Goal: Ask a question: Seek information or help from site administrators or community

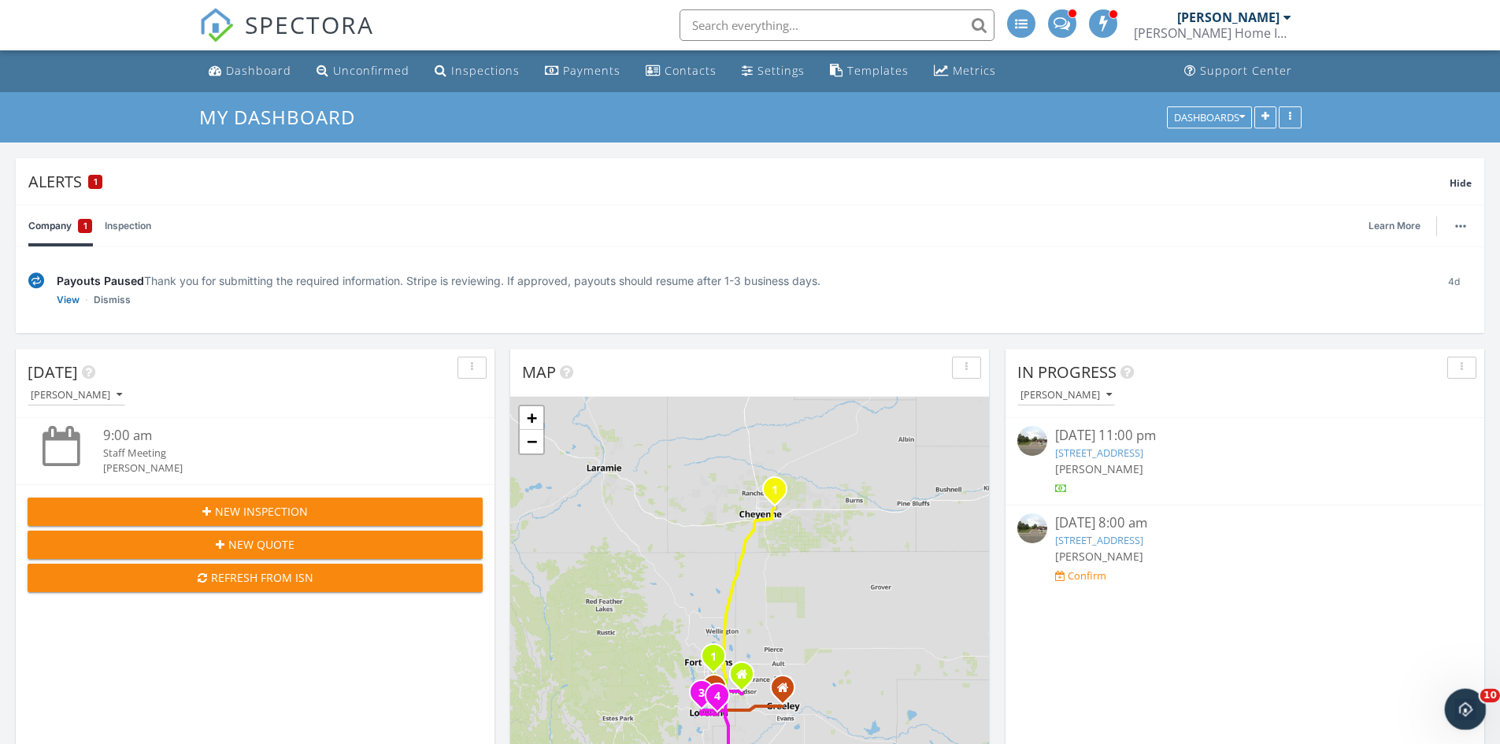
click at [1473, 705] on icon "Open Intercom Messenger" at bounding box center [1464, 708] width 26 height 26
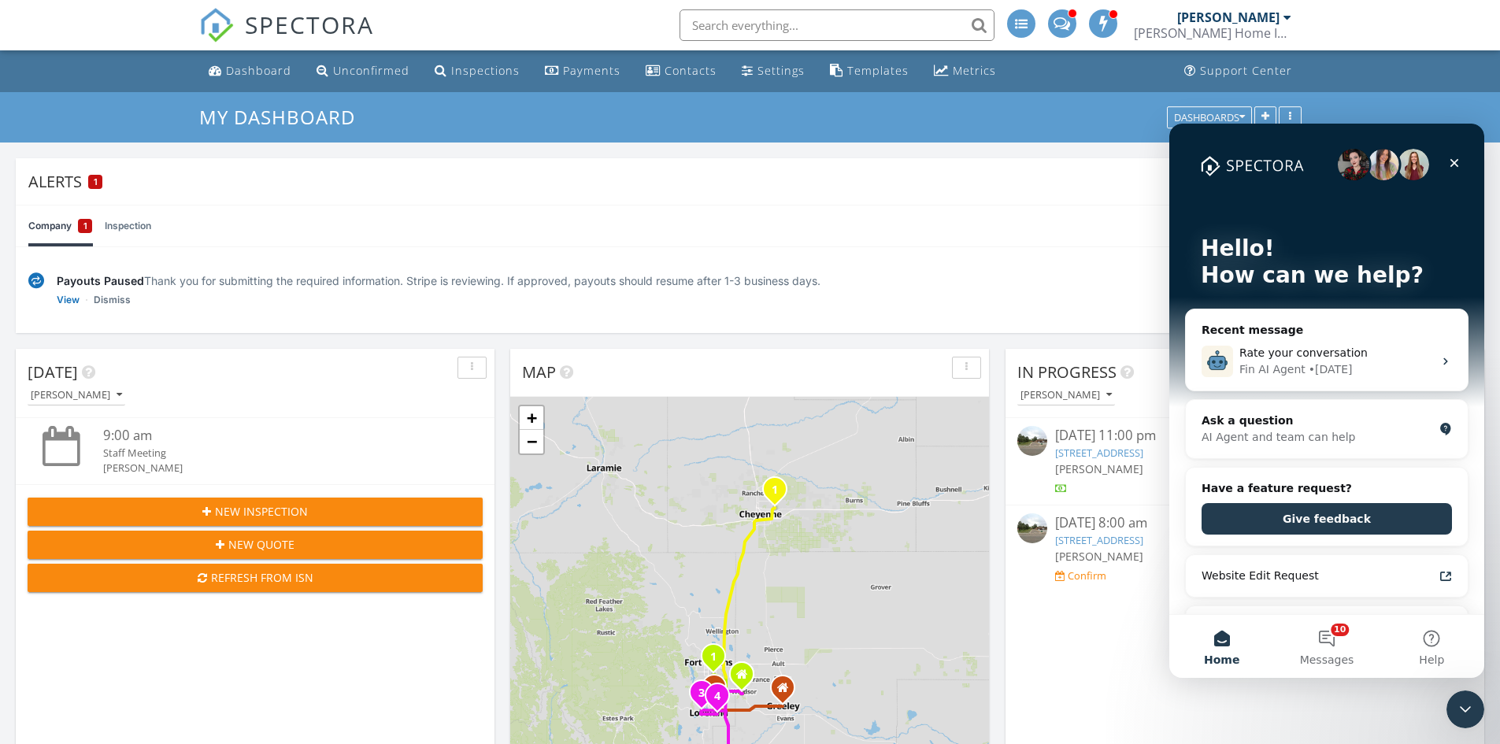
click at [77, 183] on div "Alerts 1" at bounding box center [738, 181] width 1421 height 21
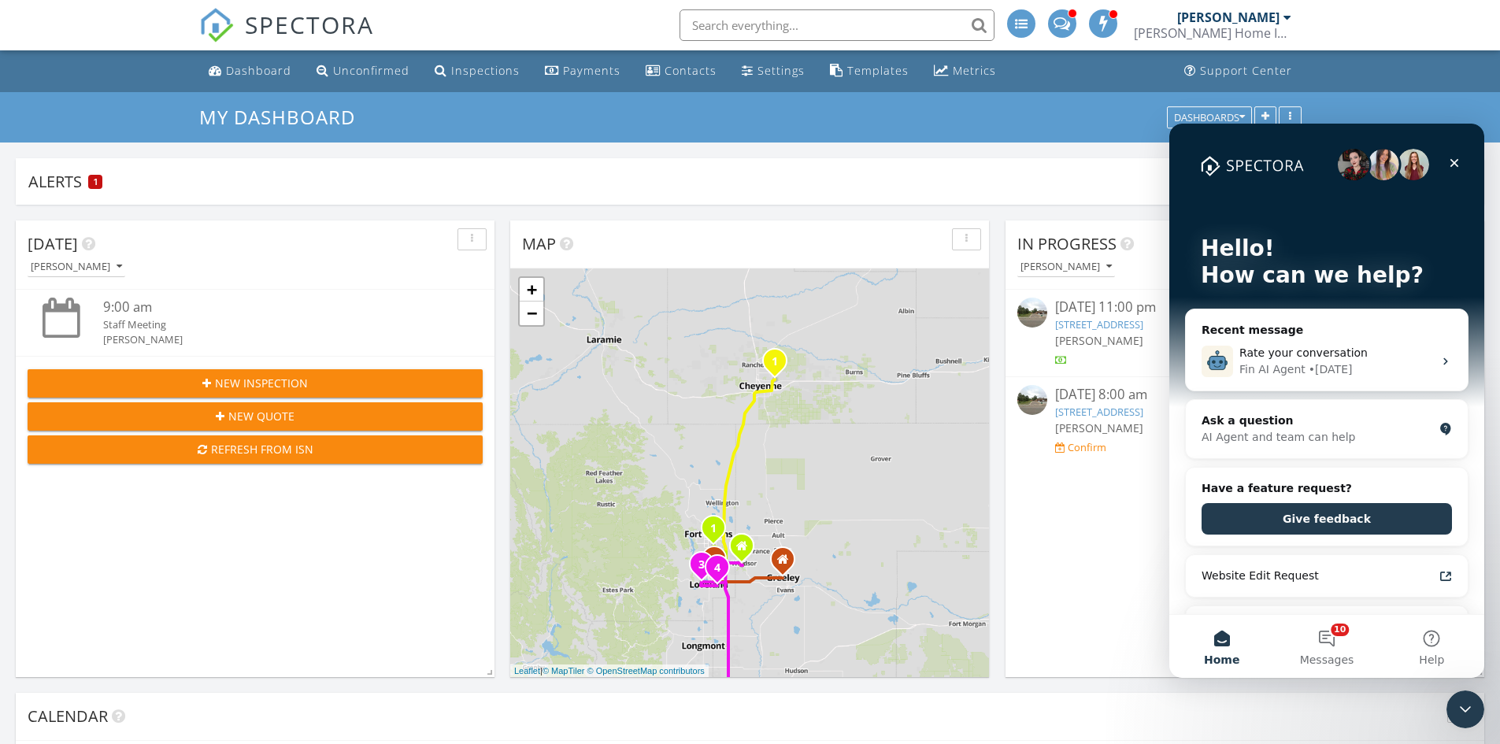
click at [77, 183] on div "Alerts 1" at bounding box center [738, 181] width 1421 height 21
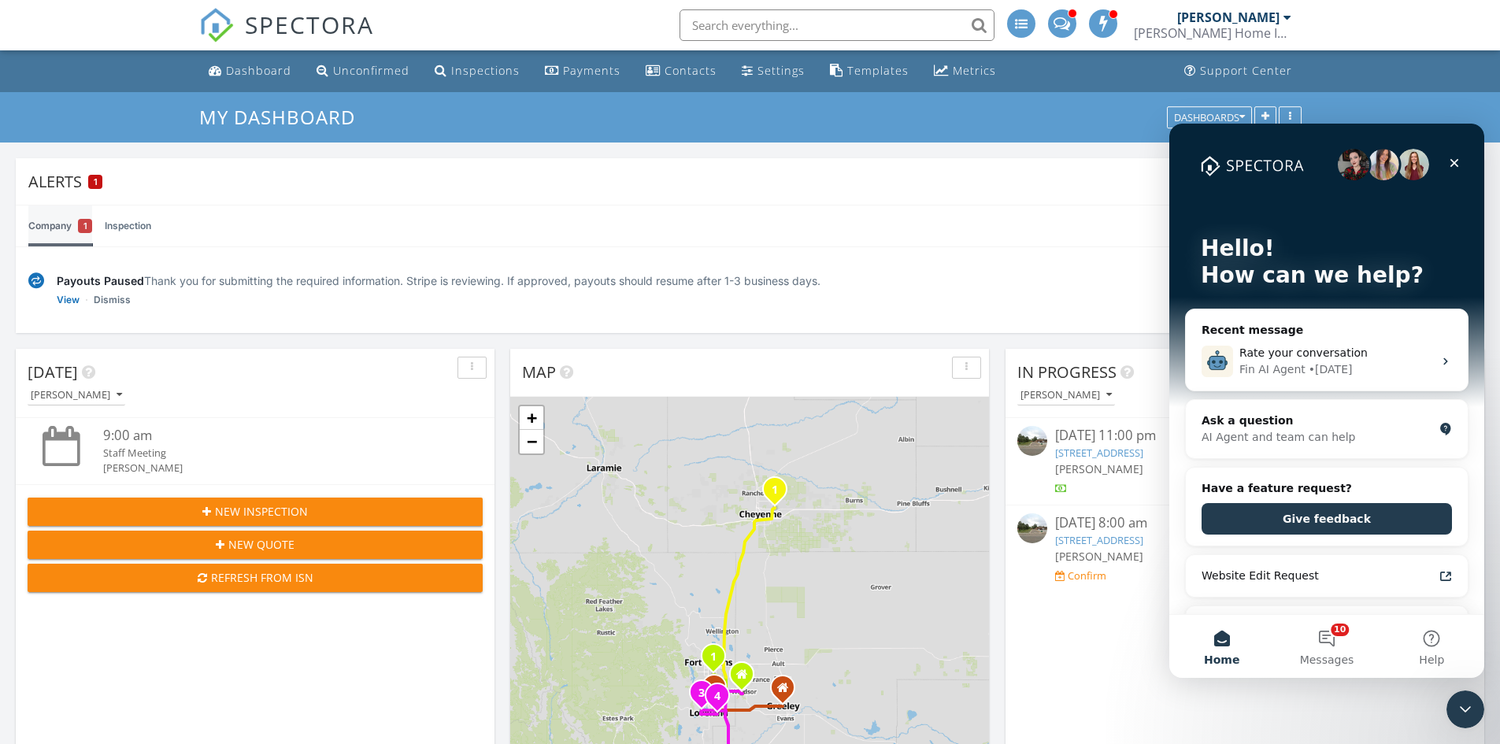
click at [59, 228] on link "Company 1" at bounding box center [60, 226] width 64 height 41
click at [1227, 427] on div "Ask a question" at bounding box center [1318, 421] width 232 height 17
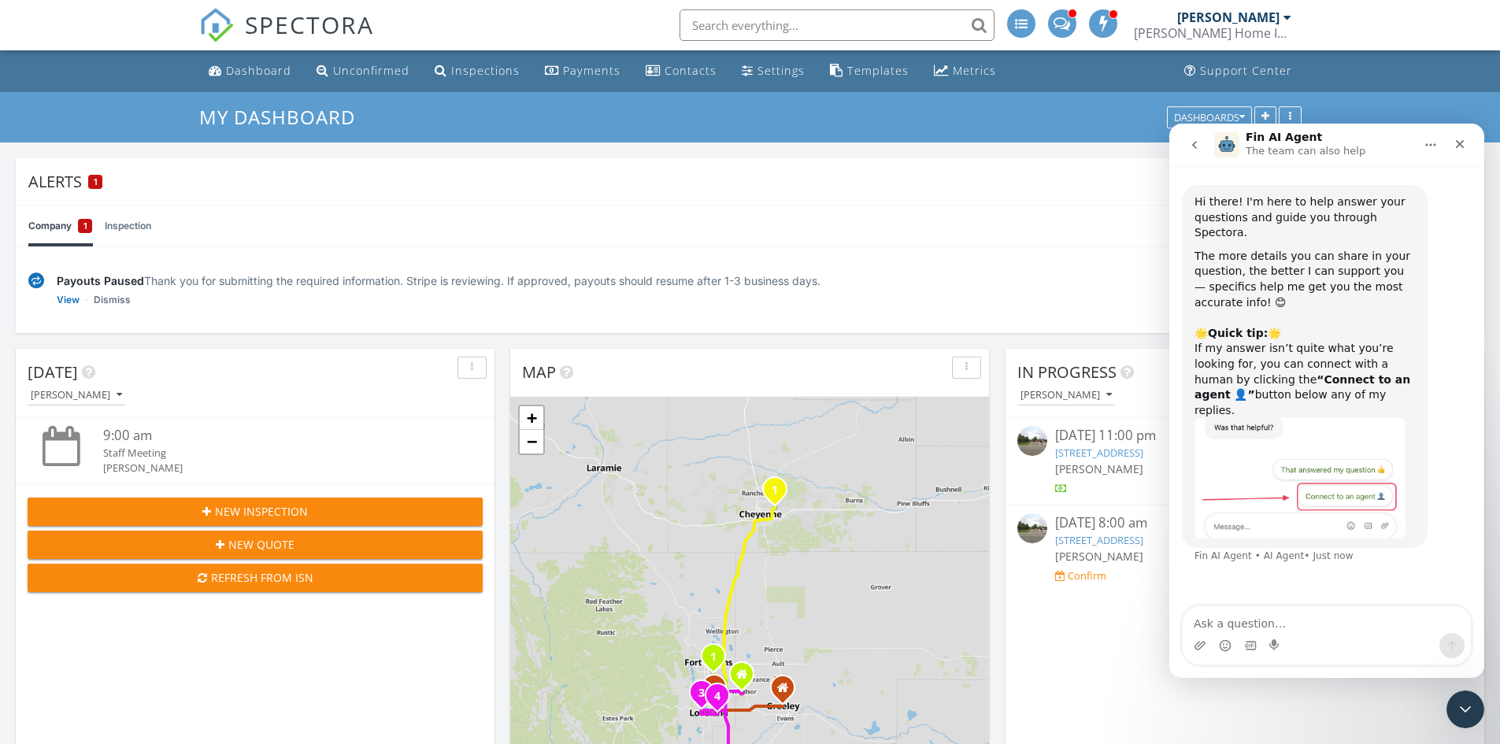
click at [100, 186] on div "1" at bounding box center [95, 182] width 14 height 14
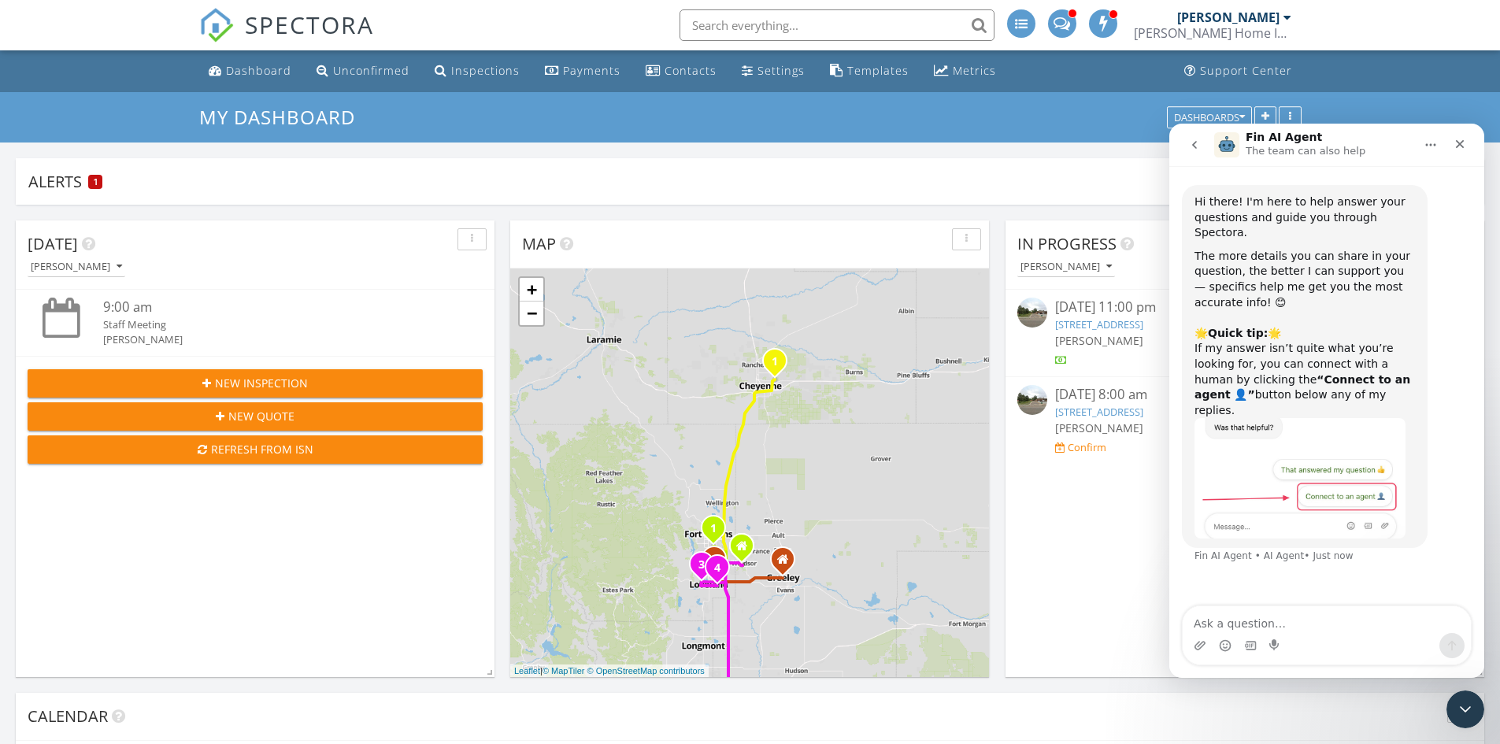
click at [100, 186] on div "1" at bounding box center [95, 182] width 14 height 14
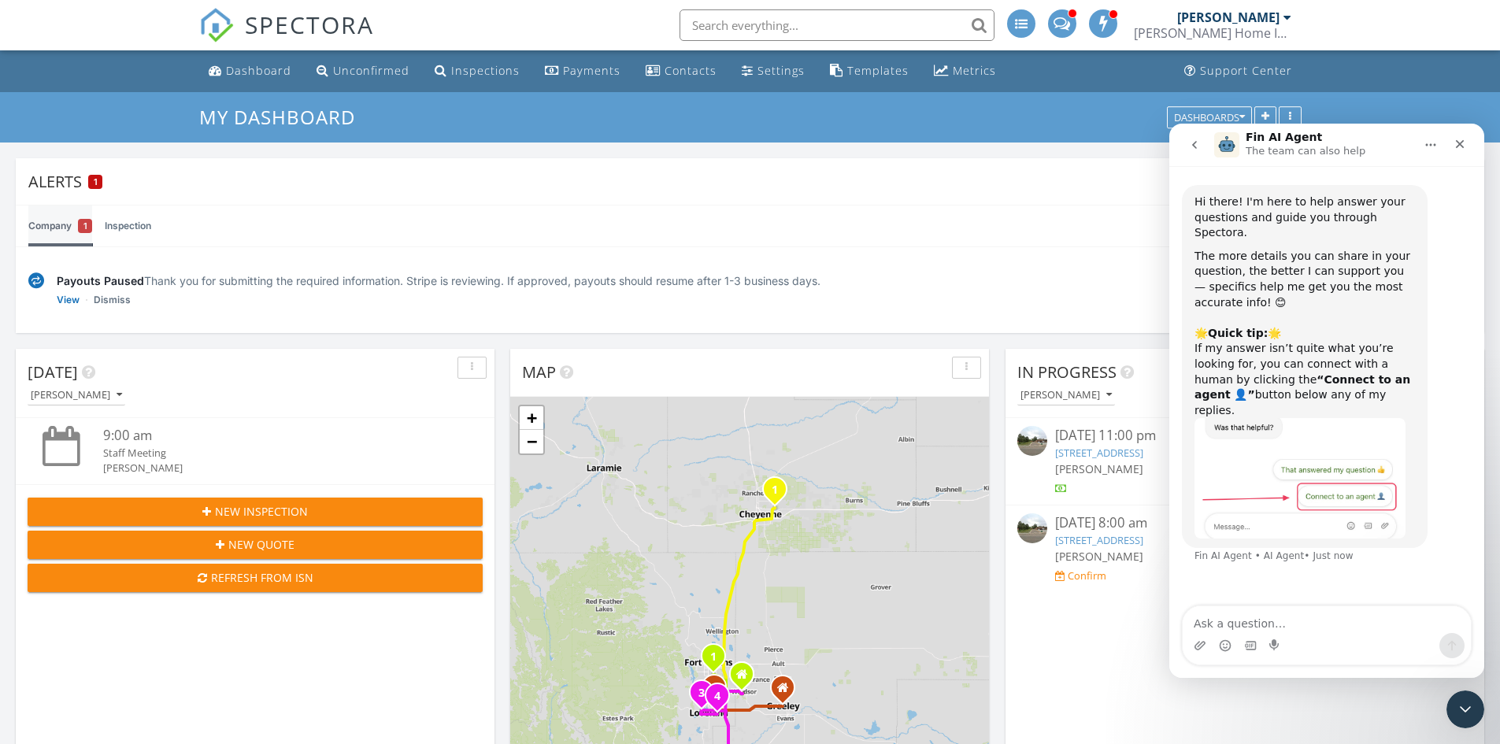
click at [83, 224] on div "1" at bounding box center [85, 226] width 14 height 14
drag, startPoint x: 57, startPoint y: 277, endPoint x: 844, endPoint y: 290, distance: 786.8
click at [844, 290] on div "Payouts Paused Thank you for submitting the required information. Stripe is rev…" at bounding box center [740, 289] width 1367 height 35
copy div "Payouts Paused Thank you for submitting the required information. Stripe is rev…"
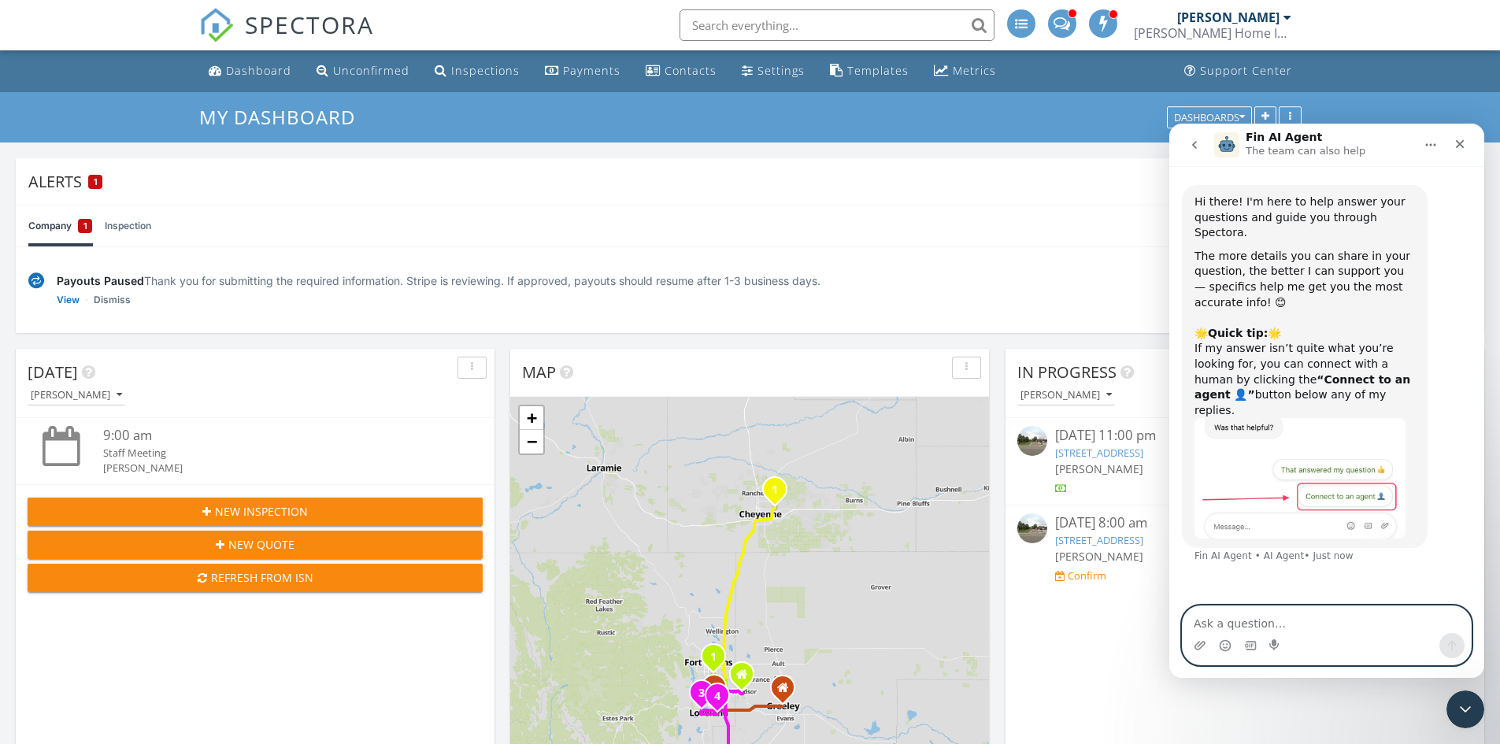
click at [1258, 632] on textarea "Ask a question…" at bounding box center [1327, 619] width 288 height 27
paste textarea "Payouts Paused Thank you for submitting the required information. Stripe is rev…"
type textarea "why does spectora say this? Payouts Paused Thank you for submitting the require…"
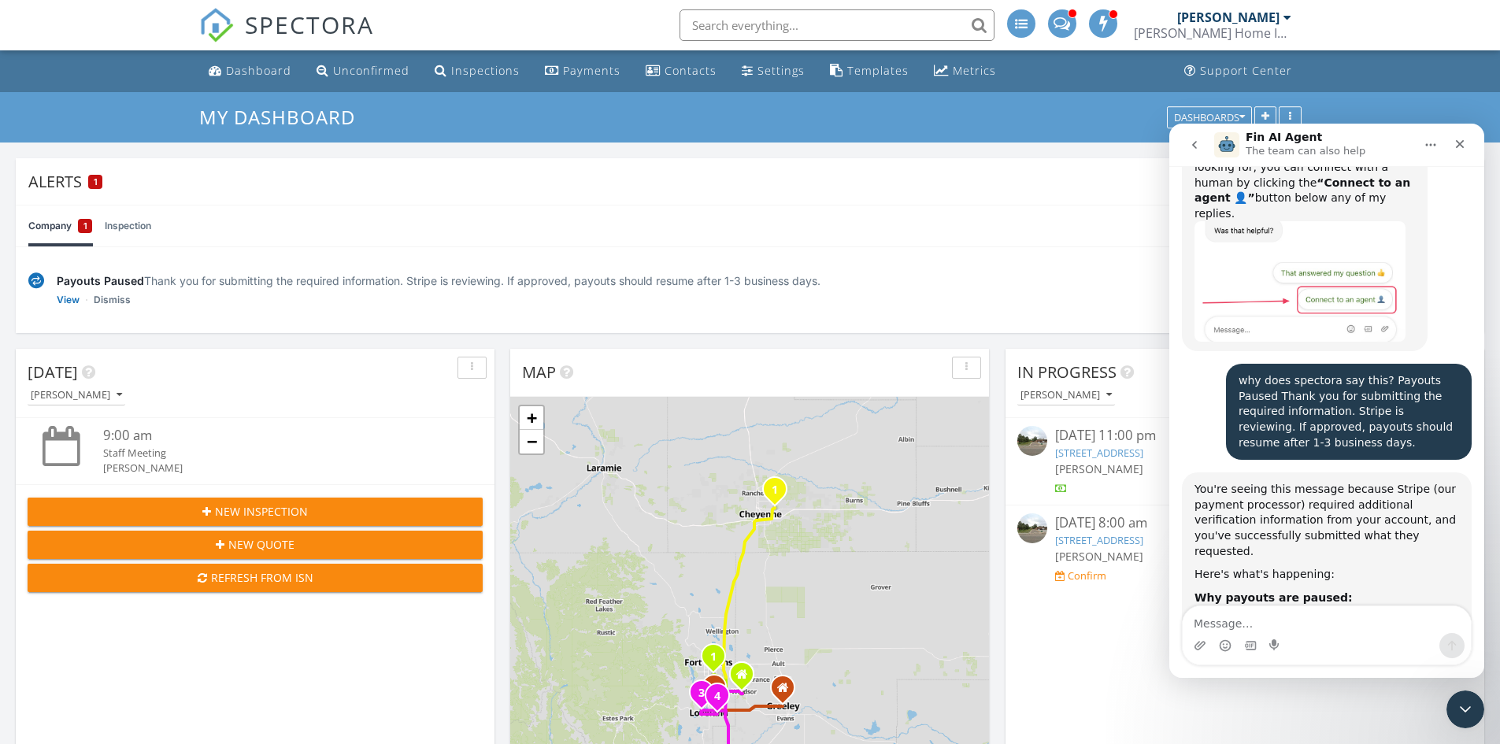
scroll to position [195, 0]
click at [764, 70] on div "Settings" at bounding box center [781, 70] width 47 height 15
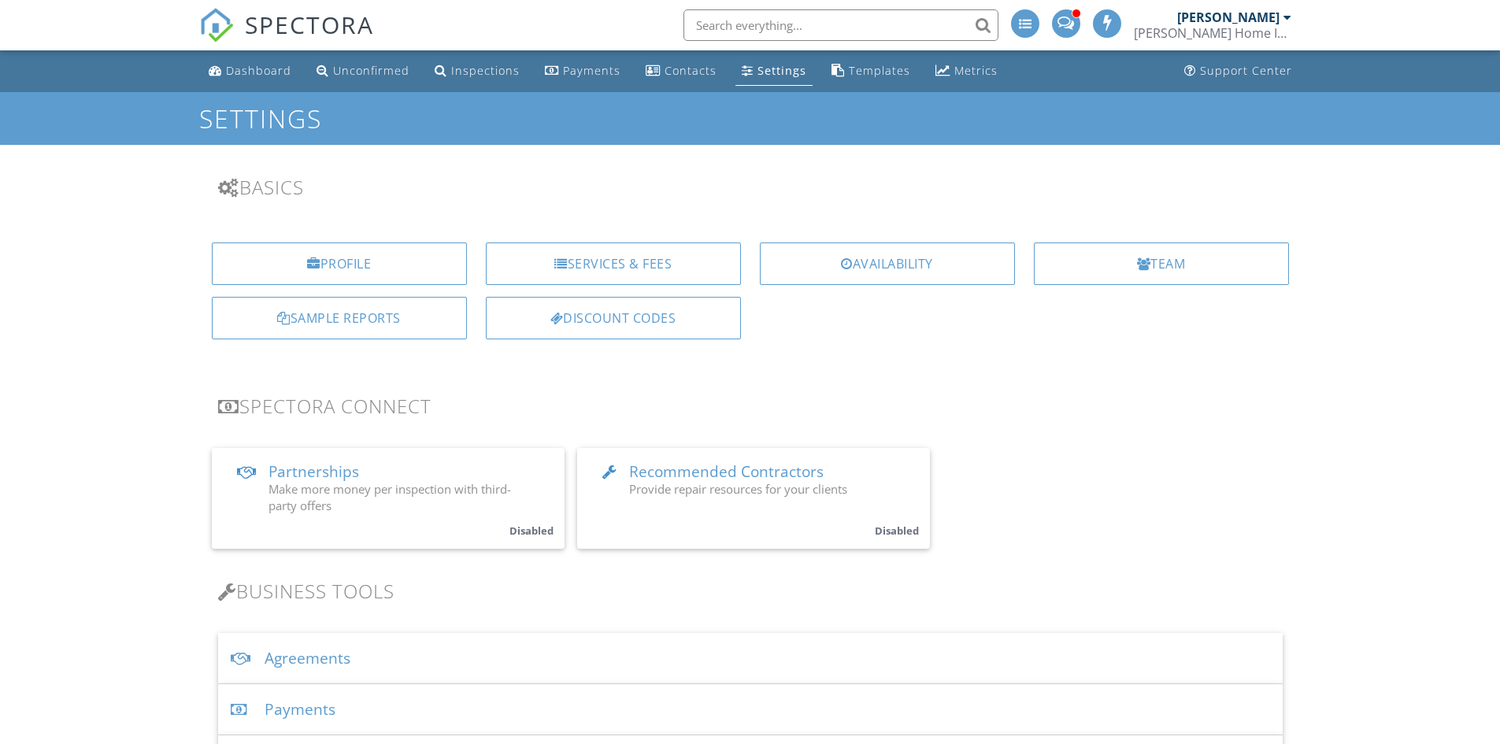
click at [334, 659] on div "Agreements" at bounding box center [750, 658] width 1065 height 51
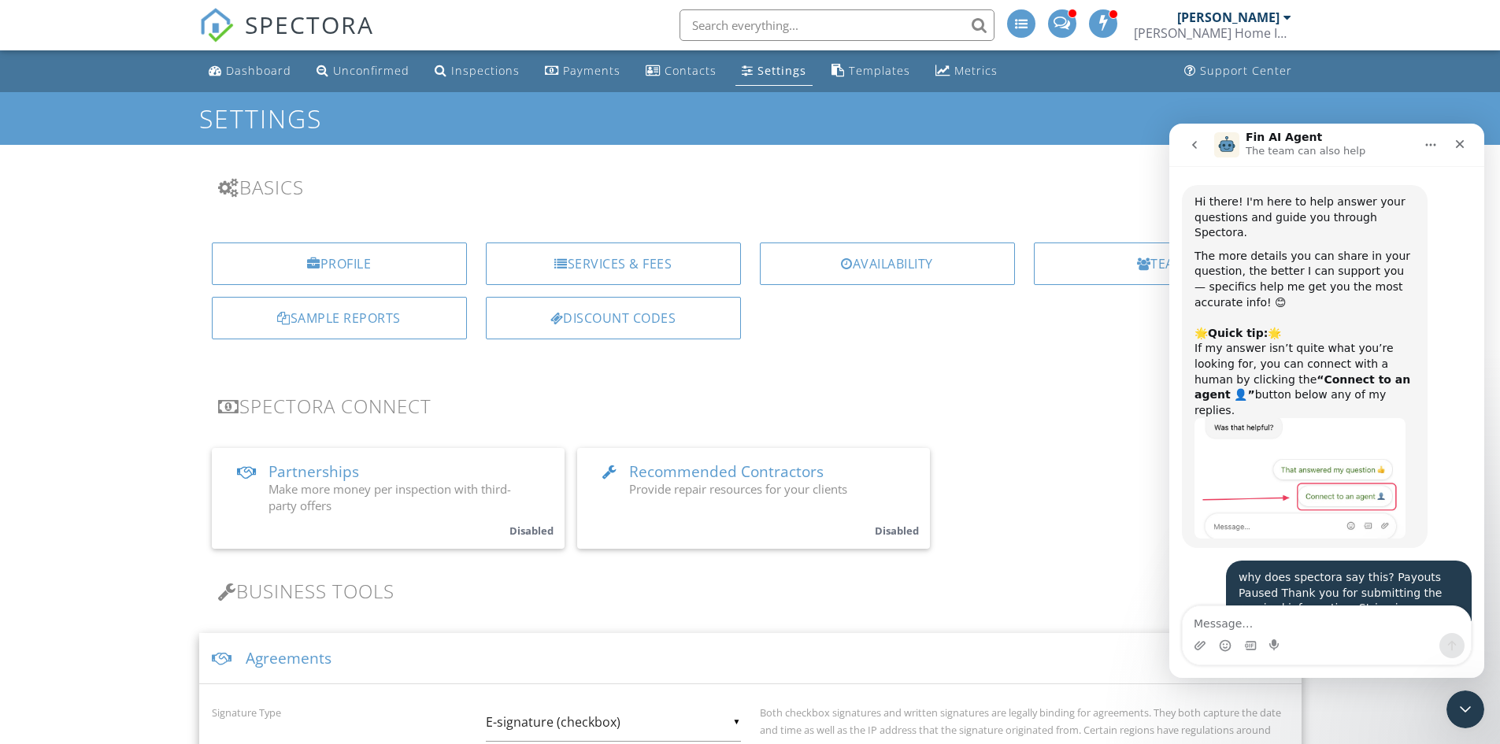
scroll to position [825, 0]
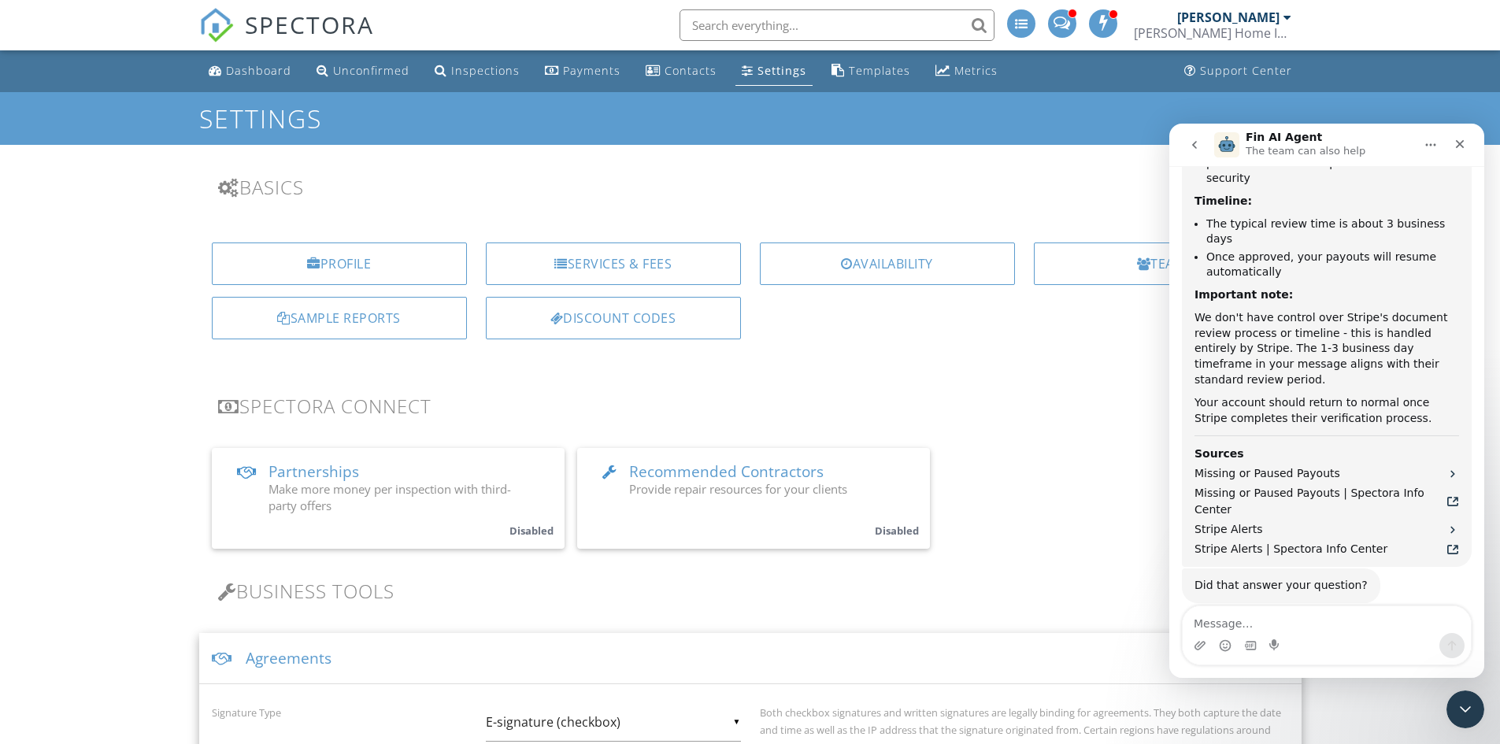
click at [317, 666] on div "Agreements" at bounding box center [750, 658] width 1102 height 51
click at [318, 658] on div "Agreements" at bounding box center [750, 658] width 1065 height 51
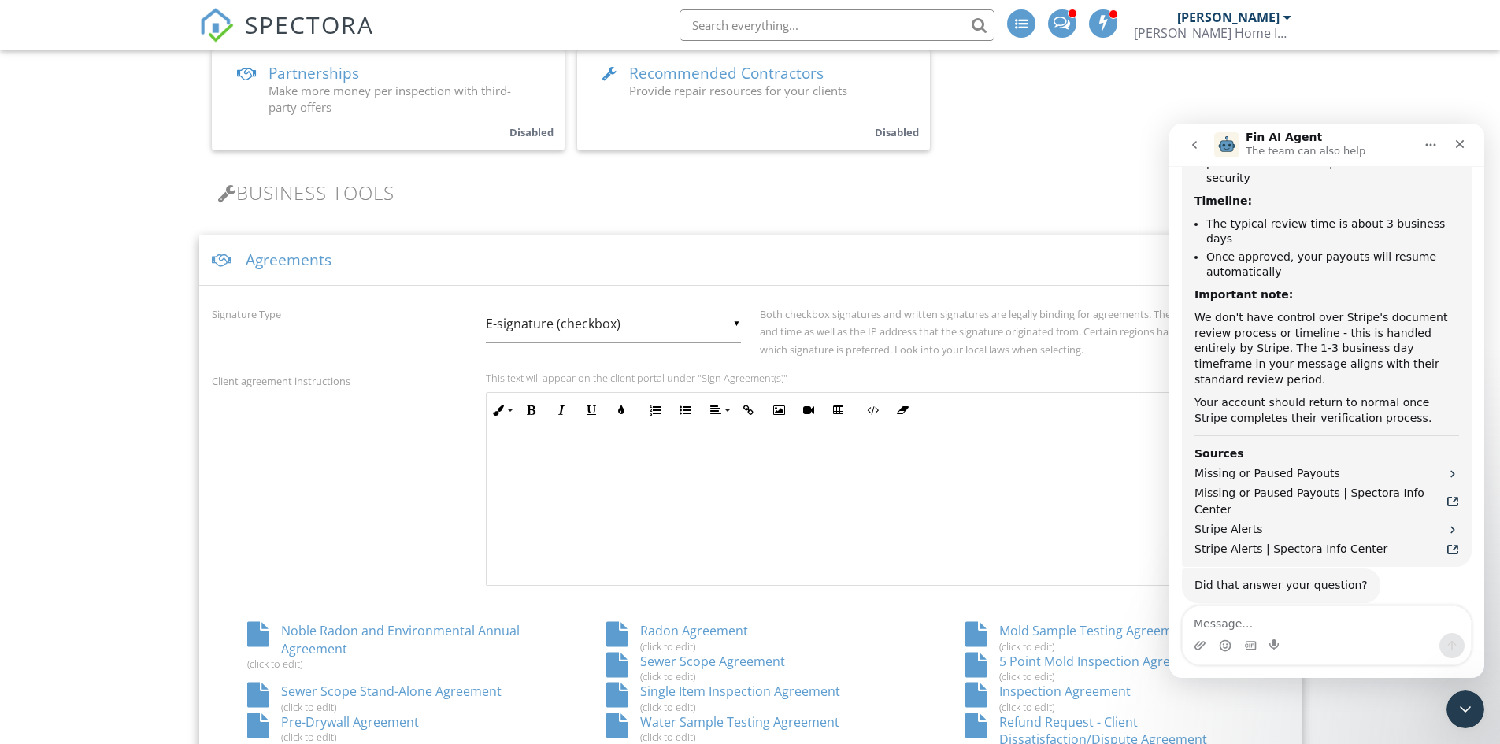
scroll to position [472, 0]
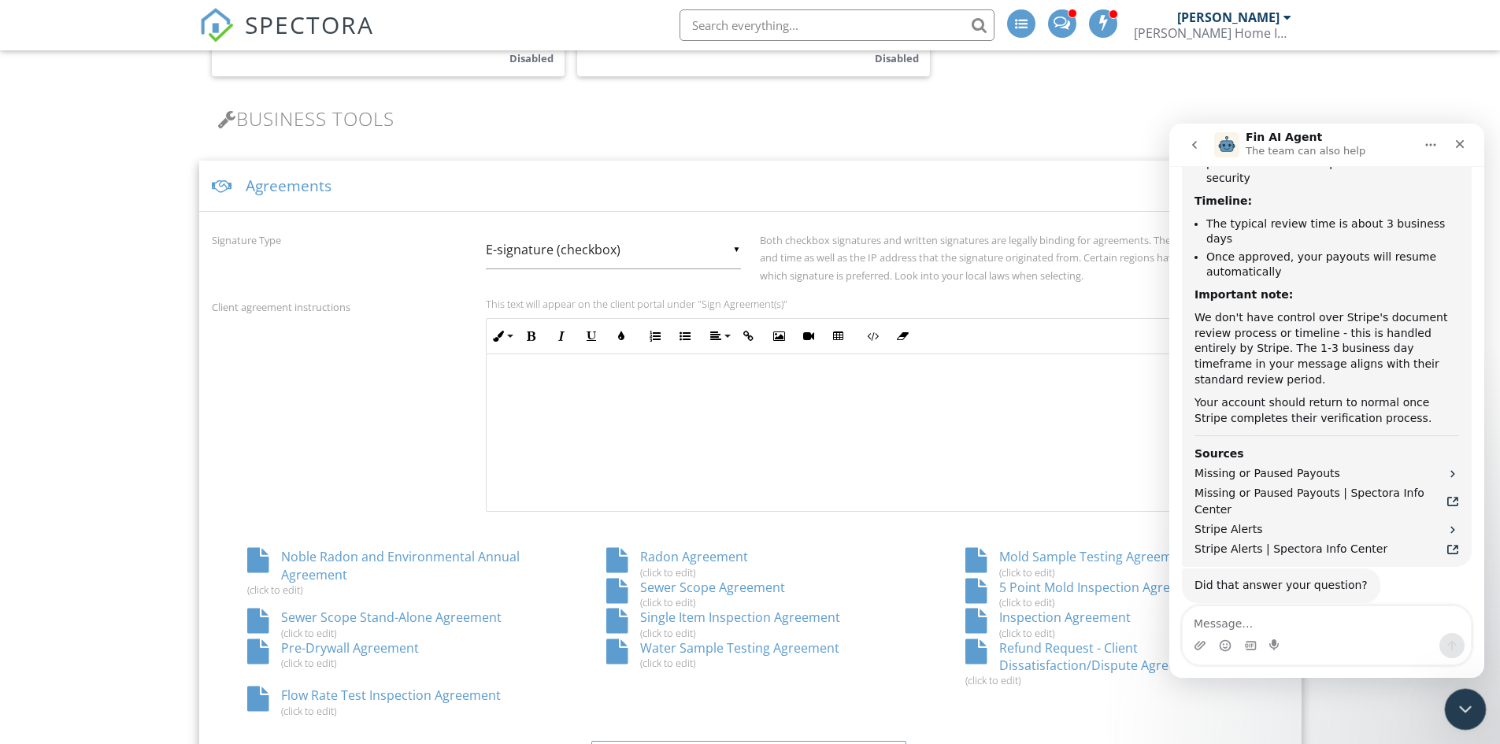
click at [1473, 709] on div "Close Intercom Messenger" at bounding box center [1463, 707] width 38 height 38
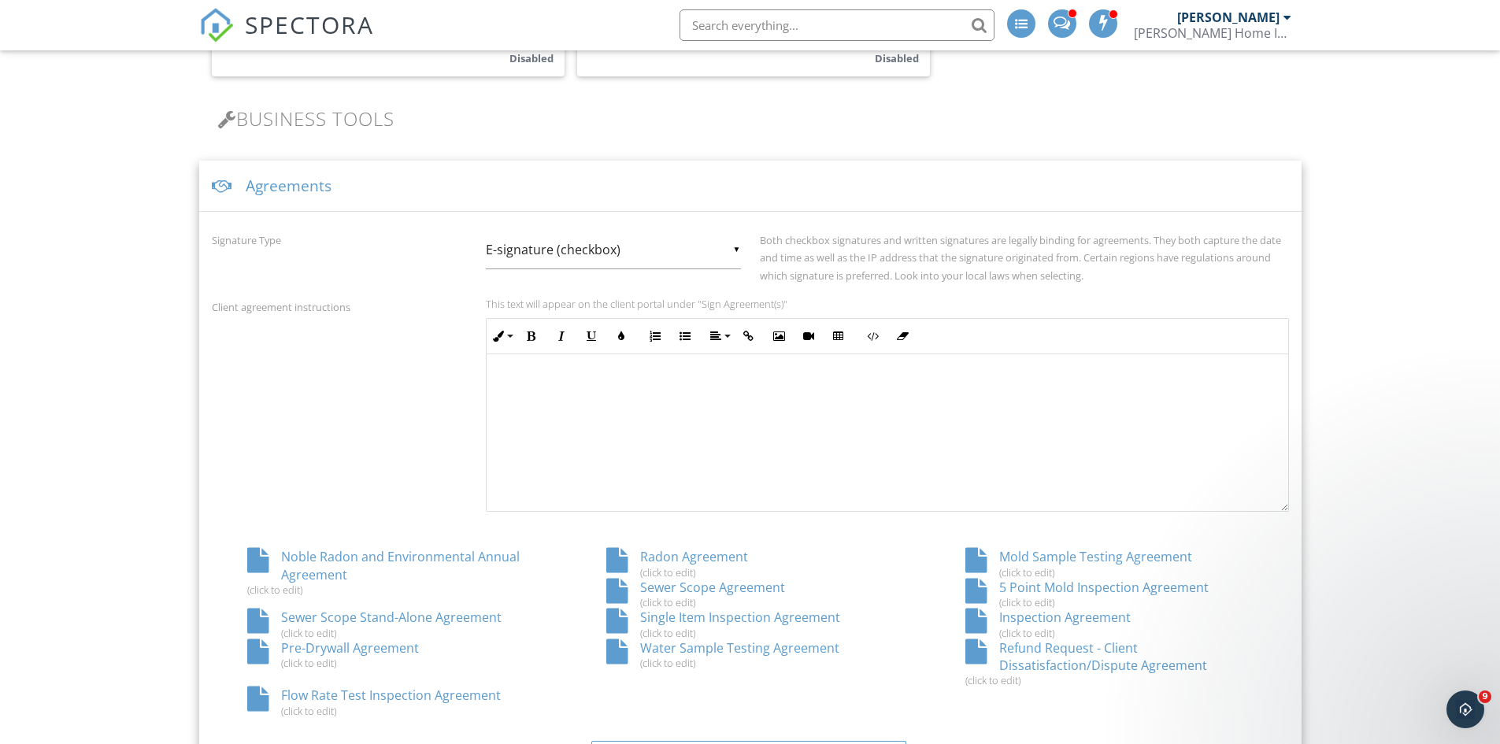
scroll to position [551, 0]
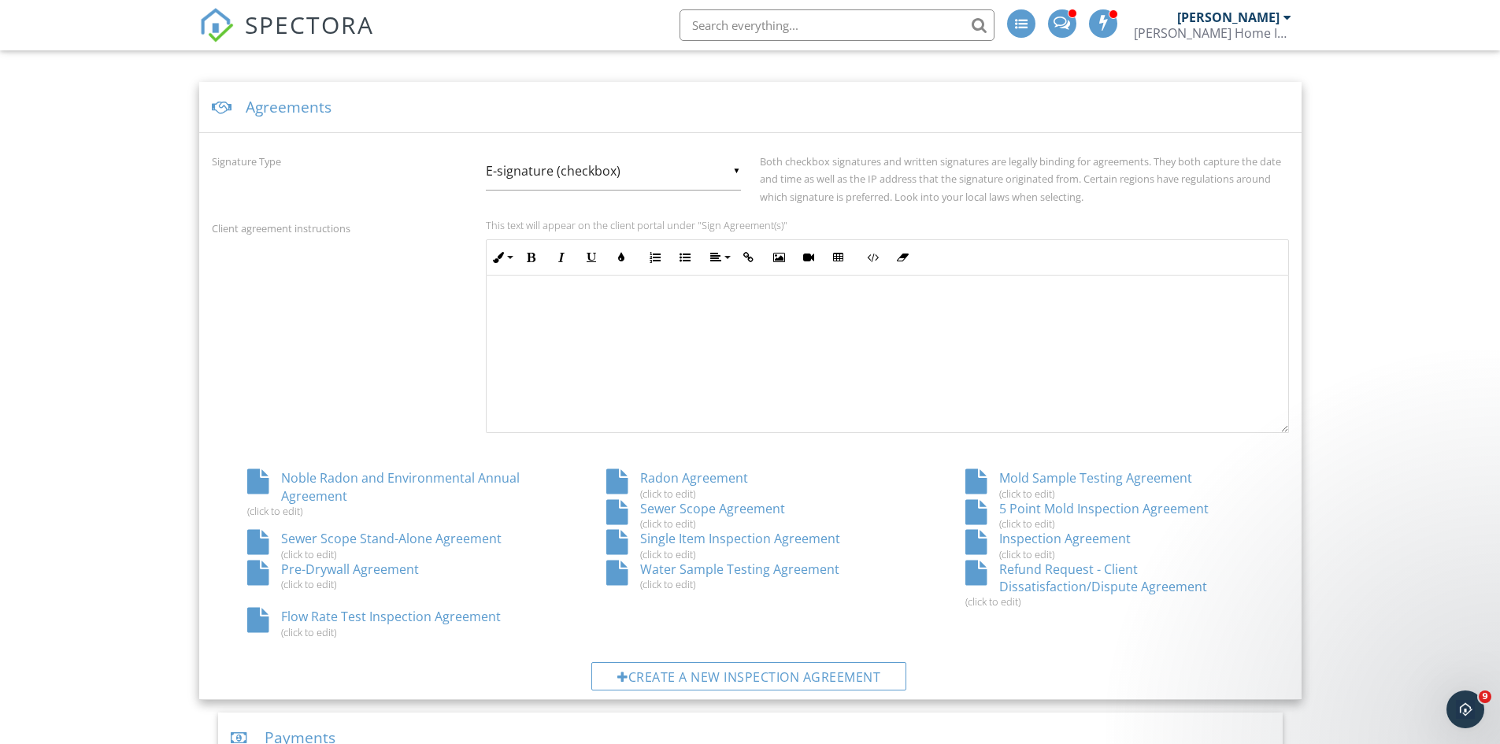
click at [1053, 535] on div "Inspection Agreement (click to edit)" at bounding box center [1109, 545] width 359 height 30
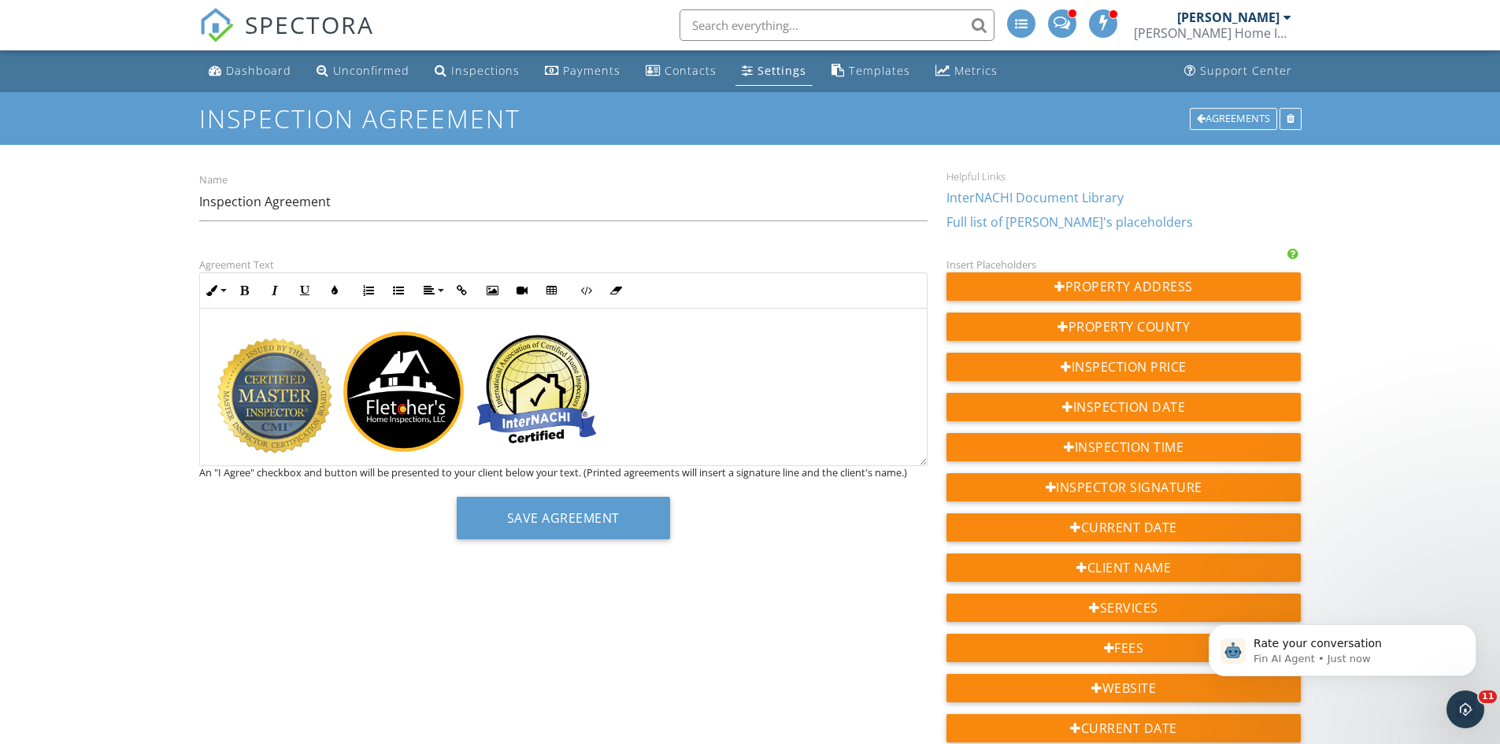
scroll to position [650, 0]
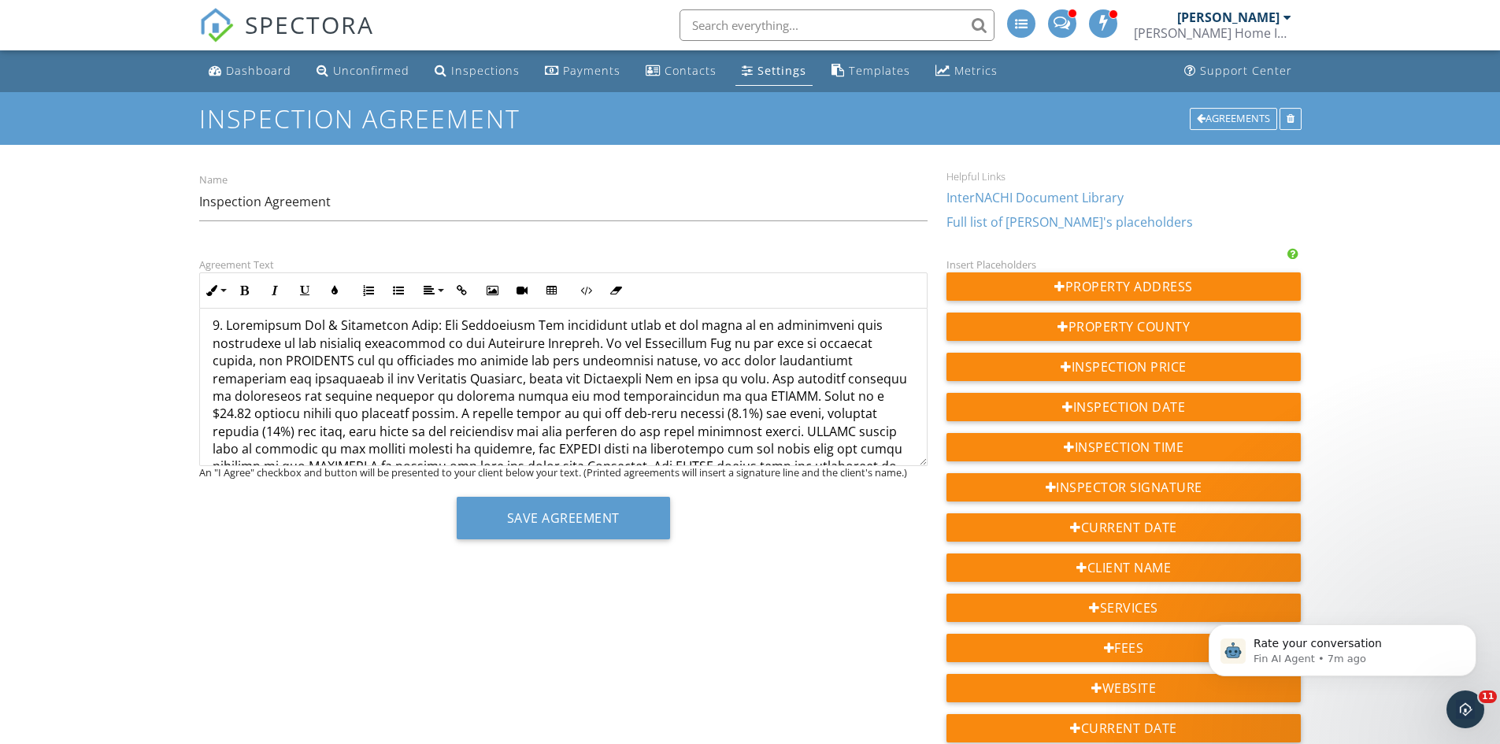
scroll to position [2047, 0]
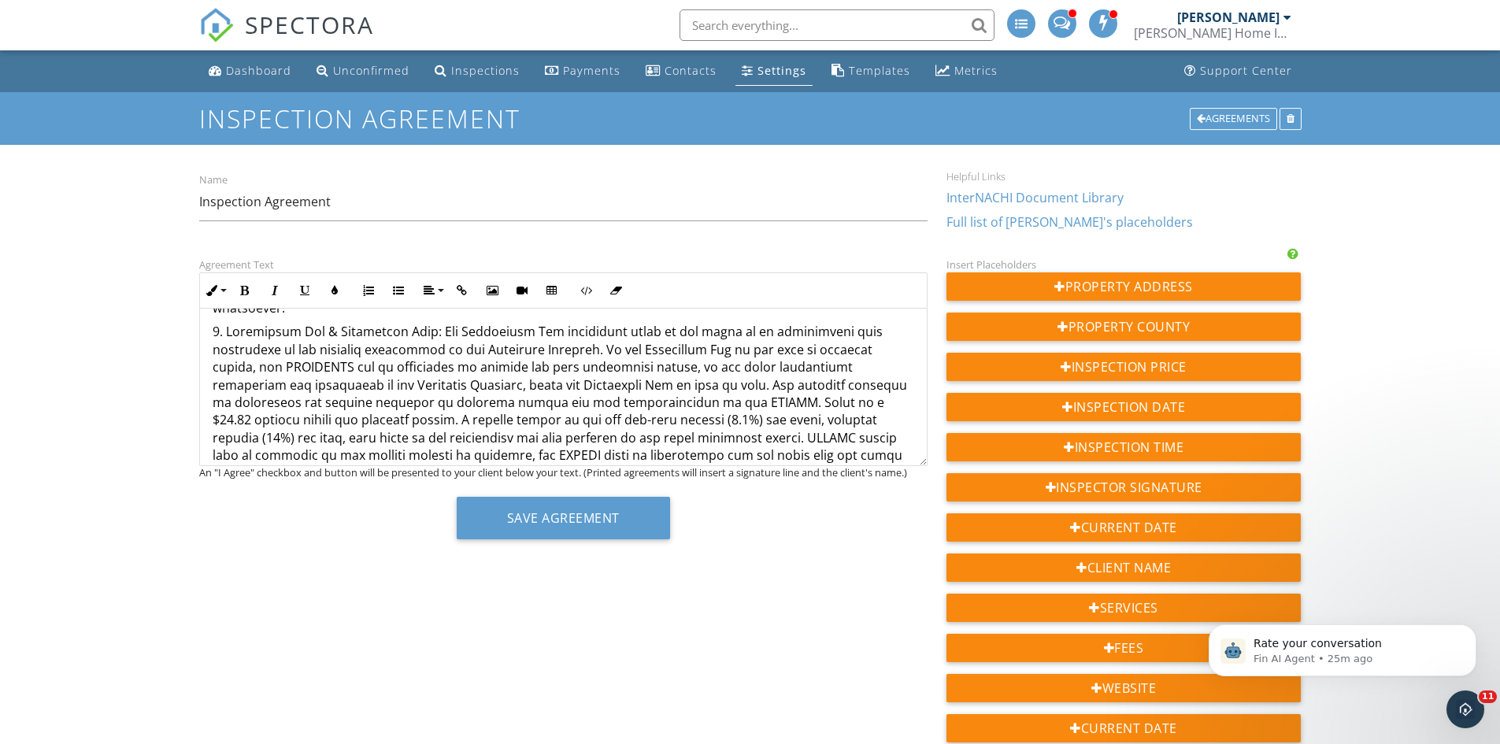
click at [613, 401] on p at bounding box center [564, 420] width 702 height 194
click at [617, 391] on p at bounding box center [564, 420] width 702 height 194
click at [827, 27] on input "text" at bounding box center [837, 24] width 315 height 31
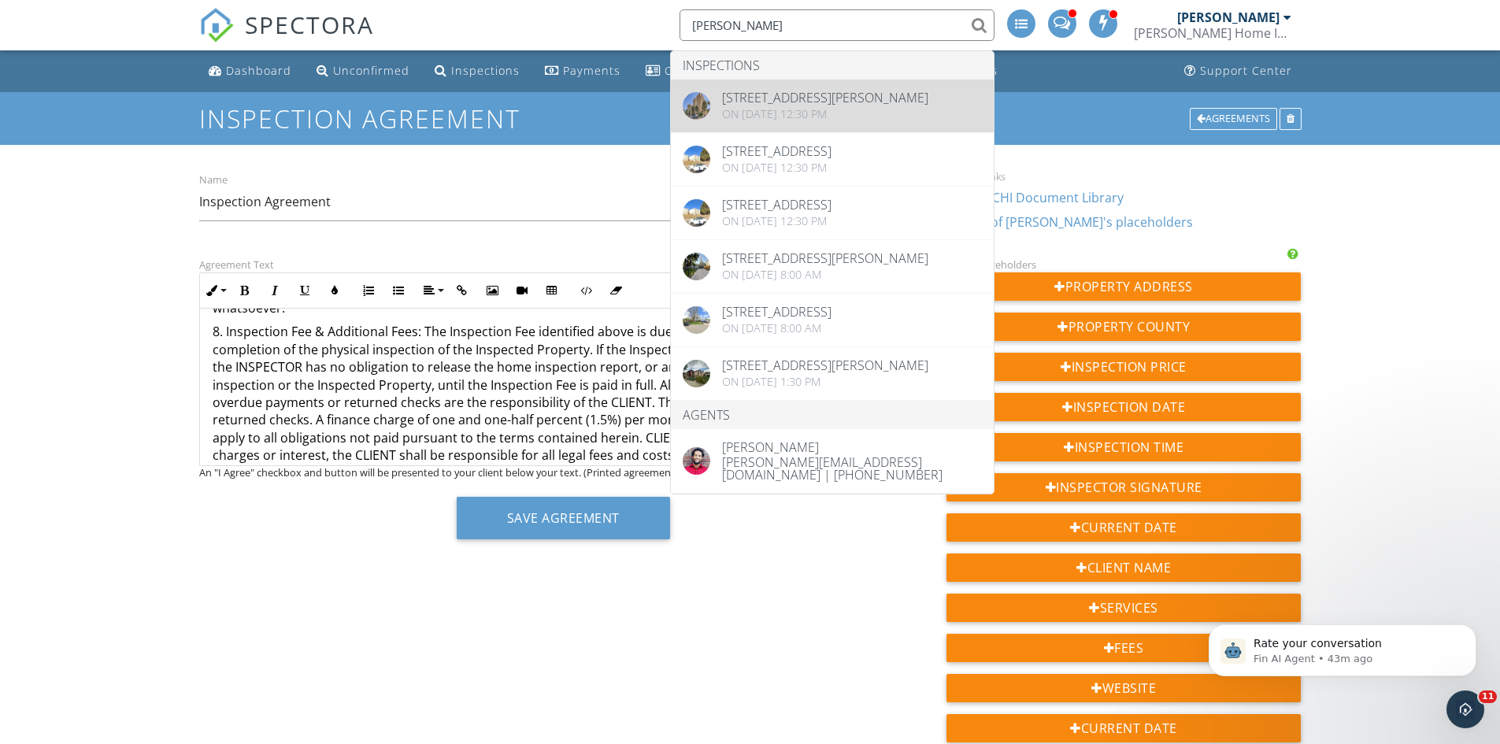
type input "andrew lipp"
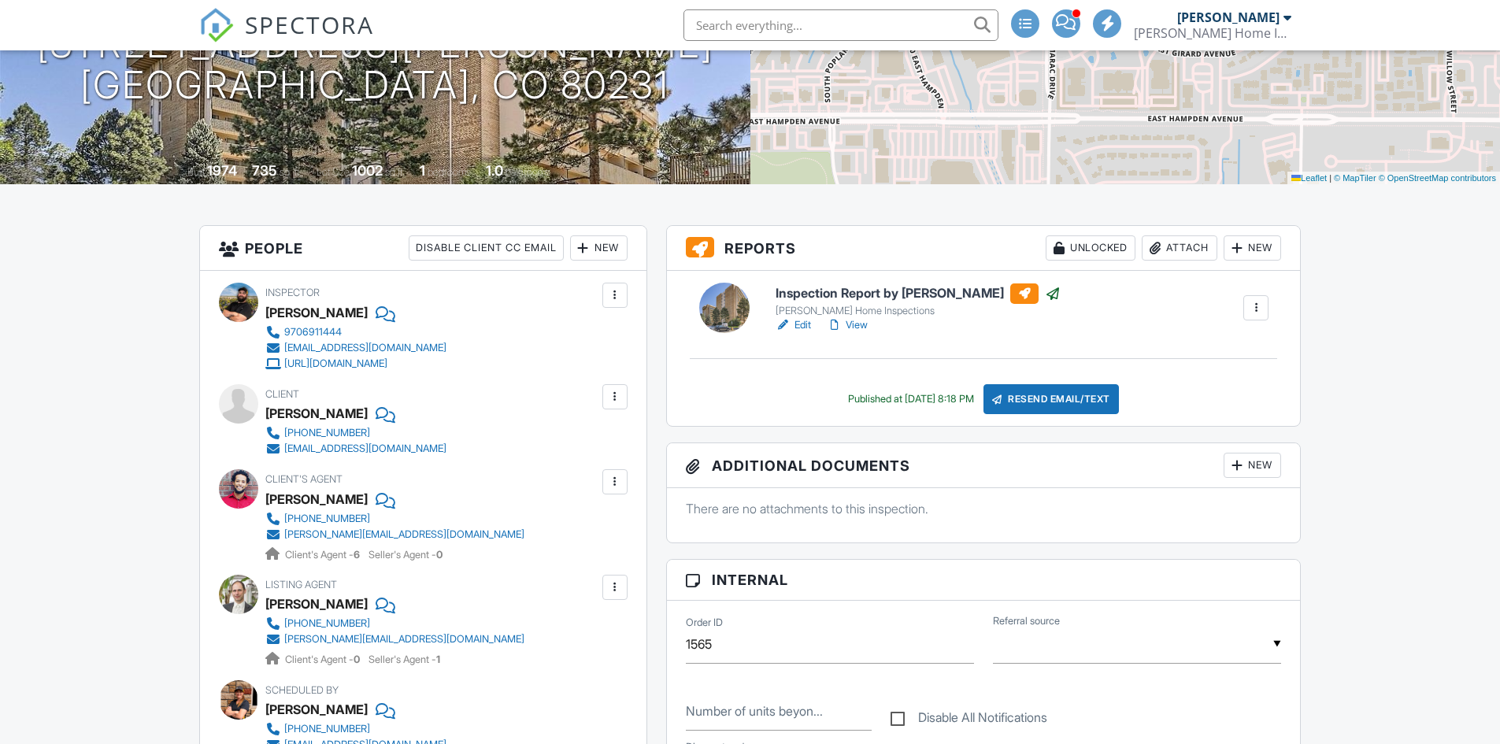
click at [859, 328] on link "View" at bounding box center [847, 325] width 41 height 16
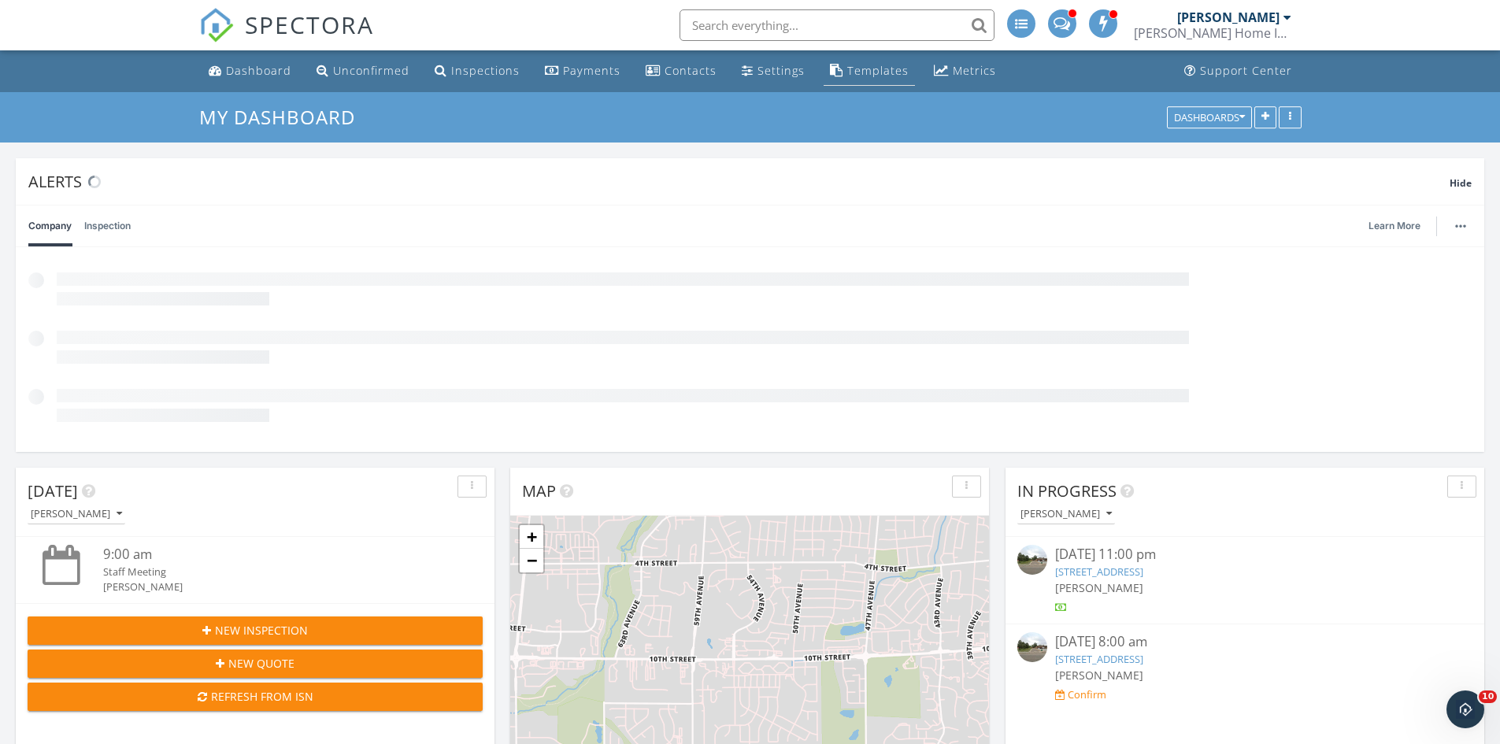
click at [873, 69] on div "Templates" at bounding box center [877, 70] width 61 height 15
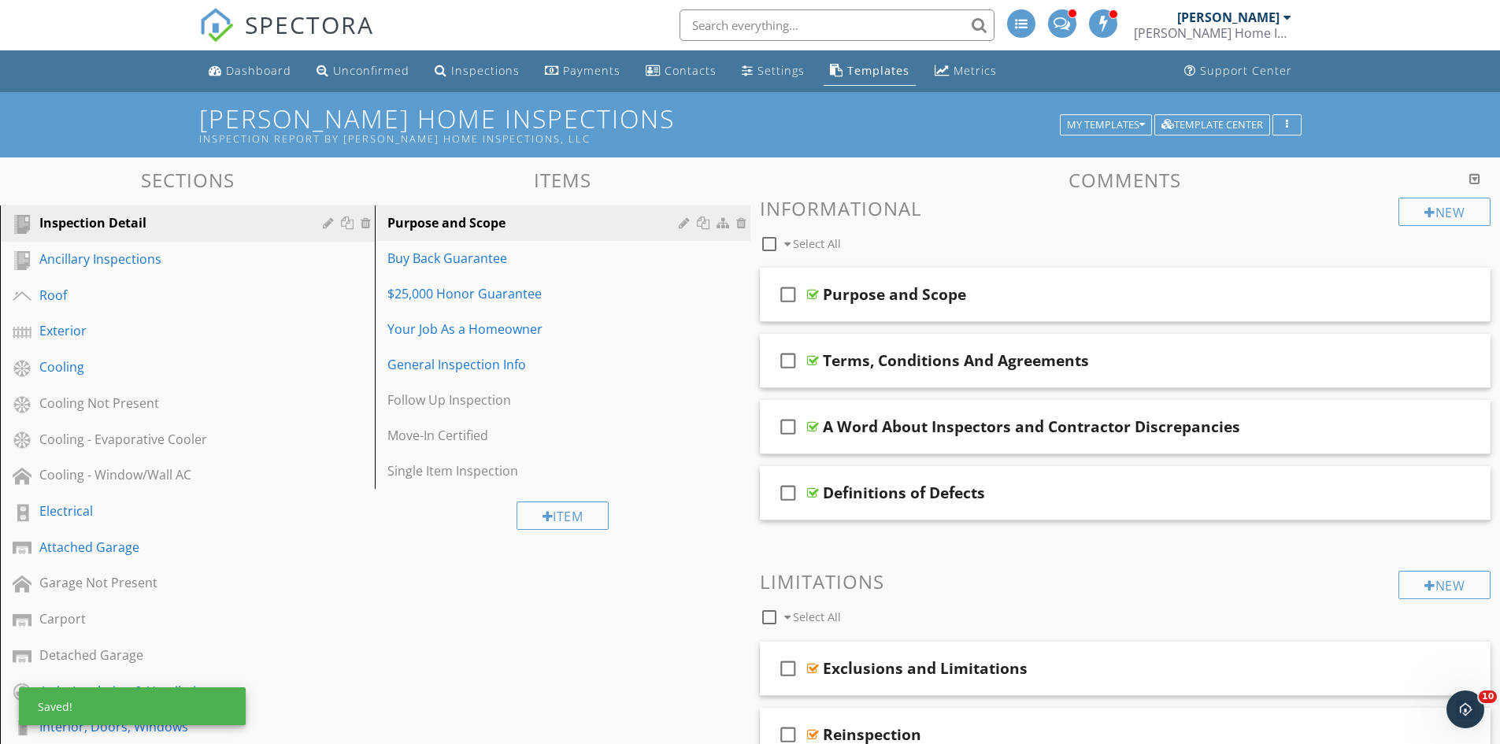
click at [57, 296] on div "Roof" at bounding box center [169, 295] width 261 height 19
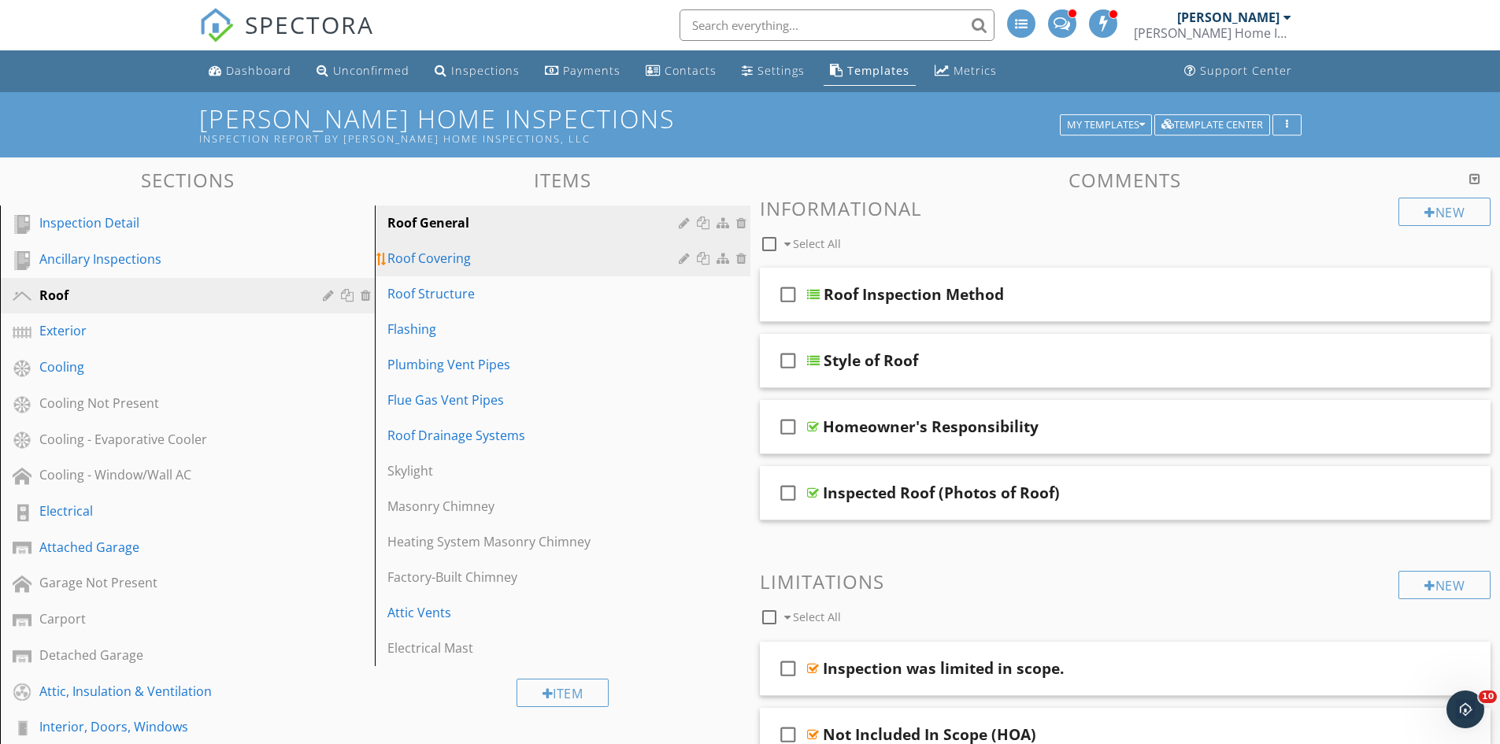
click at [430, 259] on div "Roof Covering" at bounding box center [534, 258] width 295 height 19
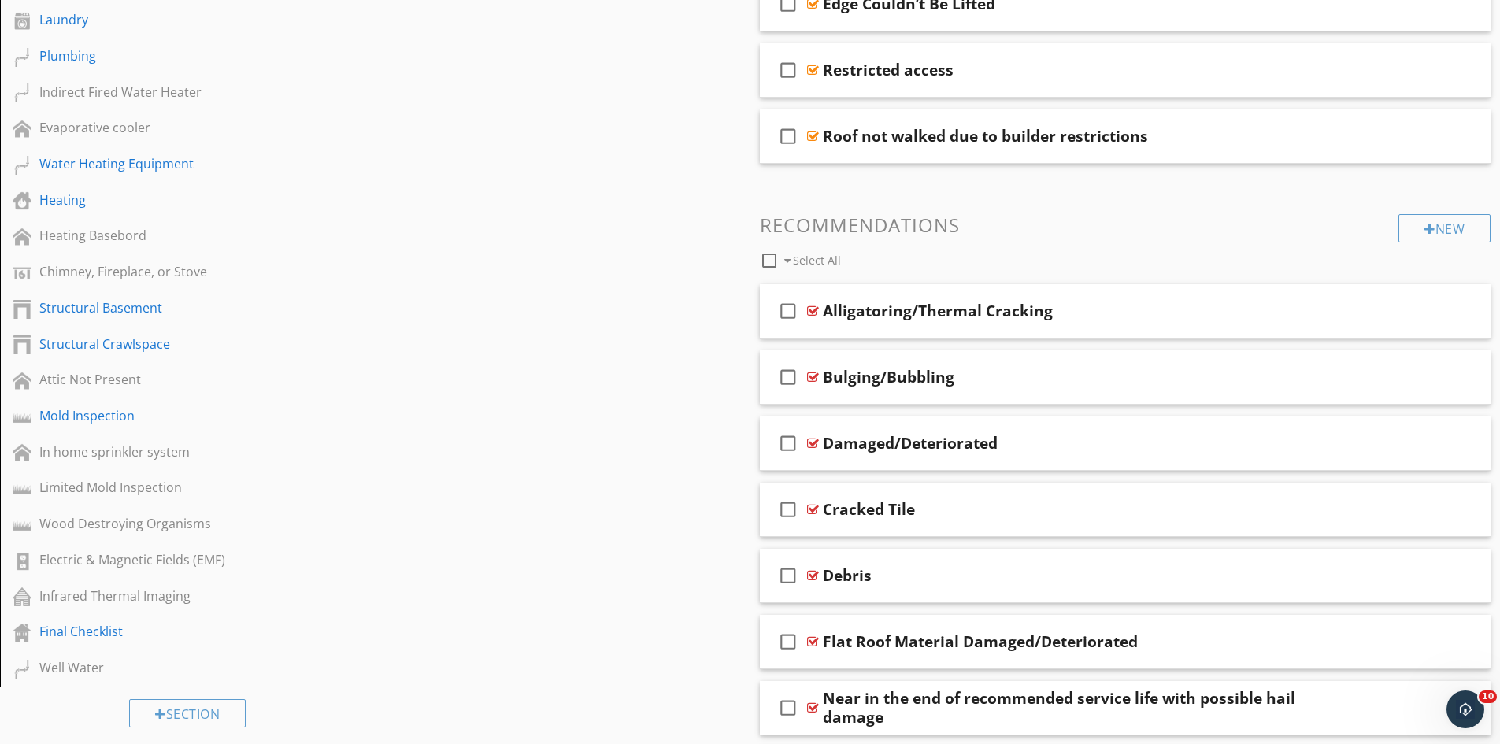
scroll to position [1024, 0]
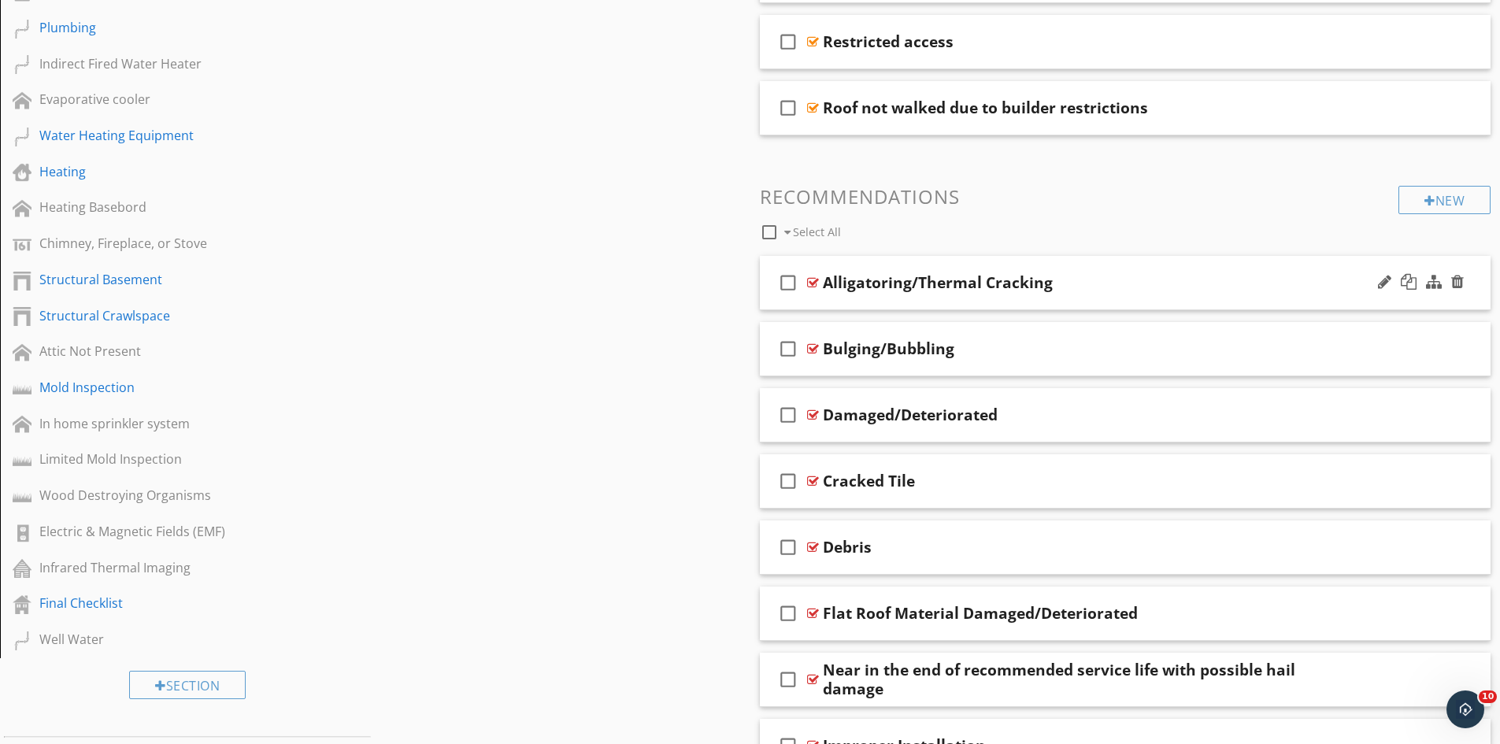
click at [847, 283] on div "Alligatoring/Thermal Cracking" at bounding box center [938, 282] width 230 height 19
click at [824, 287] on input "Alligatoring/Thermal Cracking" at bounding box center [1085, 285] width 524 height 26
click at [960, 287] on input "Shingles - Alligatoring/Thermal Cracking" at bounding box center [1085, 285] width 524 height 26
click at [973, 283] on input "Shingles - Alligatoring /Thermal Cracking" at bounding box center [1085, 285] width 524 height 26
click at [966, 283] on input "Shingles - Alligatoring /Thermal Cracking" at bounding box center [1085, 285] width 524 height 26
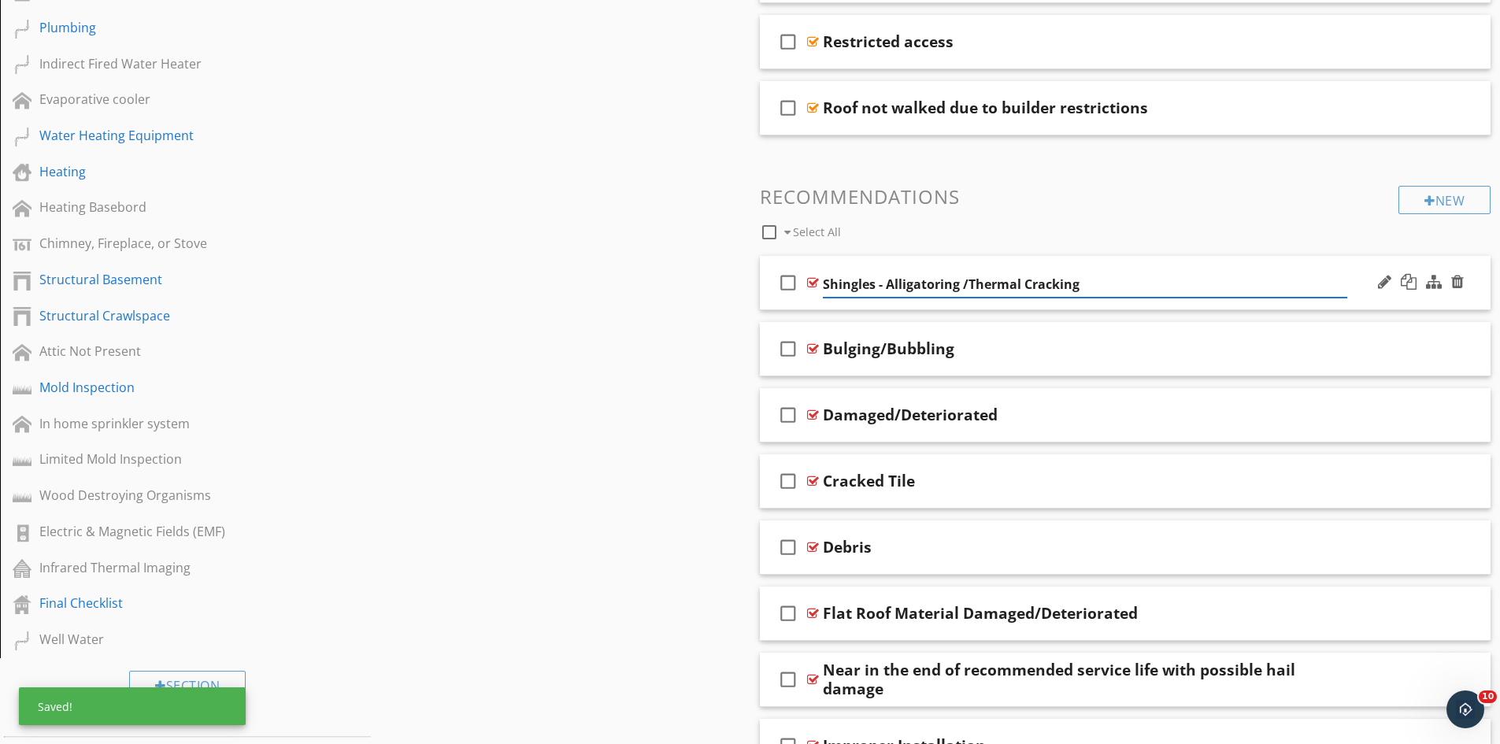
type input "Shingles - Alligatoring / Thermal Cracking"
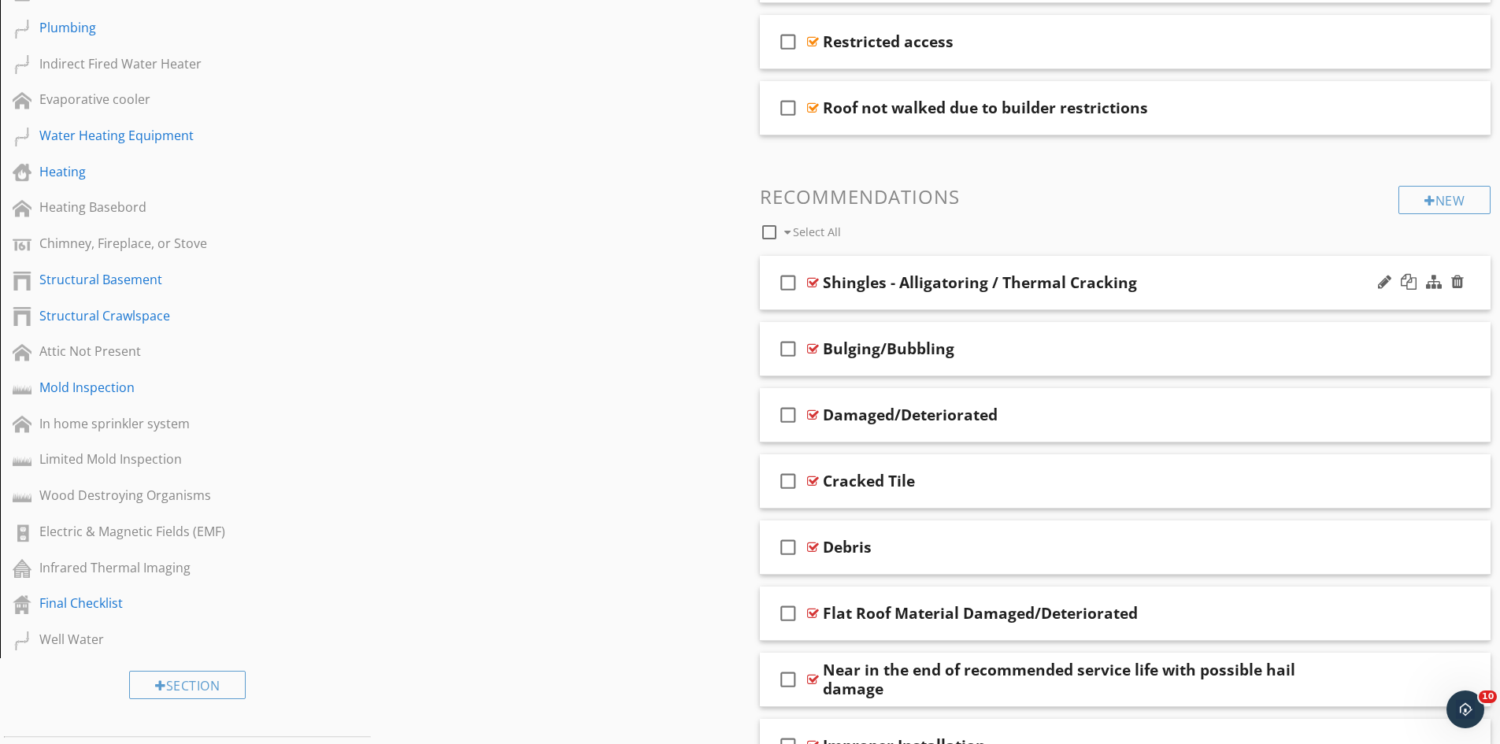
drag, startPoint x: 901, startPoint y: 279, endPoint x: 721, endPoint y: 344, distance: 191.8
click at [824, 350] on div "Bulging/Bubbling" at bounding box center [889, 348] width 132 height 19
click at [1280, 326] on div "check_box_outline_blank Bulging/Bubbling" at bounding box center [1126, 349] width 732 height 54
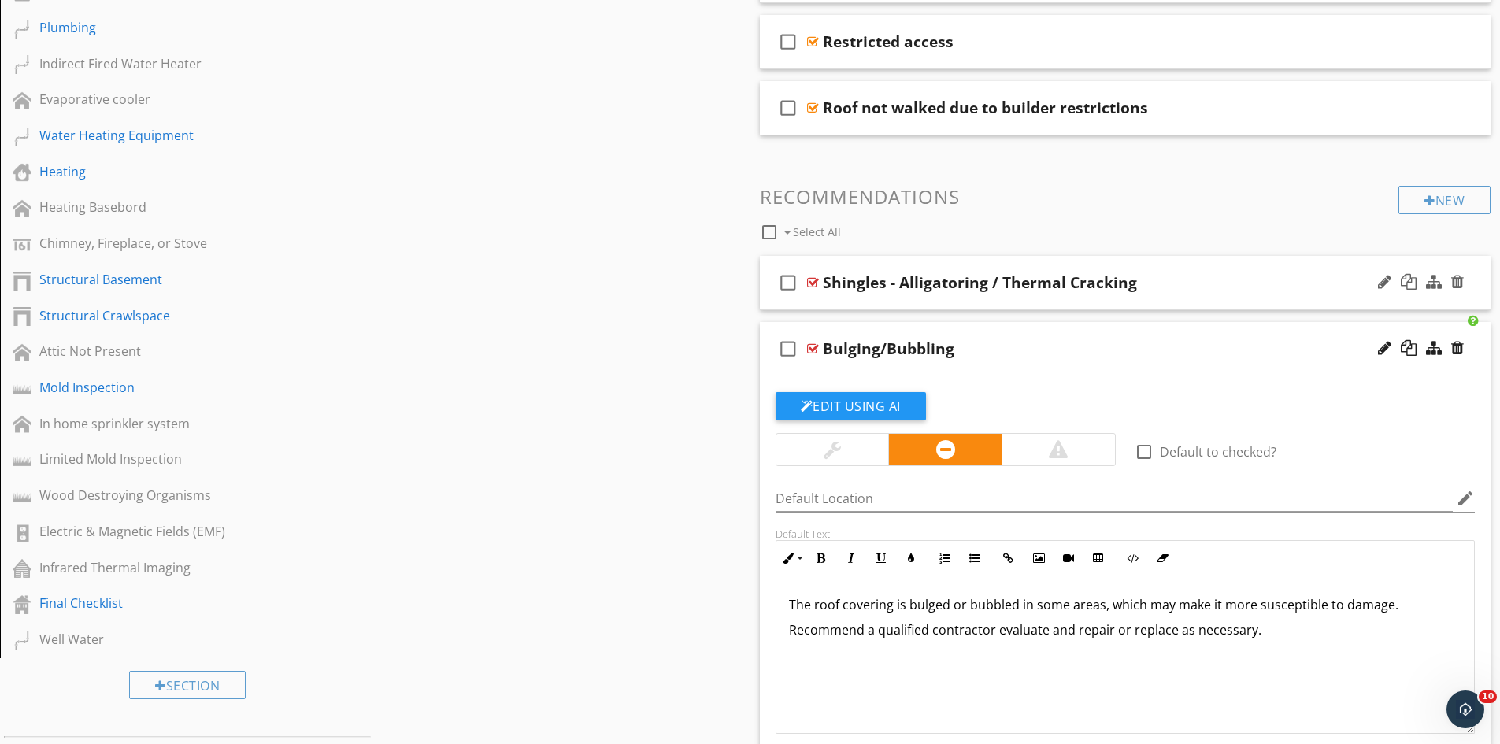
click at [823, 350] on div "Bulging/Bubbling" at bounding box center [889, 348] width 132 height 19
click at [825, 350] on input "Bulging/Bubbling" at bounding box center [1085, 351] width 524 height 26
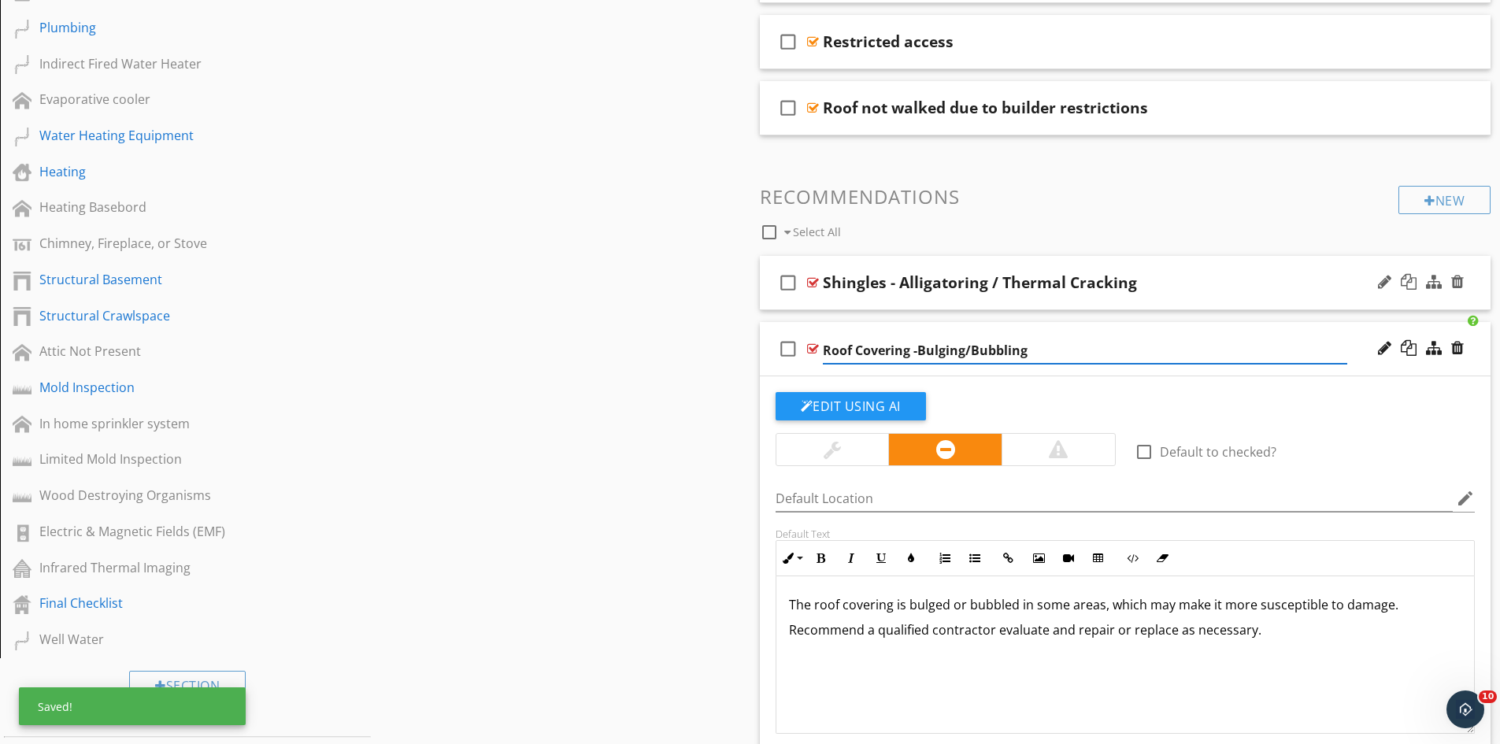
type input "Roof Covering - Bulging/Bubbling"
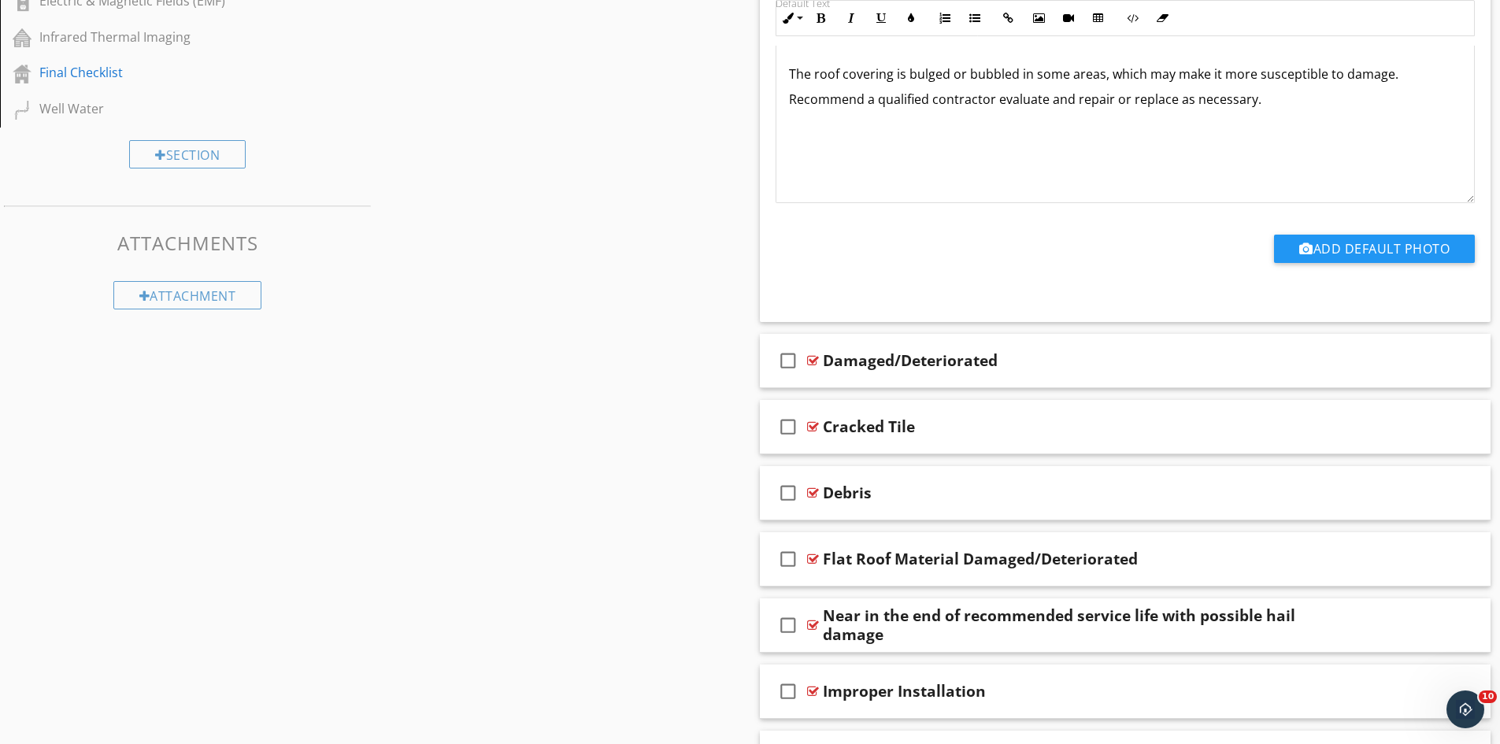
scroll to position [1575, 0]
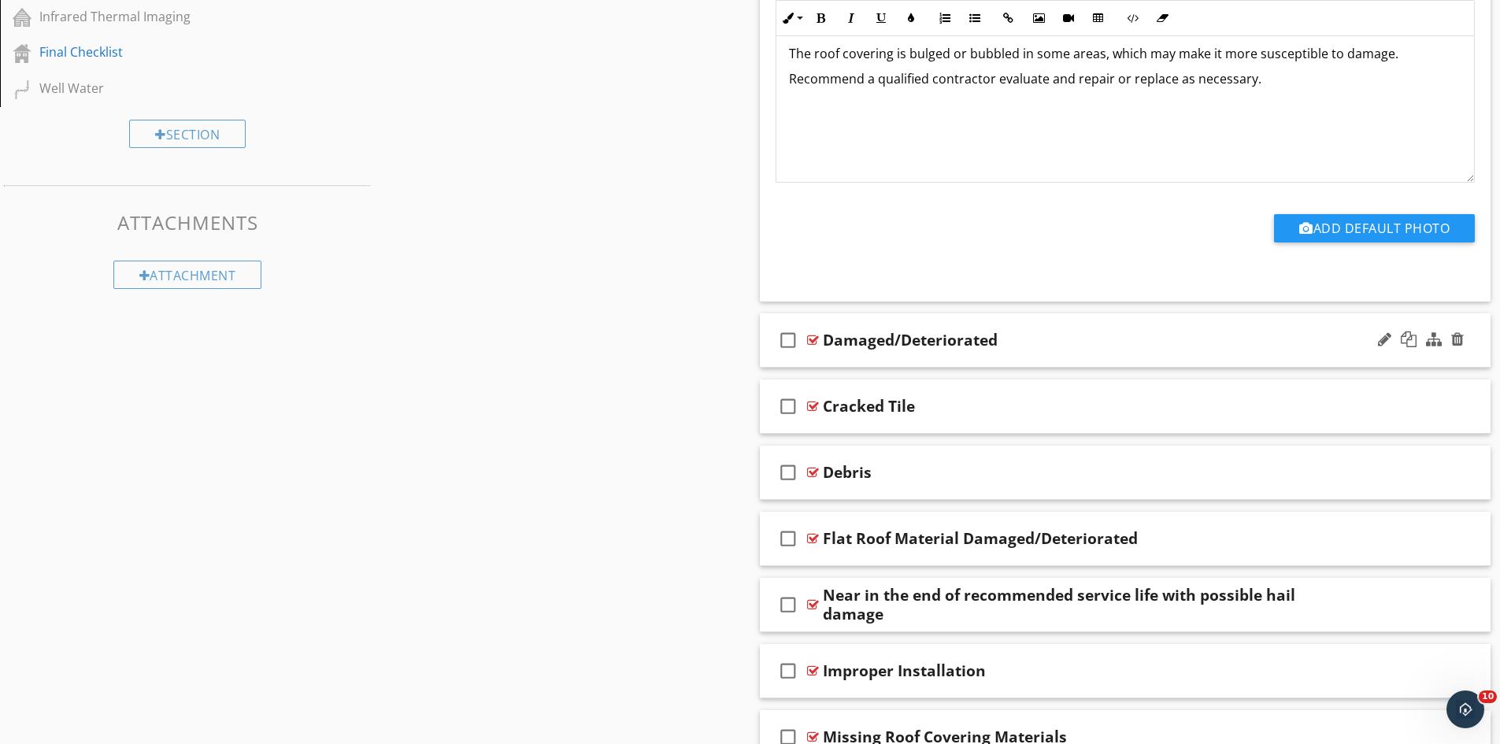
click at [827, 335] on div "Damaged/Deteriorated" at bounding box center [910, 340] width 175 height 19
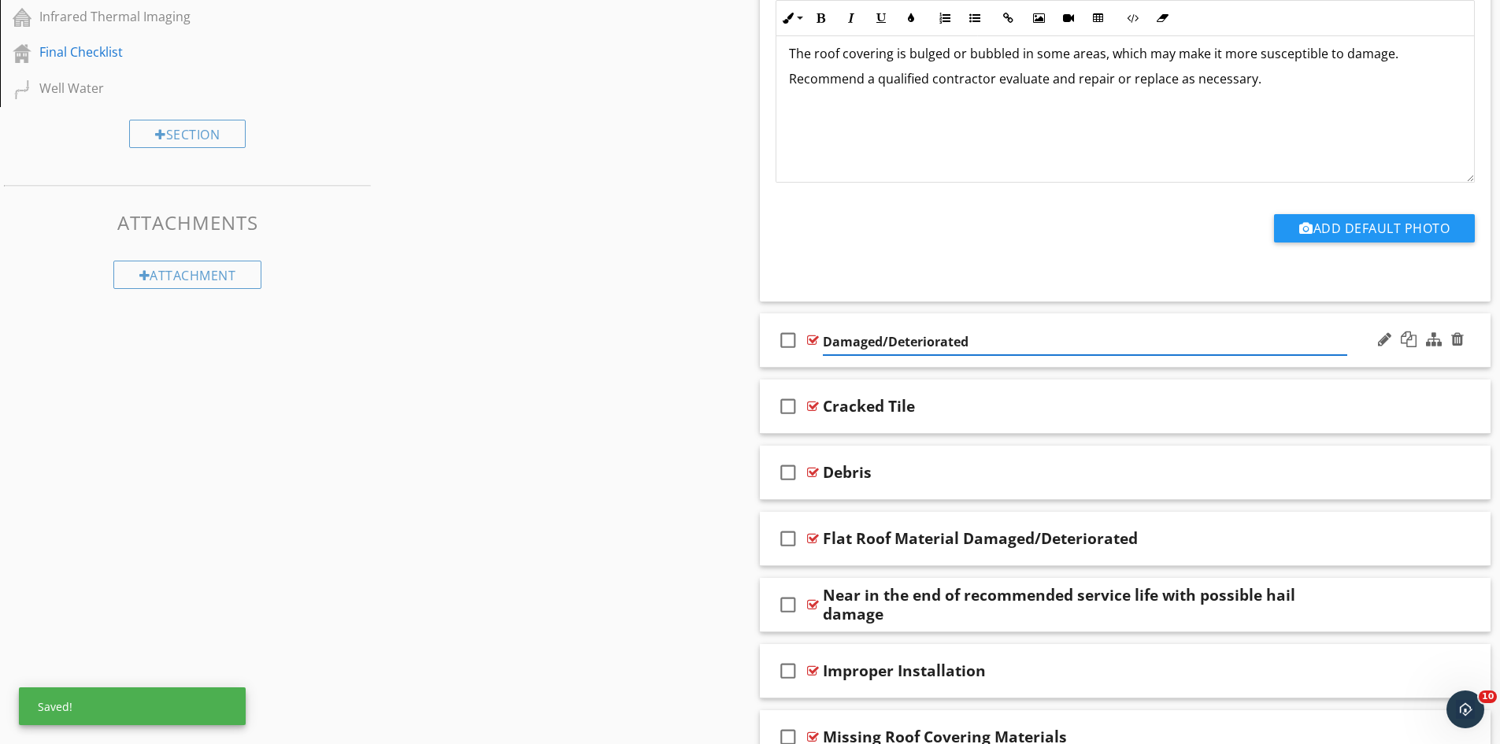
click at [825, 344] on input "Damaged/Deteriorated" at bounding box center [1085, 342] width 524 height 26
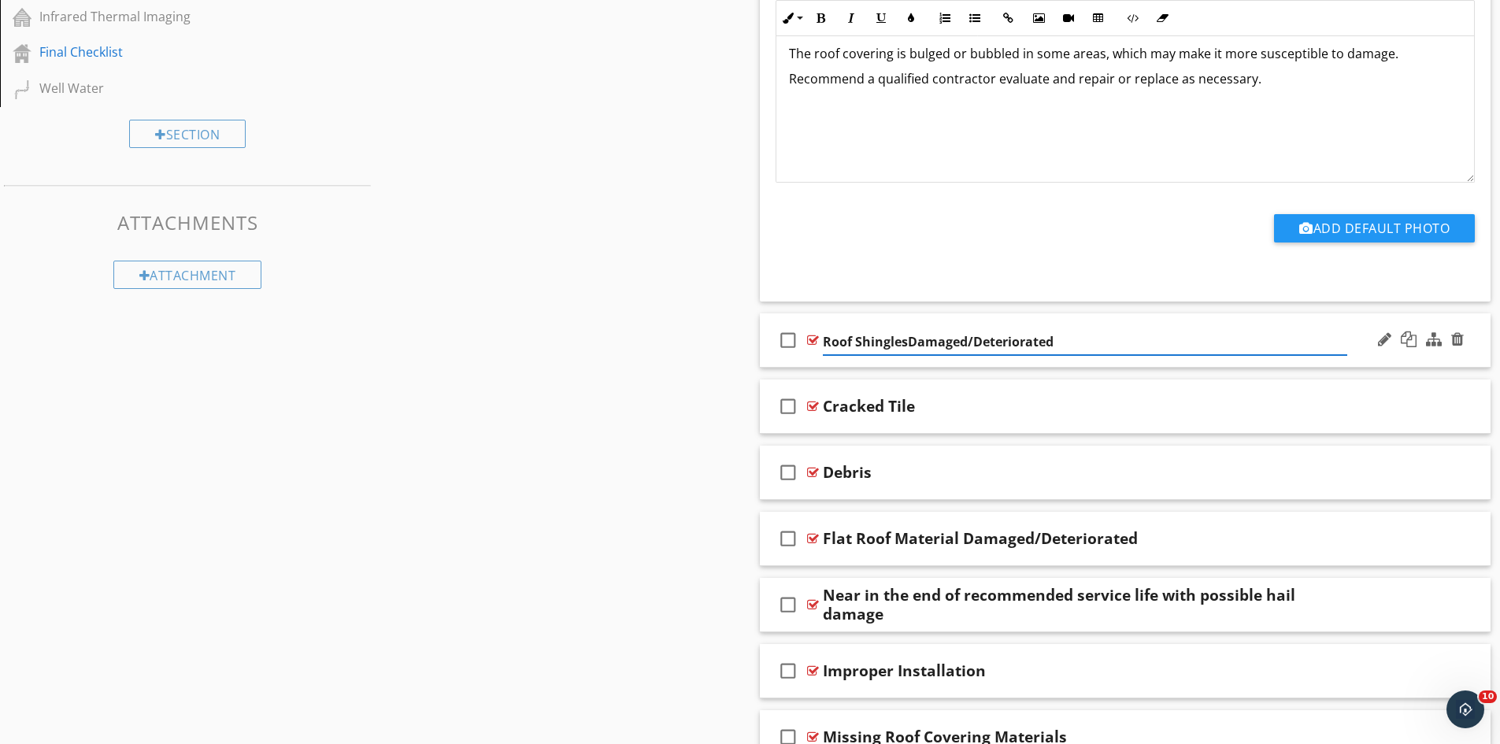
type input "Roof Shingles Damaged/Deteriorated"
click at [826, 404] on div "Cracked Tile" at bounding box center [869, 406] width 92 height 19
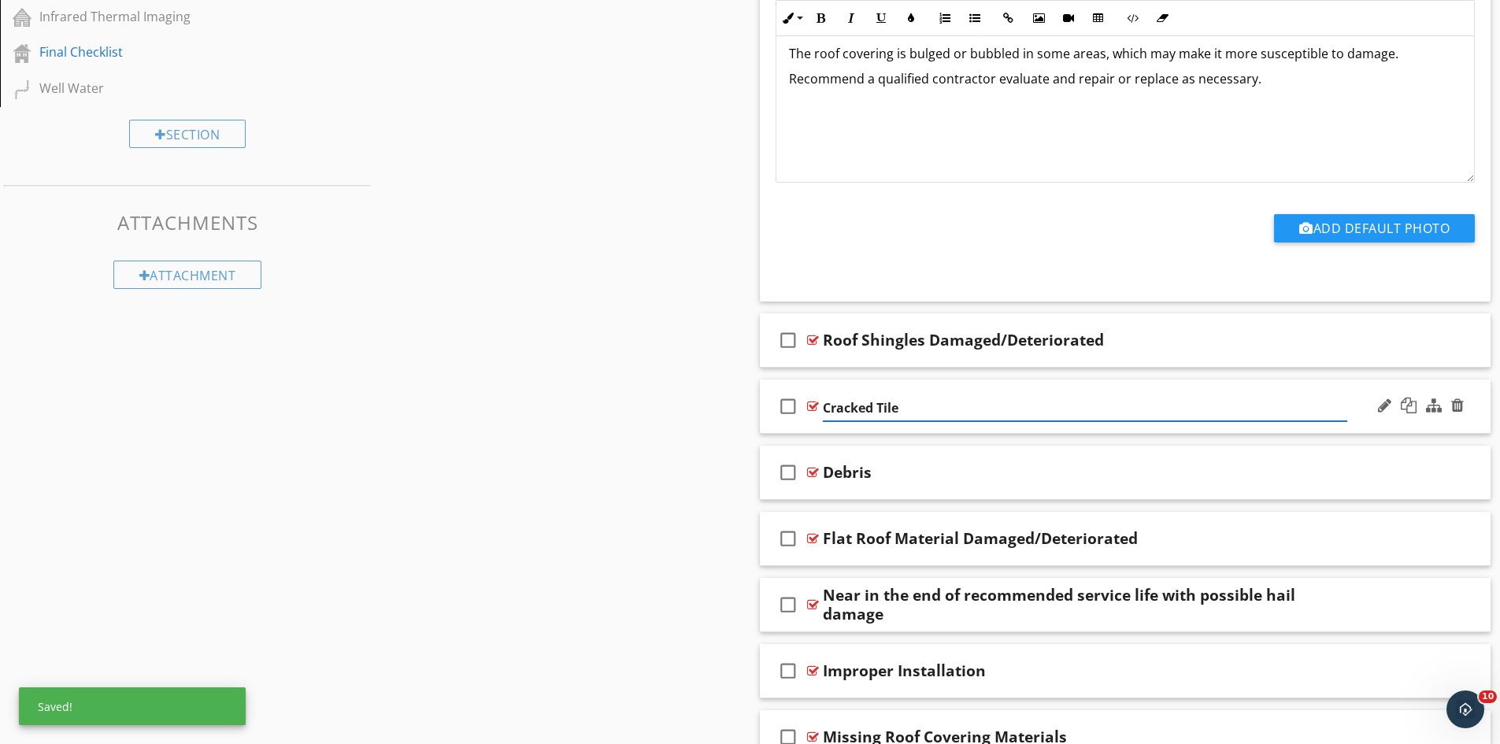
click at [826, 404] on input "Cracked Tile" at bounding box center [1085, 408] width 524 height 26
click at [966, 410] on input "Tile Roof - Cracked Tile" at bounding box center [1085, 408] width 524 height 26
type input "Tile Roof - Cracked and/or Damaged"
click at [823, 476] on div "Debris" at bounding box center [847, 472] width 49 height 19
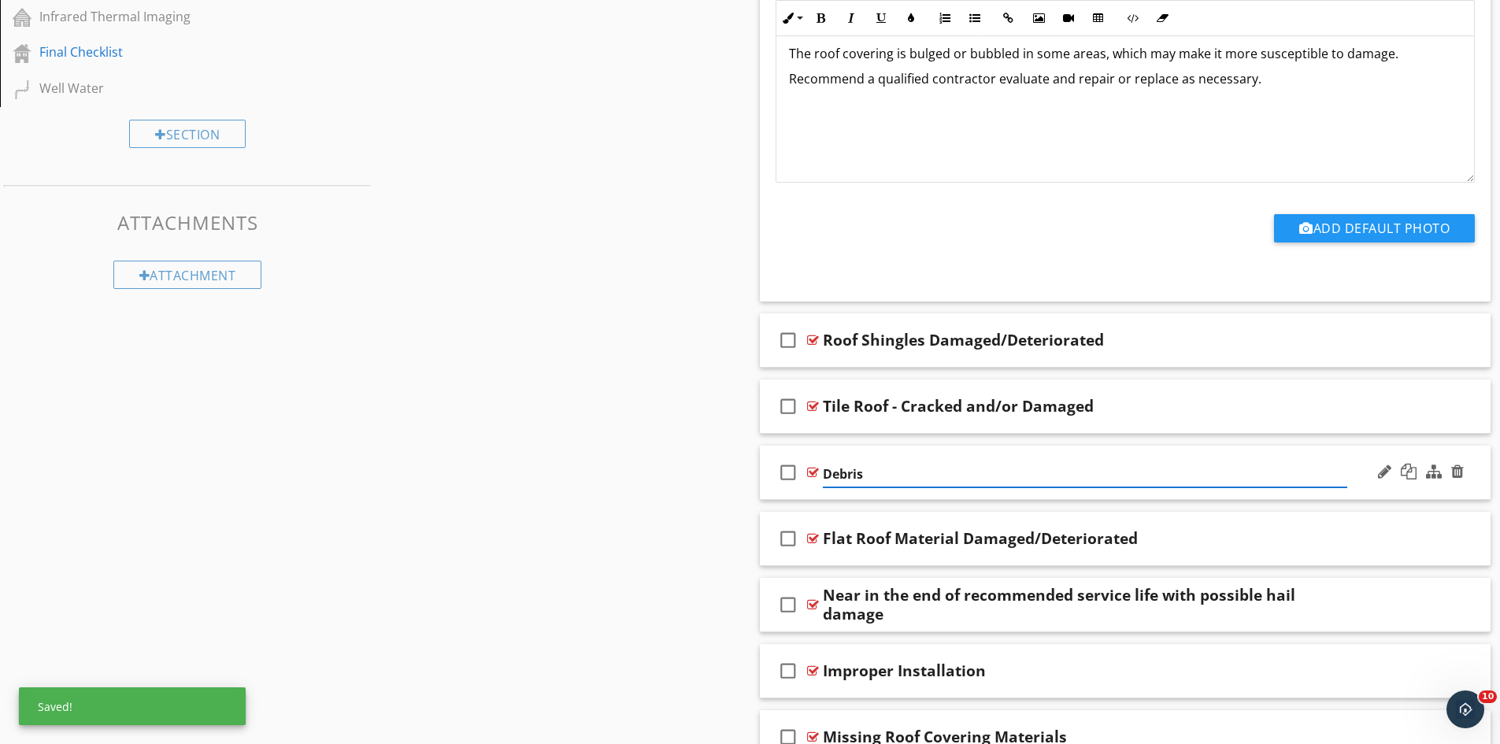
click at [823, 476] on input "Debris" at bounding box center [1085, 474] width 524 height 26
type input "Roof - Debris"
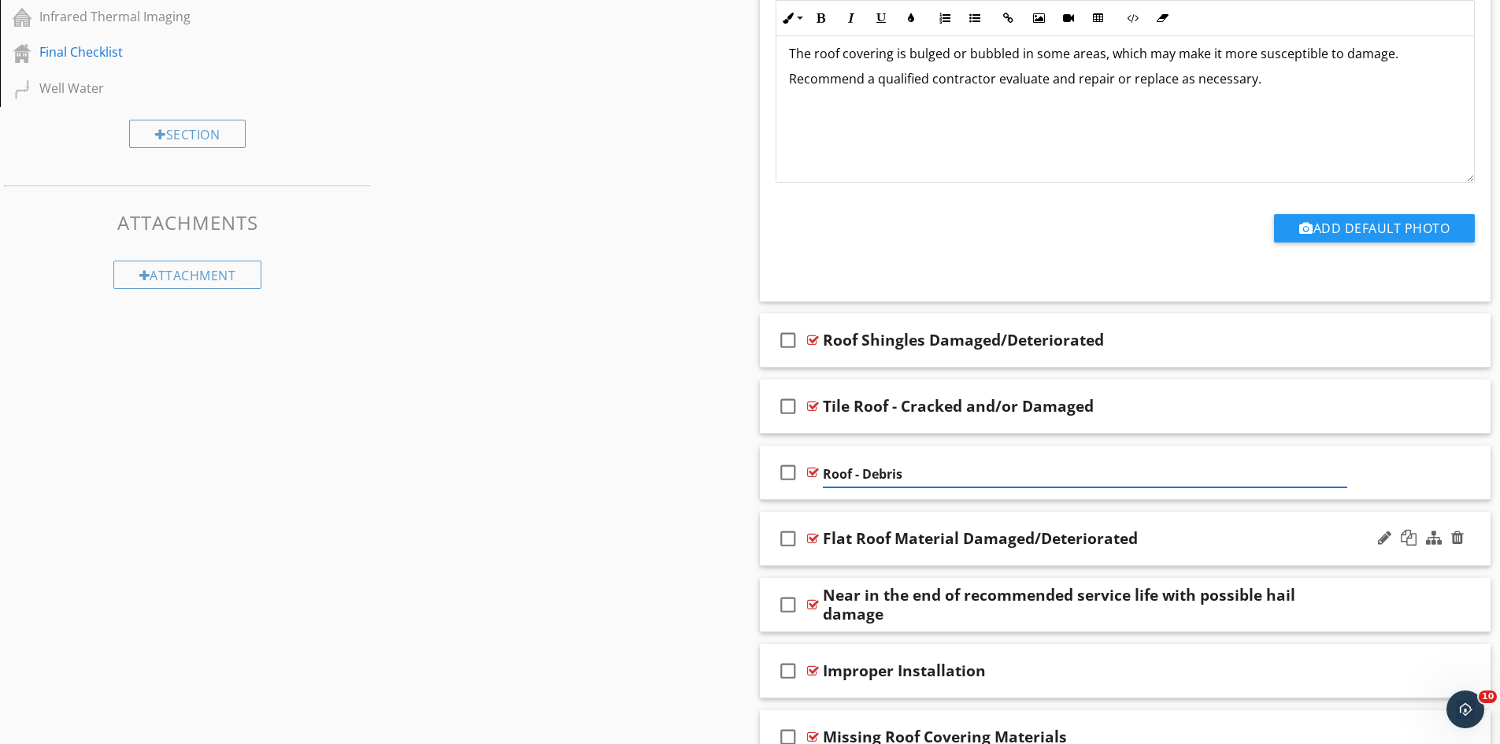
click at [962, 540] on div "Flat Roof Material Damaged/Deteriorated" at bounding box center [980, 538] width 315 height 19
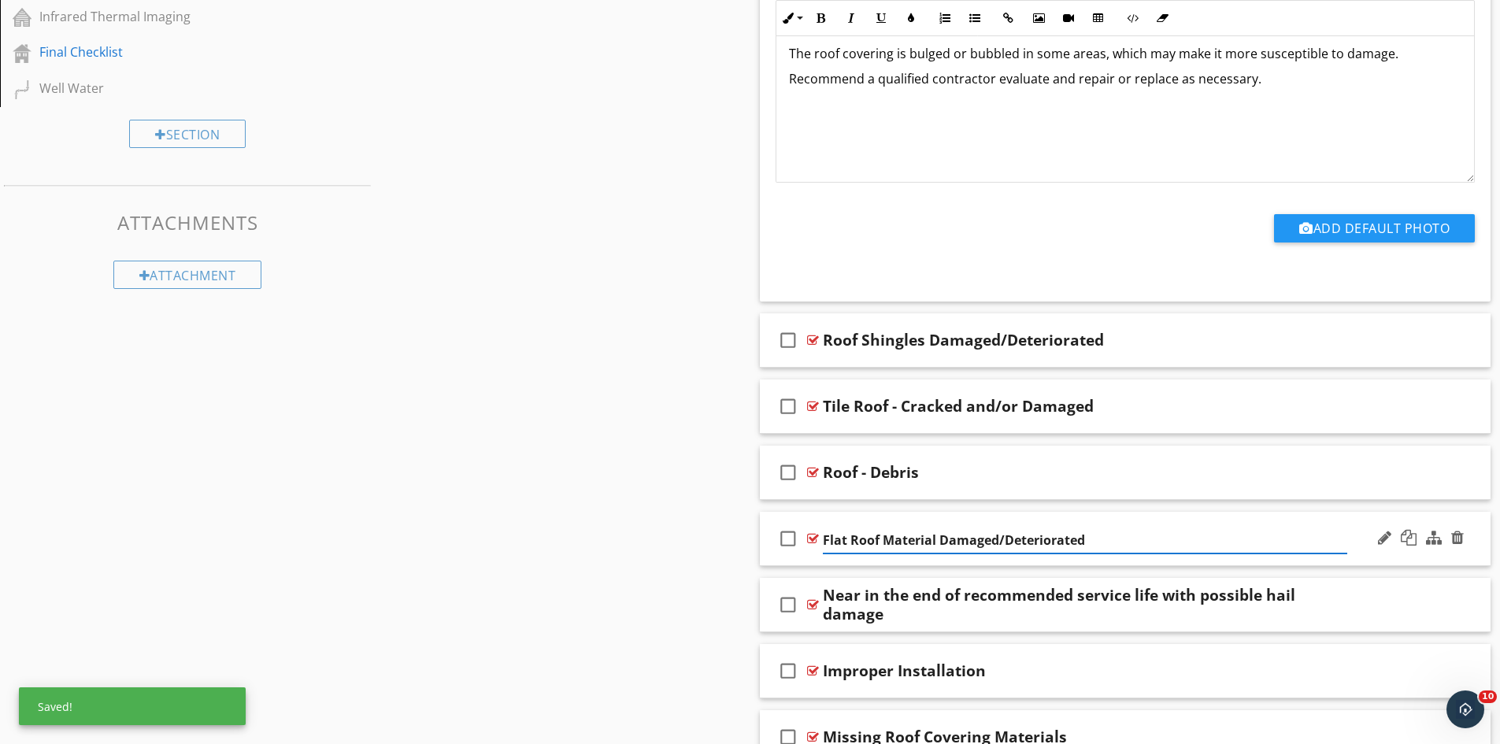
click at [941, 543] on input "Flat Roof Material Damaged/Deteriorated" at bounding box center [1085, 541] width 524 height 26
type input "Flat Roof Material - Damaged/Deteriorated"
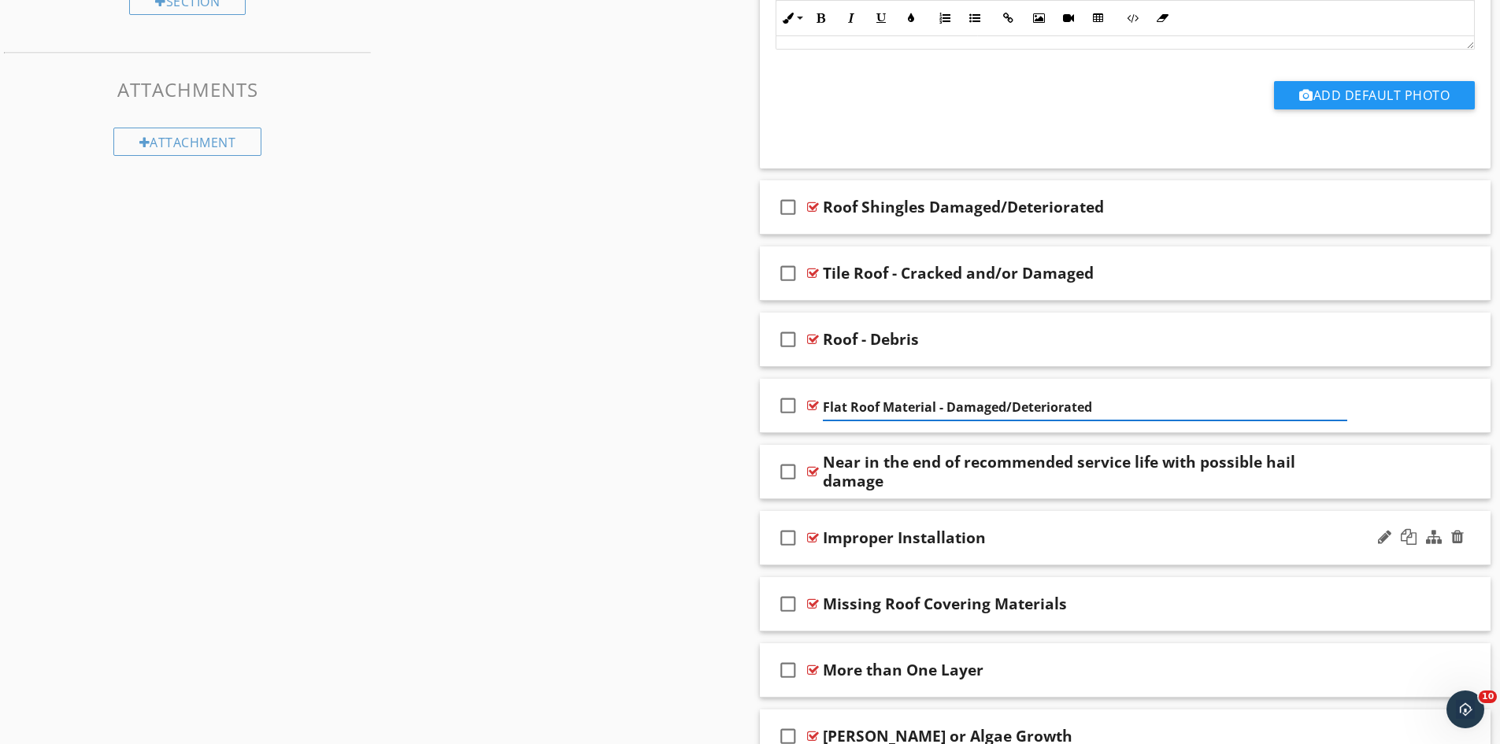
scroll to position [1732, 0]
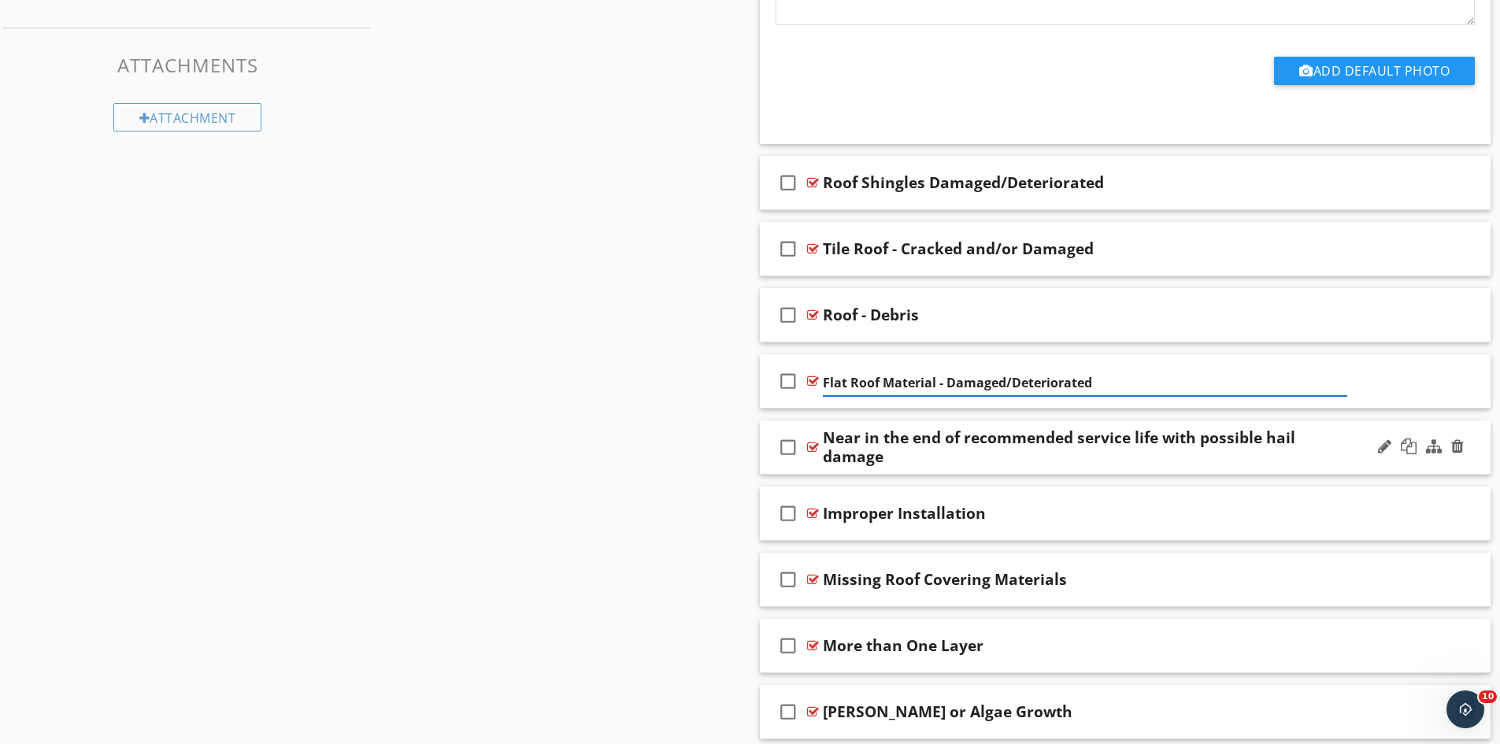
click at [876, 441] on div "Near in the end of recommended service life with possible hail damage" at bounding box center [1085, 447] width 524 height 38
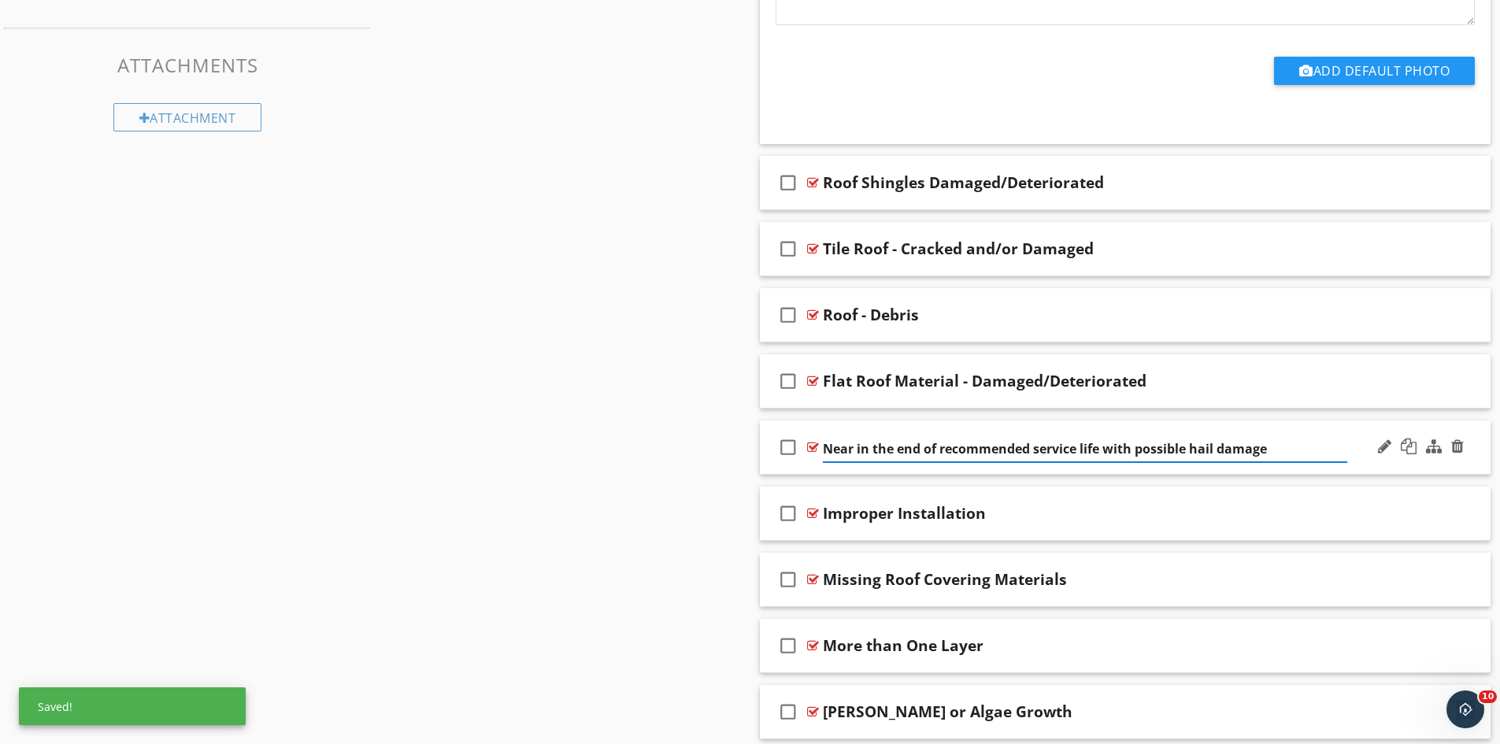
click at [873, 452] on input "Near in the end of recommended service life with possible hail damage" at bounding box center [1085, 449] width 524 height 26
click at [866, 446] on input "Near the end of recommended service life with possible hail damage" at bounding box center [1085, 449] width 524 height 26
type input "Near The End of Recommended service life with possible hail damage"
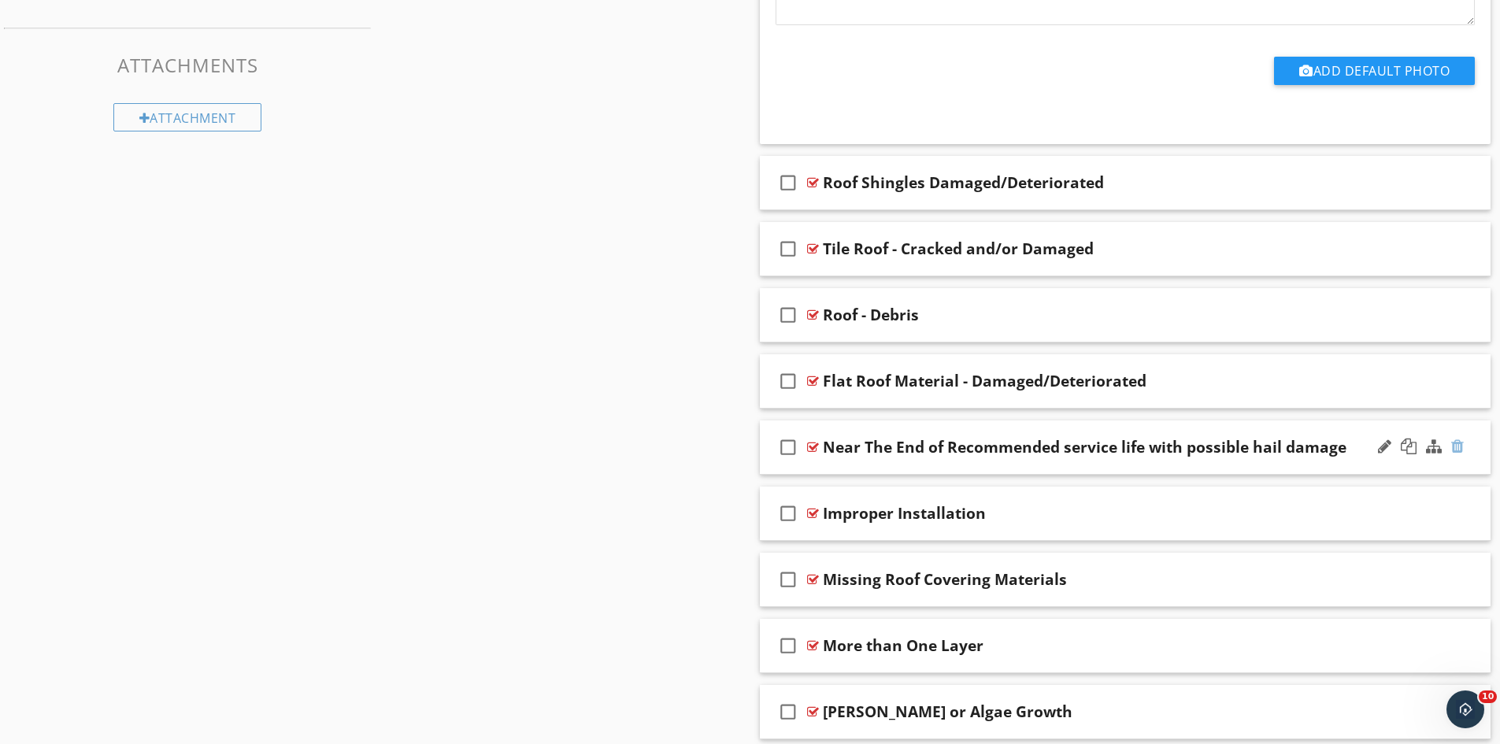
click at [1453, 448] on div at bounding box center [1457, 447] width 13 height 16
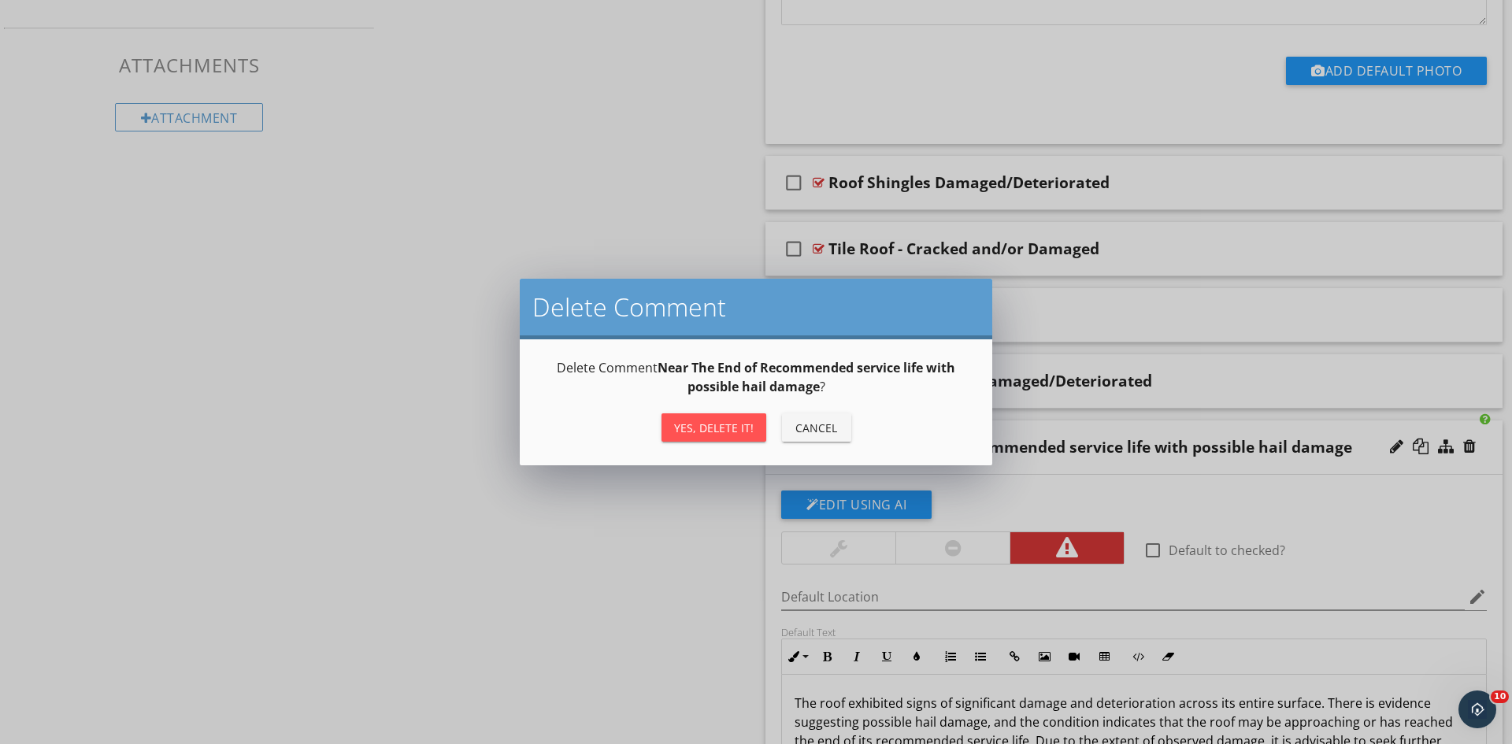
click at [699, 430] on div "Yes, Delete it!" at bounding box center [714, 428] width 80 height 17
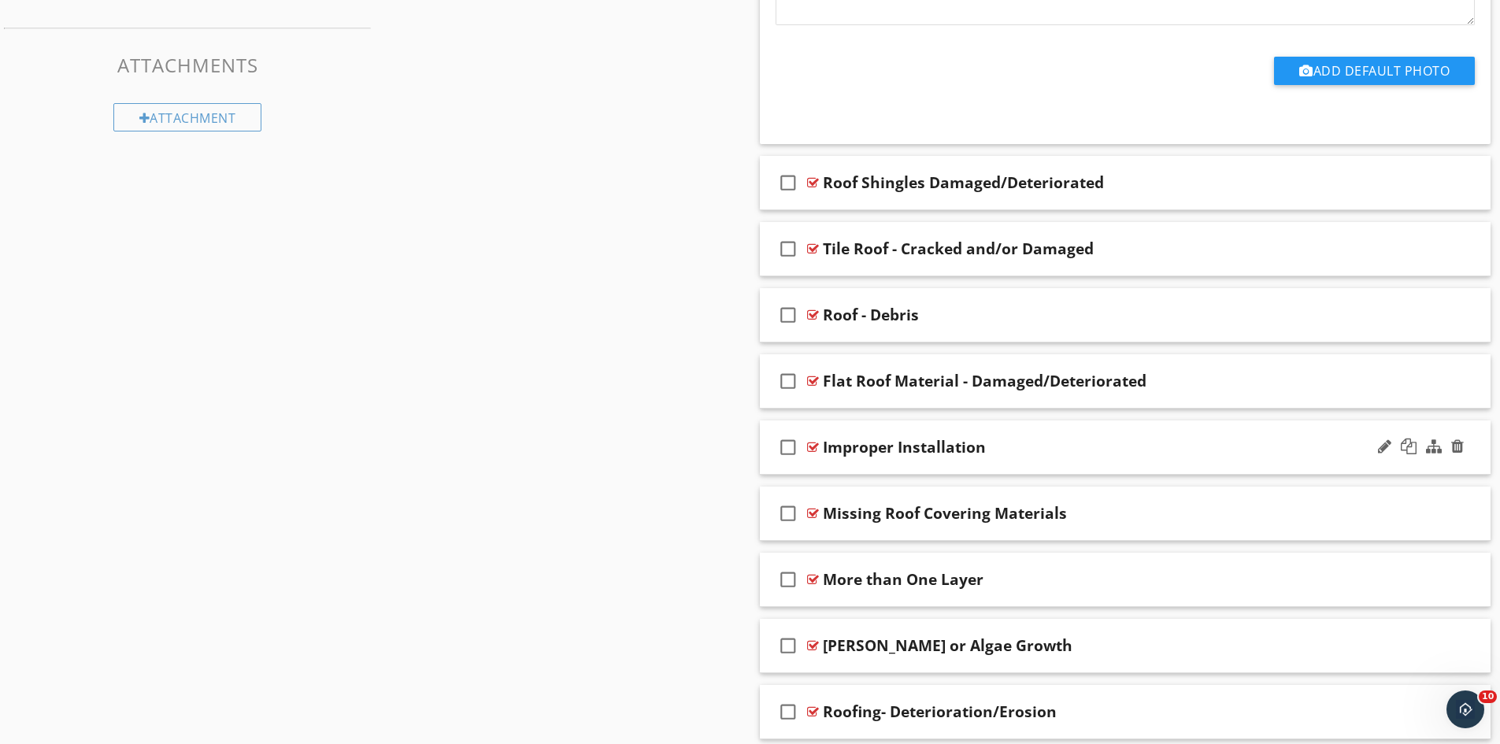
click at [825, 449] on div "Improper Installation" at bounding box center [904, 447] width 163 height 19
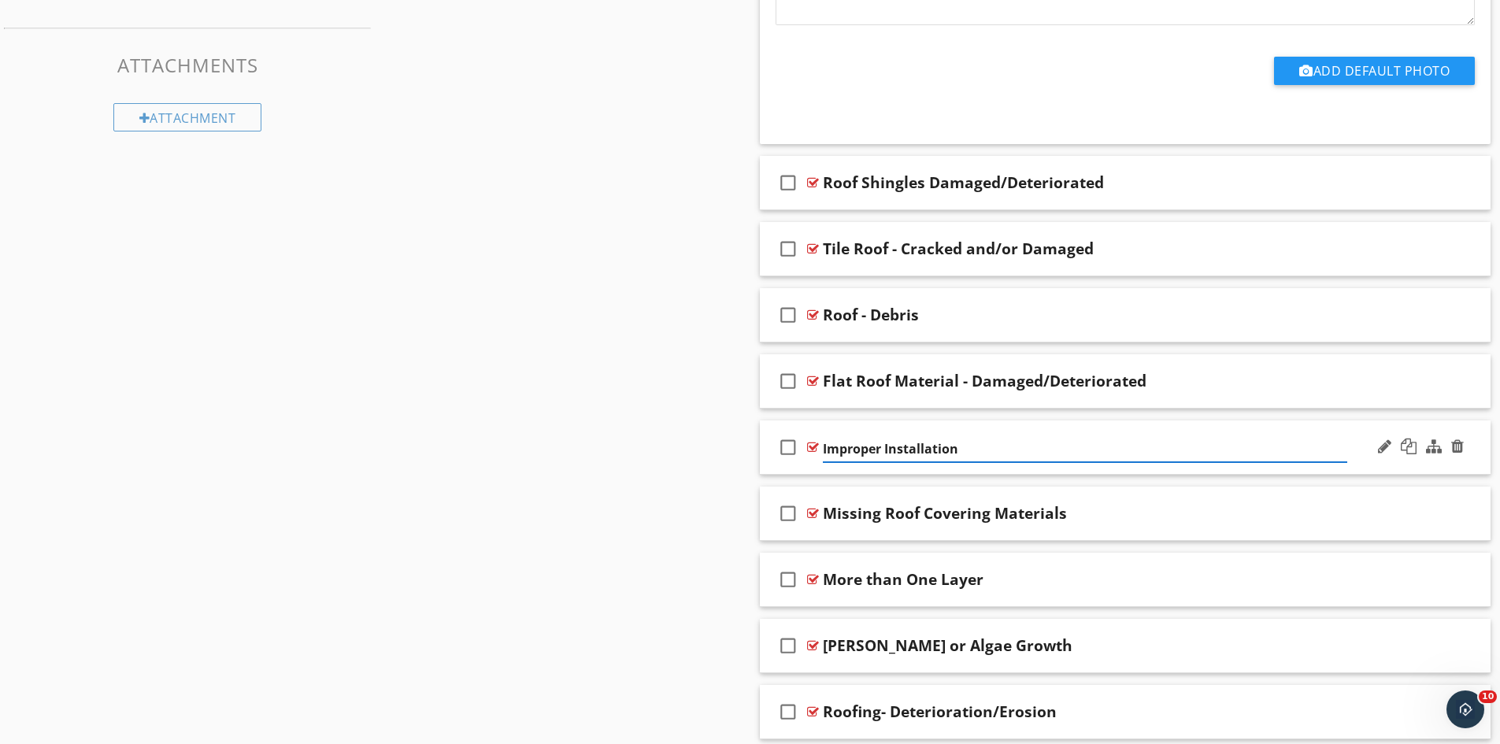
click at [823, 449] on input "Improper Installation" at bounding box center [1085, 449] width 524 height 26
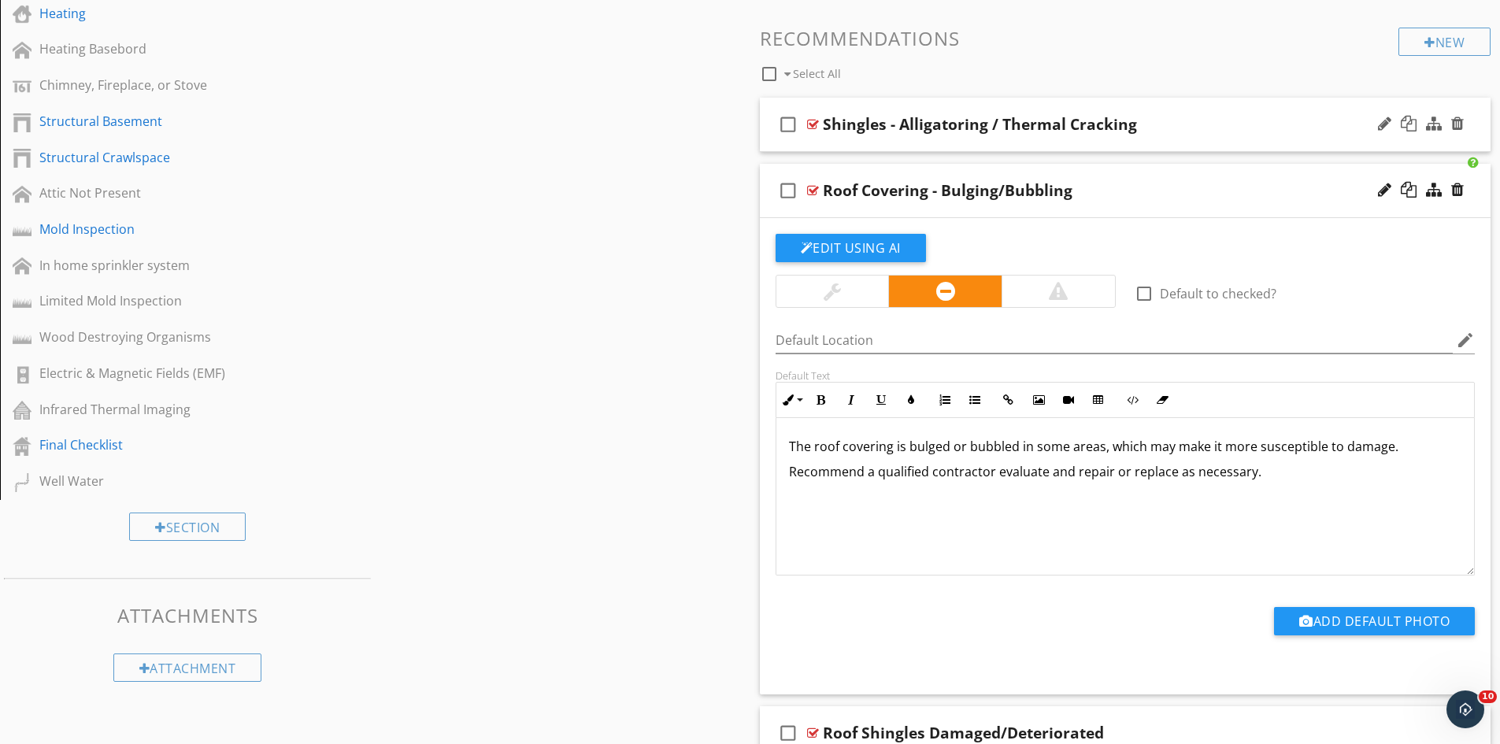
scroll to position [1181, 0]
click at [1184, 176] on div "check_box_outline_blank Roof Covering - Bulging/Bubbling" at bounding box center [1126, 192] width 732 height 54
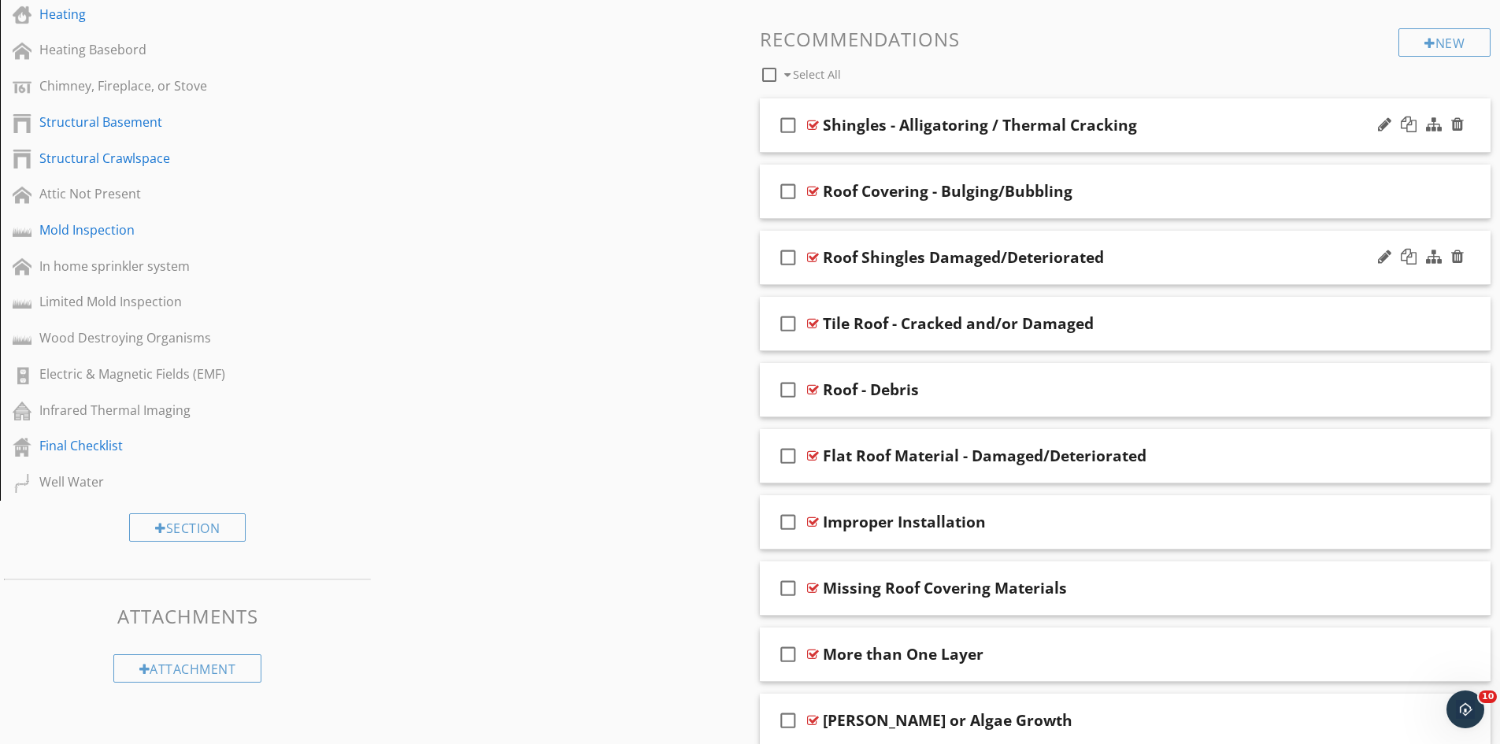
click at [926, 259] on div "Roof Shingles Damaged/Deteriorated" at bounding box center [963, 257] width 281 height 19
click at [912, 261] on input "Roof Shingles Damaged/Deteriorated" at bounding box center [1085, 259] width 524 height 26
type input "Roof Shingles - Damaged/Deteriorated"
click at [823, 124] on div "Shingles - Alligatoring / Thermal Cracking" at bounding box center [980, 125] width 314 height 19
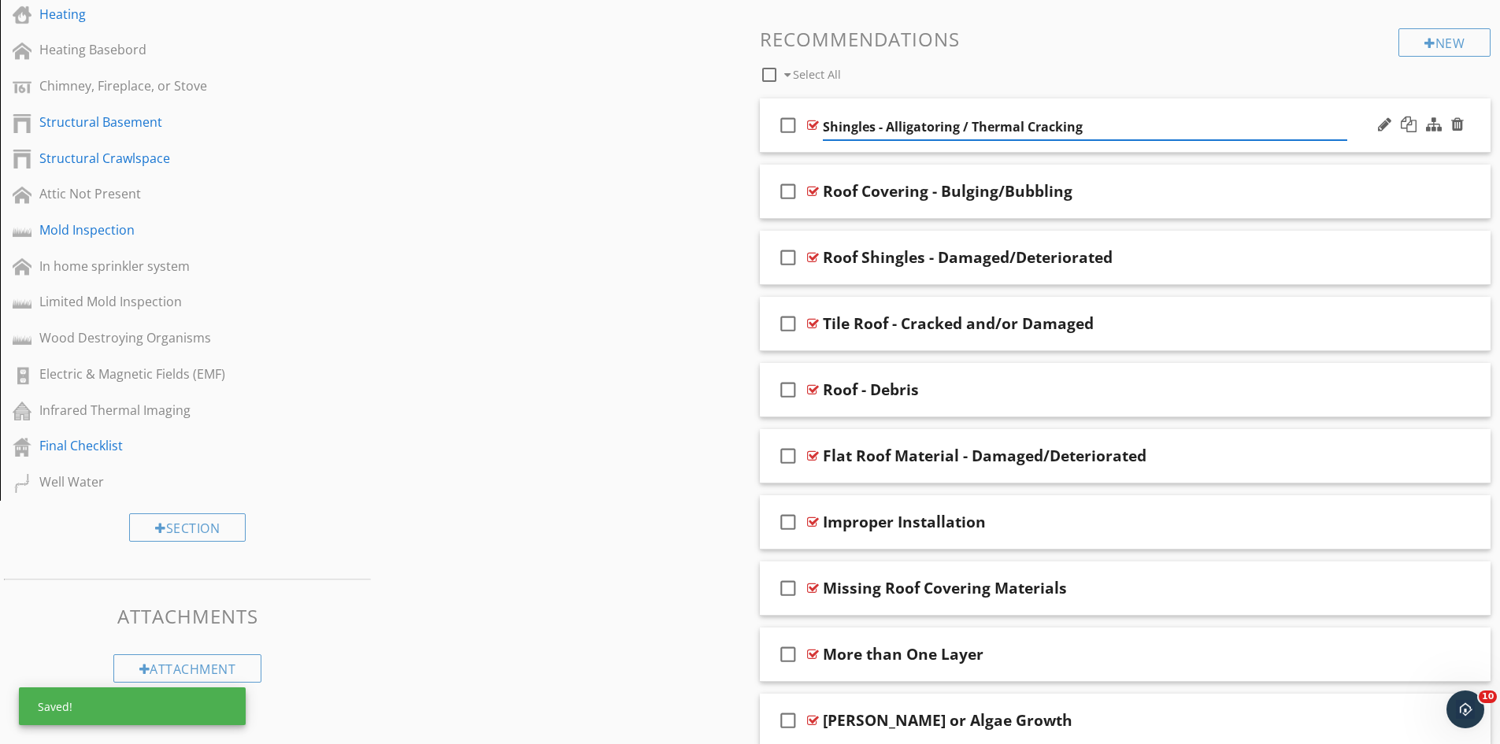
click at [823, 124] on input "Shingles - Alligatoring / Thermal Cracking" at bounding box center [1085, 127] width 524 height 26
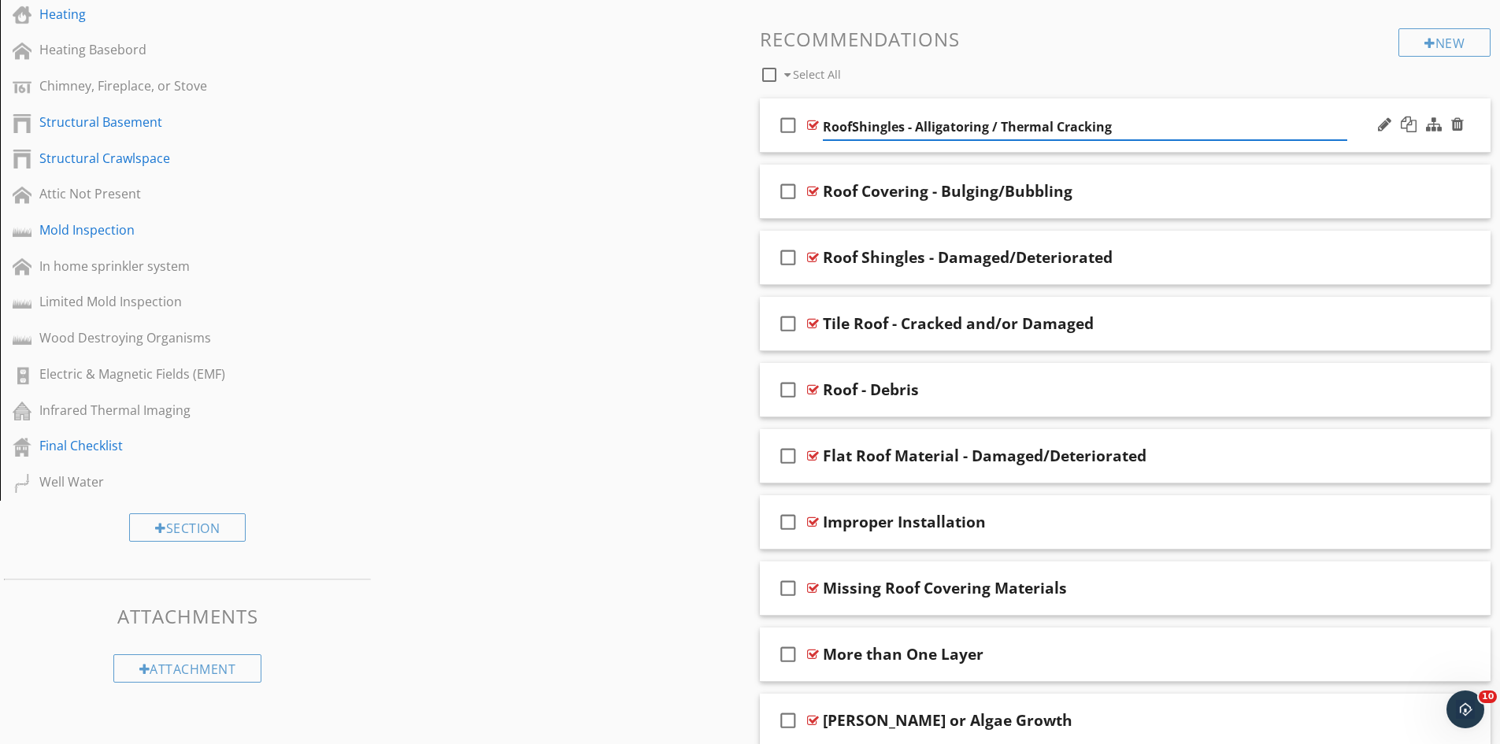
type input "Roof Shingles - Alligatoring / Thermal Cracking"
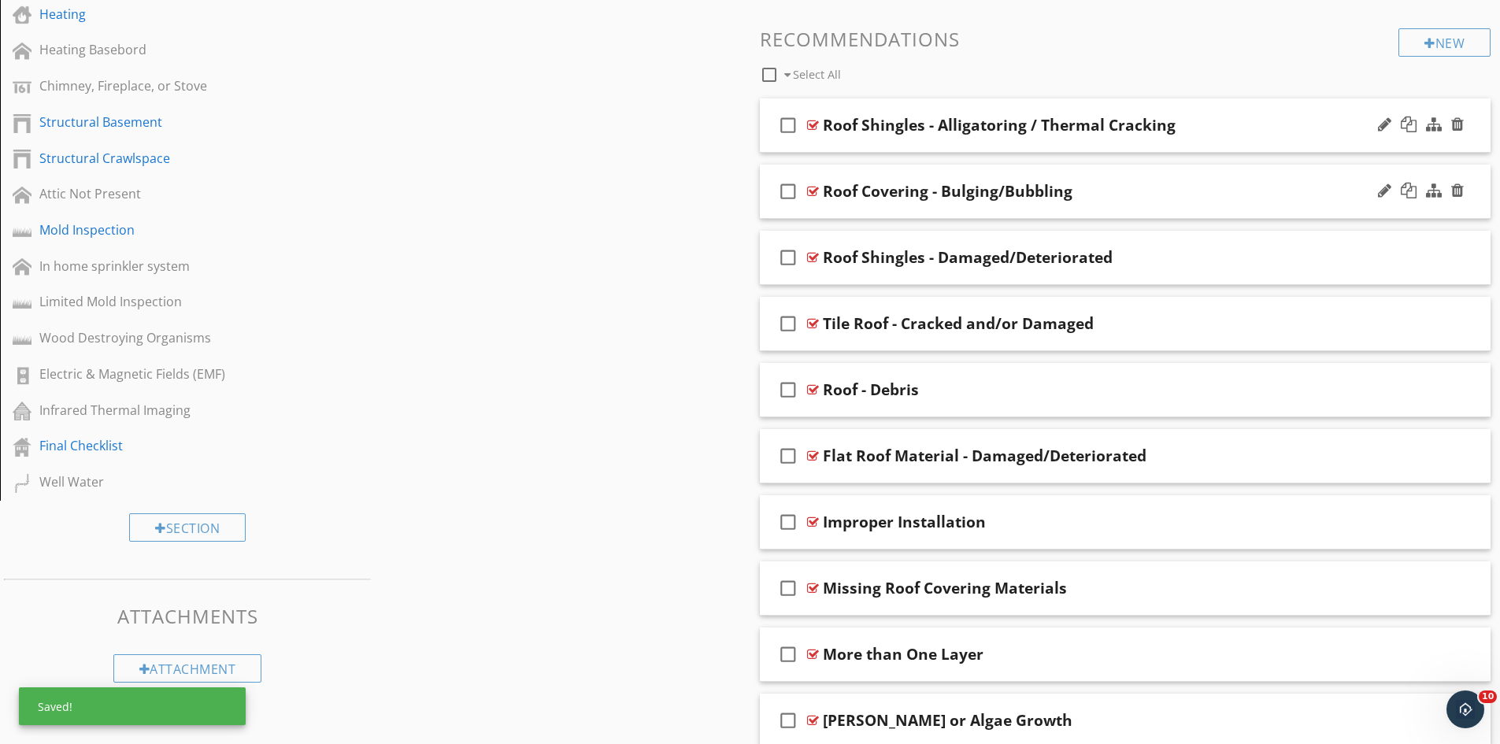
click at [1002, 170] on div "check_box_outline_blank Roof Covering - Bulging/Bubbling" at bounding box center [1126, 192] width 732 height 54
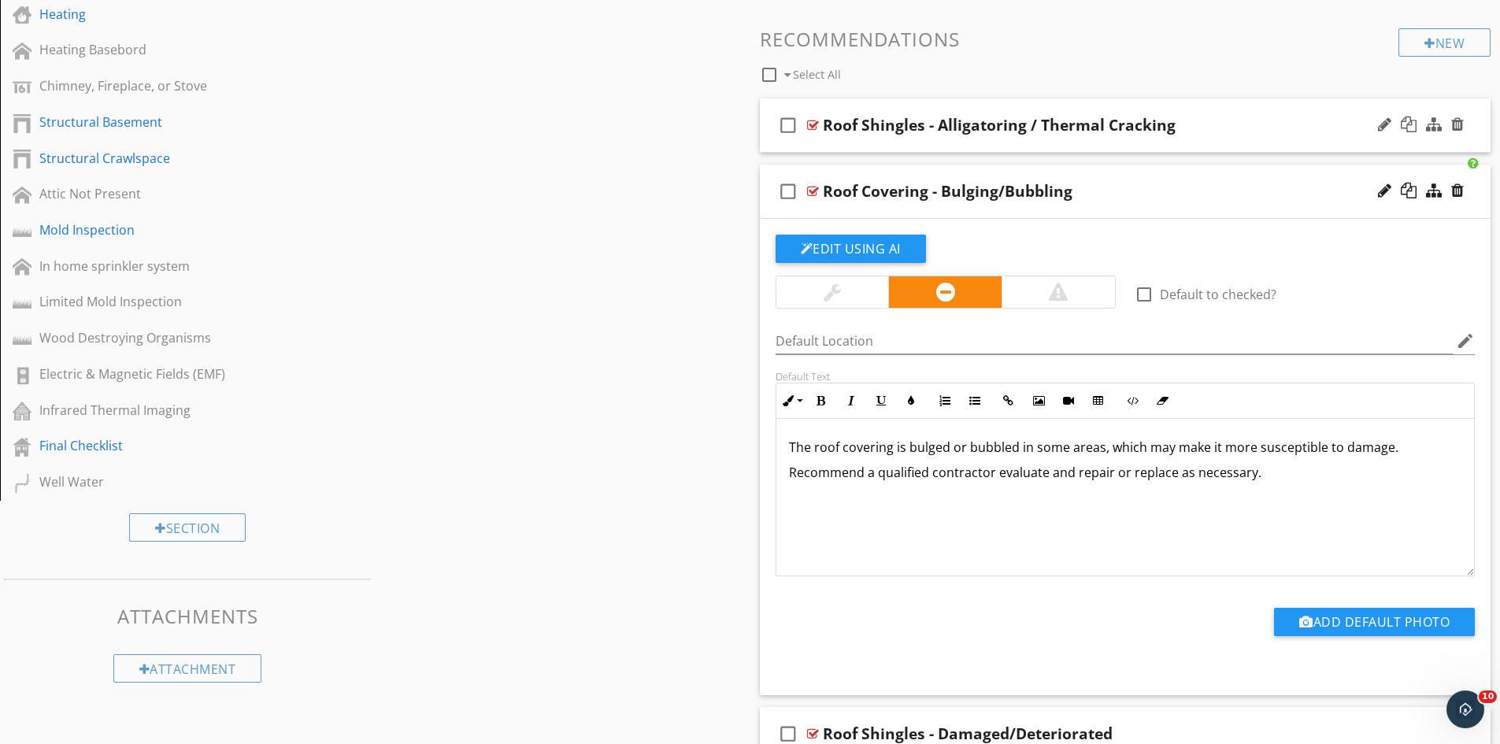
click at [1002, 171] on div "check_box_outline_blank Roof Covering - Bulging/Bubbling" at bounding box center [1126, 192] width 732 height 54
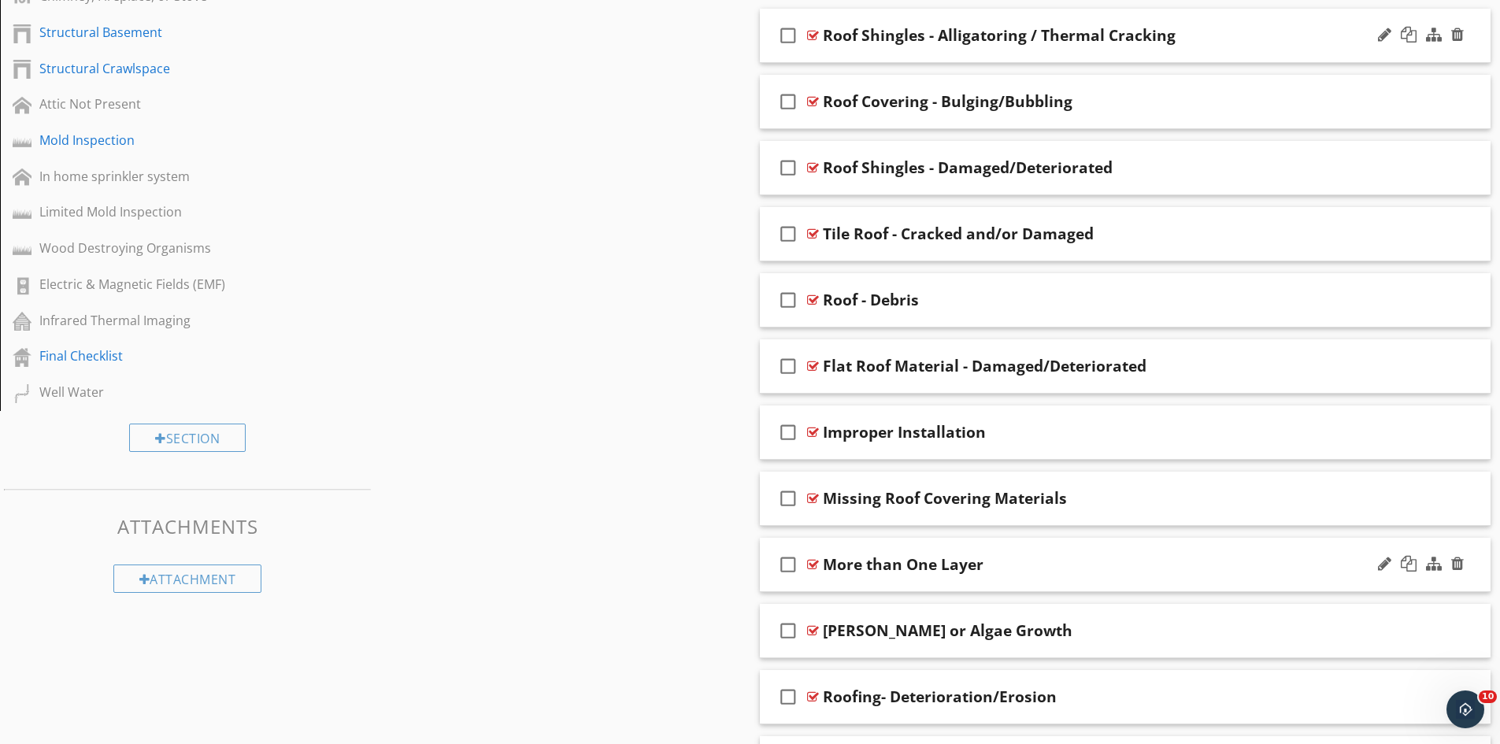
scroll to position [1339, 0]
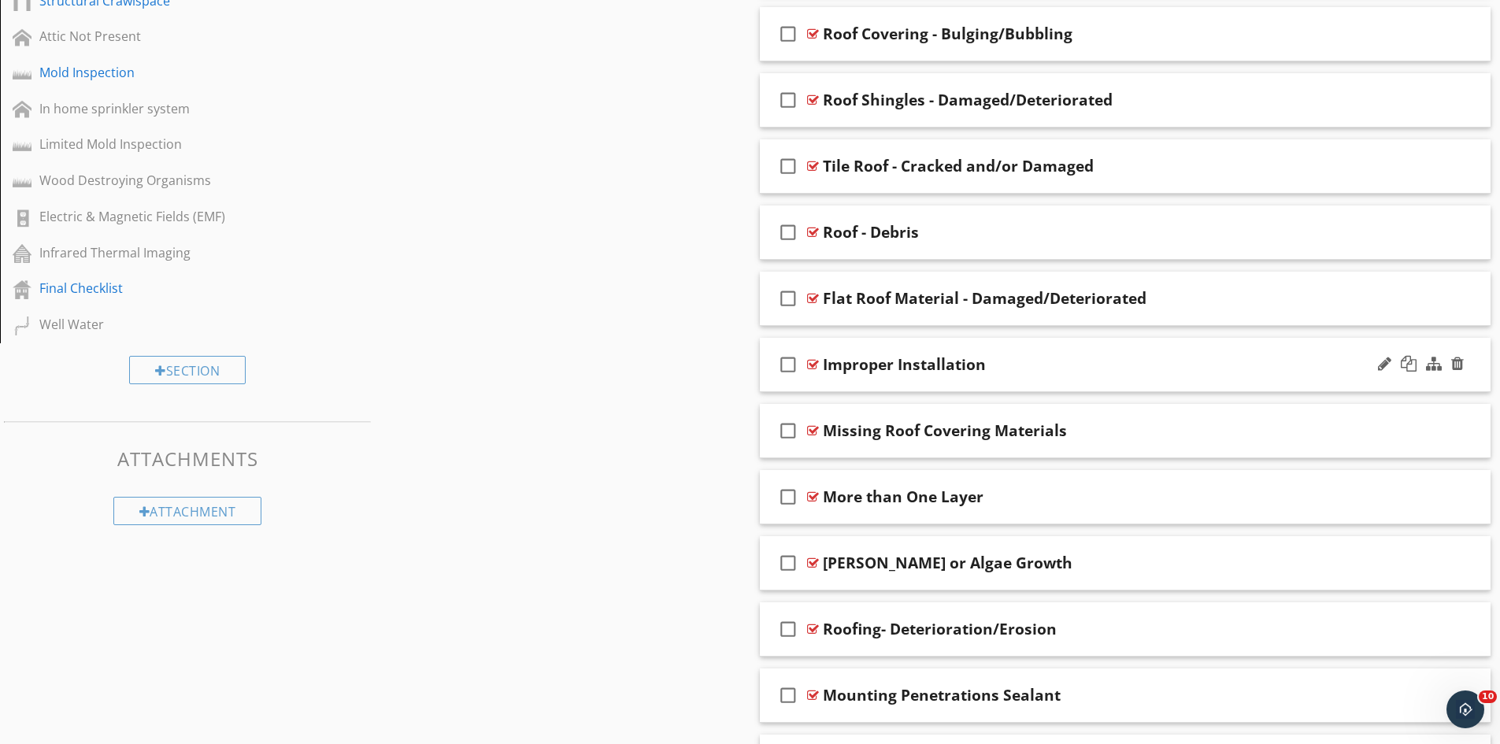
click at [823, 365] on div "Improper Installation" at bounding box center [904, 364] width 163 height 19
click at [823, 365] on input "Improper Installation" at bounding box center [1085, 367] width 524 height 26
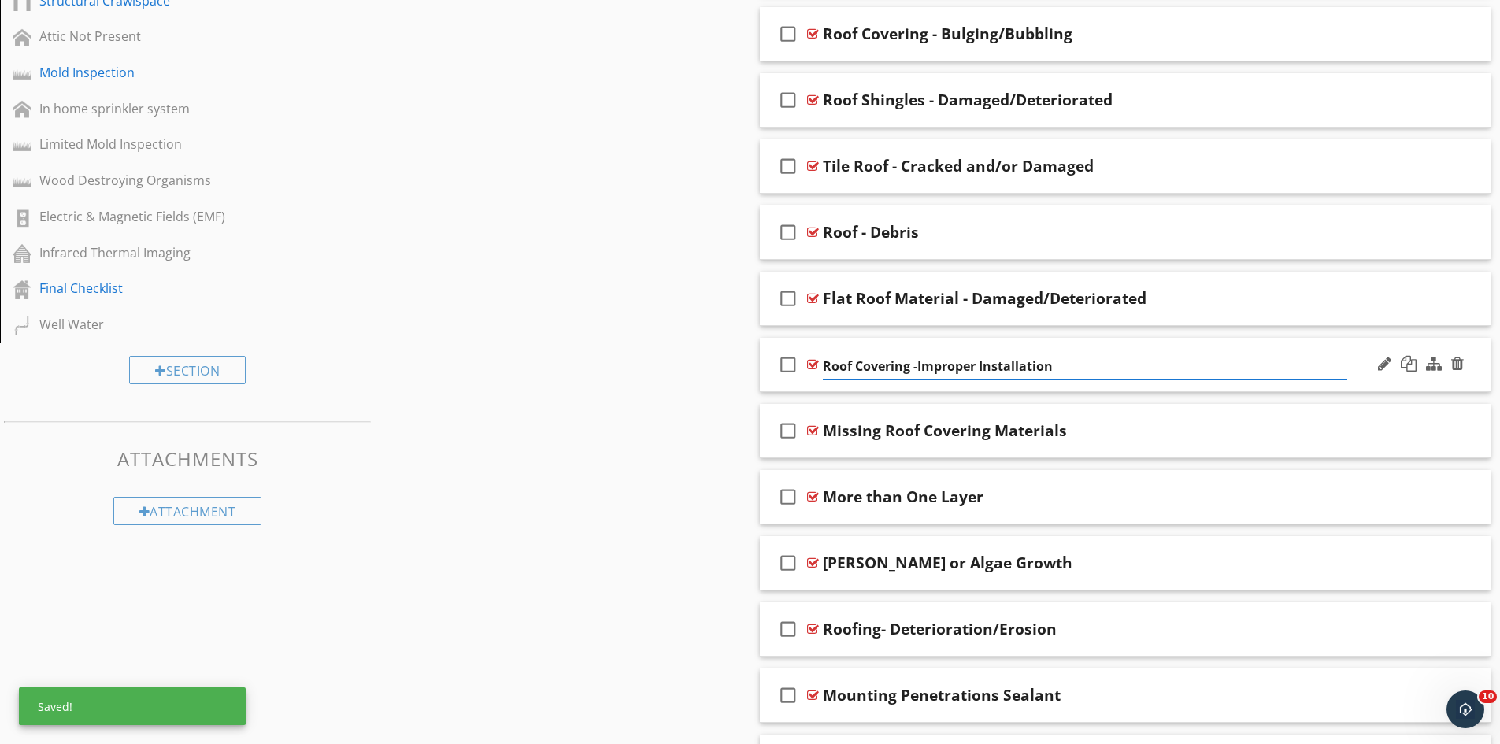
type input "Roof Covering - Improper Installation"
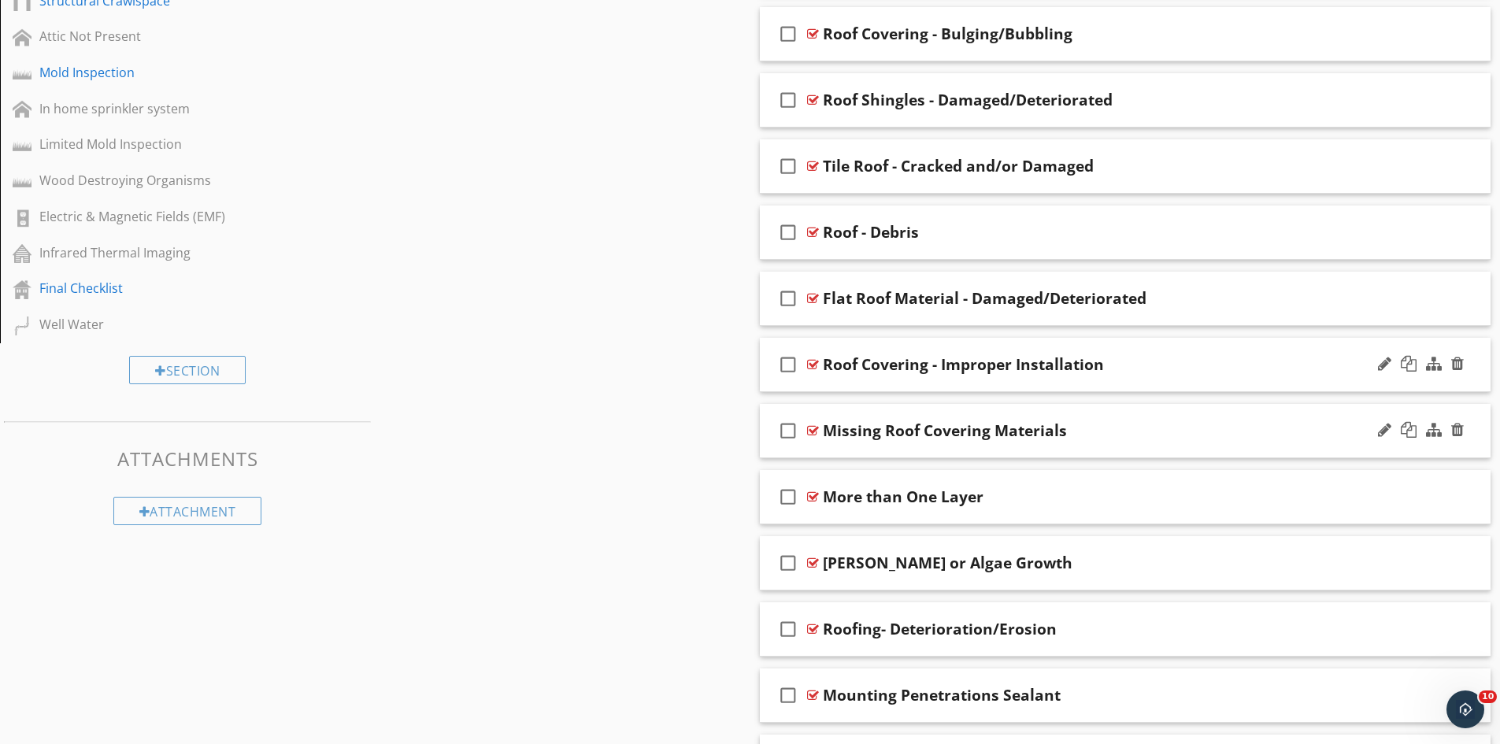
click at [883, 432] on div "Missing Roof Covering Materials" at bounding box center [945, 430] width 244 height 19
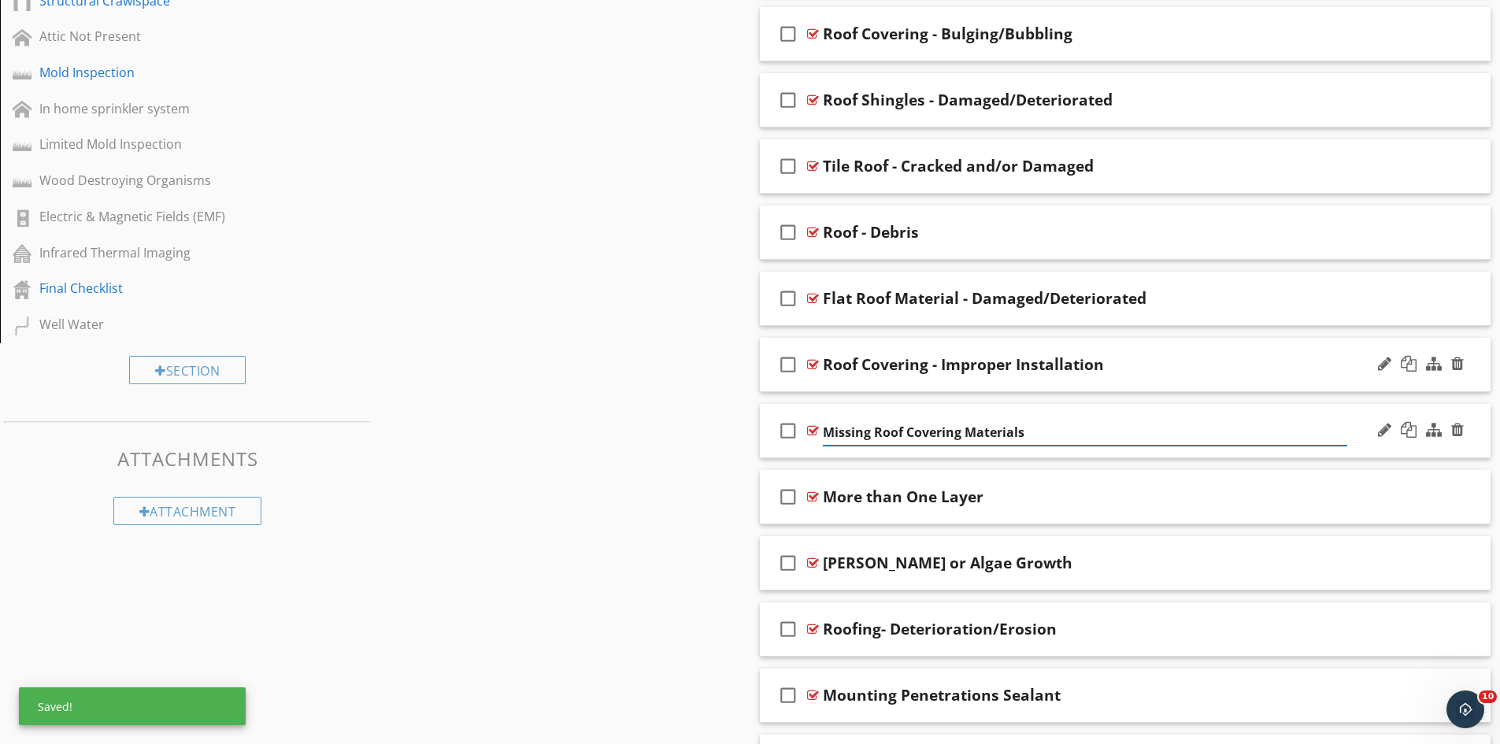
click at [876, 436] on input "Missing Roof Covering Materials" at bounding box center [1085, 433] width 524 height 26
click at [840, 431] on input "Missing Roof Covering Materials" at bounding box center [1085, 433] width 524 height 26
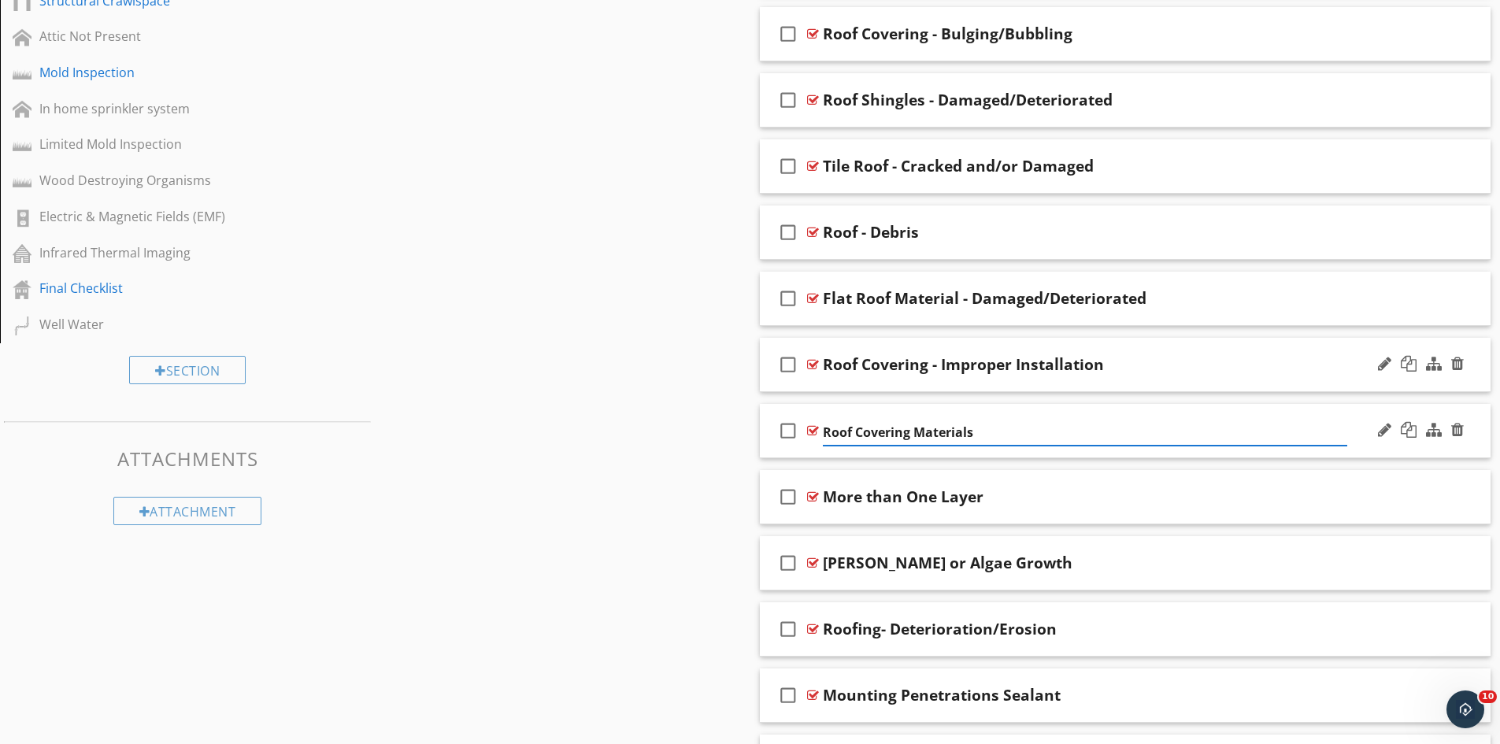
click at [856, 433] on input "Roof Covering Materials" at bounding box center [1085, 433] width 524 height 26
paste input "Missing"
type input "Roof -Missing Covering Materials"
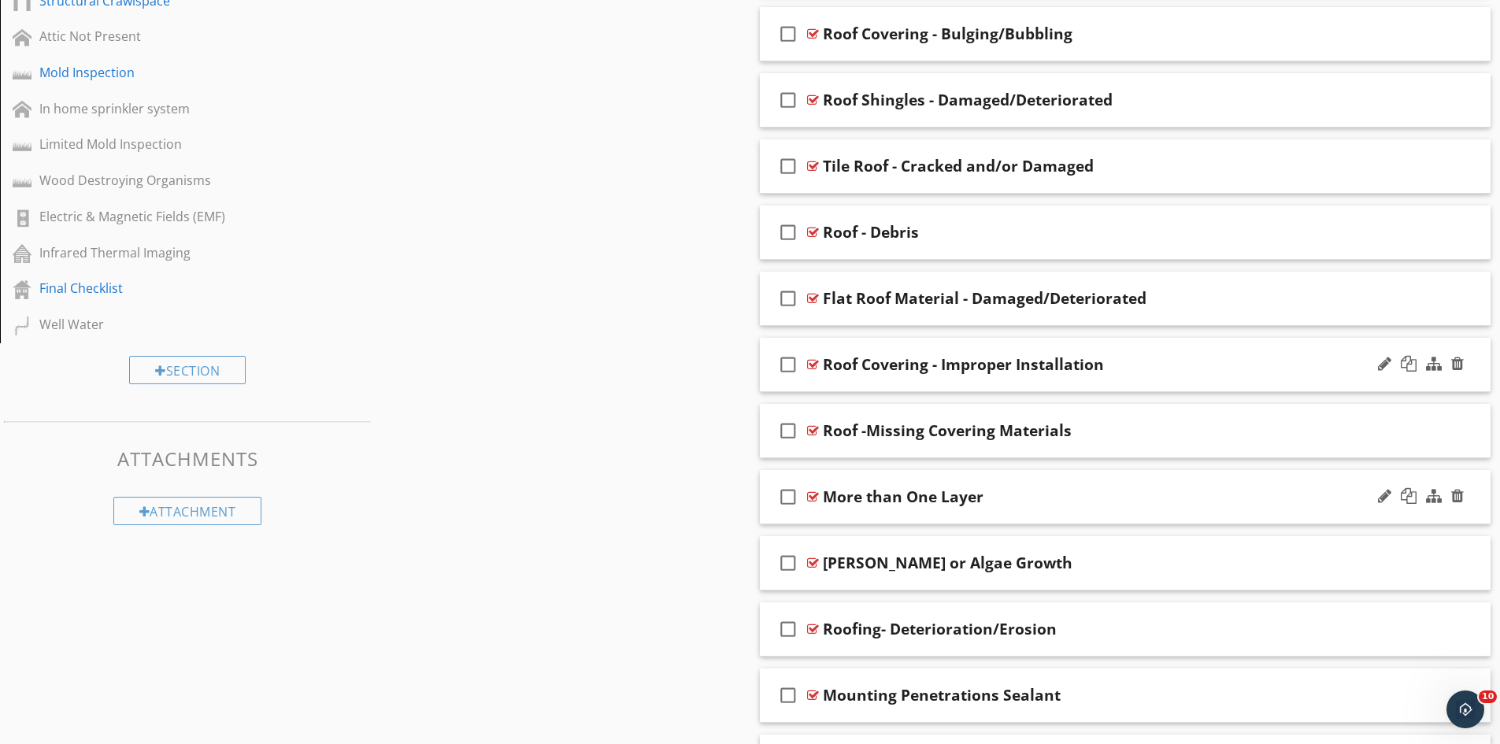
click at [824, 494] on div "More than One Layer" at bounding box center [903, 496] width 161 height 19
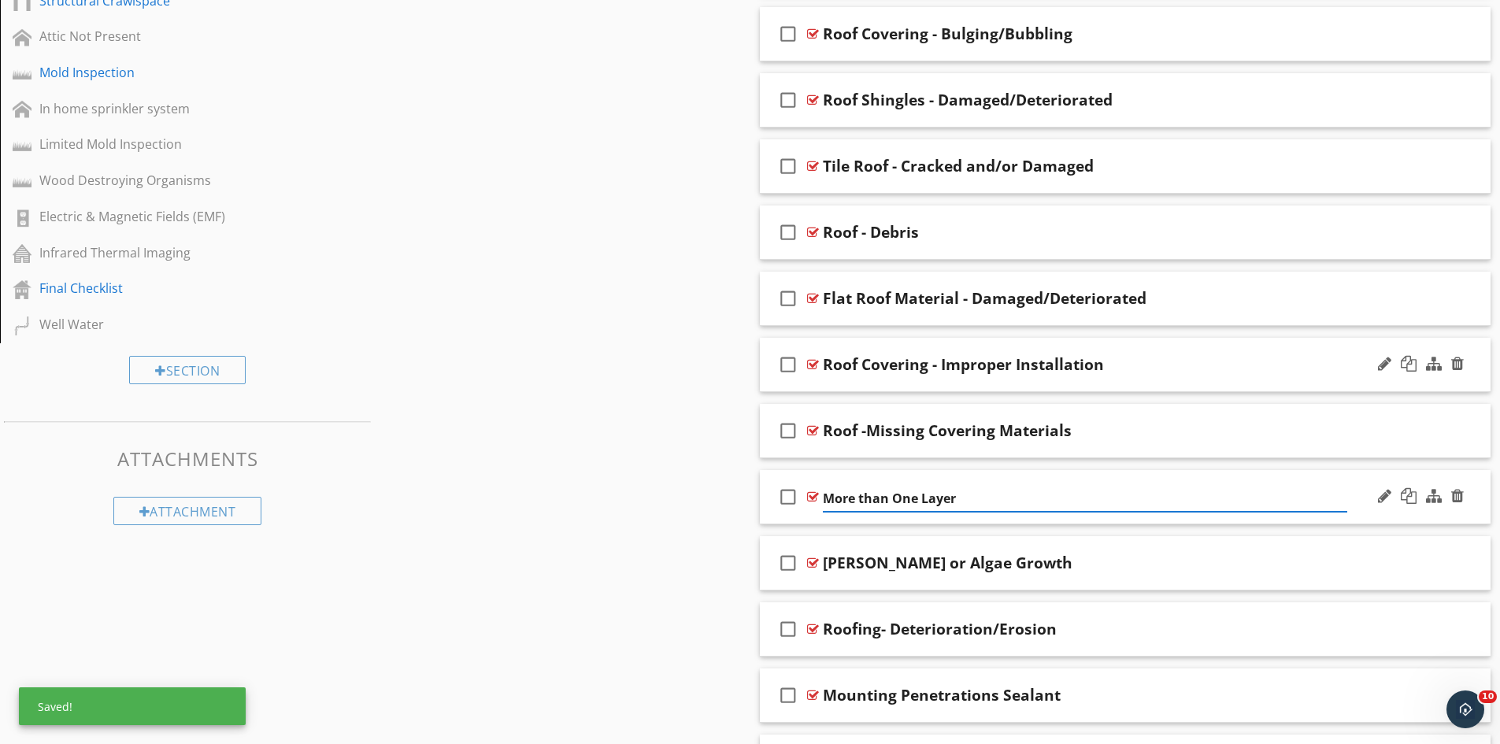
click at [824, 494] on input "More than One Layer" at bounding box center [1085, 499] width 524 height 26
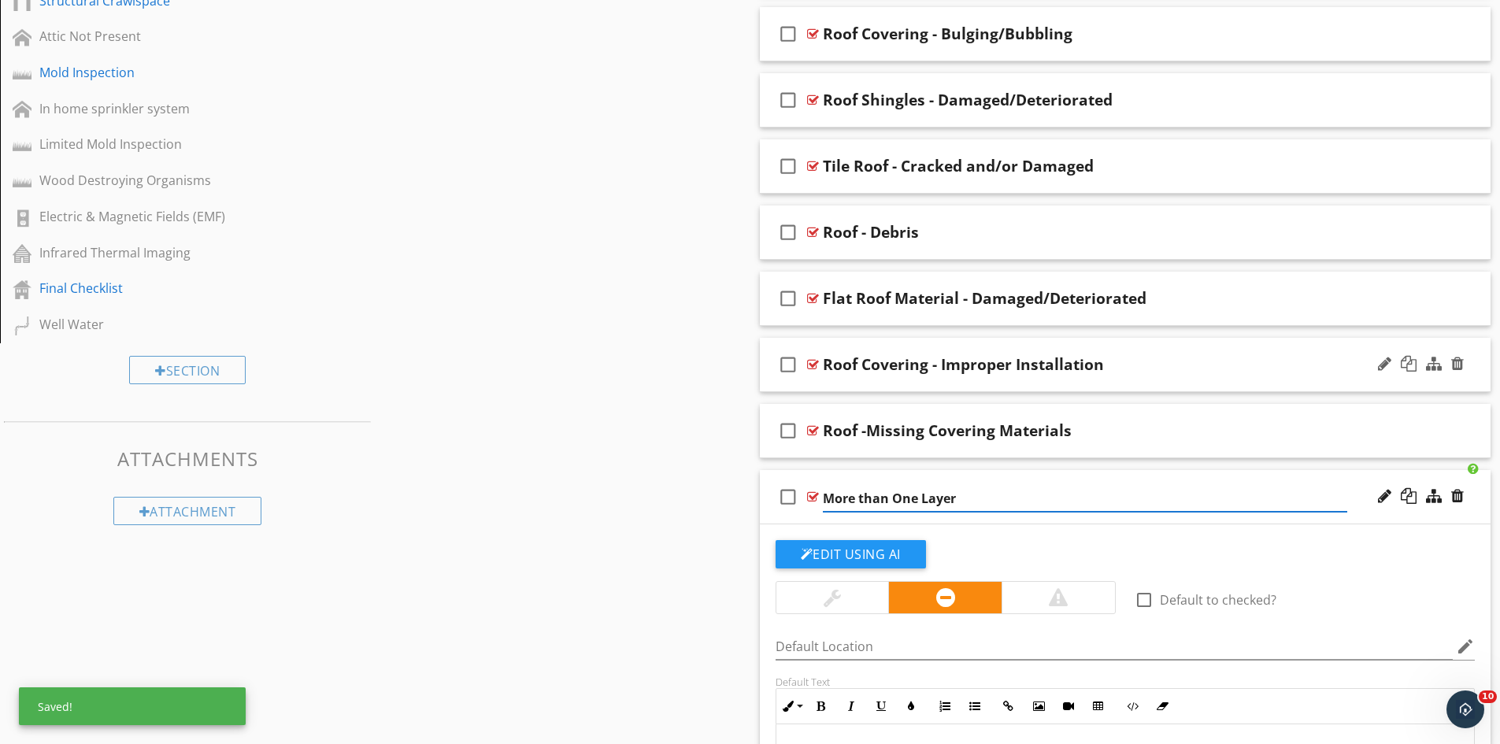
click at [824, 495] on input "More than One Layer" at bounding box center [1085, 499] width 524 height 26
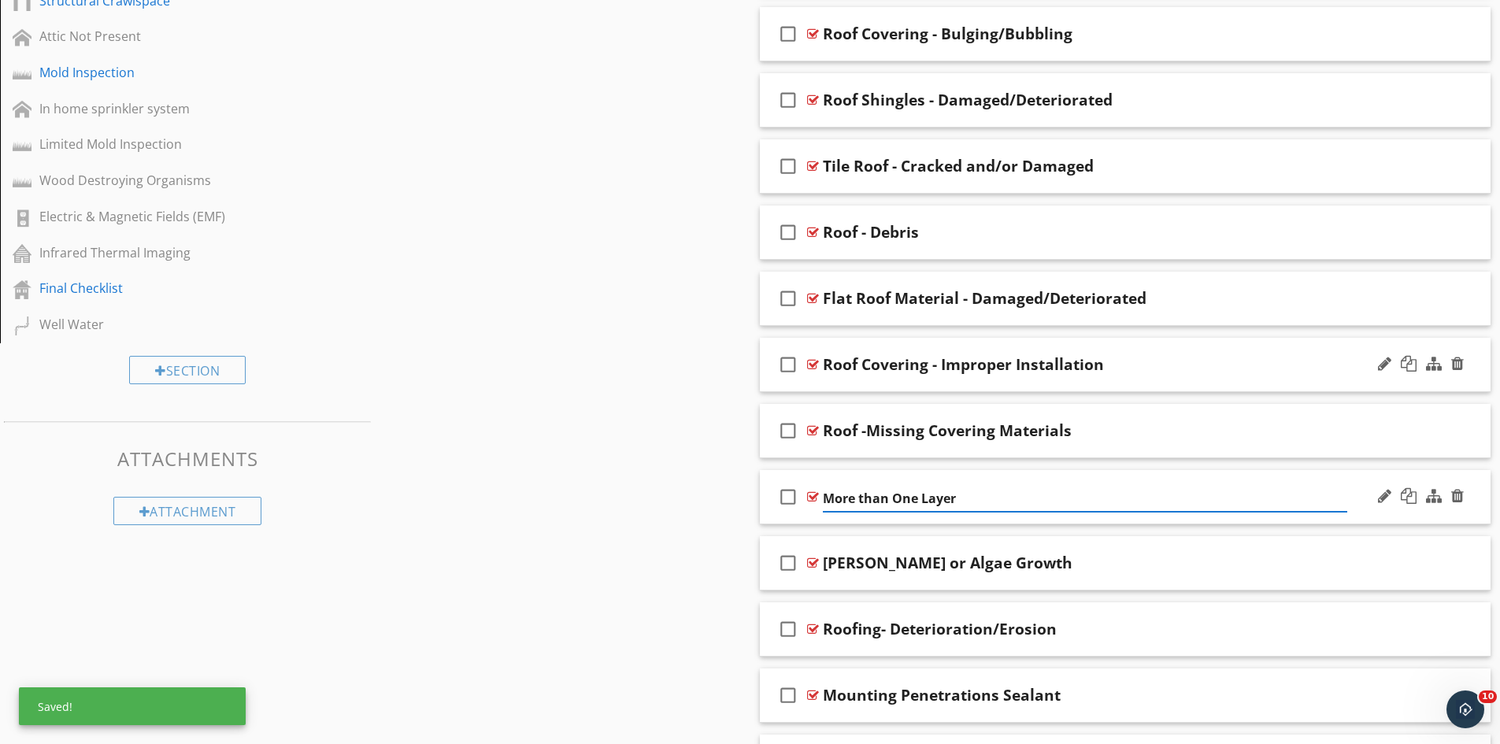
click at [824, 497] on input "More than One Layer" at bounding box center [1085, 499] width 524 height 26
click at [824, 507] on input "More than One Layer" at bounding box center [1085, 499] width 524 height 26
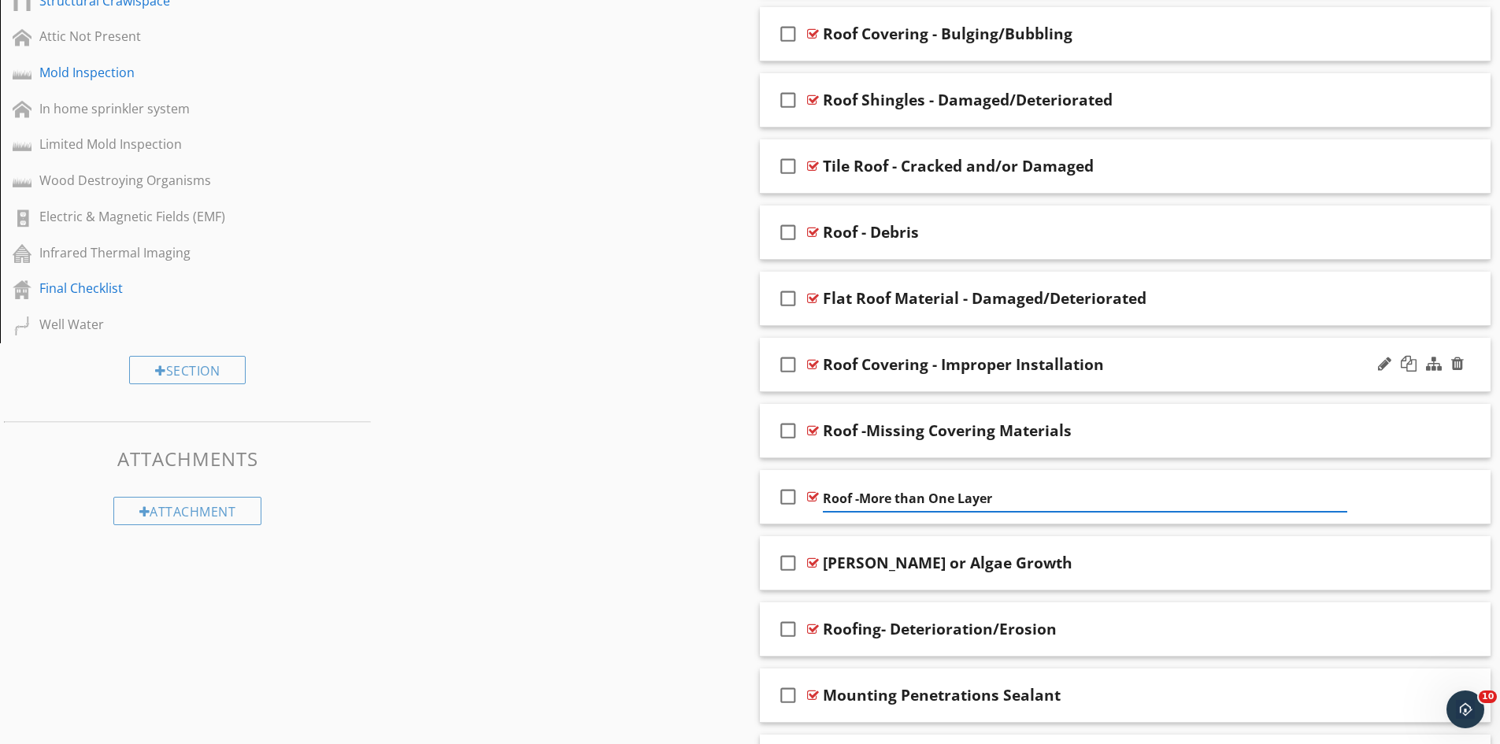
type input "Roof - More than One Layer"
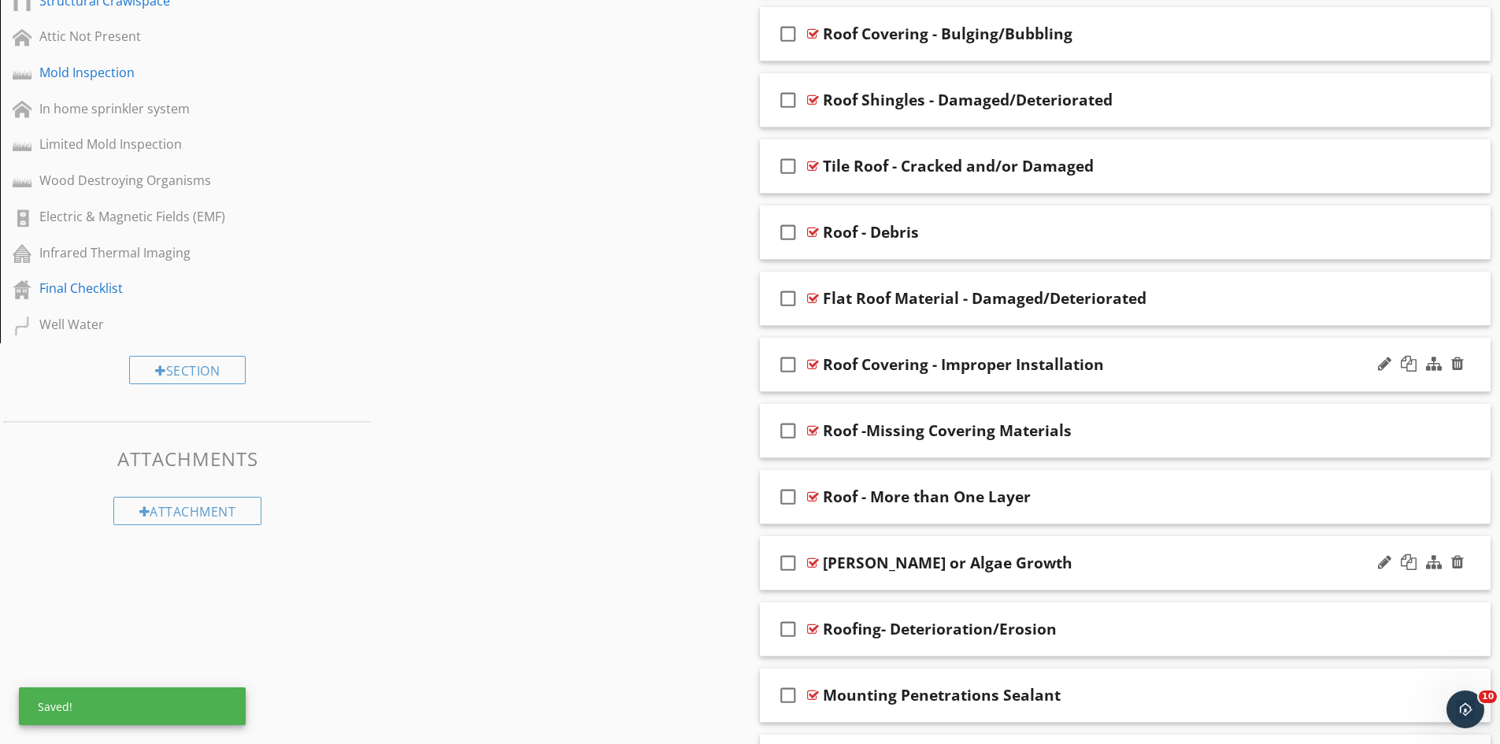
click at [823, 569] on div "Moss or Algae Growth" at bounding box center [948, 563] width 250 height 19
click at [824, 566] on input "Moss or Algae Growth" at bounding box center [1085, 565] width 524 height 26
type input "Roof - Moss or Algae Growth"
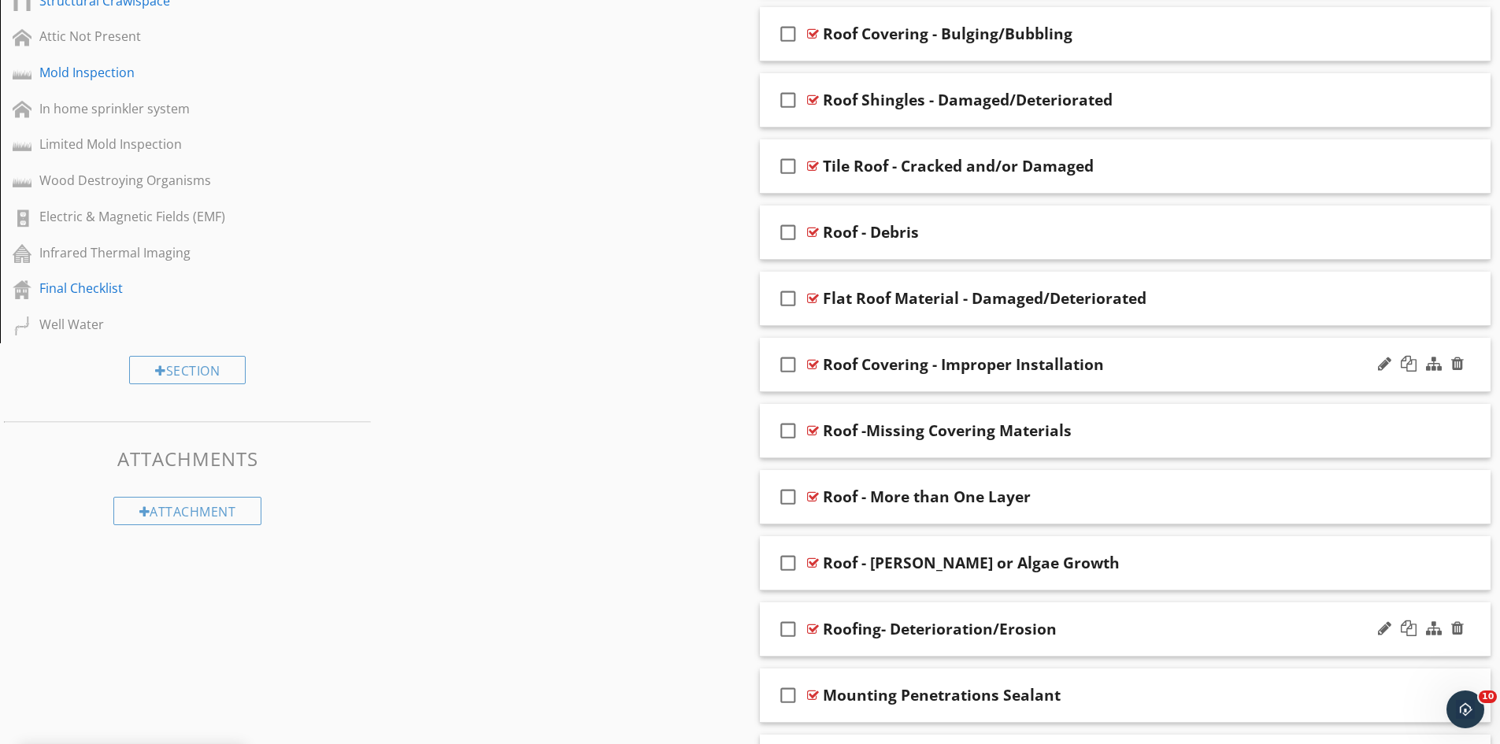
click at [881, 632] on div "Roofing- Deterioration/Erosion" at bounding box center [940, 629] width 234 height 19
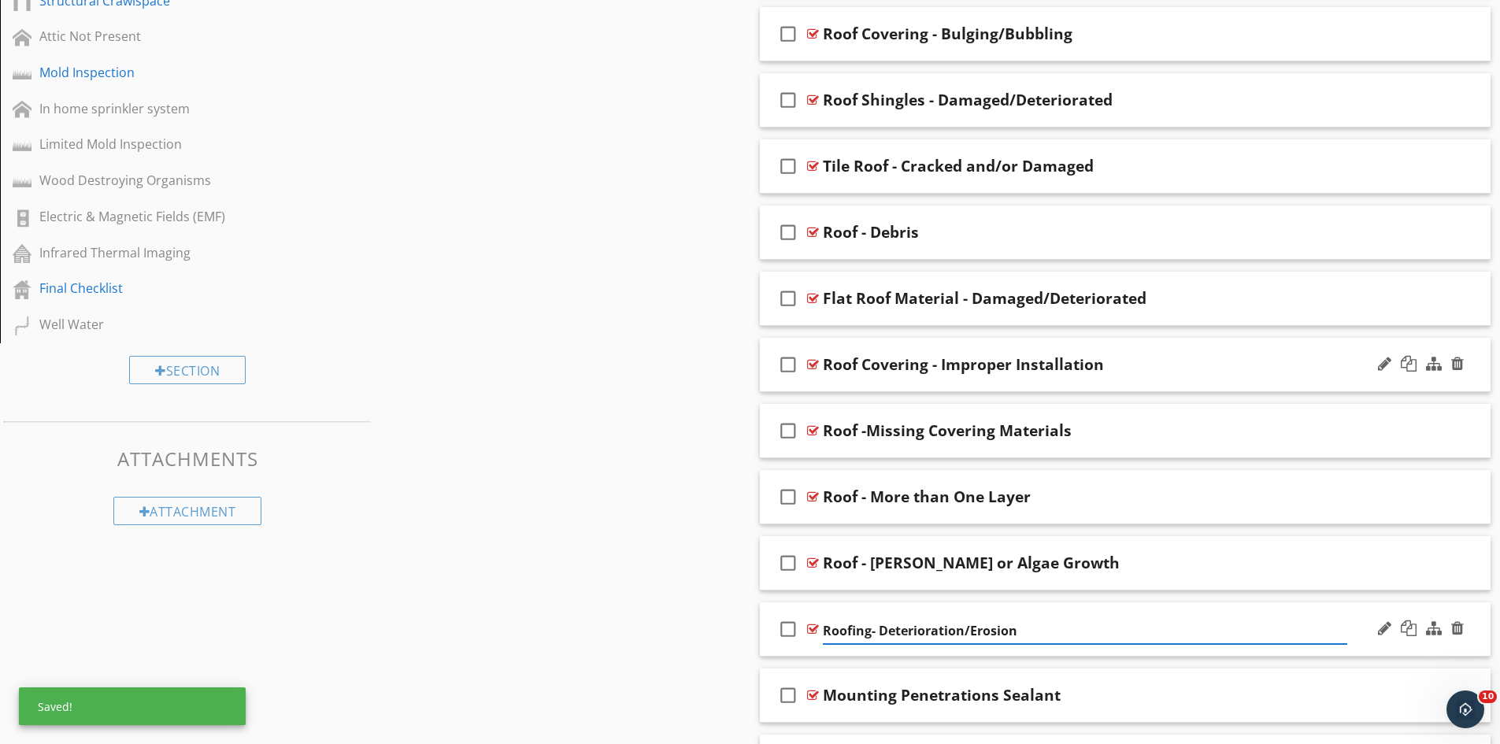
click at [868, 632] on input "Roofing- Deterioration/Erosion" at bounding box center [1085, 631] width 524 height 26
type input "Roof Covering - Deterioration/Erosion"
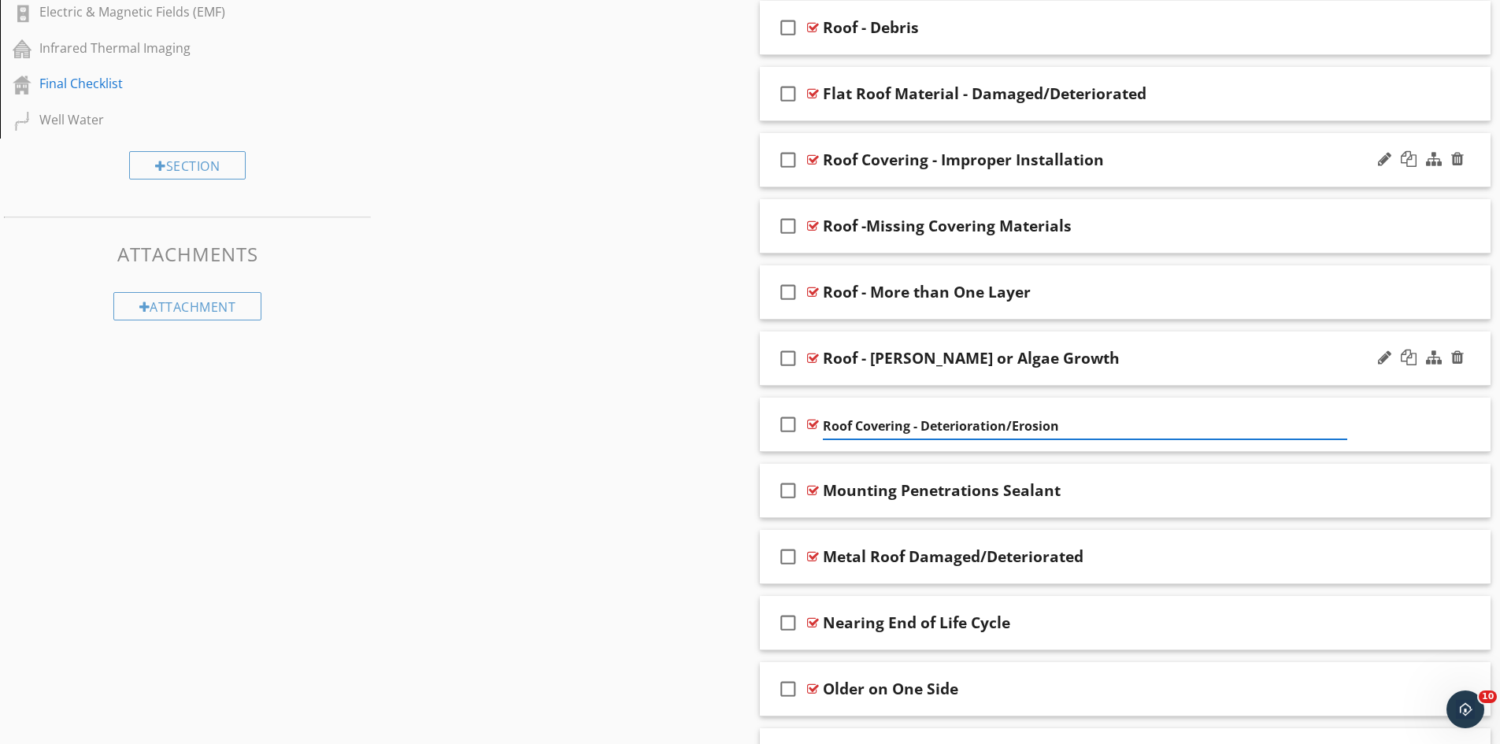
scroll to position [1575, 0]
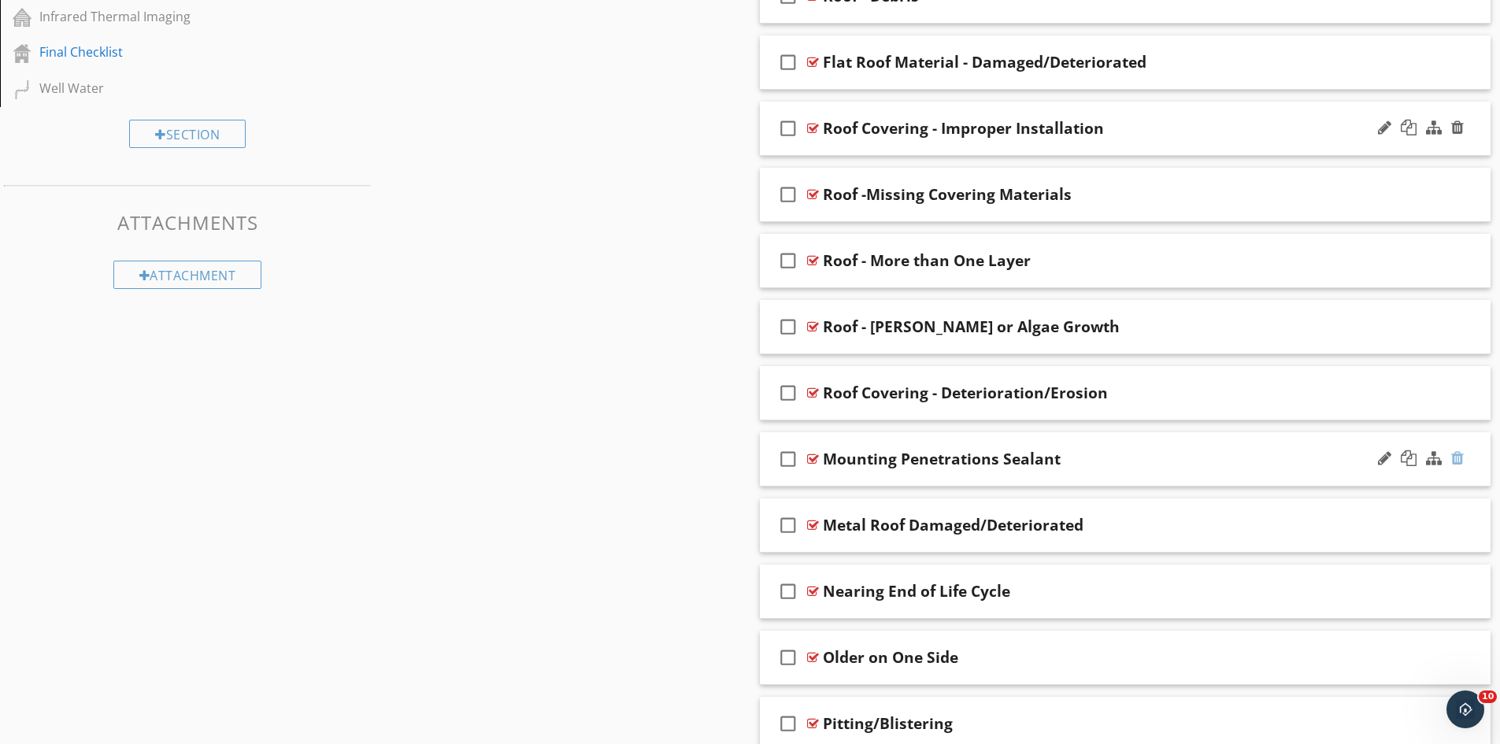
click at [1458, 458] on div at bounding box center [1457, 458] width 13 height 16
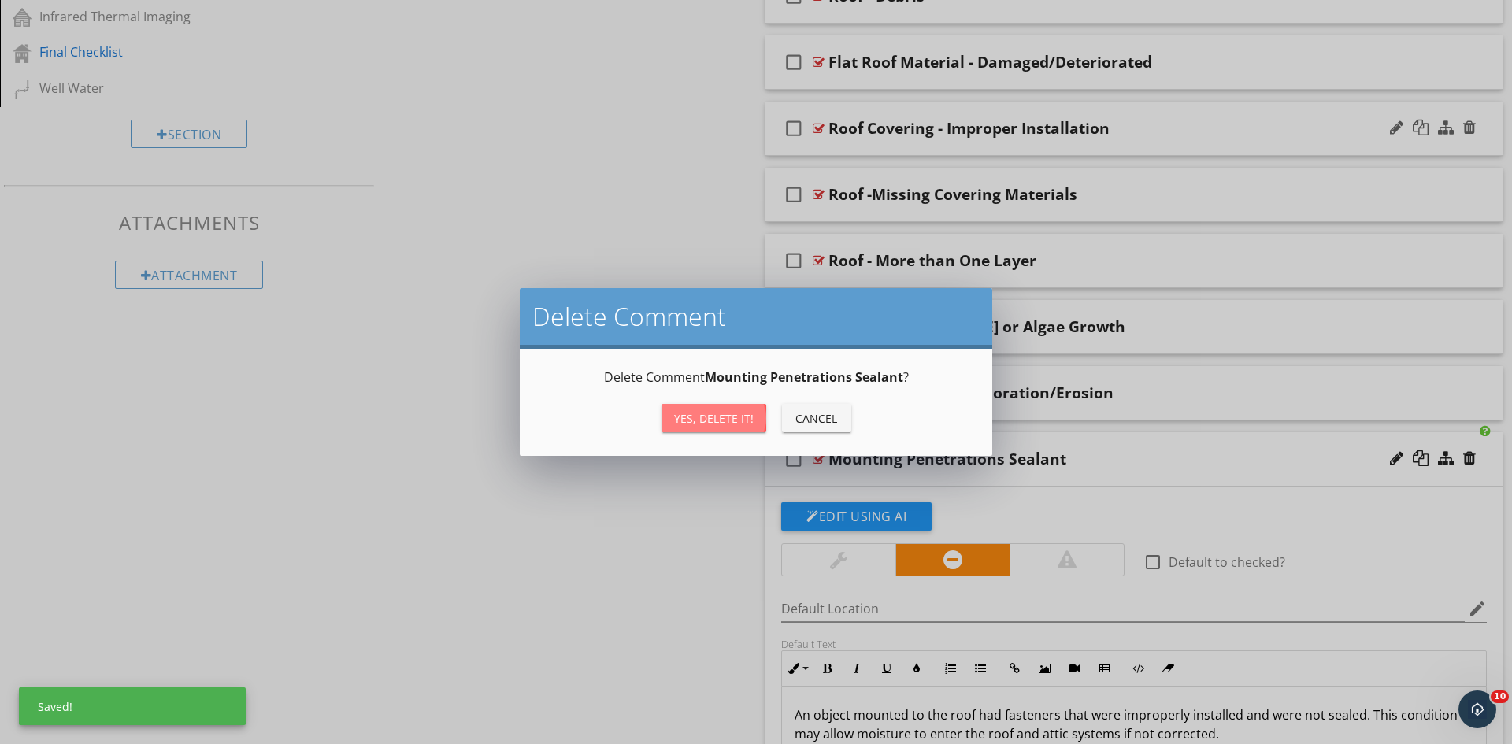
click at [715, 419] on div "Yes, Delete it!" at bounding box center [714, 418] width 80 height 17
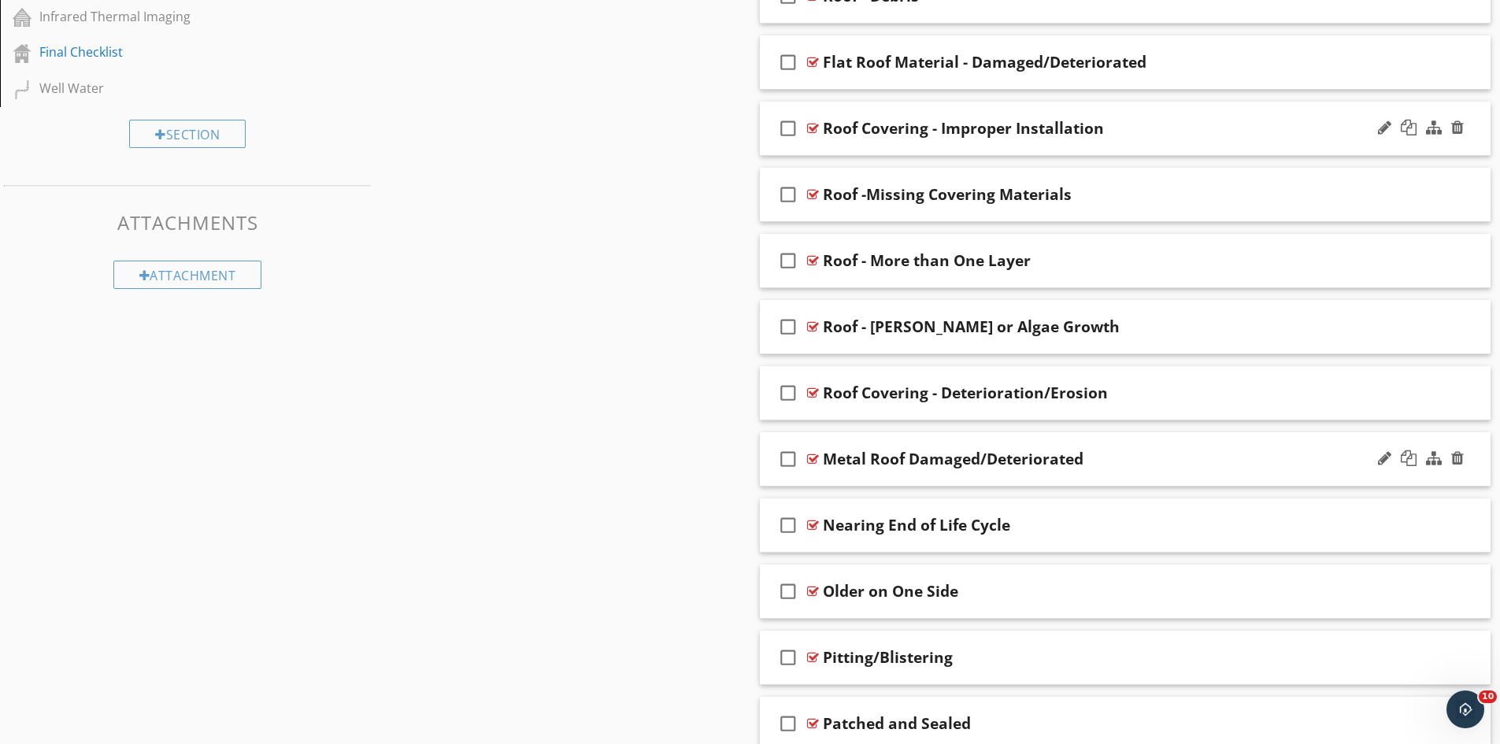
click at [1232, 434] on div "check_box_outline_blank Metal Roof Damaged/Deteriorated" at bounding box center [1126, 459] width 732 height 54
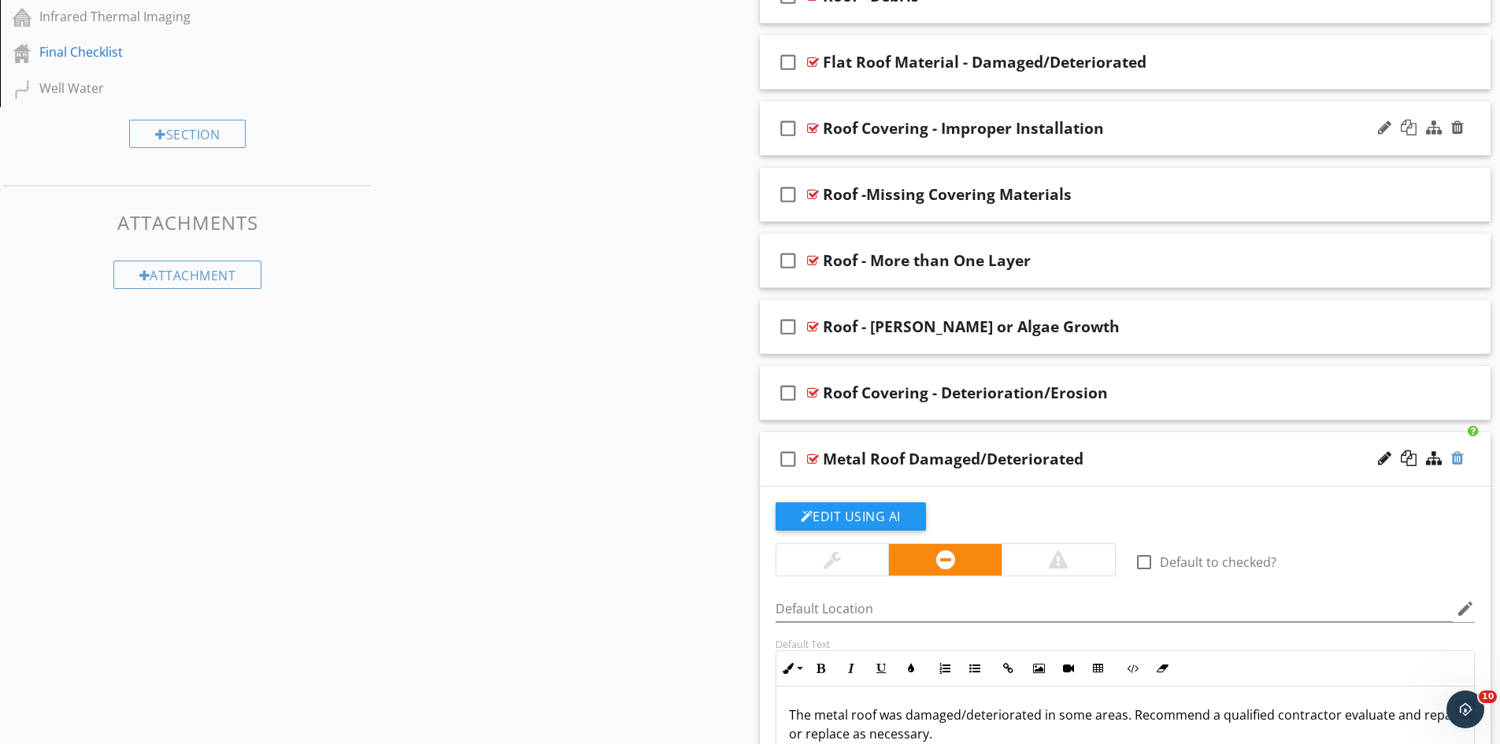
click at [1460, 461] on div at bounding box center [1457, 458] width 13 height 16
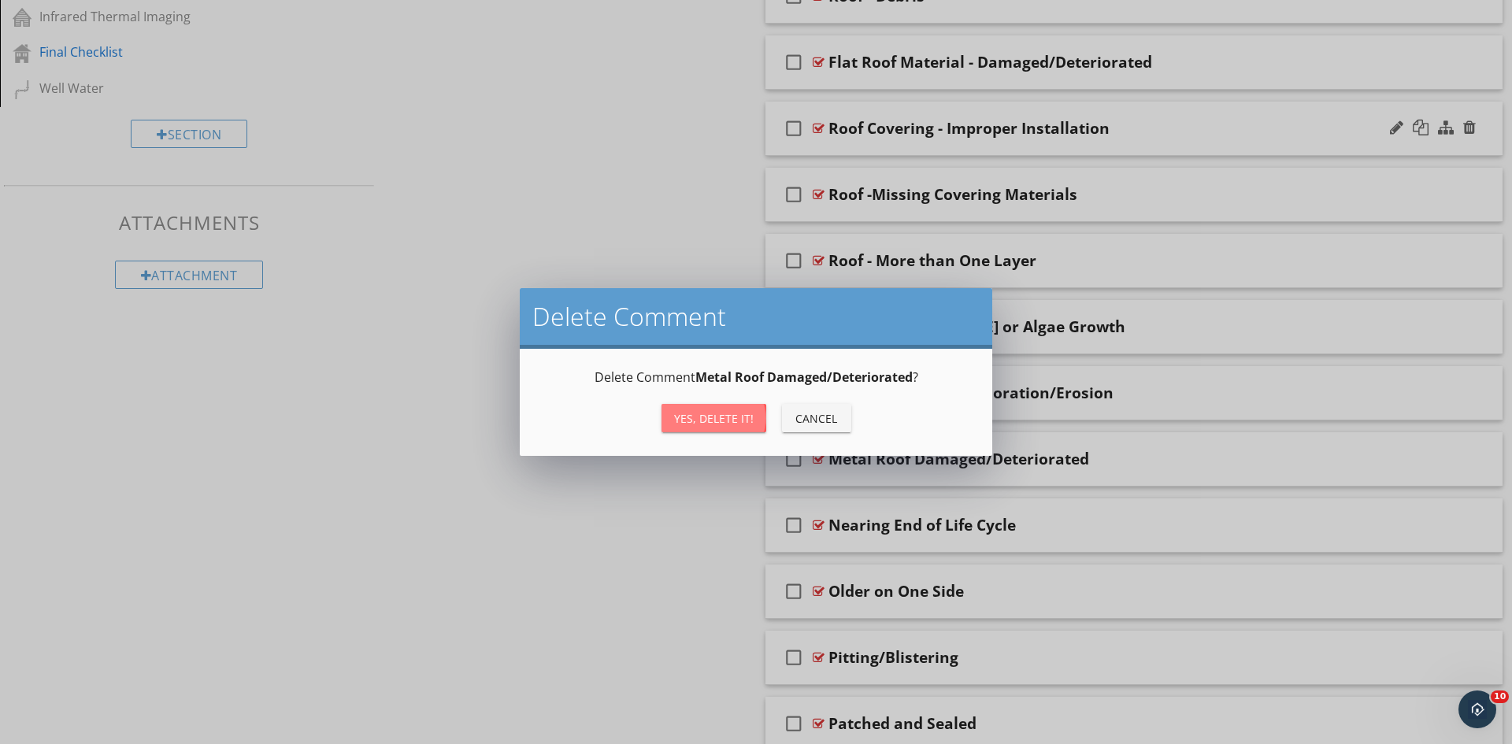
click at [721, 421] on div "Yes, Delete it!" at bounding box center [714, 418] width 80 height 17
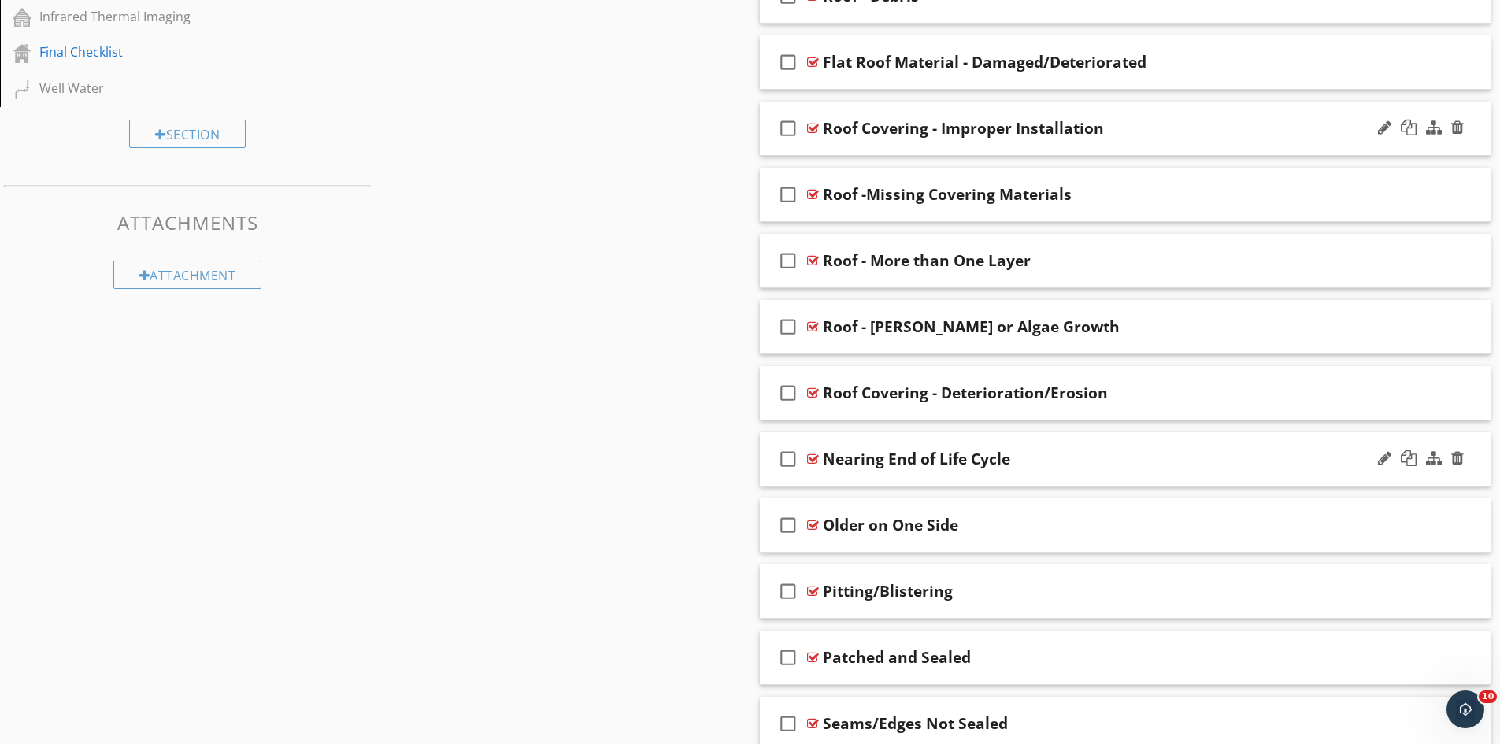
click at [825, 459] on div "Nearing End of Life Cycle" at bounding box center [916, 459] width 187 height 19
click at [823, 461] on input "Nearing End of Life Cycle" at bounding box center [1085, 461] width 524 height 26
type input "Roof Covering - Nearing End of Life Cycle"
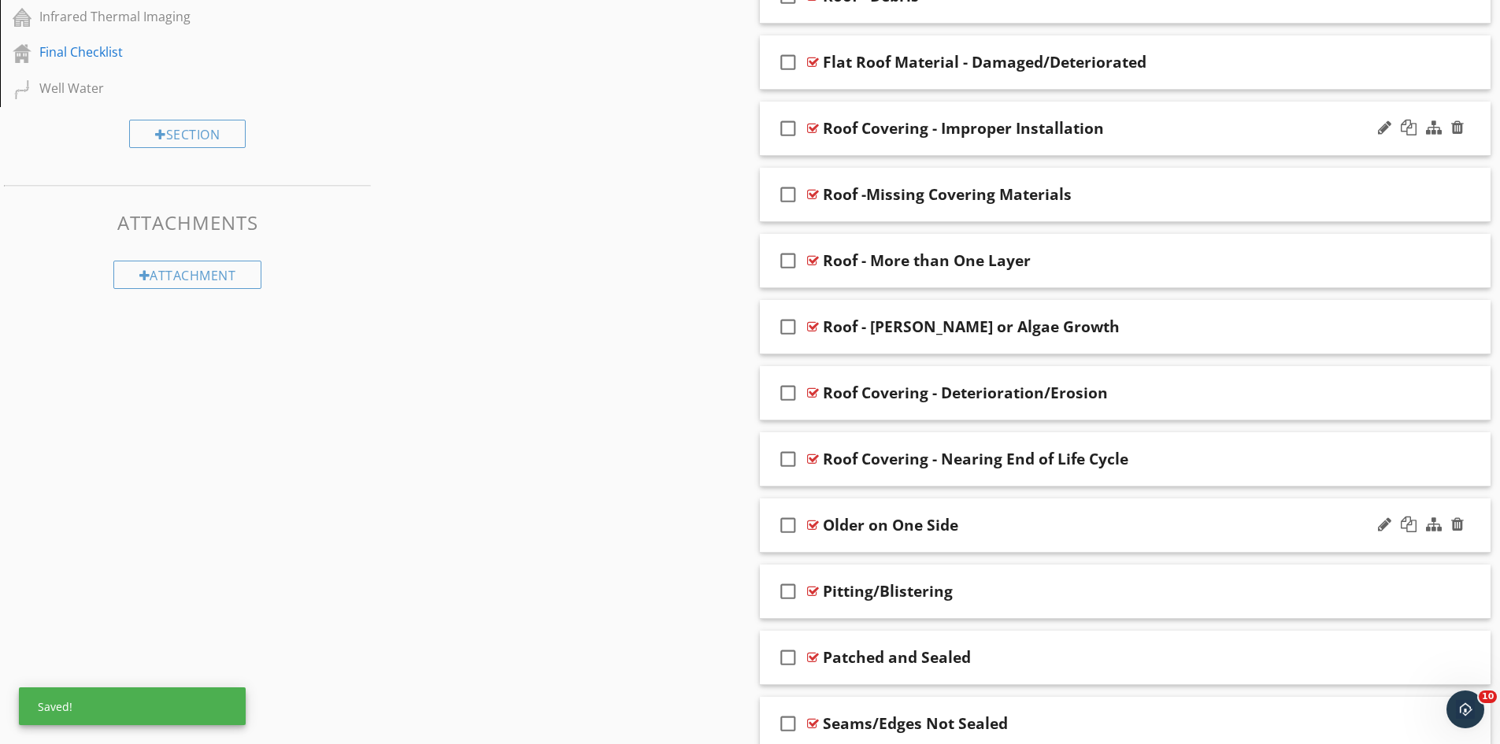
click at [824, 526] on div "Older on One Side" at bounding box center [890, 525] width 135 height 19
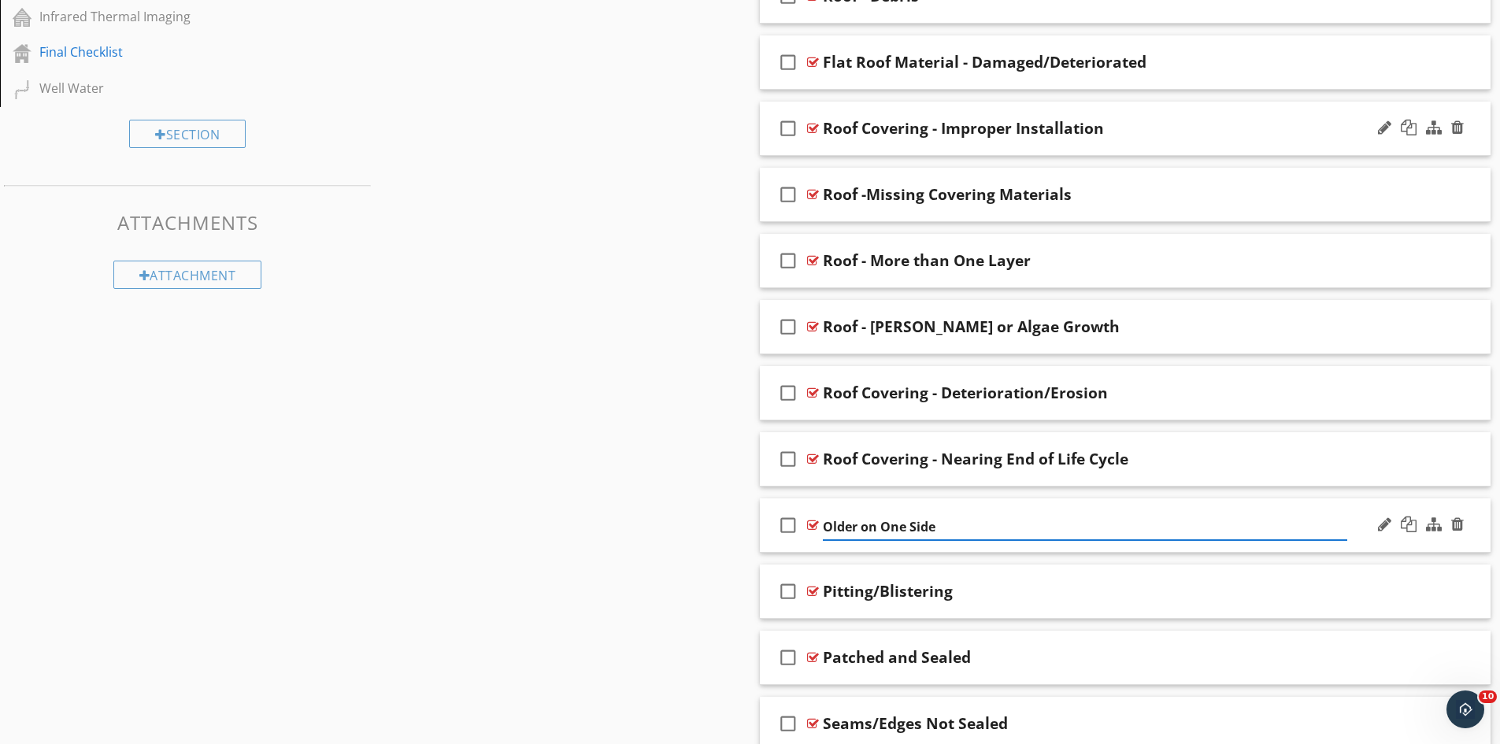
click at [824, 525] on input "Older on One Side" at bounding box center [1085, 527] width 524 height 26
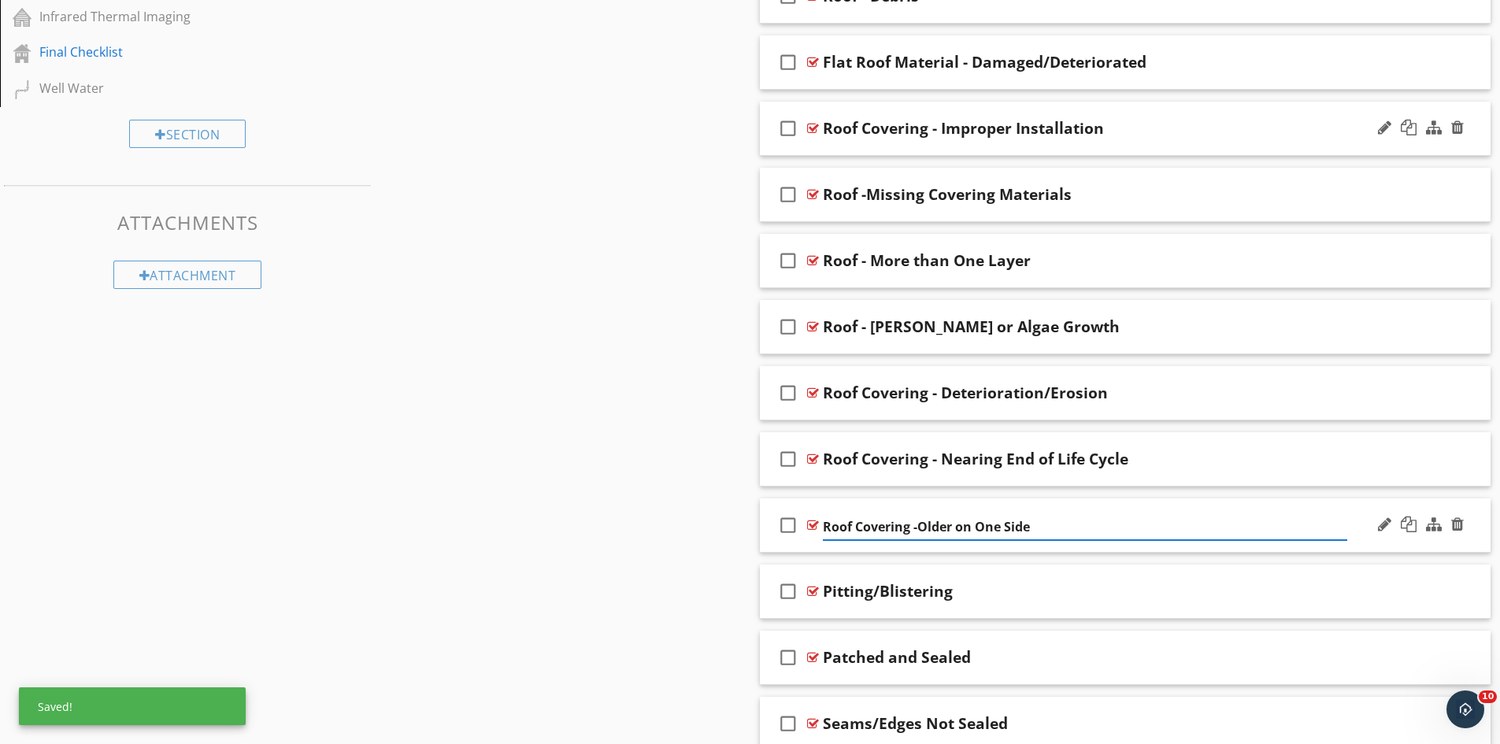
type input "Roof Covering - Older on One Side"
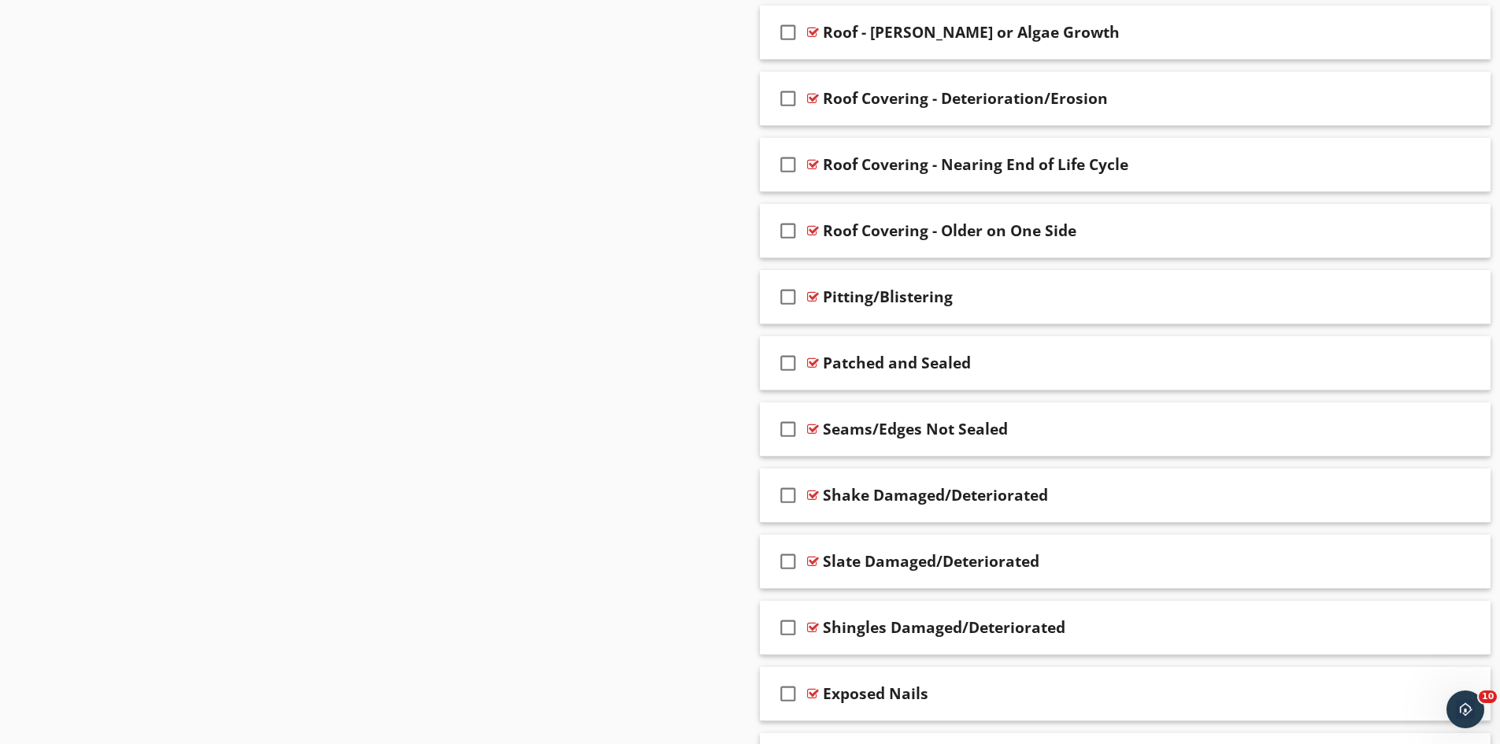
scroll to position [1890, 0]
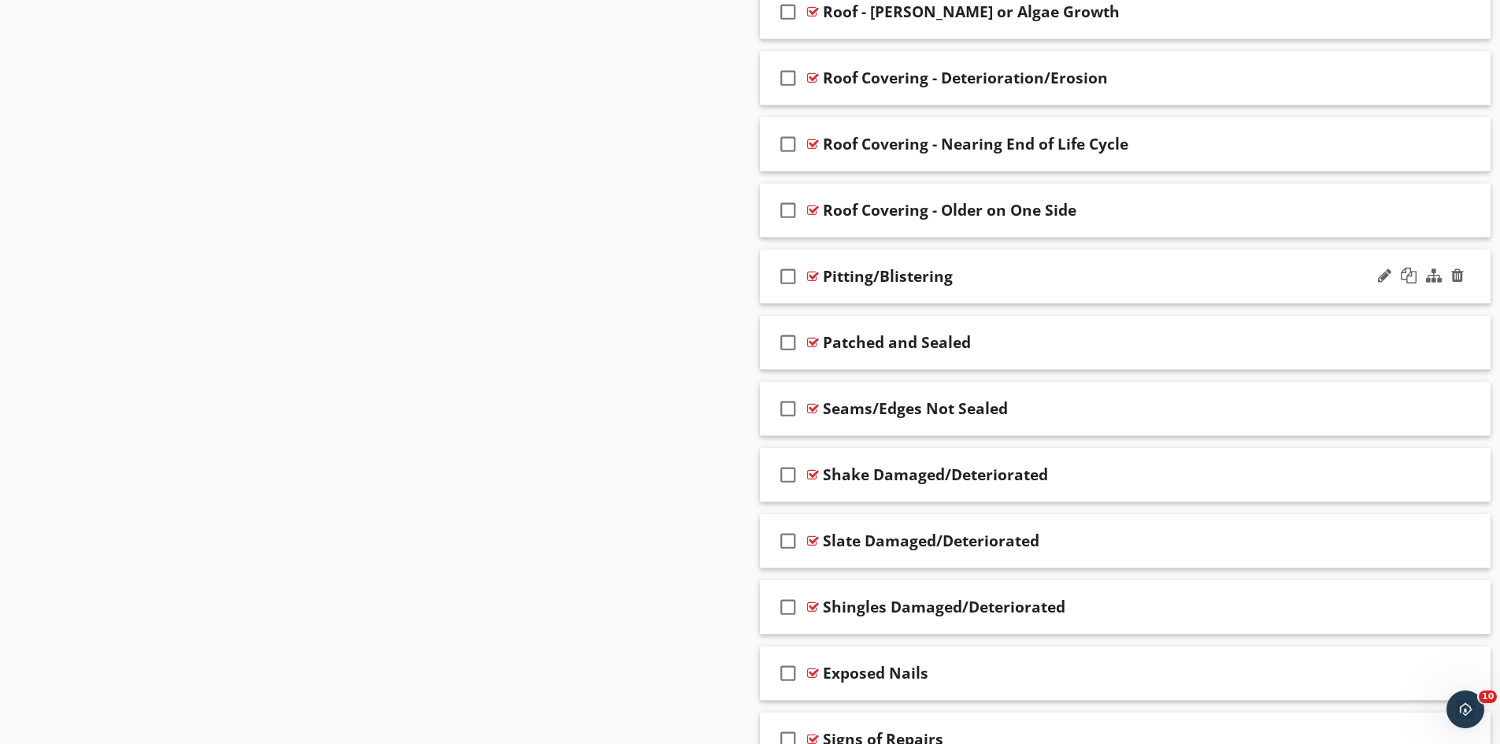
click at [825, 278] on div "Pitting/Blistering" at bounding box center [888, 276] width 130 height 19
click at [824, 279] on input "Pitting/Blistering" at bounding box center [1085, 278] width 524 height 26
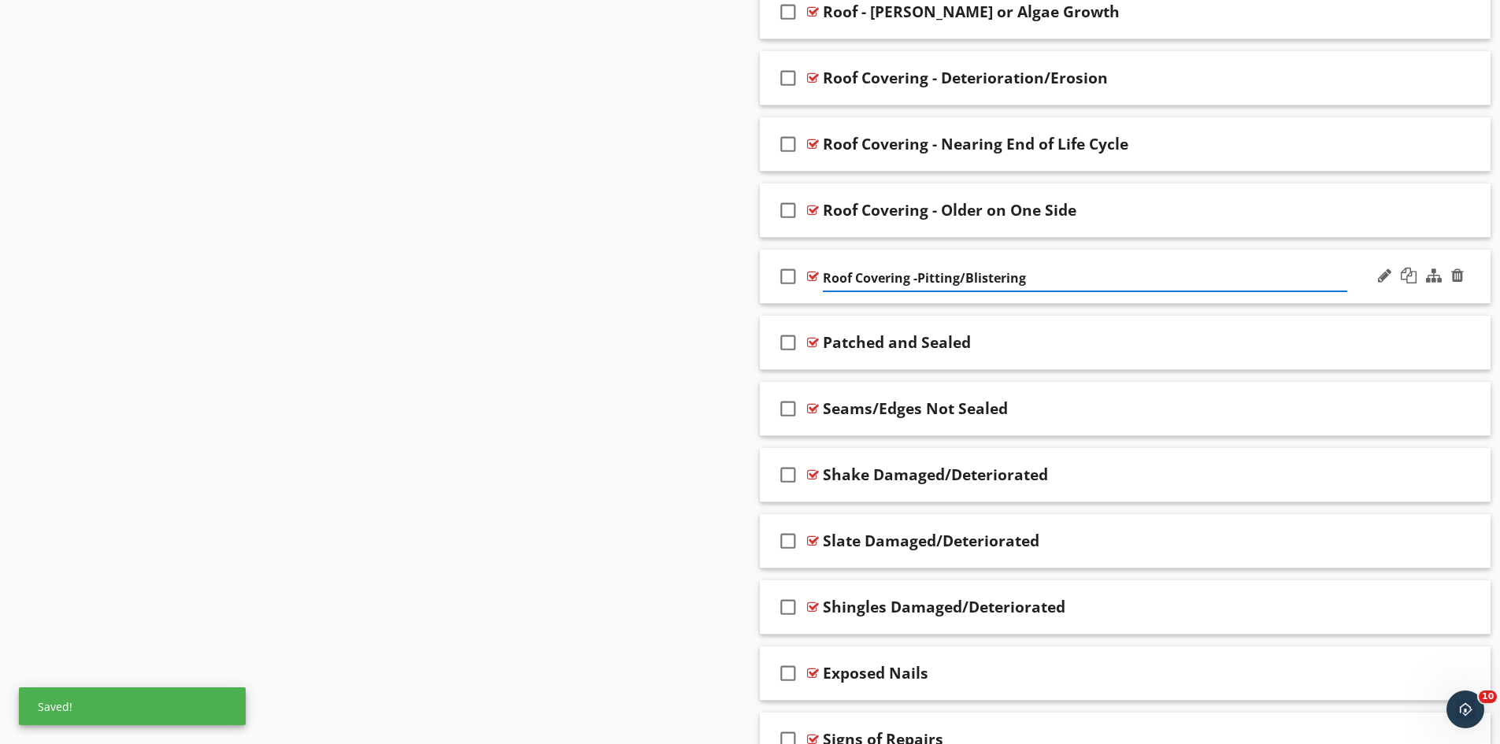
type input "Roof Covering - Pitting/Blistering"
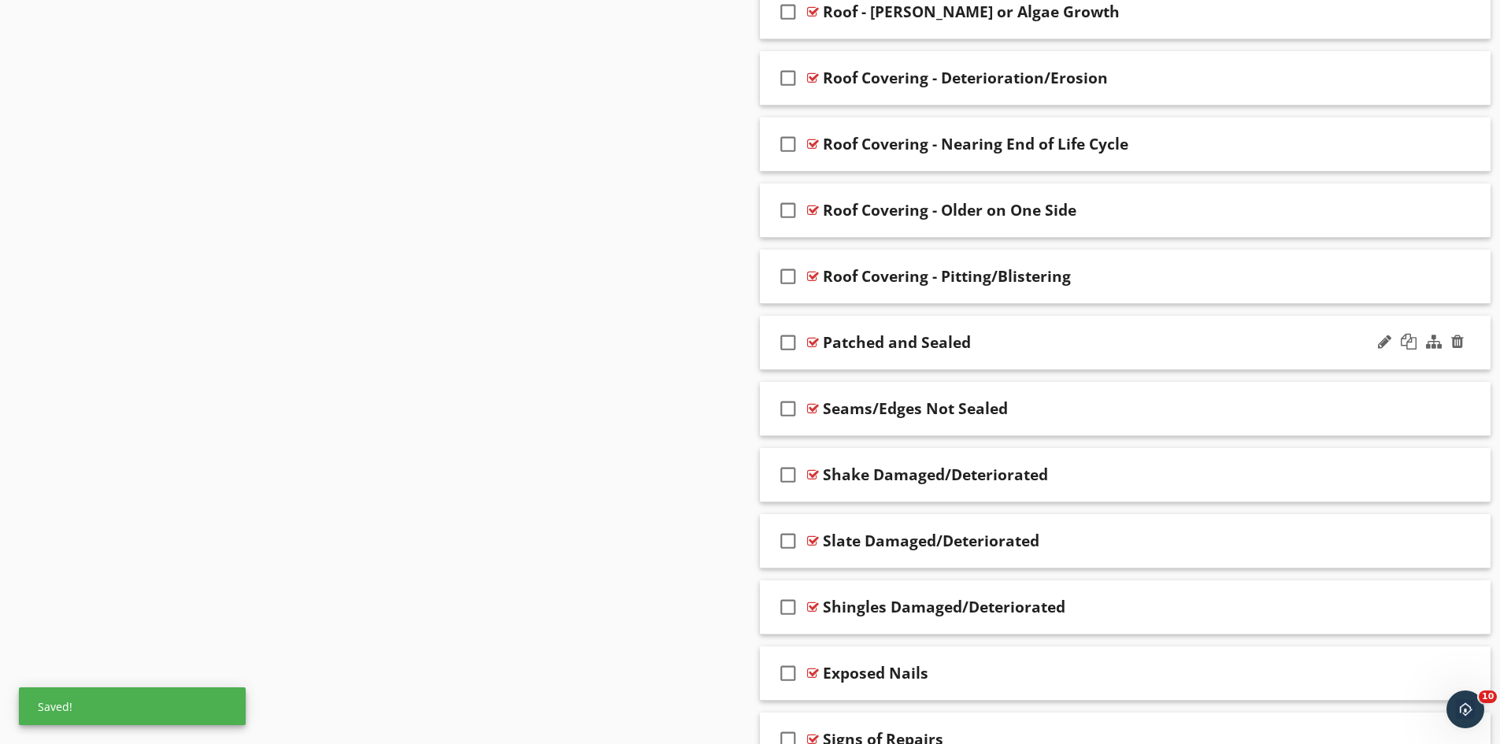
click at [821, 346] on div "check_box_outline_blank Patched and Sealed" at bounding box center [1126, 343] width 732 height 54
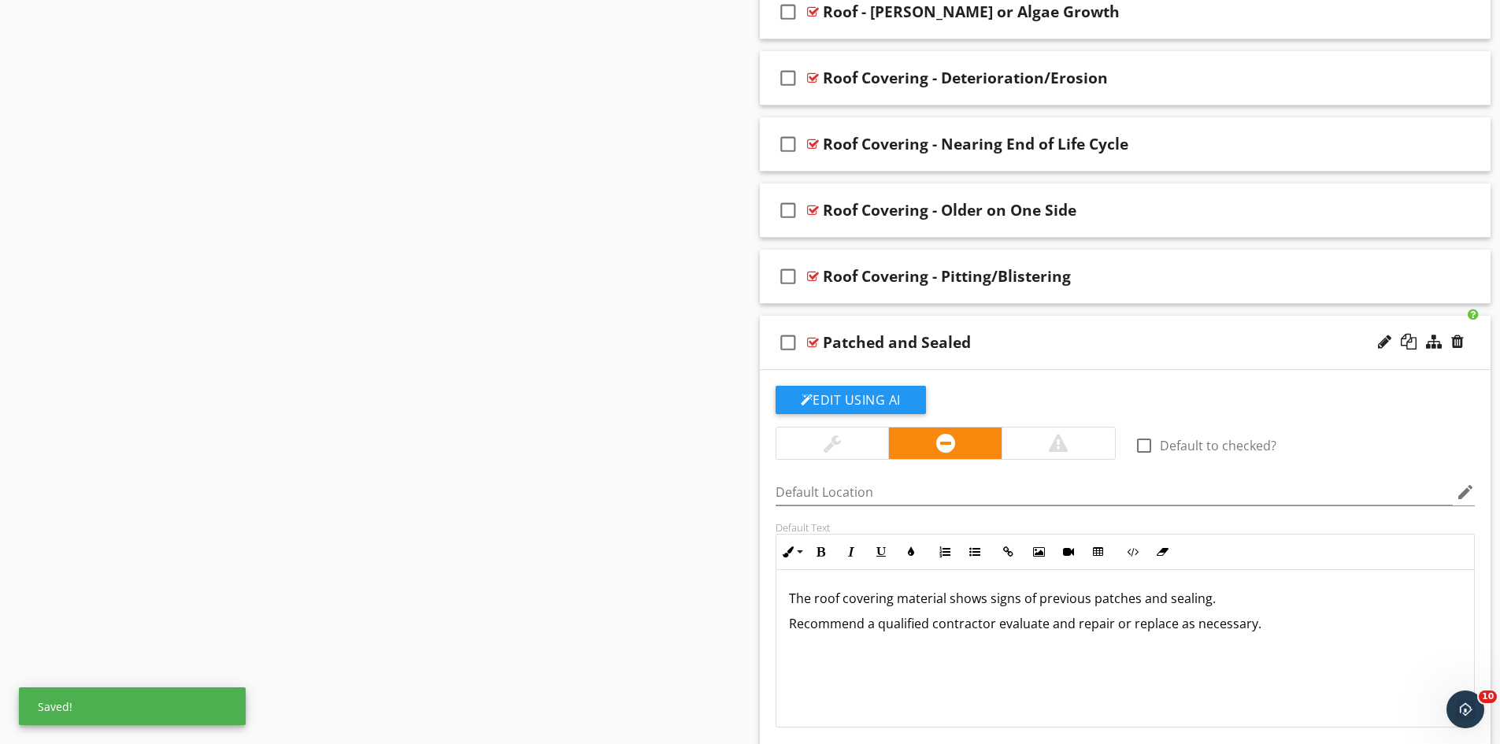
click at [823, 344] on div "Patched and Sealed" at bounding box center [897, 342] width 148 height 19
click at [823, 344] on input "Patched and Sealed" at bounding box center [1085, 345] width 524 height 26
type input "Flat Roof - Patched and Sealed"
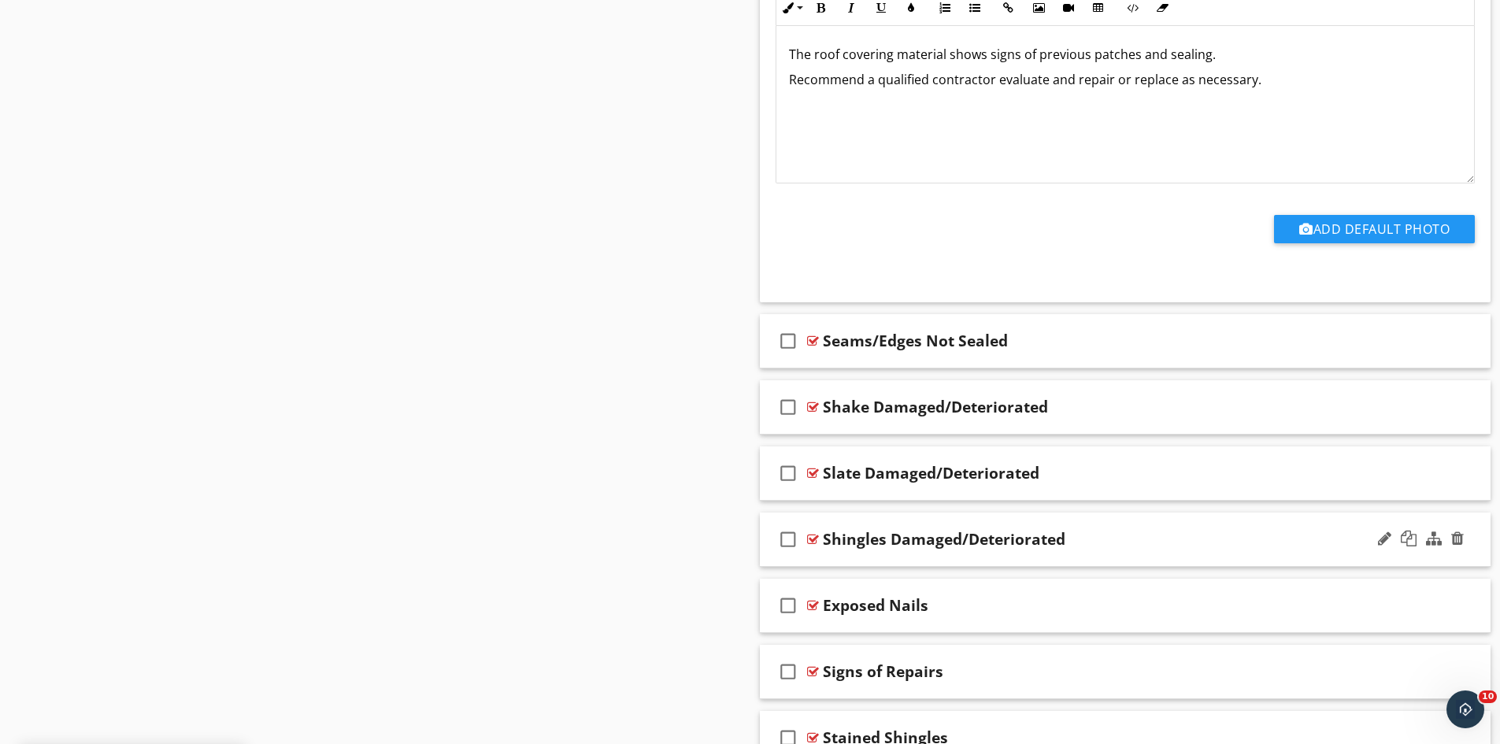
scroll to position [2441, 0]
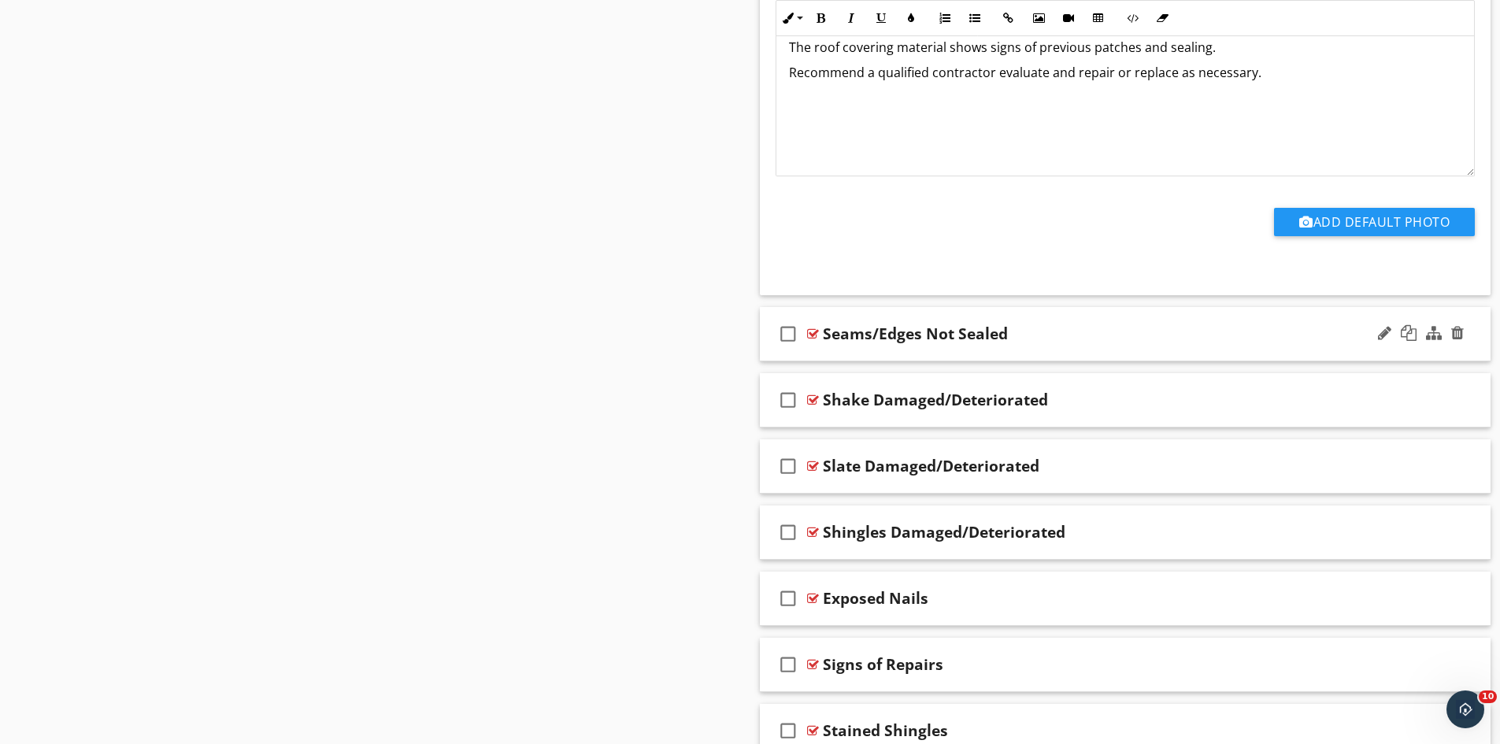
click at [824, 335] on div "Seams/Edges Not Sealed" at bounding box center [915, 333] width 185 height 19
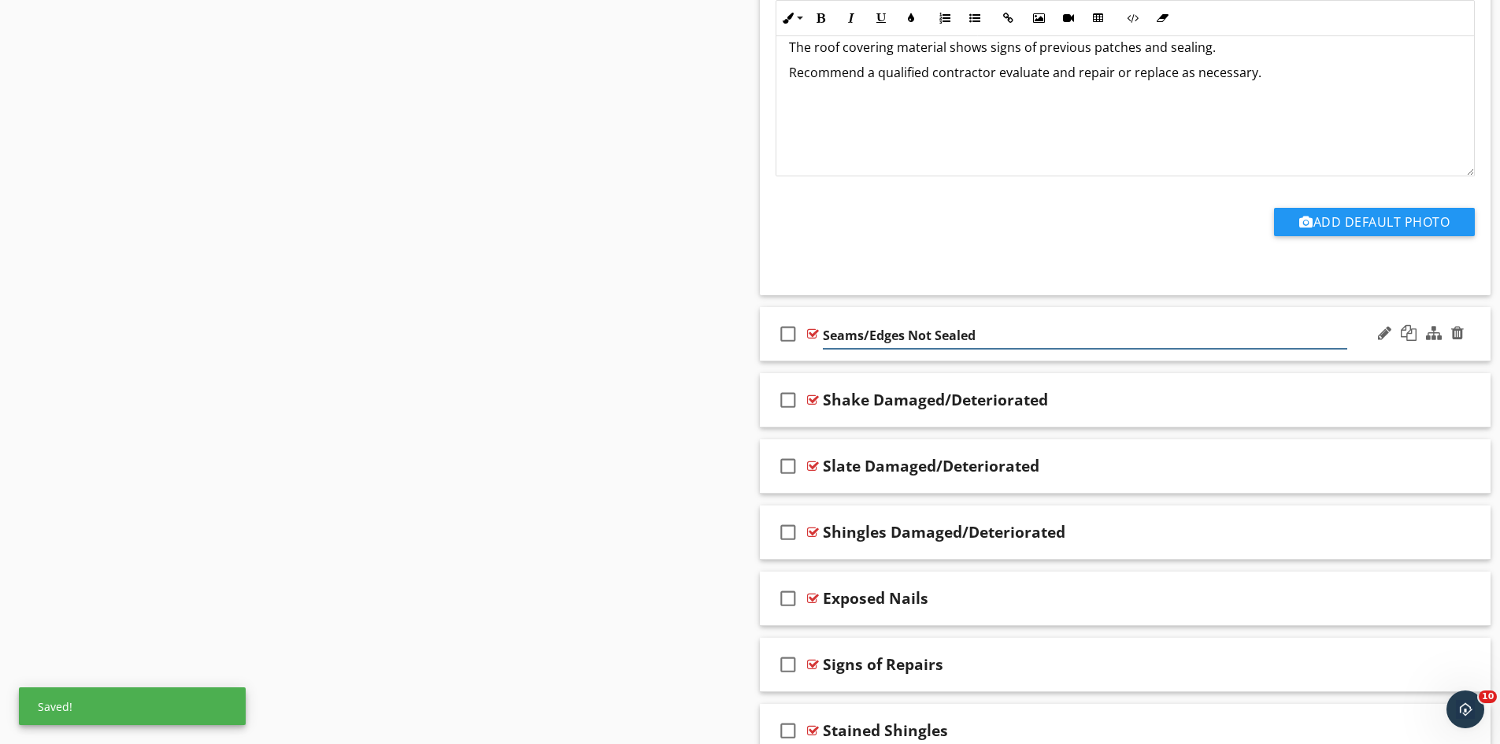
click at [824, 335] on input "Seams/Edges Not Sealed" at bounding box center [1085, 336] width 524 height 26
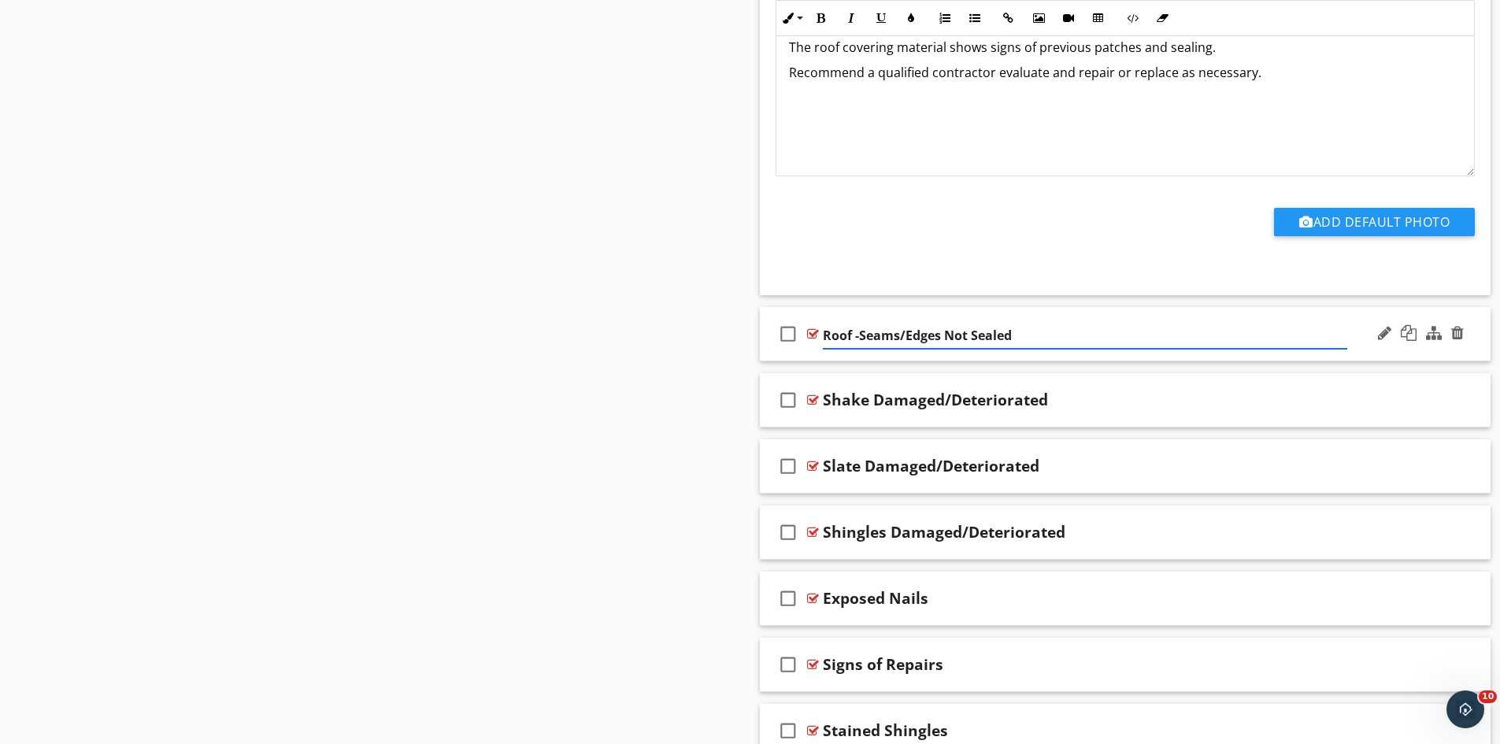
type input "Roof - Seams/Edges Not Sealed"
click at [820, 402] on div "check_box_outline_blank Shake Damaged/Deteriorated" at bounding box center [1126, 400] width 732 height 54
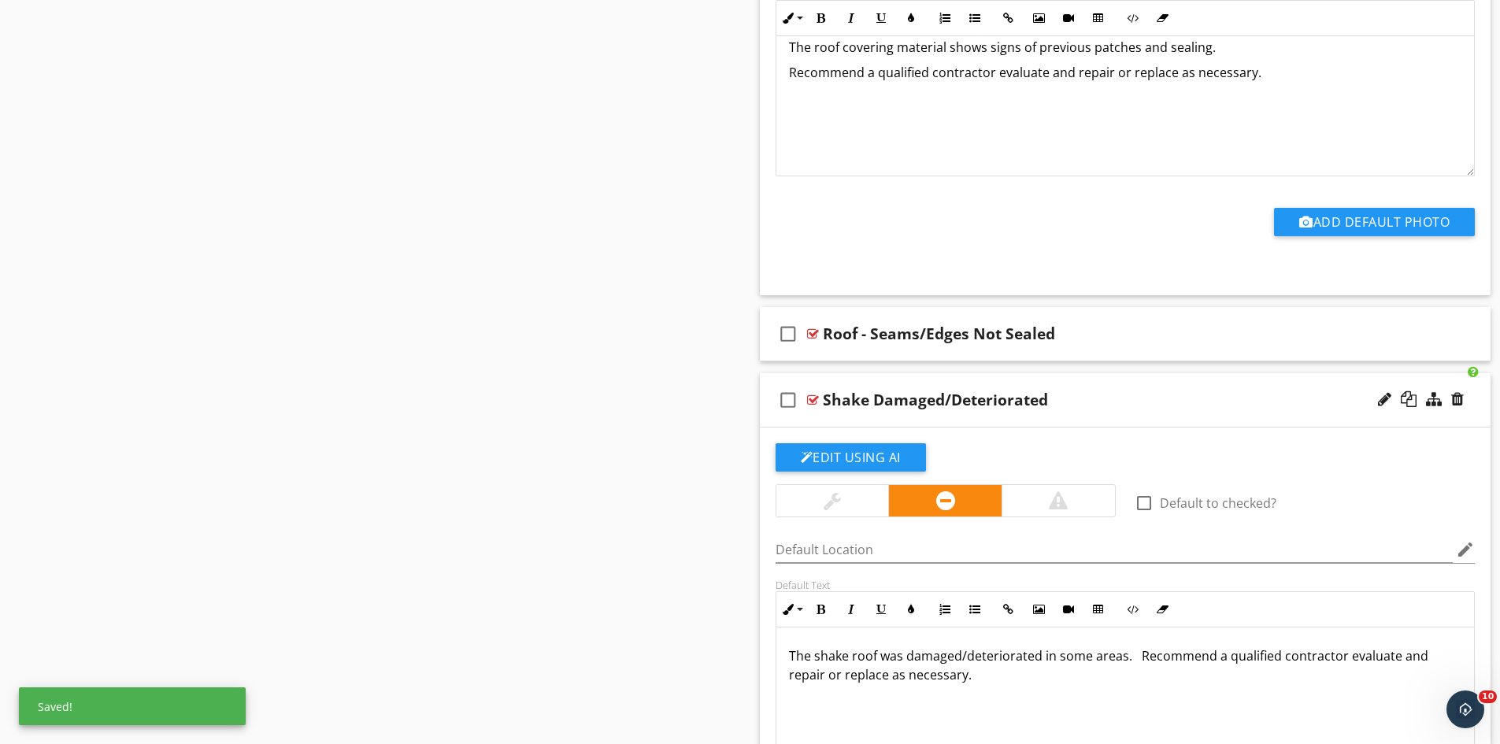
click at [880, 403] on div "Shake Damaged/Deteriorated" at bounding box center [935, 400] width 225 height 19
click at [863, 402] on input "Shake Damaged/Deteriorated" at bounding box center [1085, 402] width 524 height 26
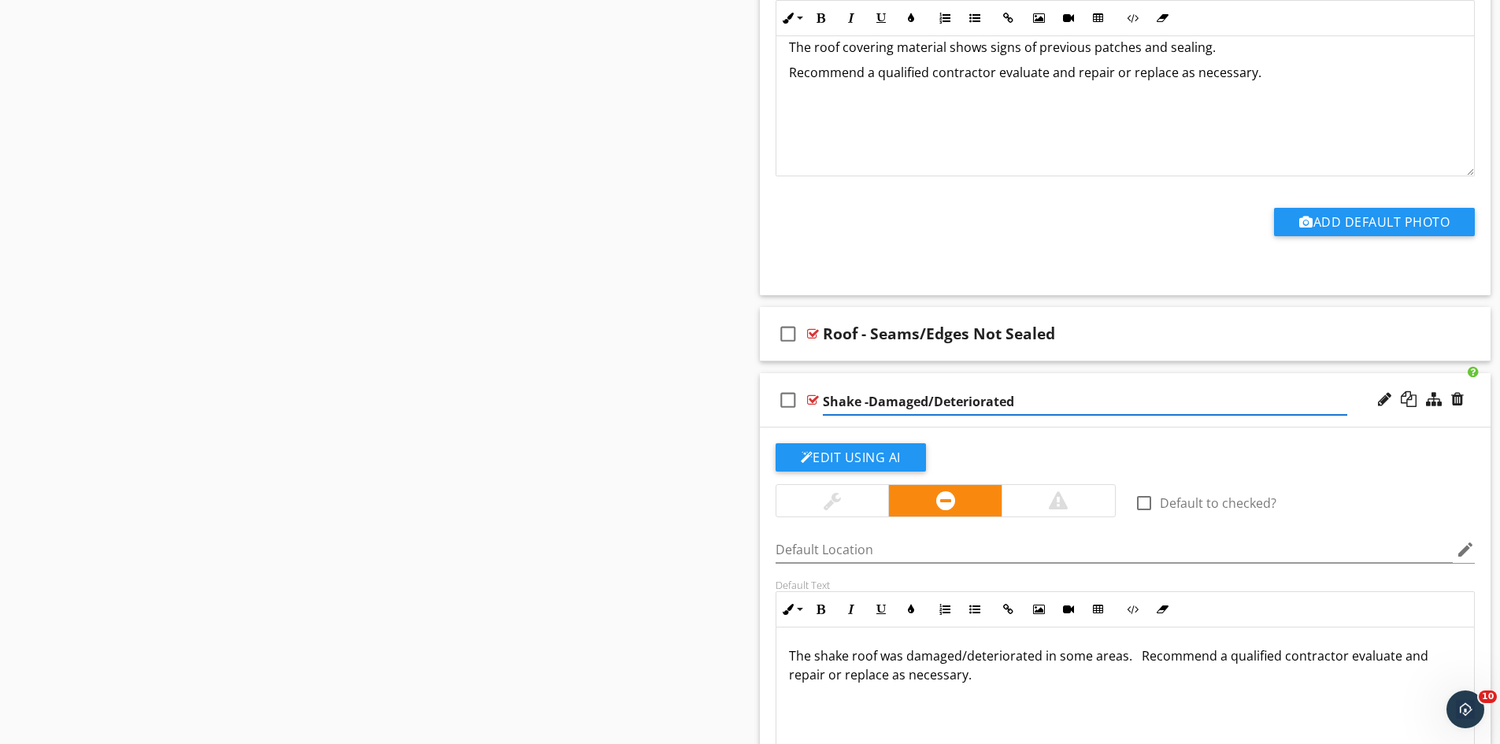
type input "Shake - Damaged/Deteriorated"
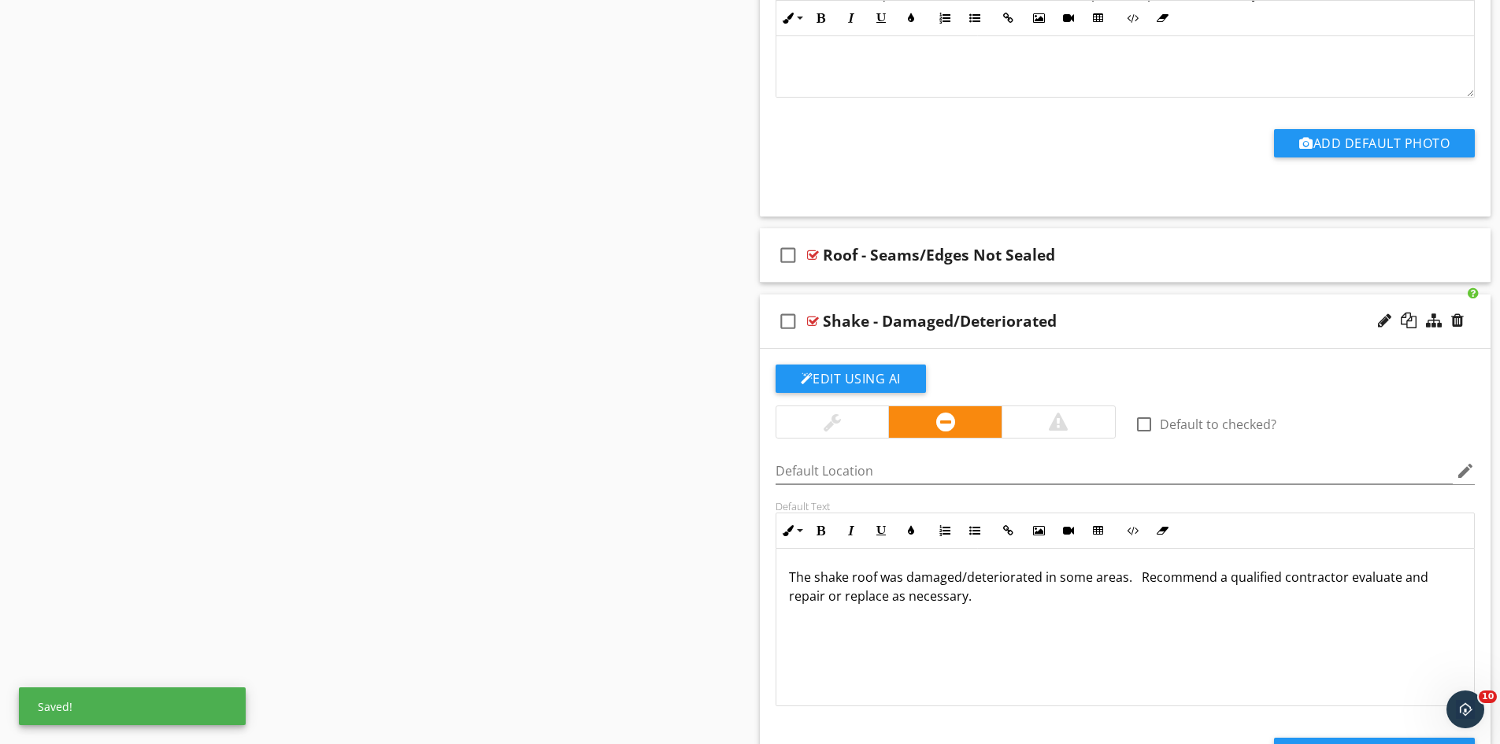
click at [1084, 300] on div "check_box_outline_blank Shake - Damaged/Deteriorated" at bounding box center [1126, 322] width 732 height 54
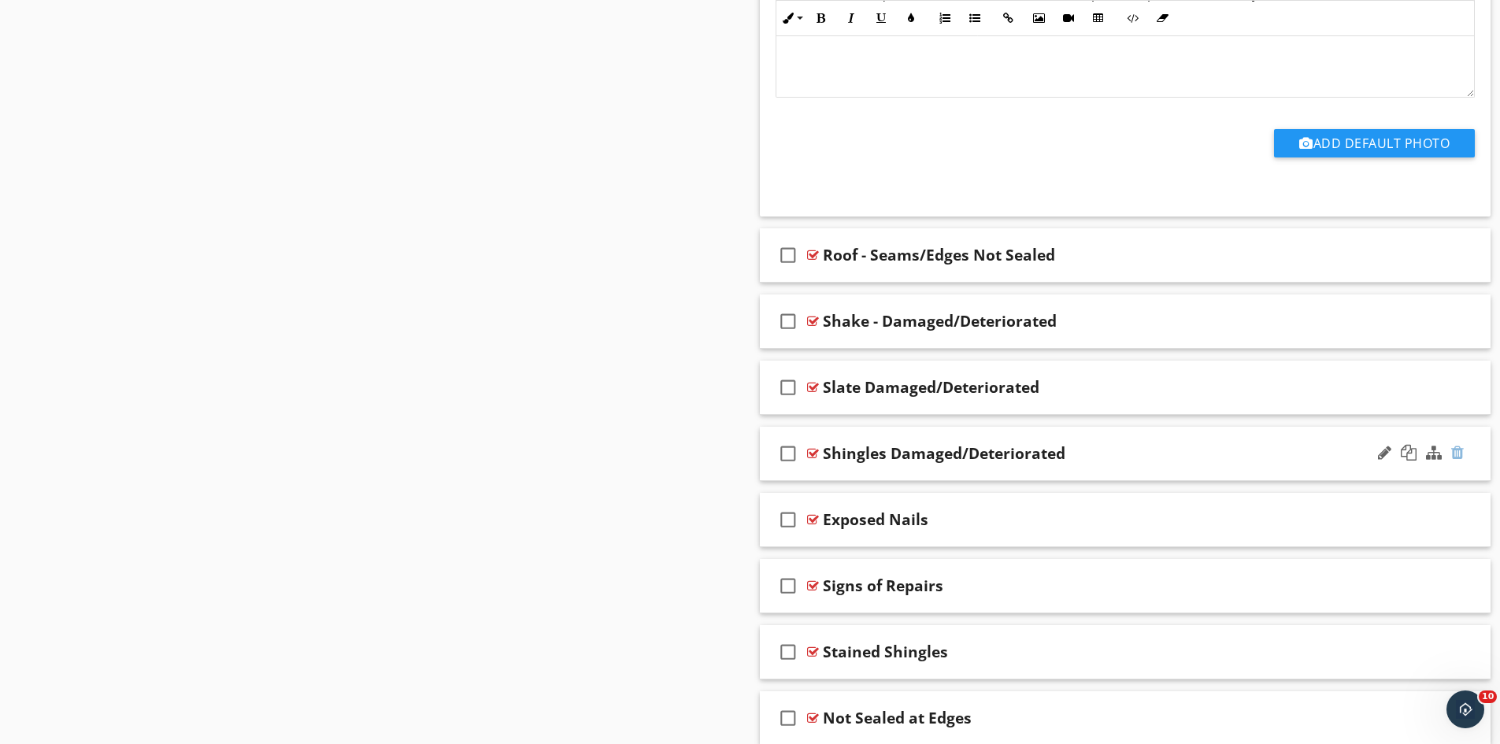
click at [1457, 455] on div at bounding box center [1457, 453] width 13 height 16
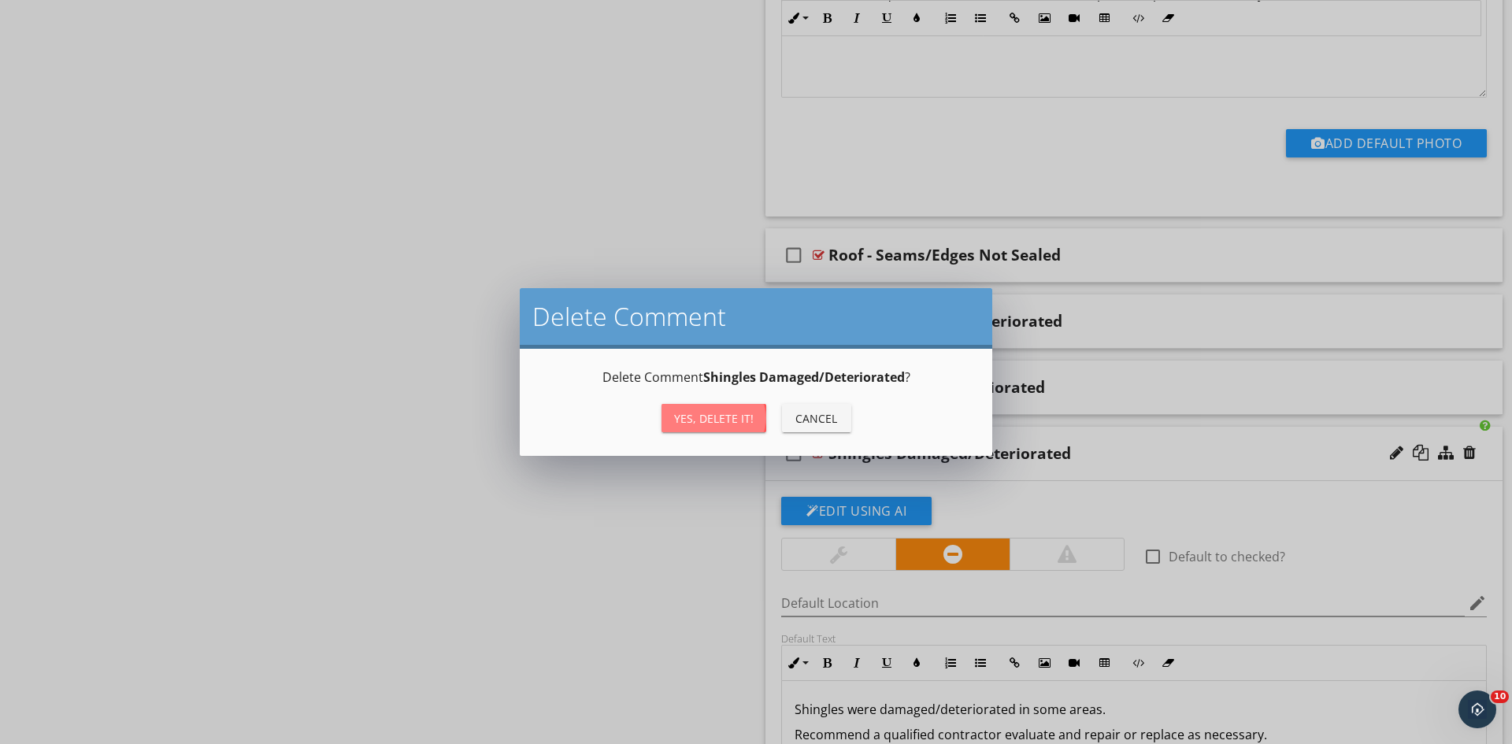
click at [743, 428] on button "Yes, Delete it!" at bounding box center [713, 418] width 105 height 28
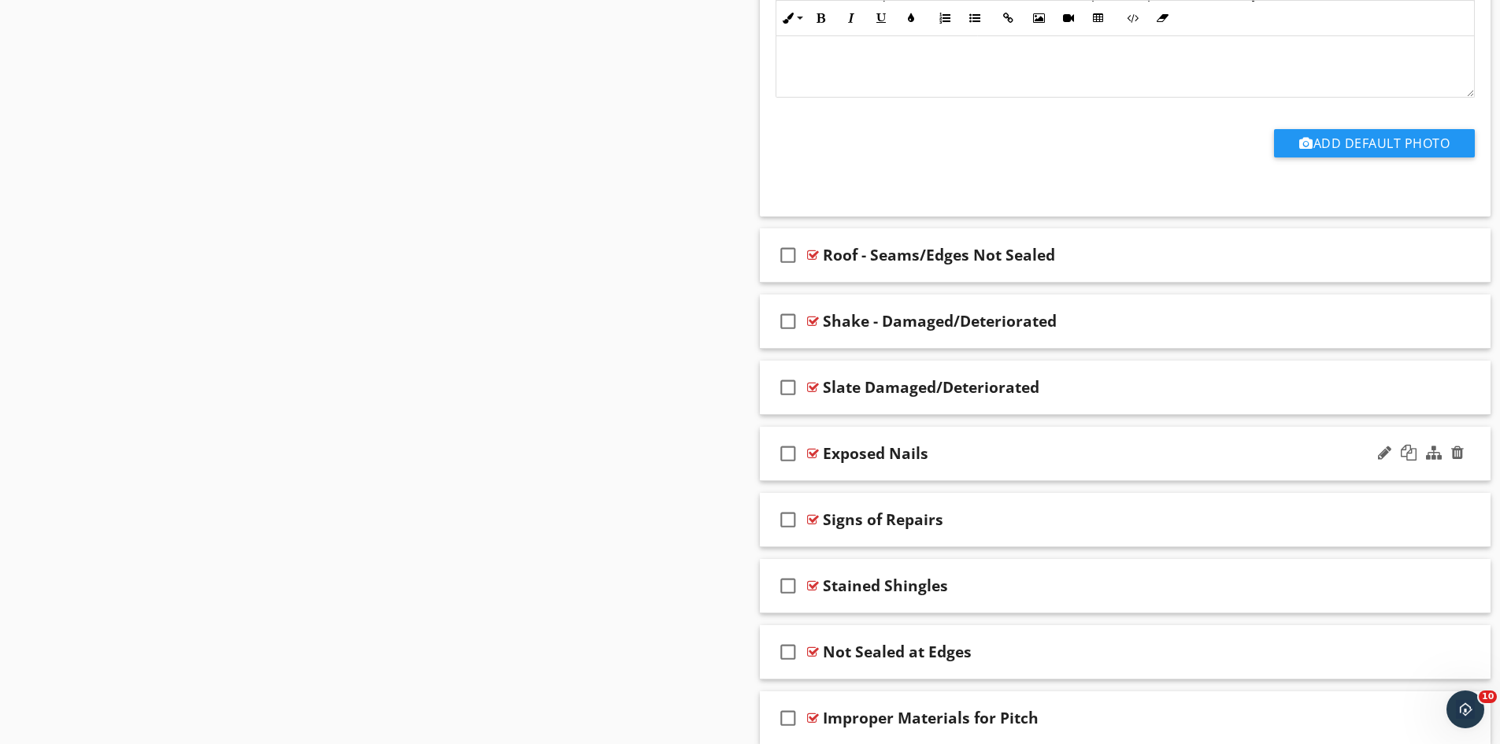
click at [825, 461] on div "Exposed Nails" at bounding box center [876, 453] width 106 height 19
click at [825, 461] on input "Exposed Nails" at bounding box center [1085, 456] width 524 height 26
type input "Roof - Exposed Nails"
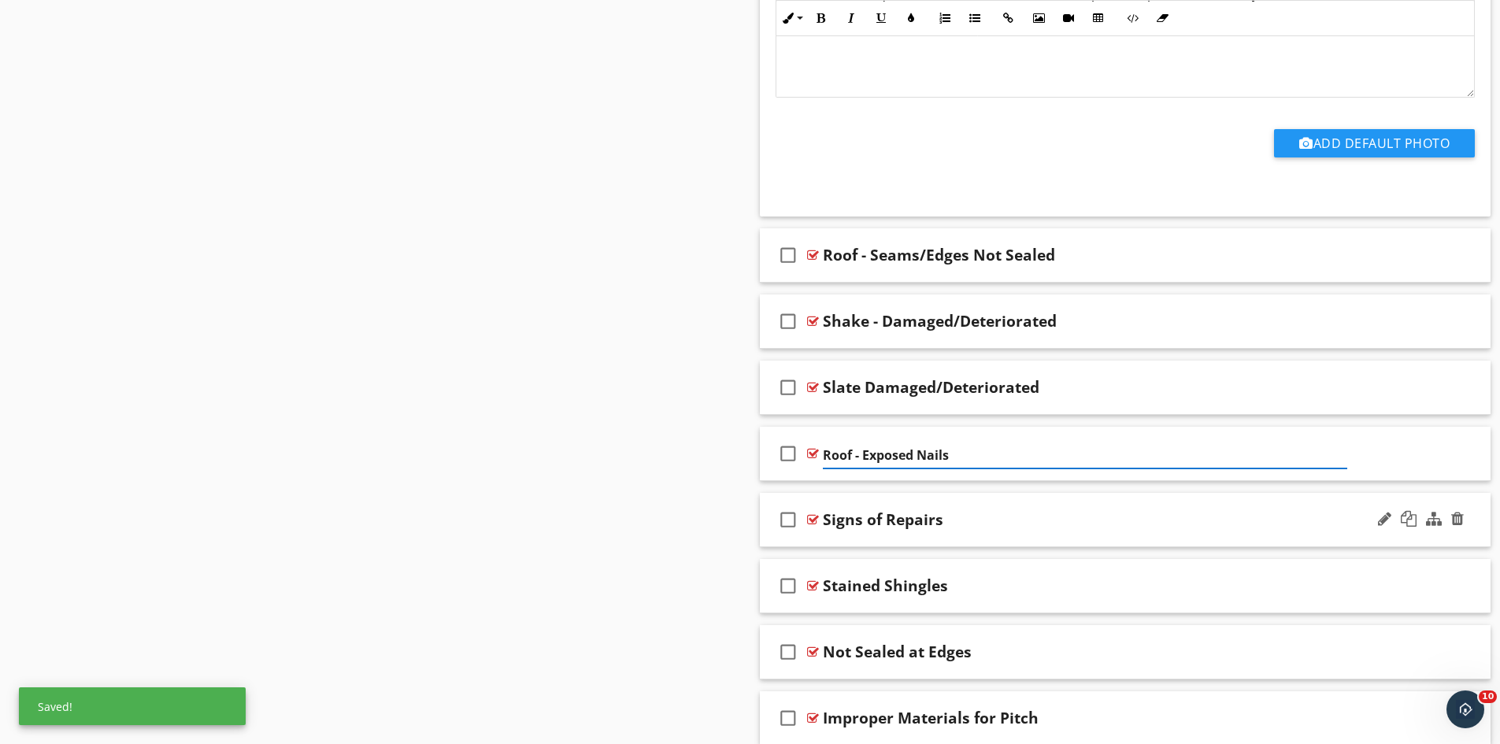
click at [825, 522] on div "Signs of Repairs" at bounding box center [883, 519] width 120 height 19
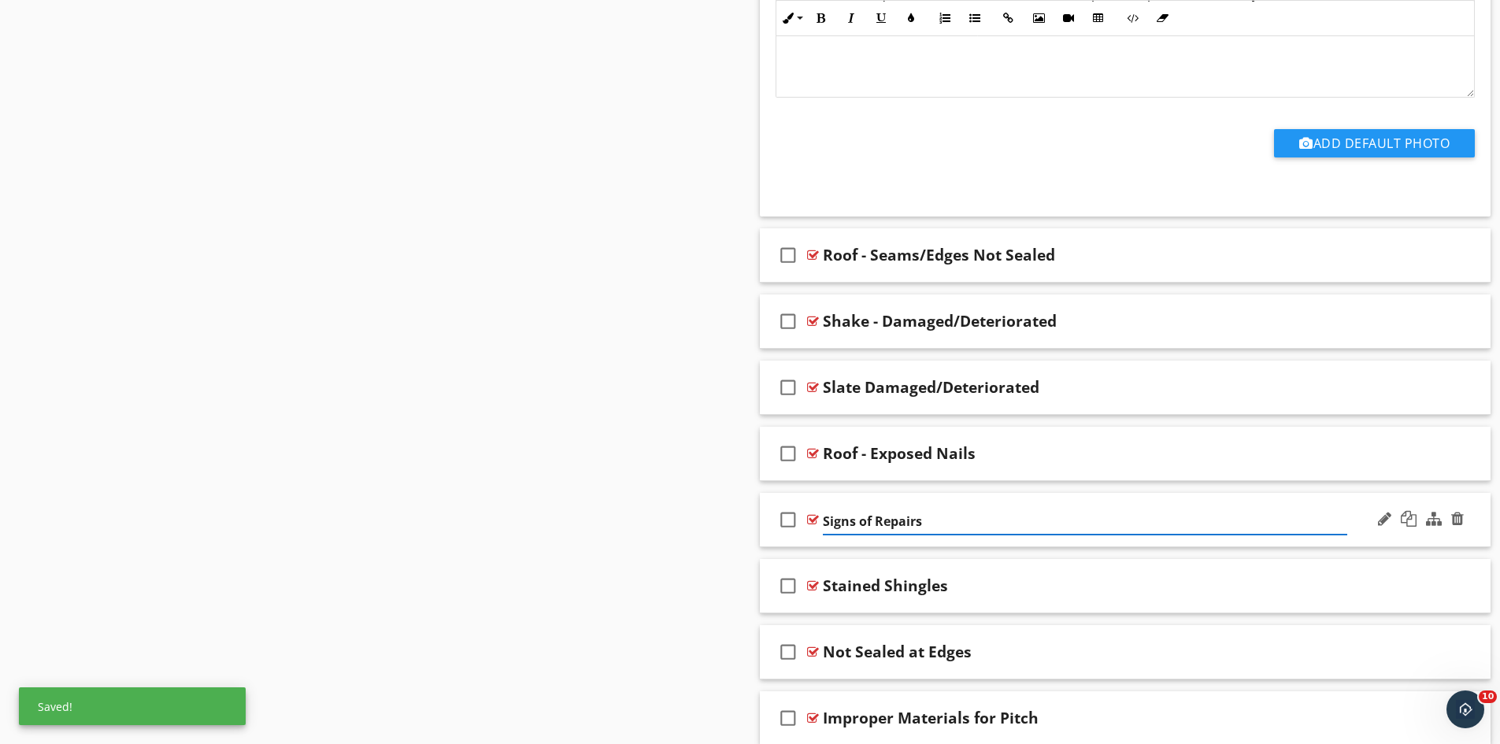
click at [825, 521] on input "Signs of Repairs" at bounding box center [1085, 522] width 524 height 26
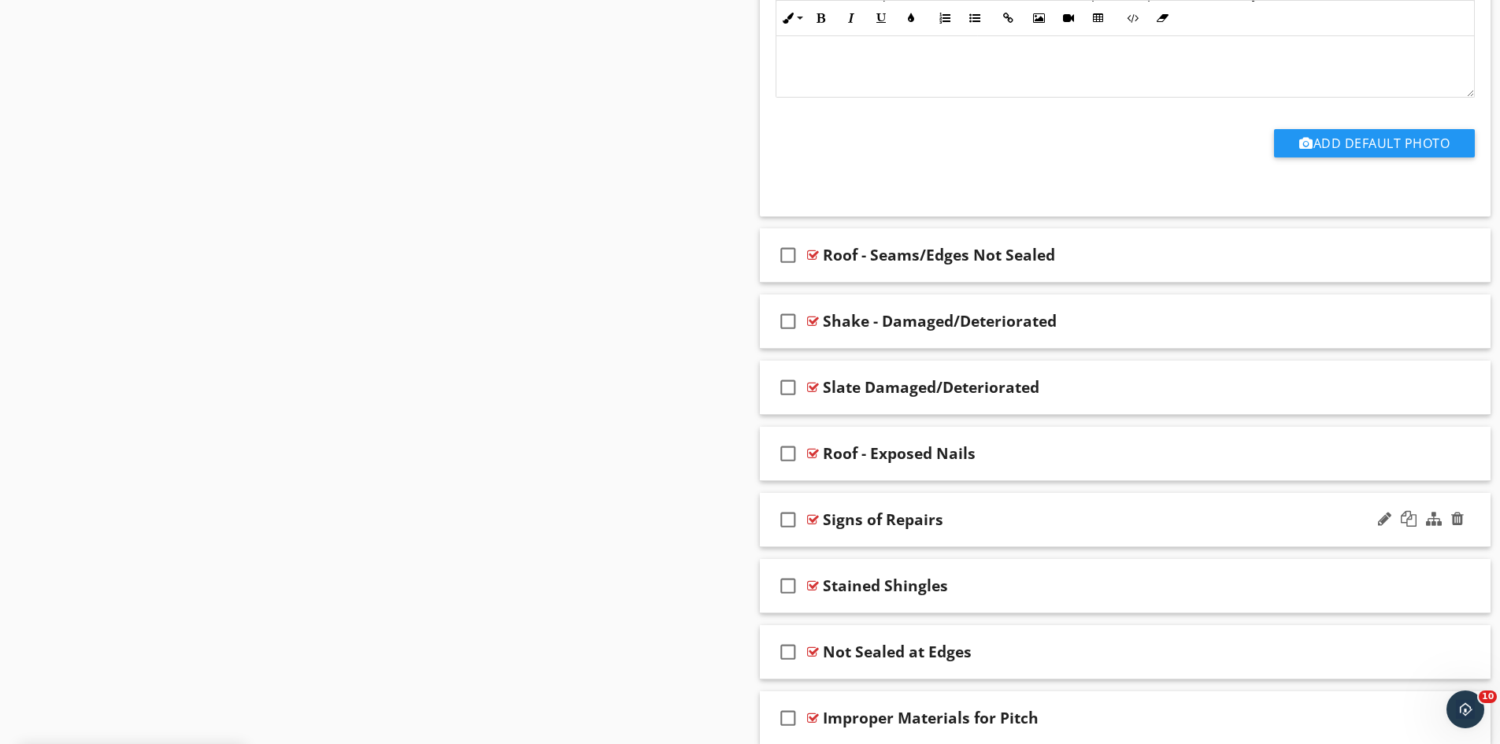
click at [821, 521] on div "check_box_outline_blank Signs of Repairs" at bounding box center [1126, 520] width 732 height 54
click at [827, 520] on div "Signs of Repairs" at bounding box center [883, 519] width 120 height 19
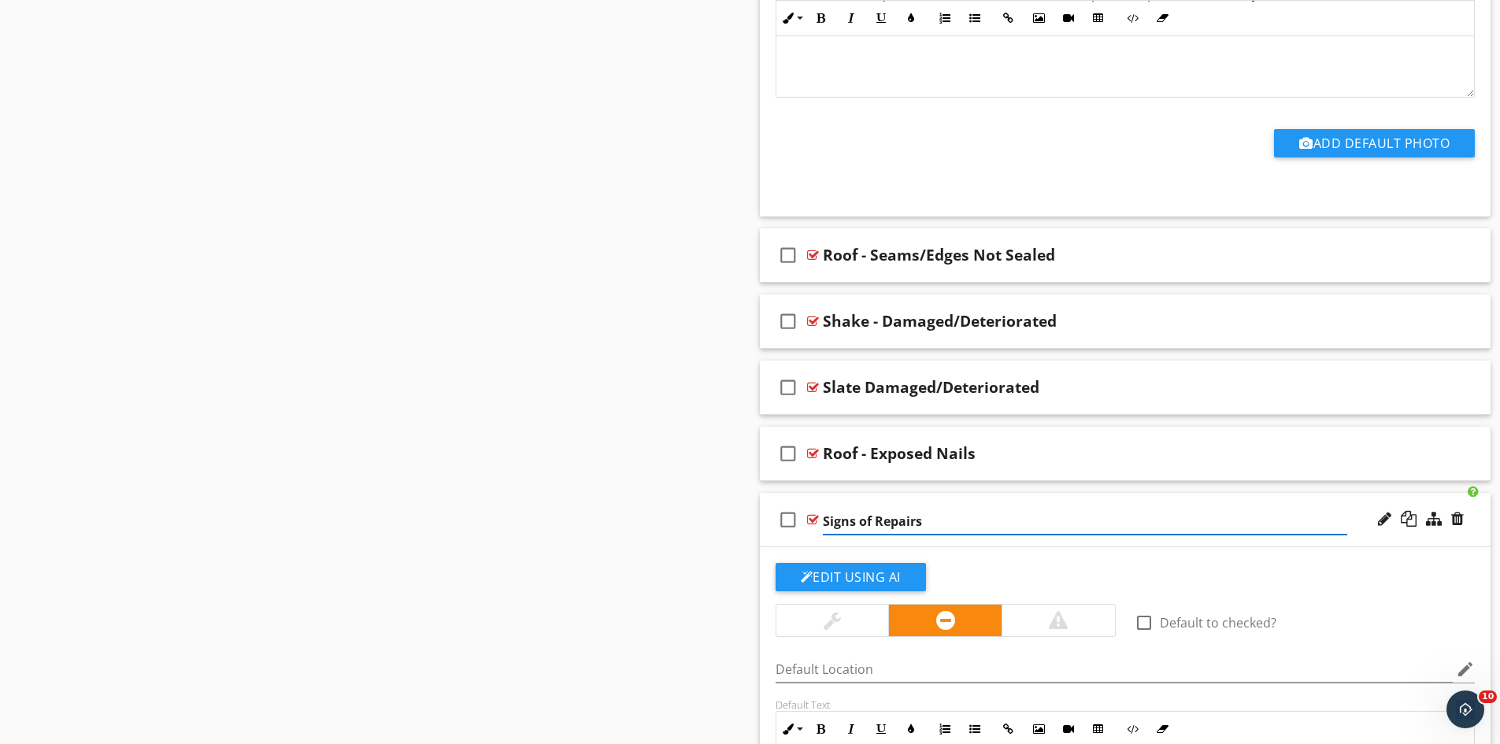
click at [824, 521] on input "Signs of Repairs" at bounding box center [1085, 522] width 524 height 26
type input "Roof - Signs of Repairs"
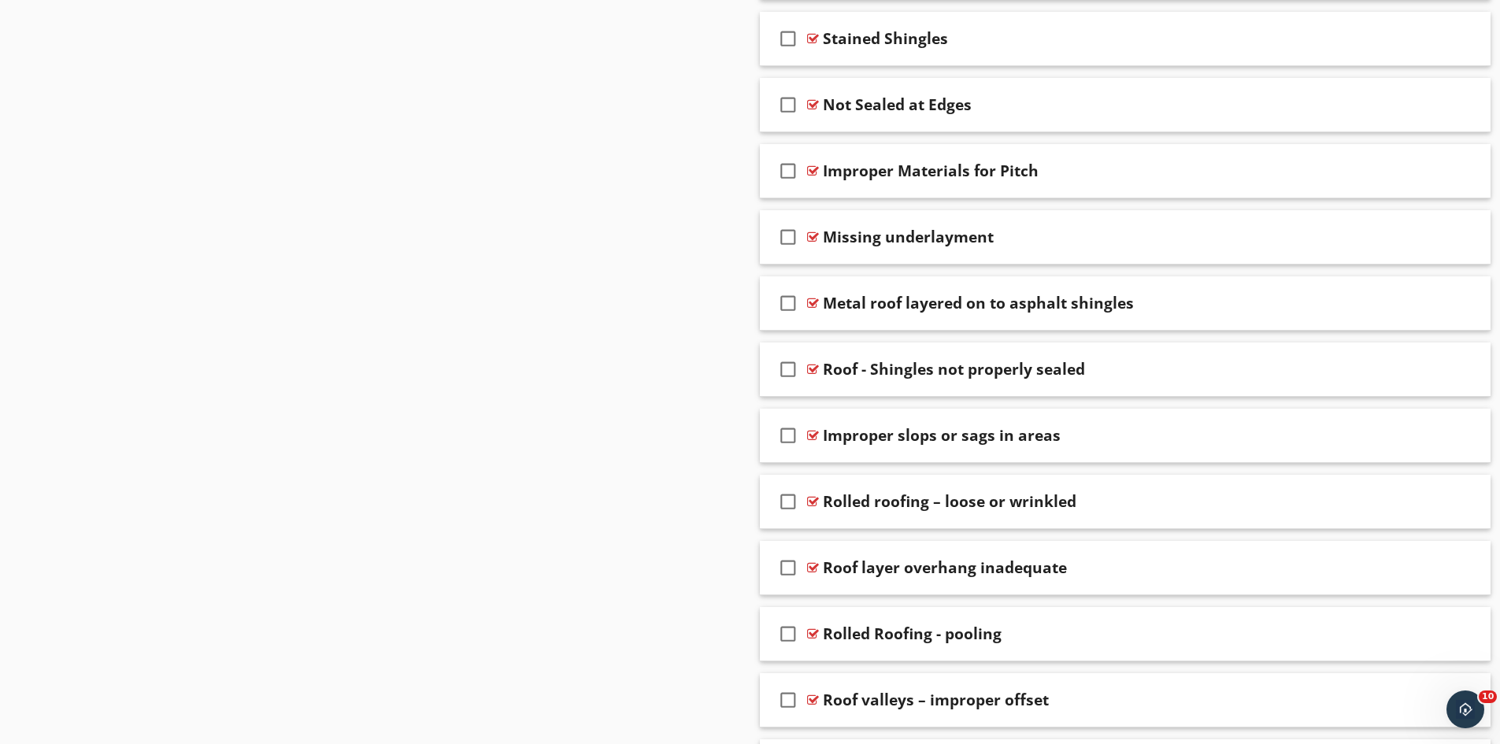
scroll to position [3229, 0]
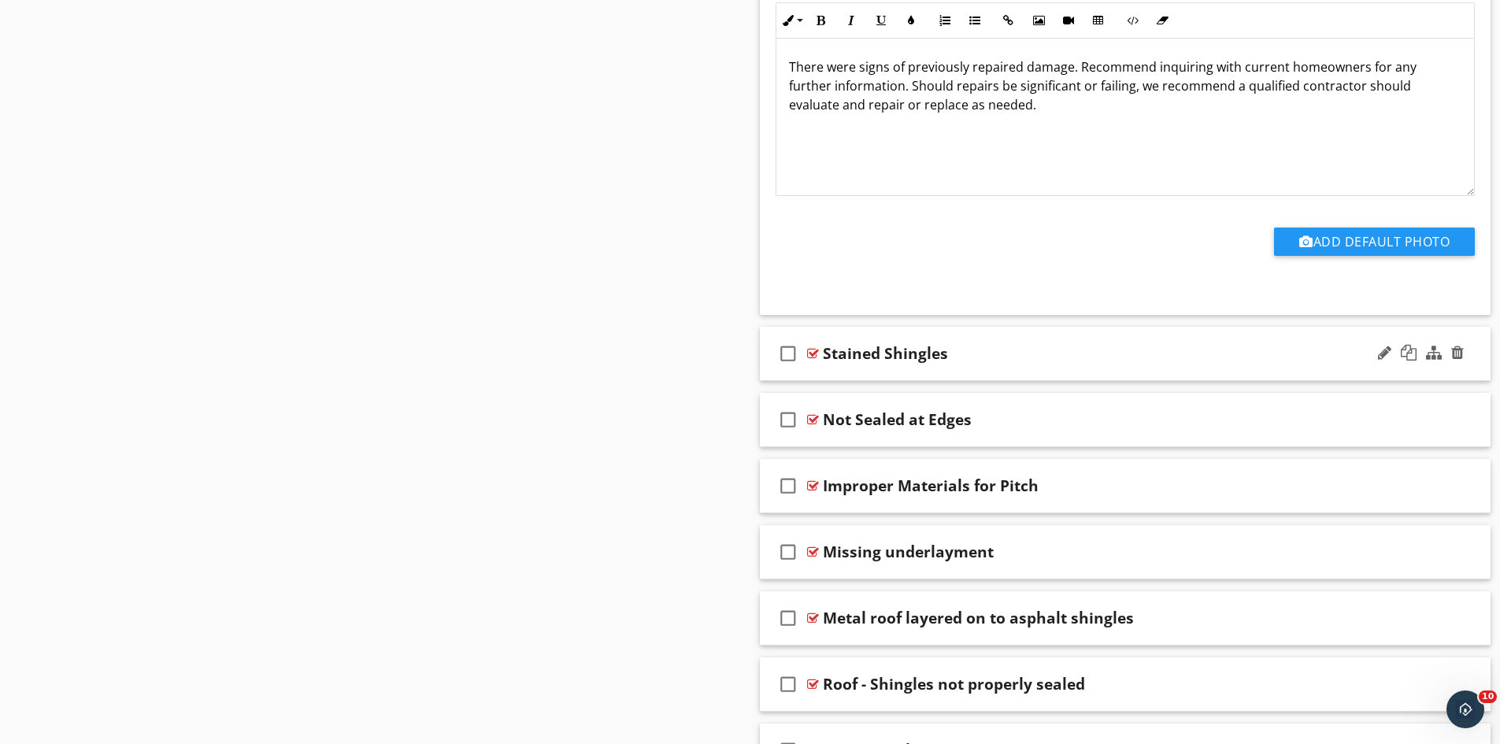
click at [827, 354] on div "Stained Shingles" at bounding box center [885, 353] width 125 height 19
click at [876, 354] on input "Stained Shingles" at bounding box center [1085, 356] width 524 height 26
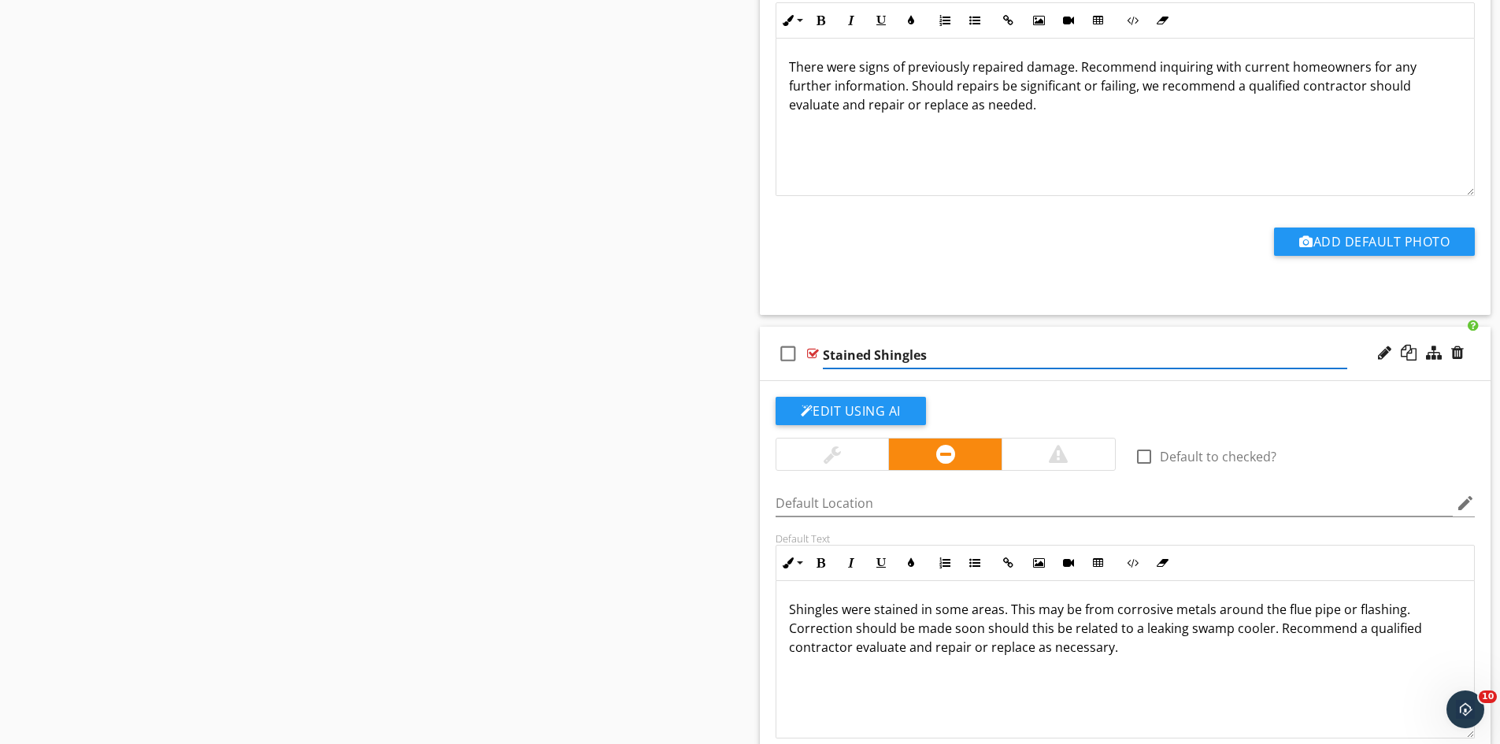
click at [826, 348] on input "Stained Shingles" at bounding box center [1085, 356] width 524 height 26
click at [824, 354] on input "Stained Shingles" at bounding box center [1085, 356] width 524 height 26
paste input "hinglesS"
type input "Roof Shingles - Stained"
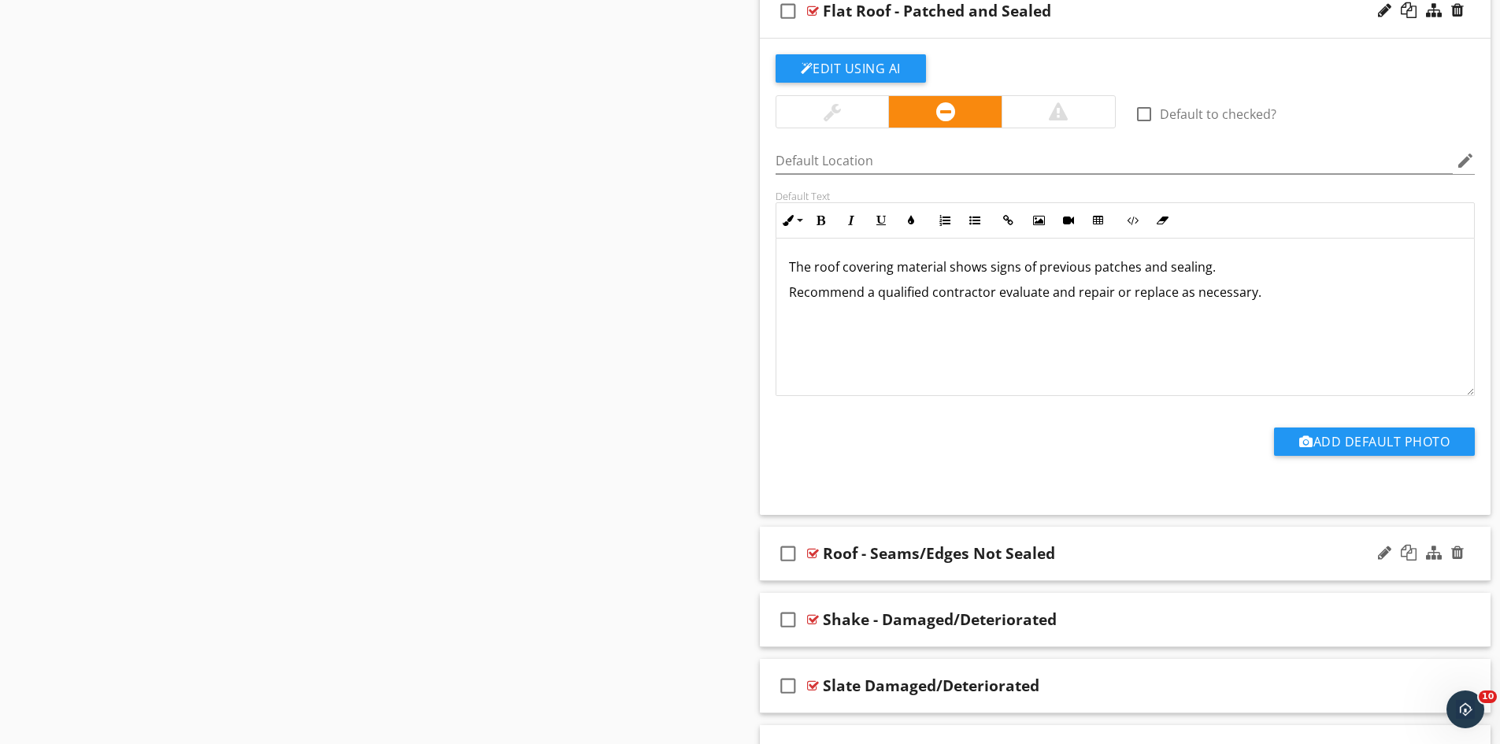
scroll to position [2205, 0]
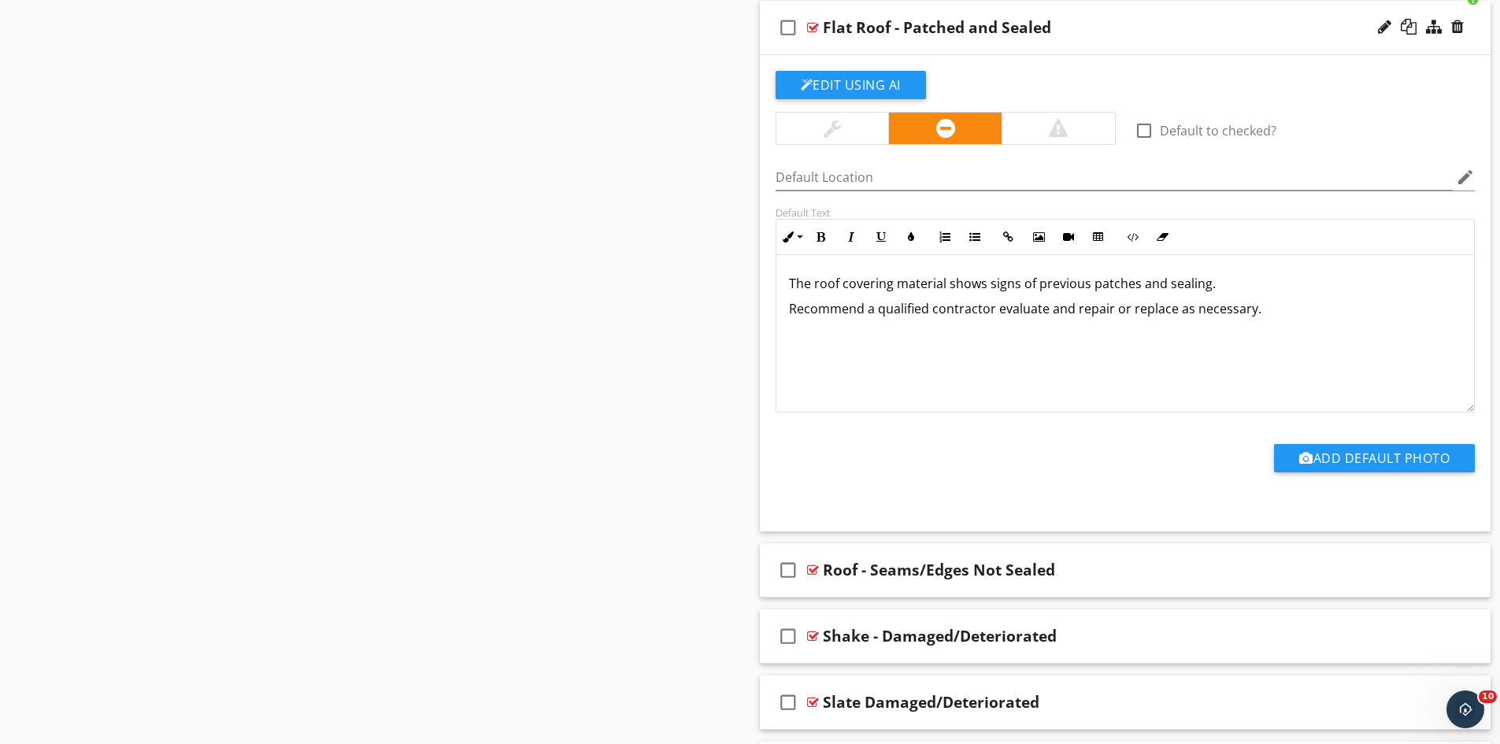
click at [1052, 74] on div "Edit Using AI" at bounding box center [1126, 91] width 700 height 41
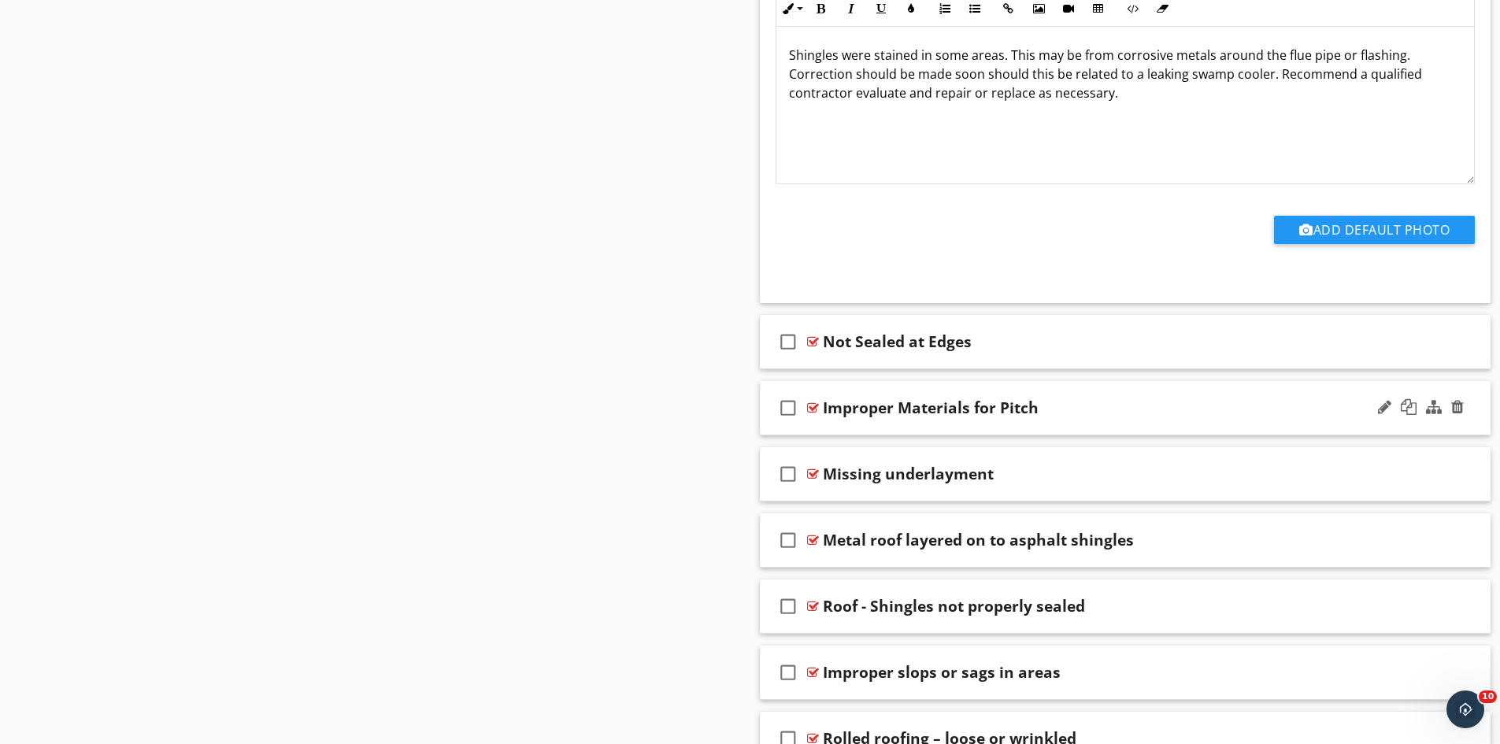
scroll to position [3859, 0]
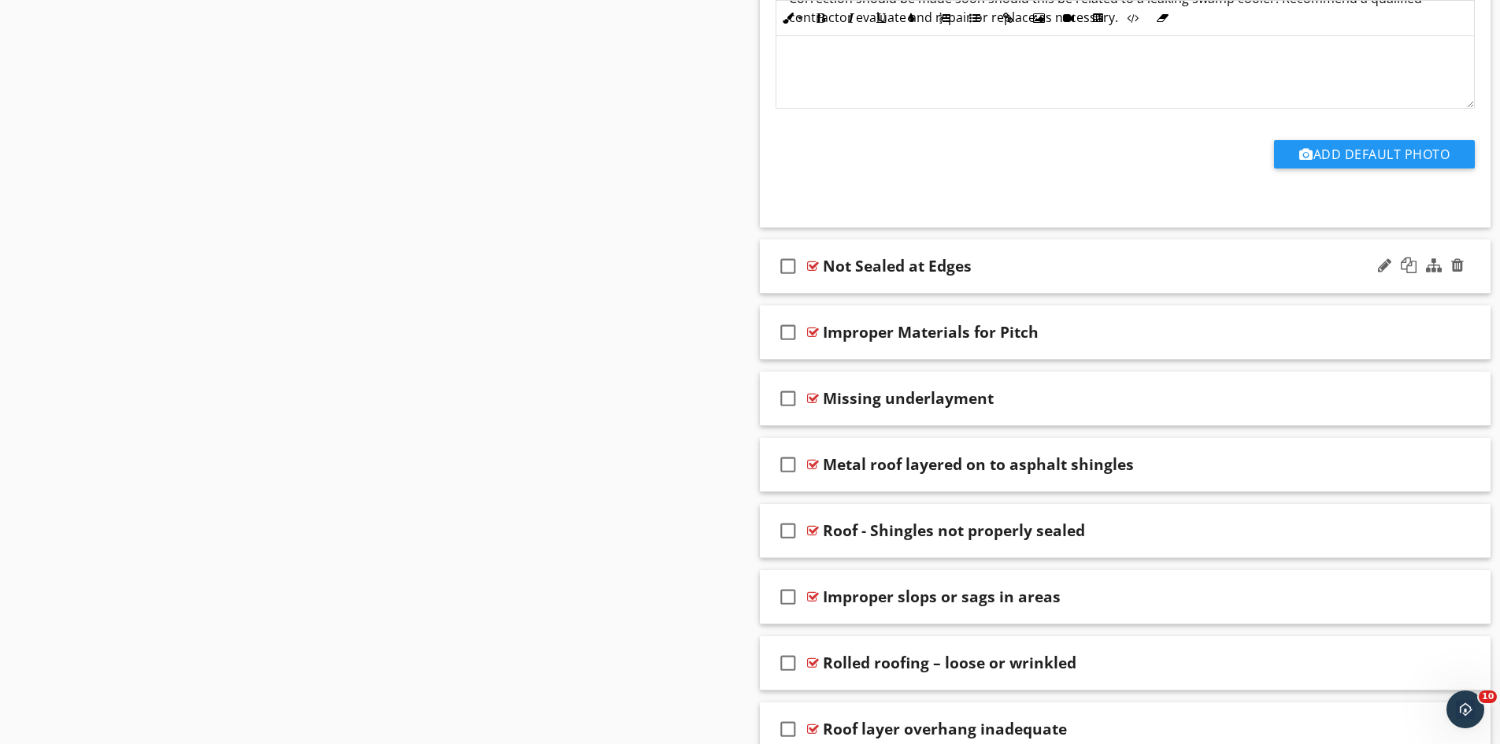
click at [914, 267] on div "Not Sealed at Edges" at bounding box center [897, 266] width 149 height 19
click at [827, 268] on input "Not Sealed at Edges" at bounding box center [1085, 268] width 524 height 26
type input "Roof Covering - Not Sealed at Edges"
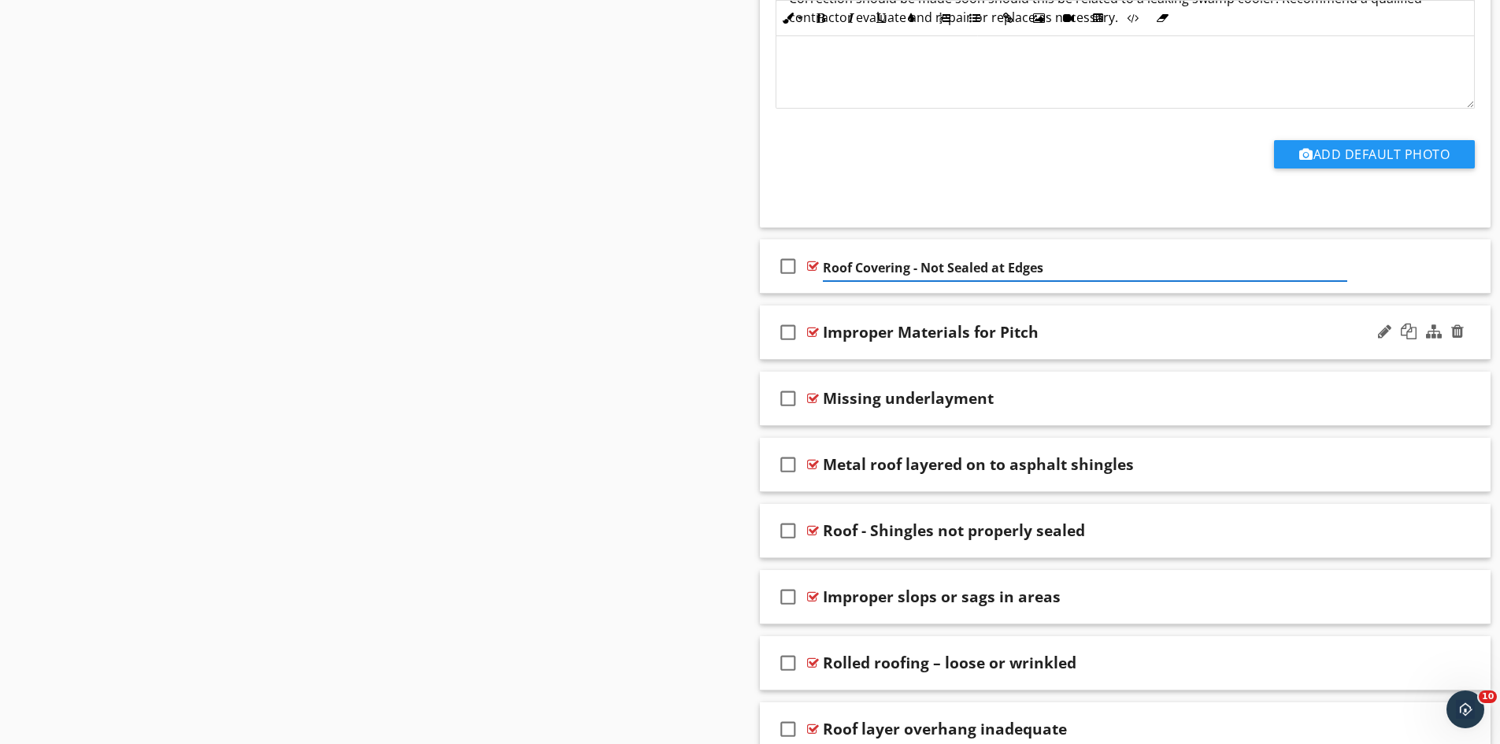
click at [927, 336] on div "Improper Materials for Pitch" at bounding box center [931, 332] width 216 height 19
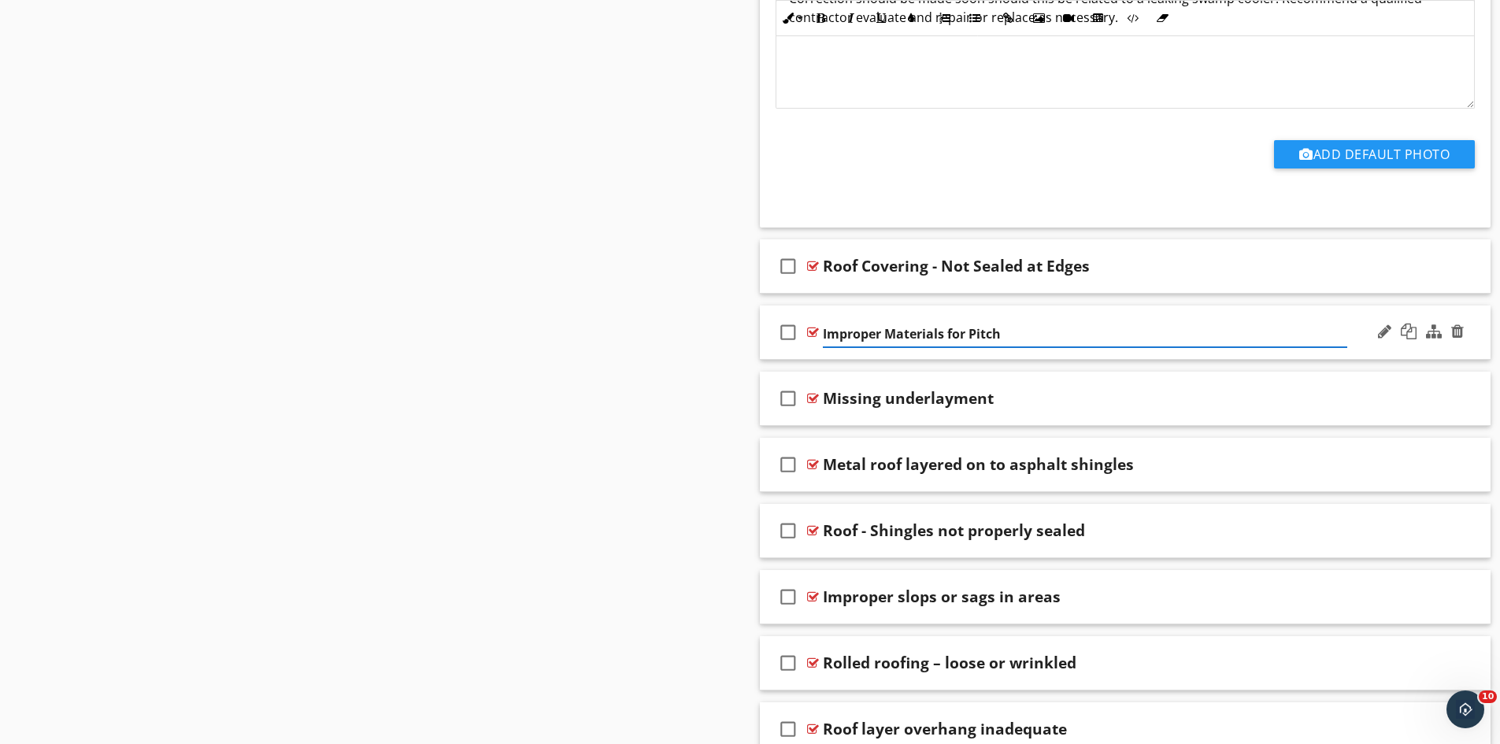
click at [823, 335] on input "Improper Materials for Pitch" at bounding box center [1085, 334] width 524 height 26
type input "Roof Shingles - Improper Pitch"
click at [826, 398] on div "Missing underlayment" at bounding box center [908, 398] width 171 height 19
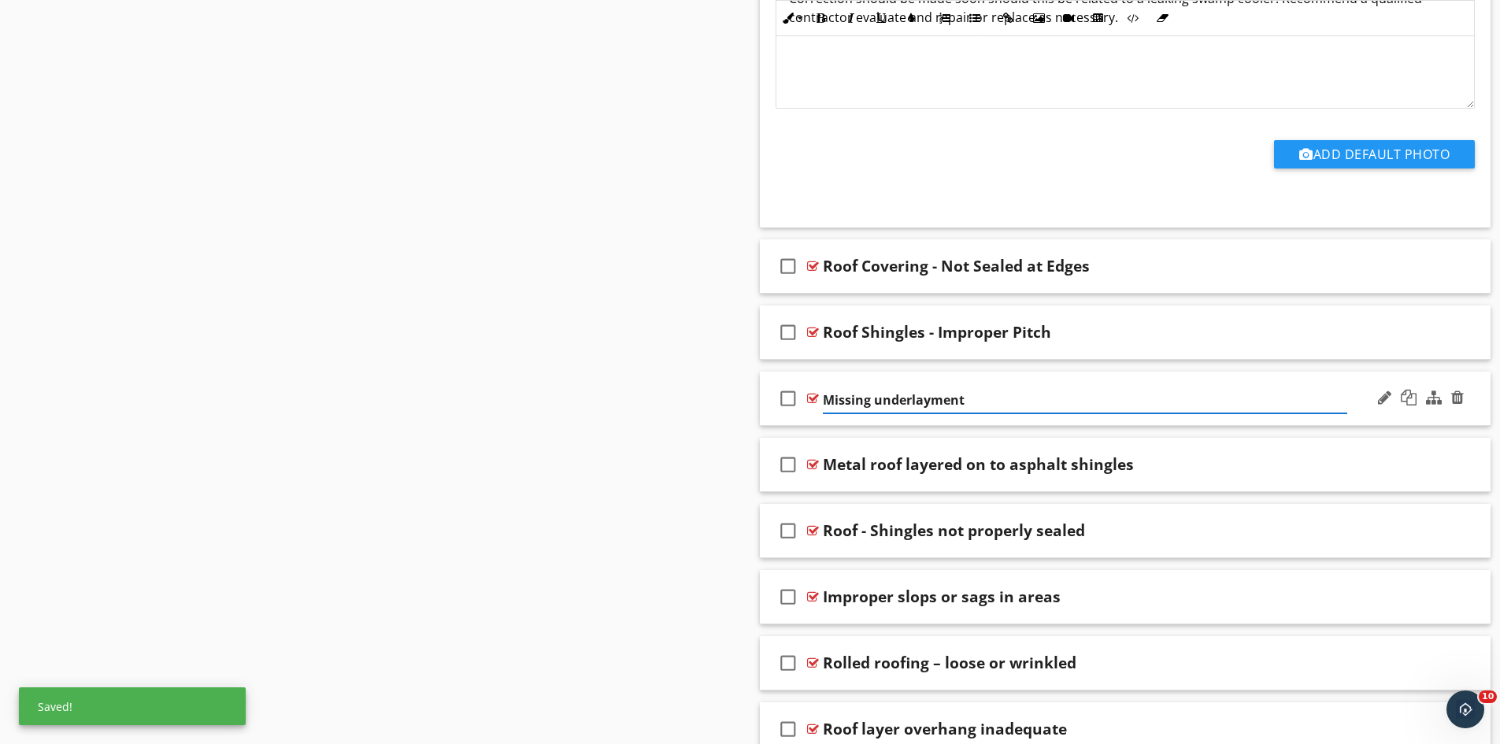
click at [824, 400] on input "Missing underlayment" at bounding box center [1085, 400] width 524 height 26
click at [978, 397] on input "Roof Shingles - Missing underlayment" at bounding box center [1085, 400] width 524 height 26
type input "Roof Shingles - Missing Underlayment"
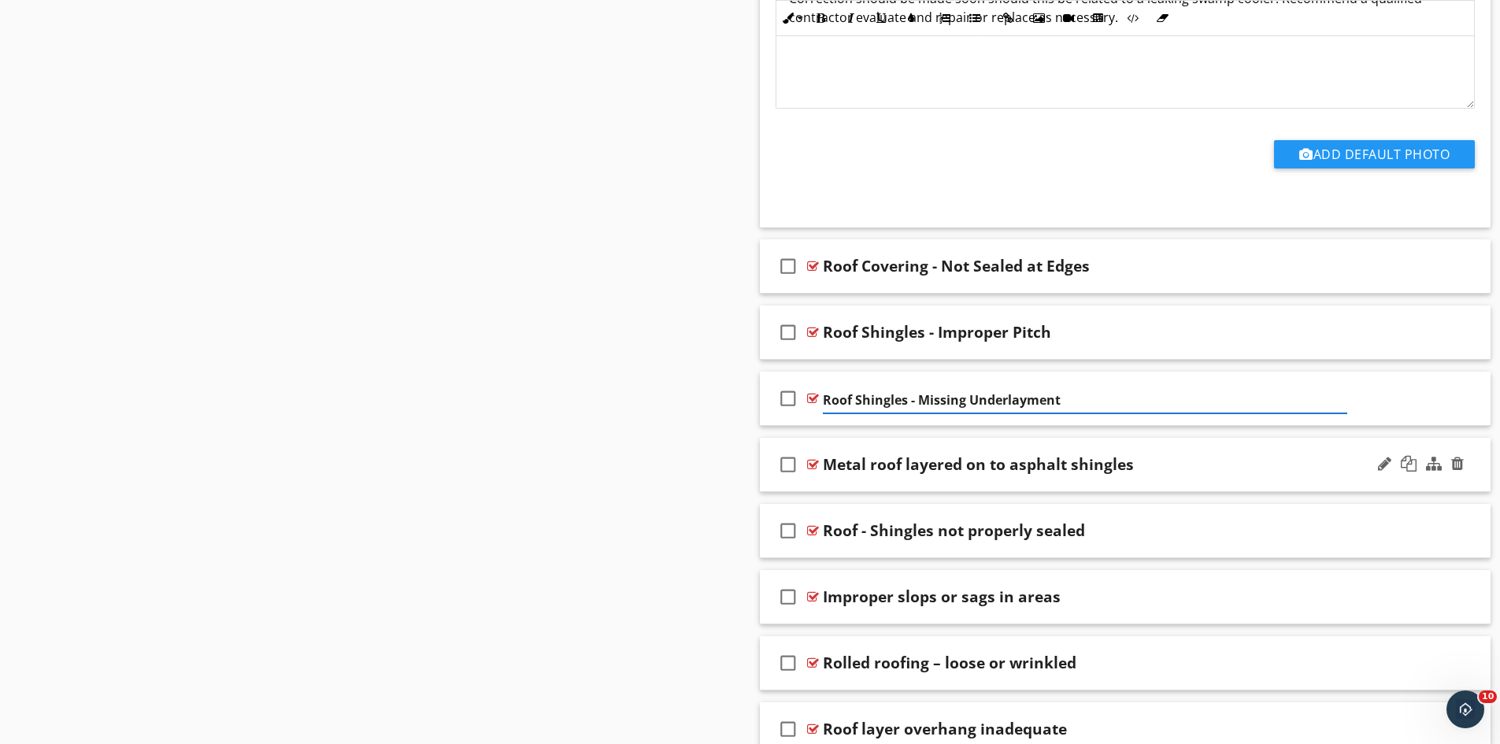
click at [1264, 442] on div "check_box_outline_blank Metal roof layered on to asphalt shingles" at bounding box center [1126, 465] width 732 height 54
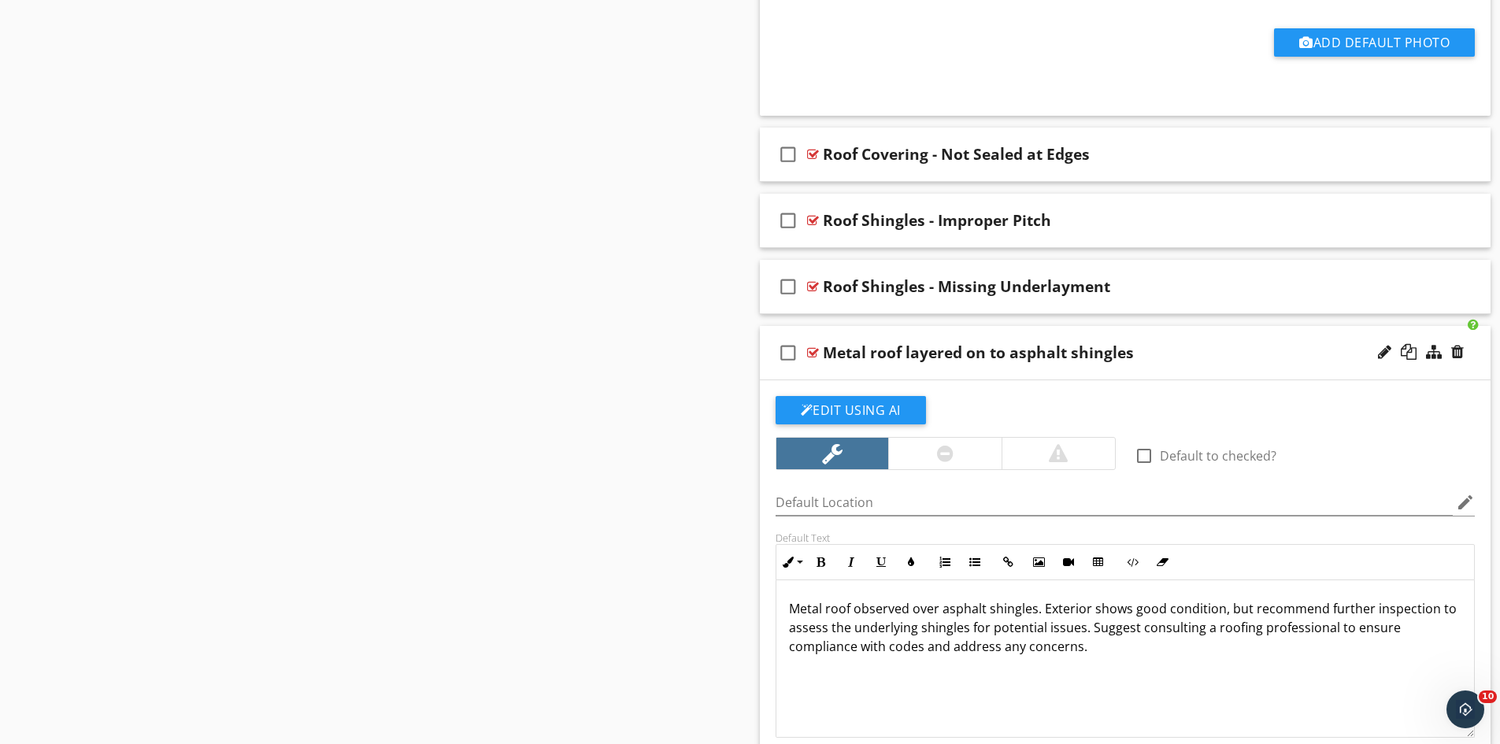
scroll to position [3937, 0]
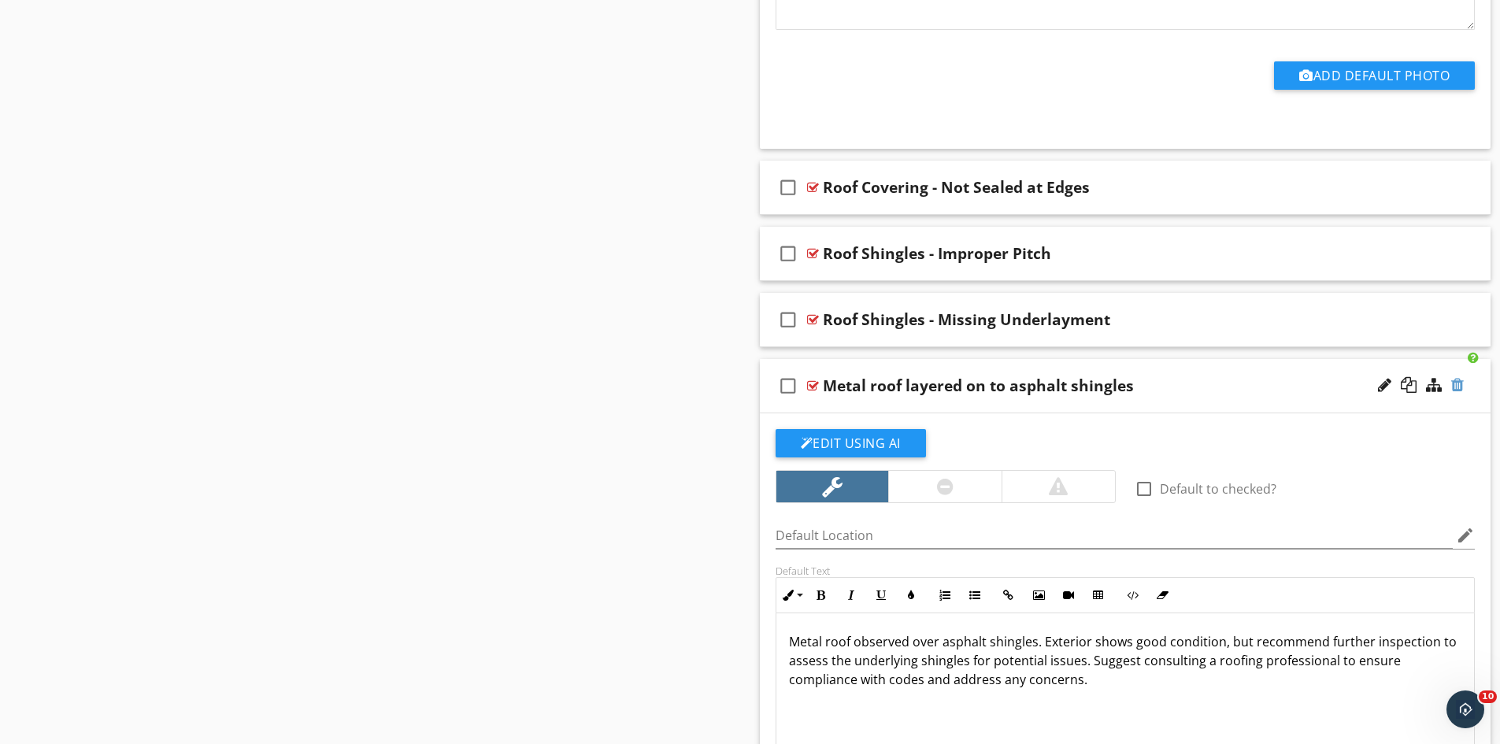
click at [1454, 379] on div at bounding box center [1457, 385] width 13 height 16
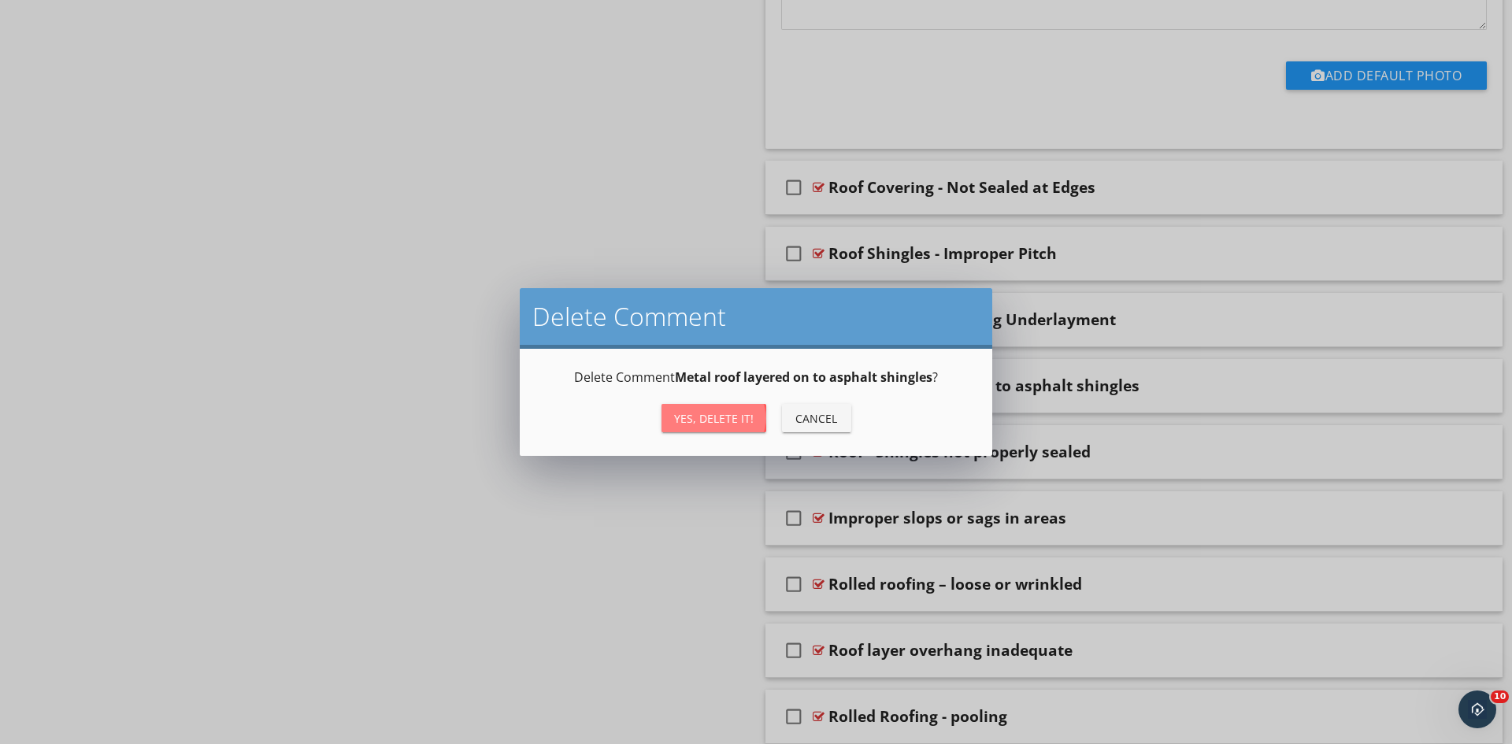
click at [678, 412] on div "Yes, Delete it!" at bounding box center [714, 418] width 80 height 17
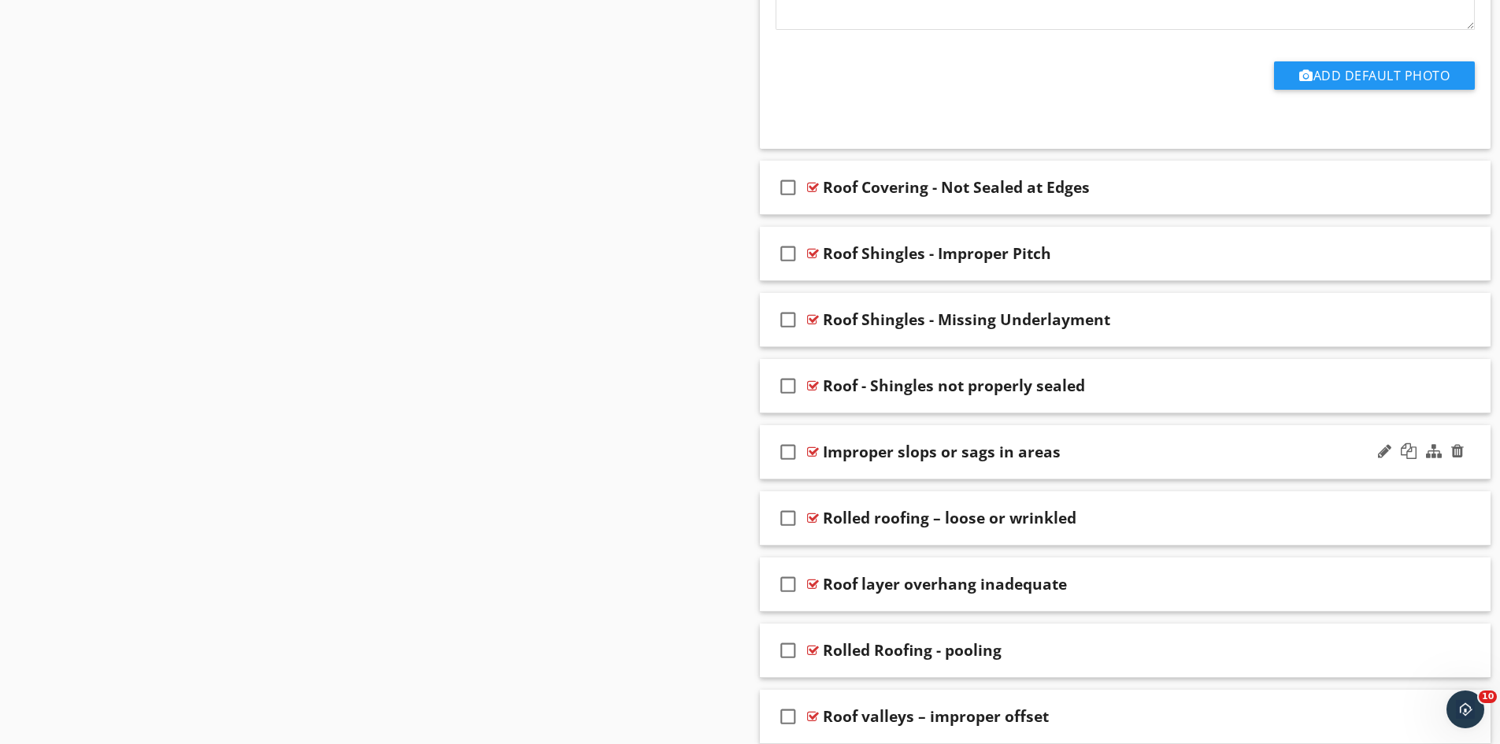
click at [969, 451] on div "Improper slops or sags in areas" at bounding box center [942, 452] width 238 height 19
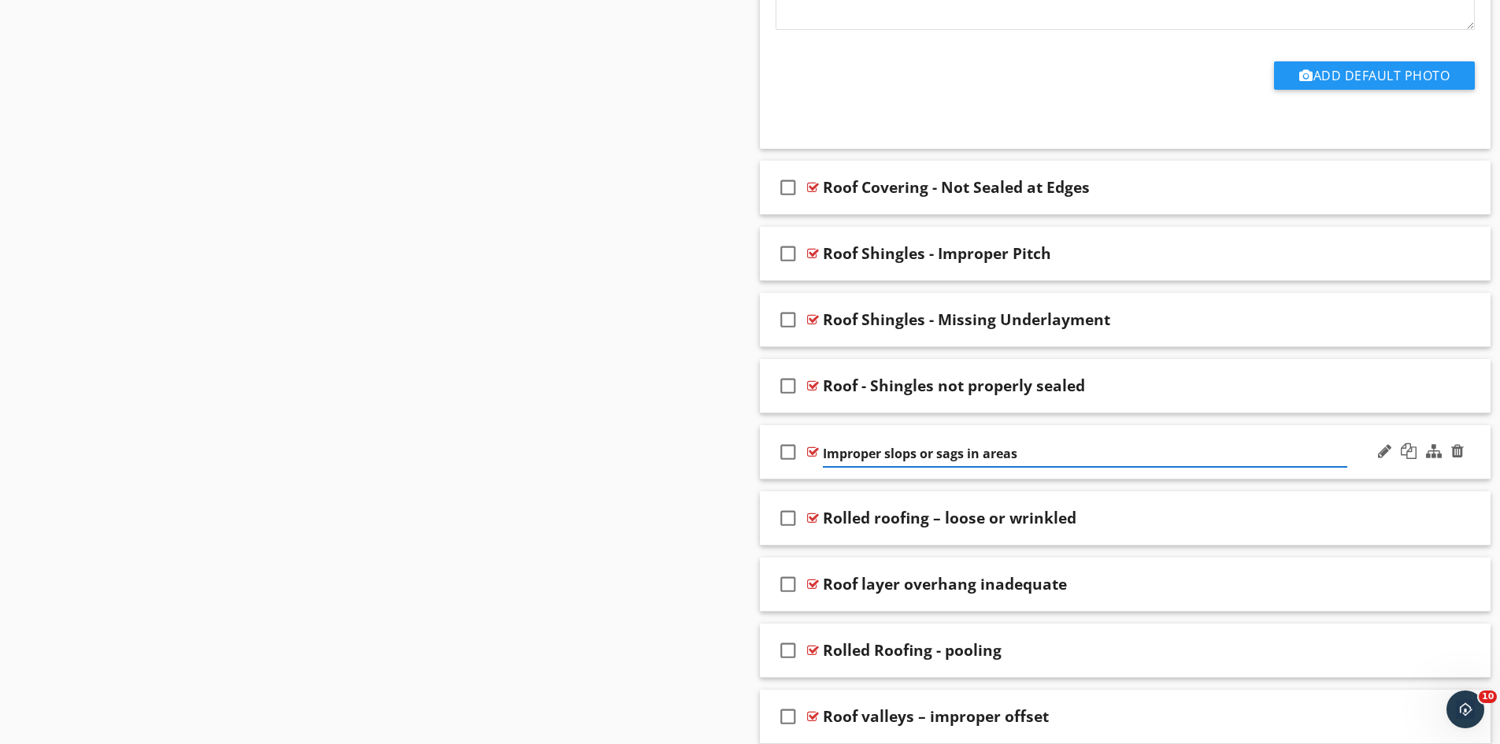
click at [824, 454] on input "Improper slops or sags in areas" at bounding box center [1085, 454] width 524 height 26
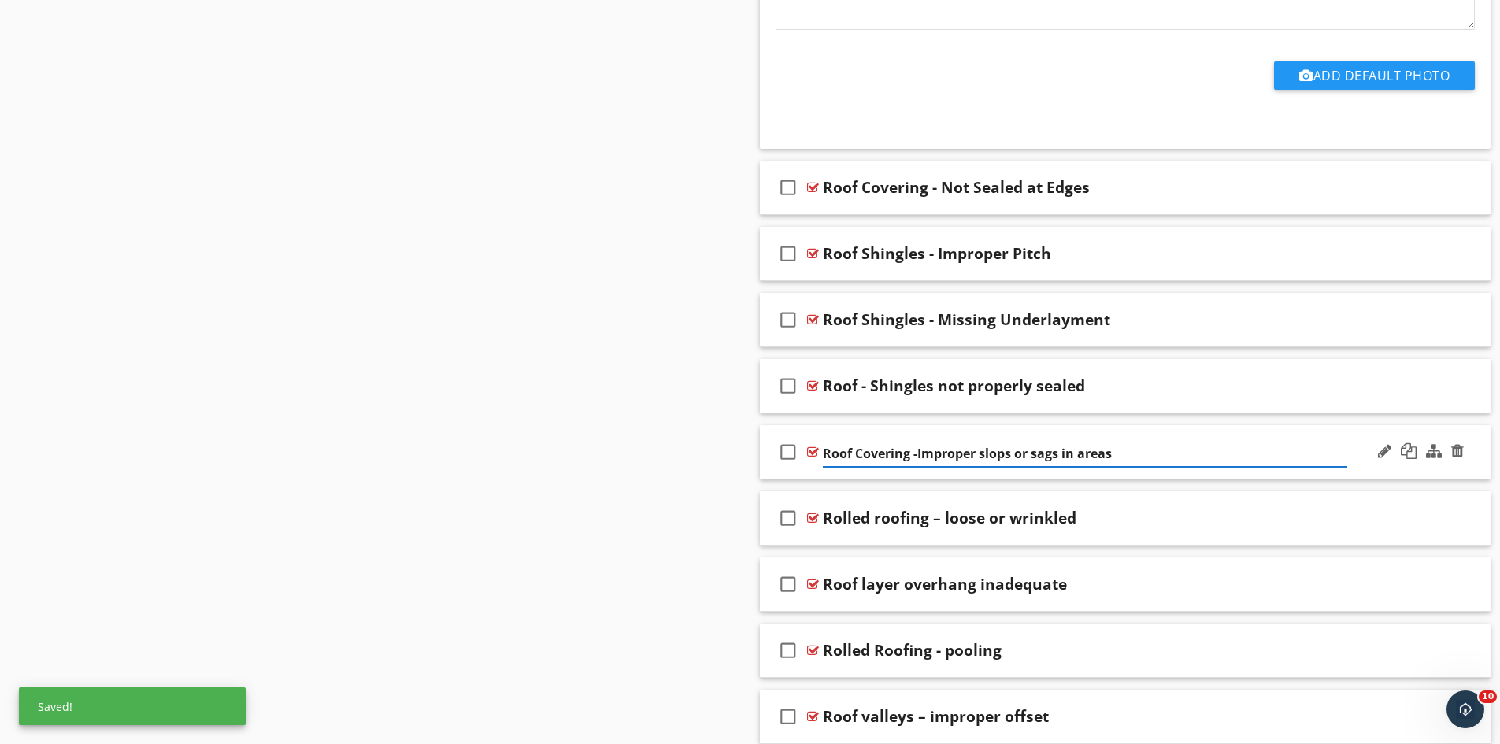
type input "Roof Covering - Improper slops or sags in areas"
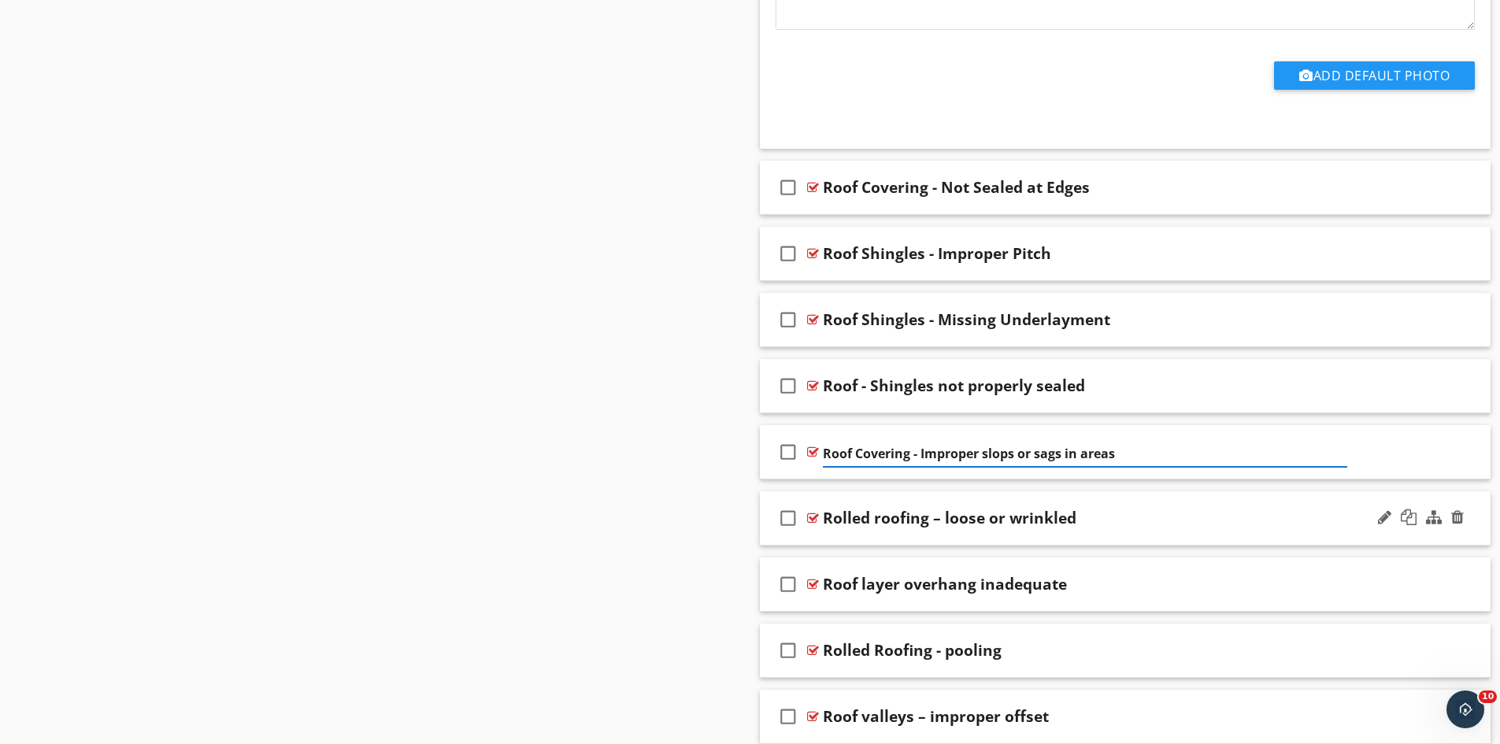
click at [878, 521] on div "Rolled roofing – loose or wrinkled" at bounding box center [950, 518] width 254 height 19
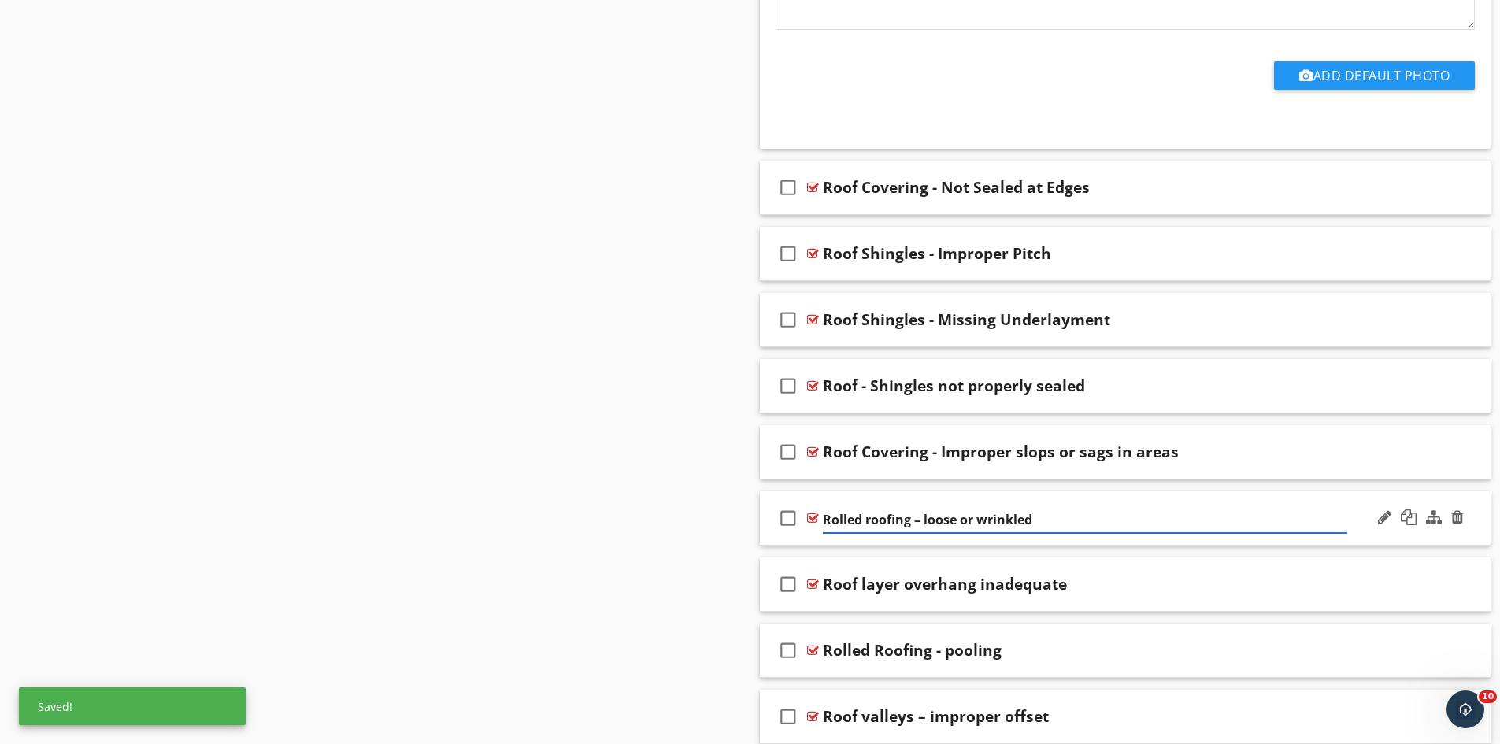
click at [874, 522] on input "Rolled roofing – loose or wrinkled" at bounding box center [1085, 520] width 524 height 26
type input "Rolled Roofing – loose or wrinkled"
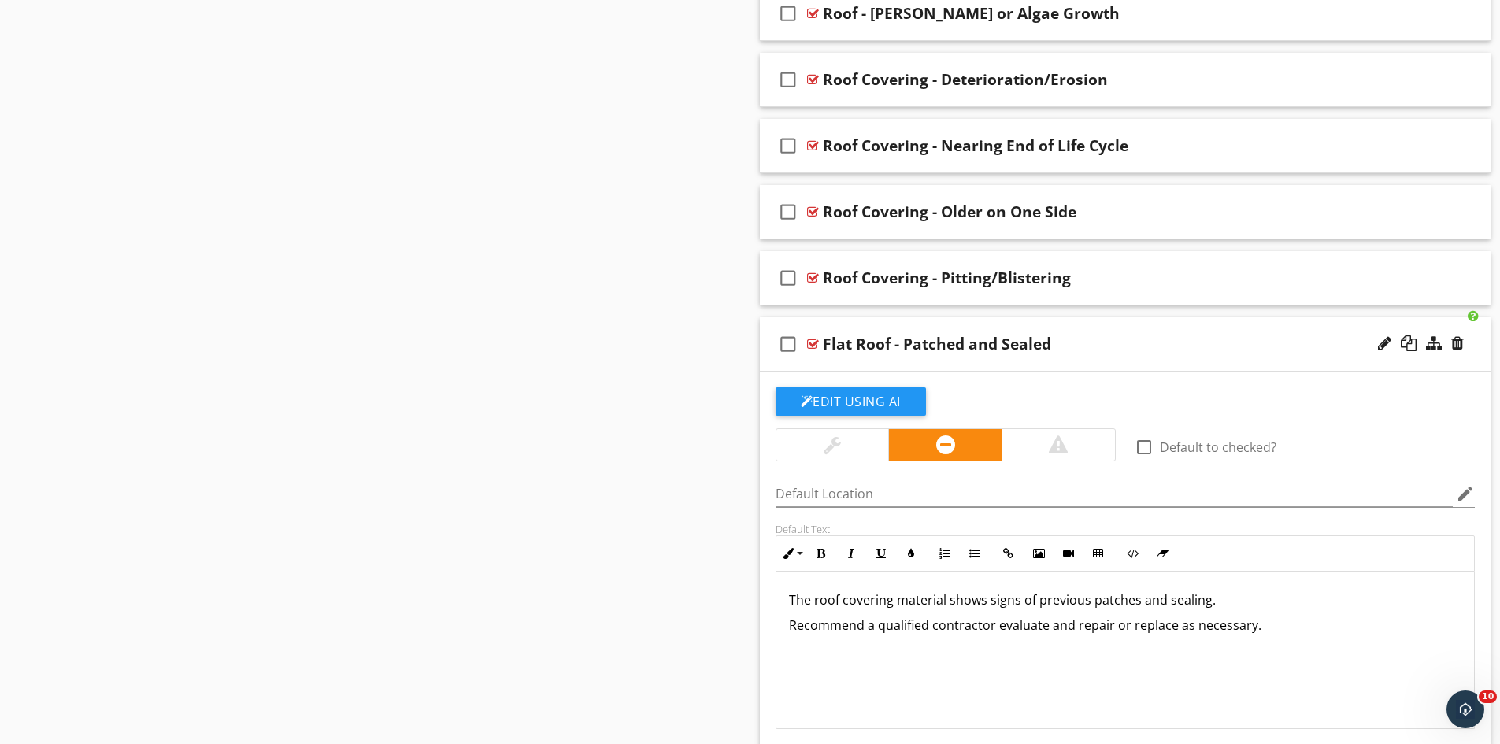
scroll to position [1811, 0]
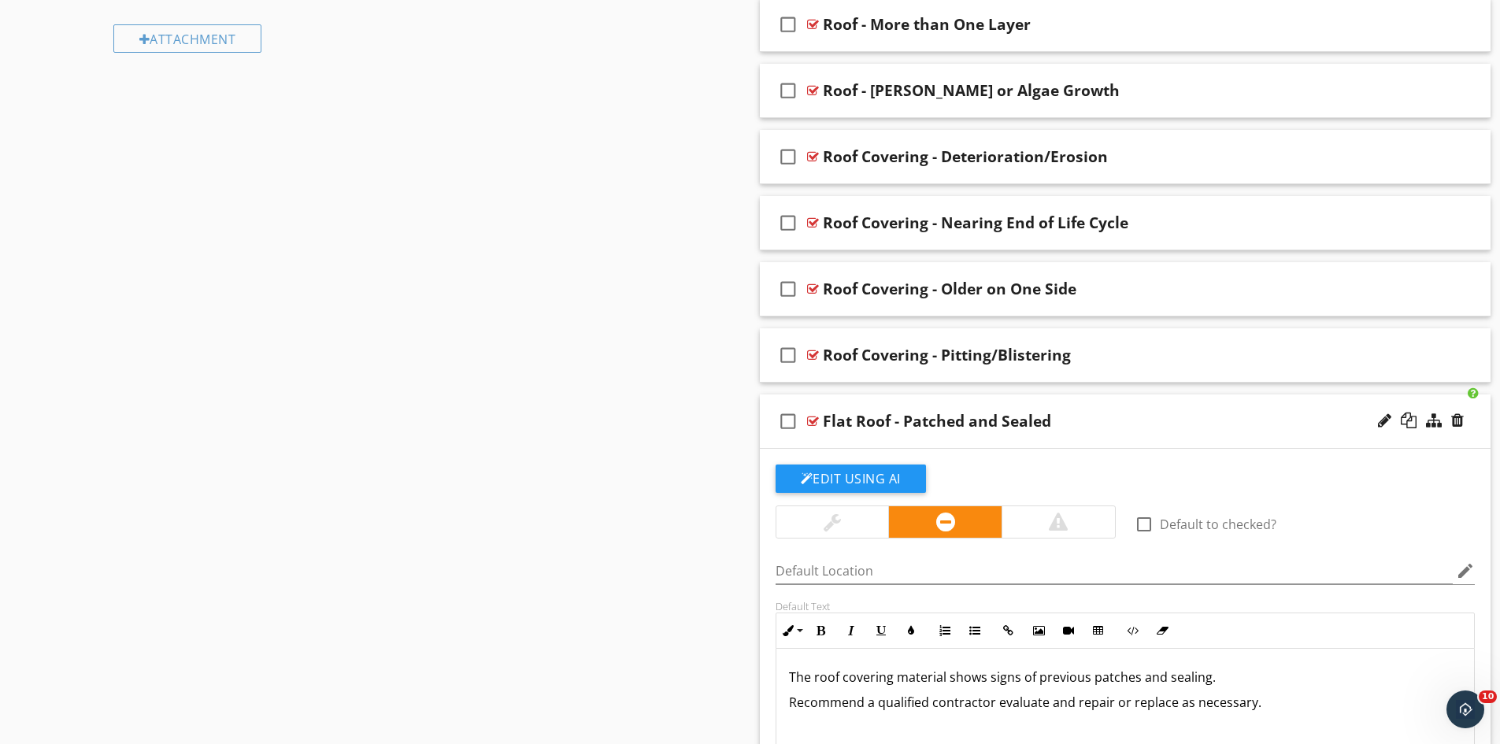
click at [1128, 401] on div "check_box_outline_blank Flat Roof - Patched and Sealed" at bounding box center [1126, 422] width 732 height 54
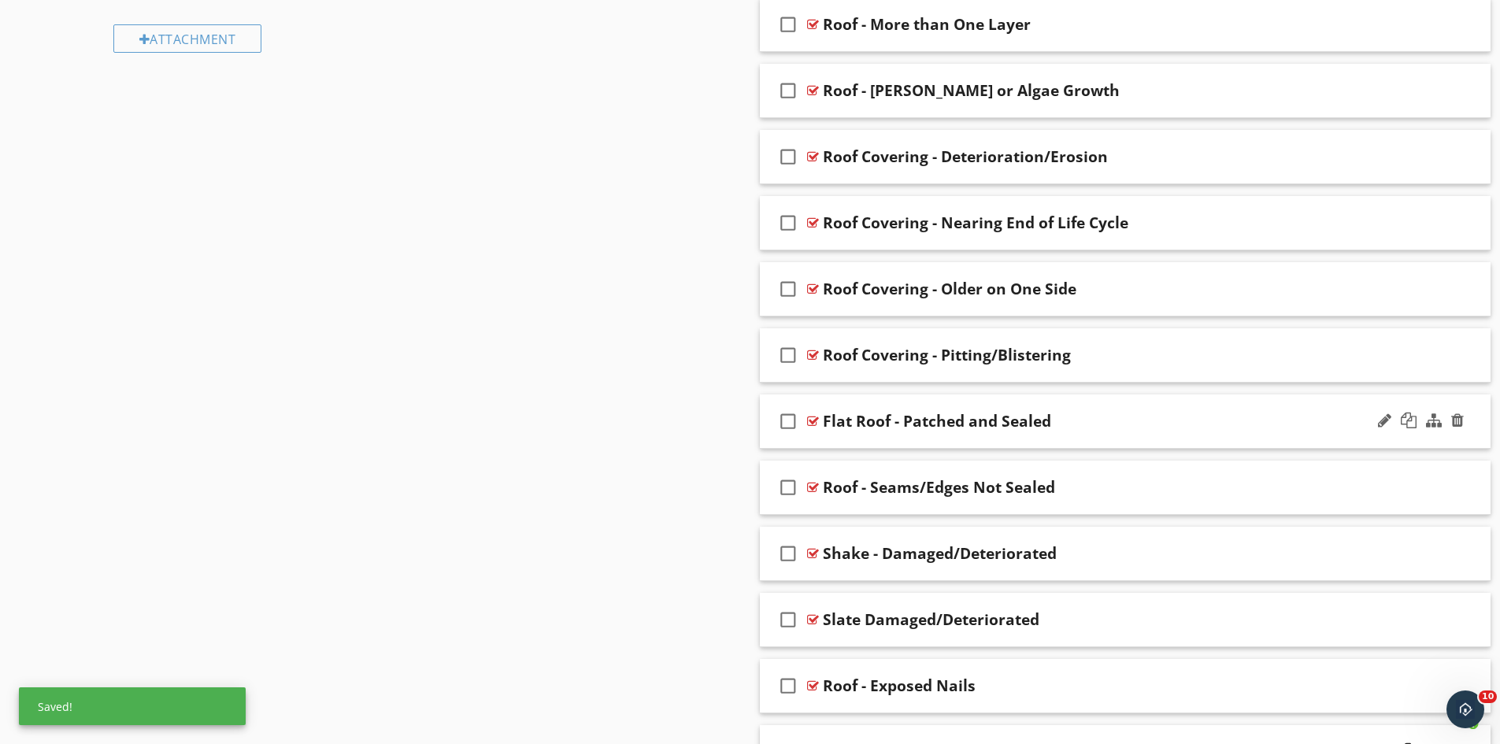
click at [889, 420] on div "Flat Roof - Patched and Sealed" at bounding box center [937, 421] width 228 height 19
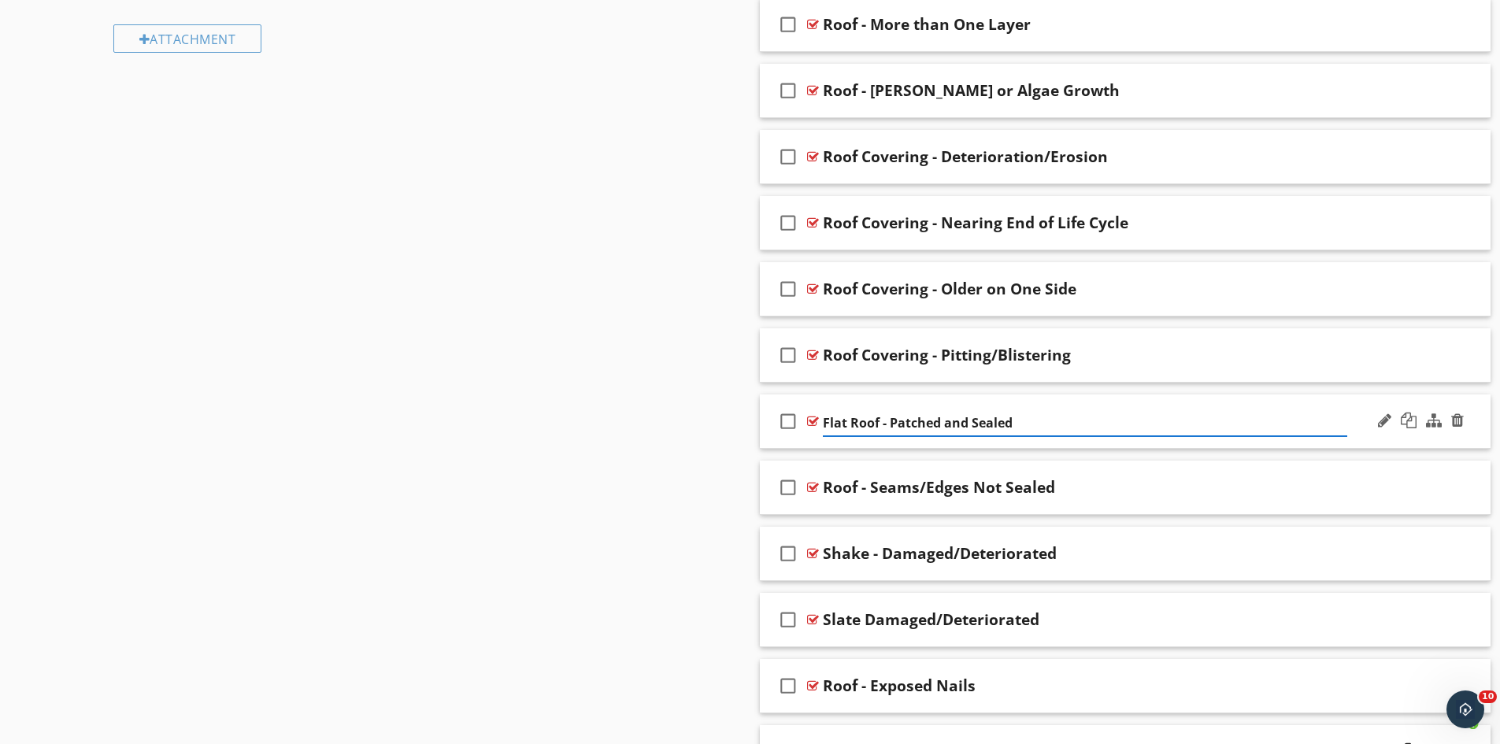
click at [877, 425] on input "Flat Roof - Patched and Sealed" at bounding box center [1085, 423] width 524 height 26
click at [850, 425] on input "Flat Roof - Patched and Sealed" at bounding box center [1085, 423] width 524 height 26
click at [849, 425] on input "Flat Roof - Patched and Sealed" at bounding box center [1085, 423] width 524 height 26
click at [894, 422] on input "Rolled Roof - Patched and Sealed" at bounding box center [1085, 423] width 524 height 26
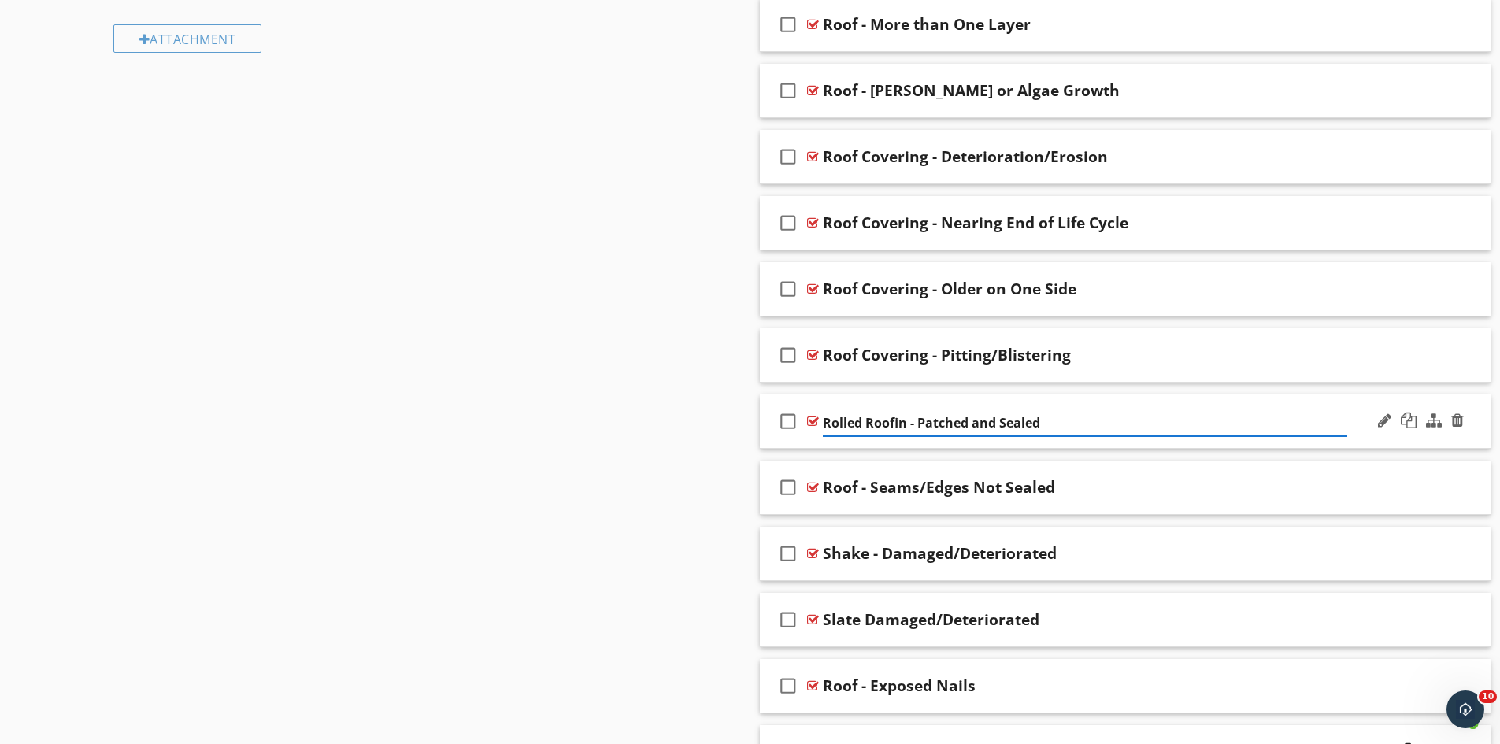
type input "Rolled Roofing - Patched and Sealed"
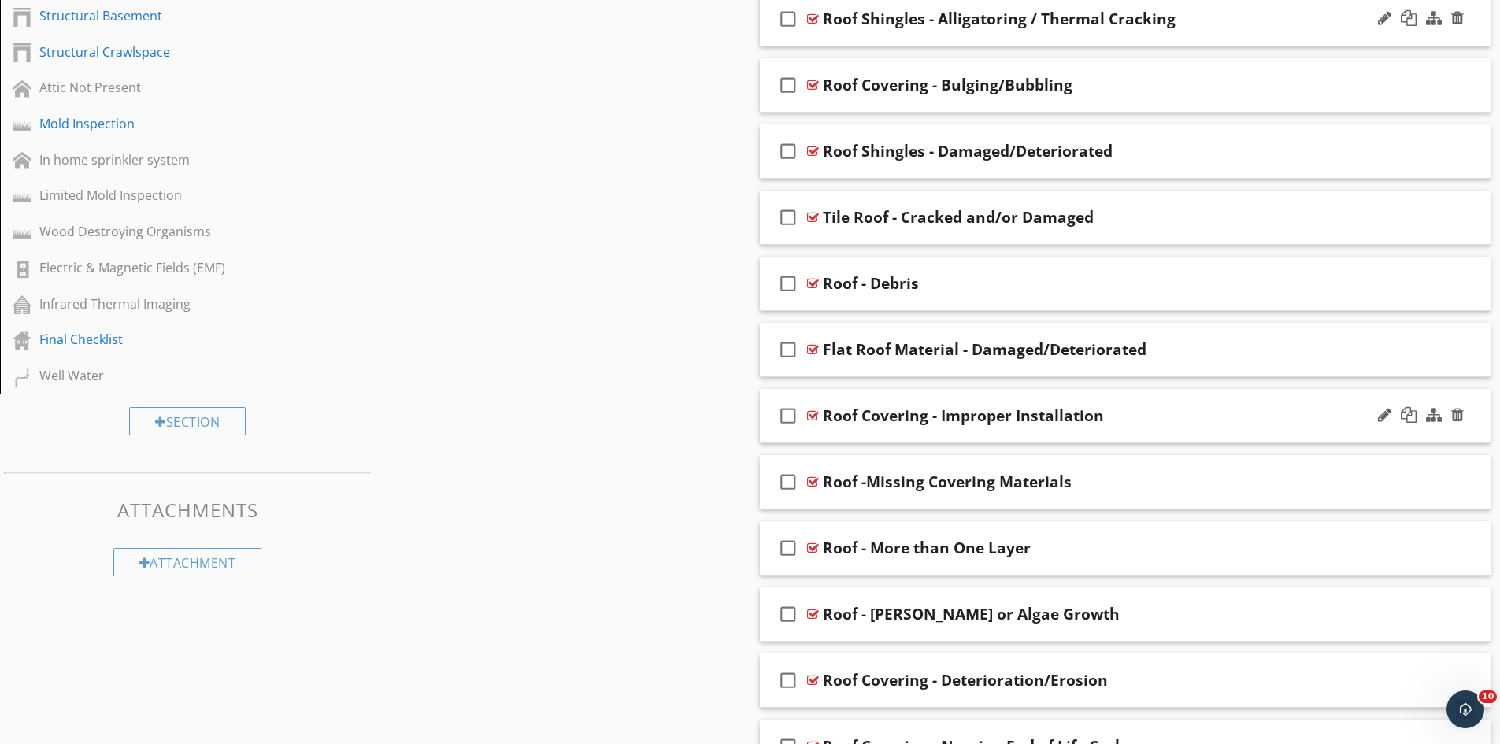
scroll to position [1260, 0]
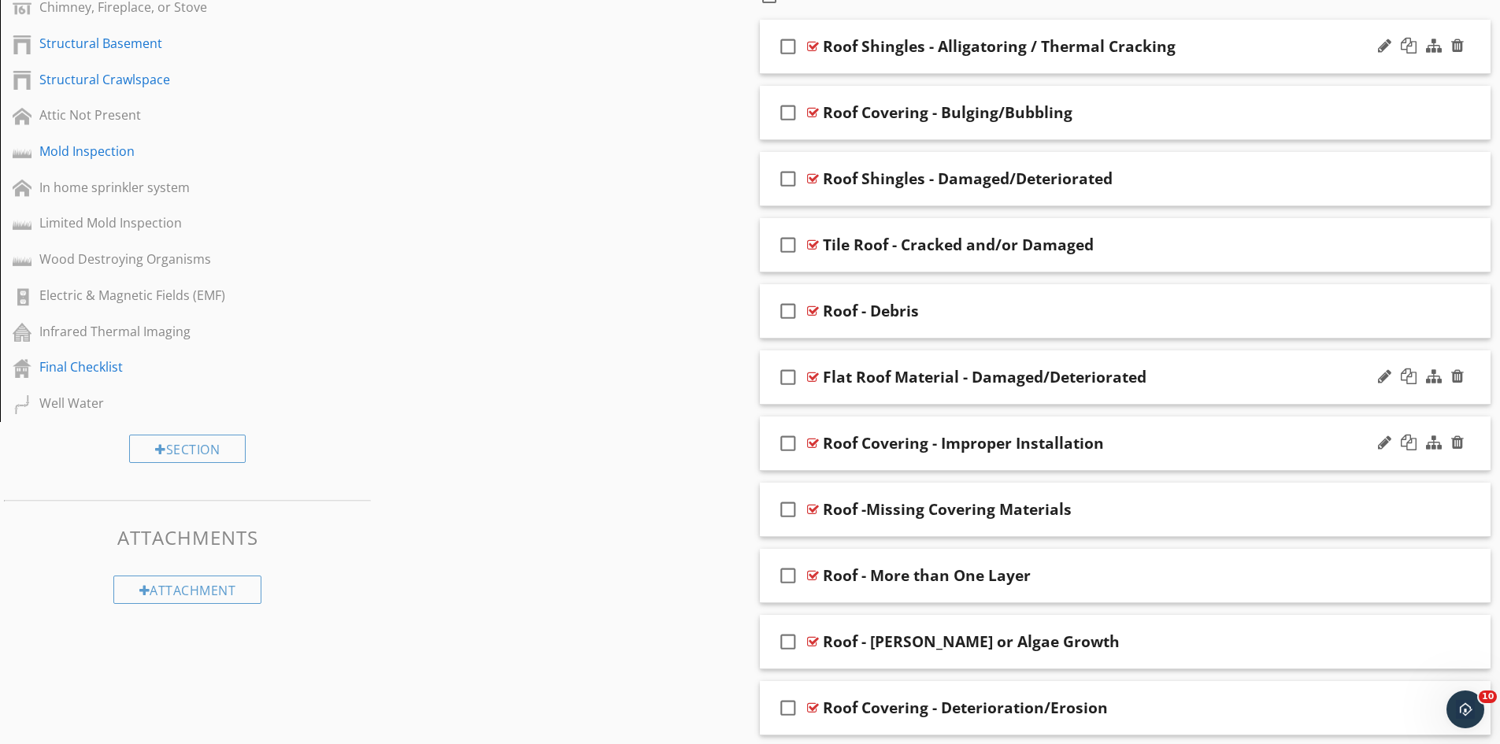
click at [846, 376] on div "Flat Roof Material - Damaged/Deteriorated" at bounding box center [985, 377] width 324 height 19
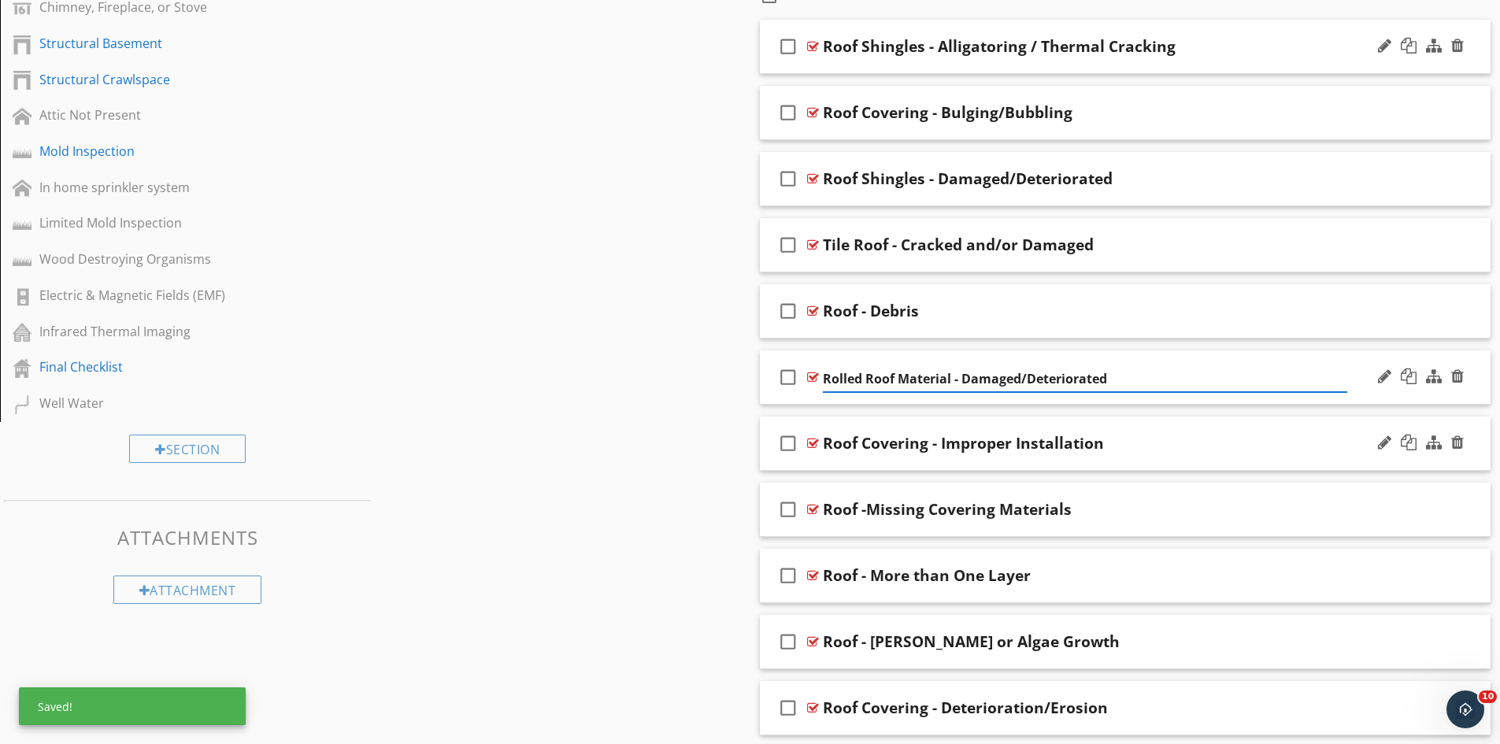
click at [953, 381] on input "Rolled Roof Material - Damaged/Deteriorated" at bounding box center [1085, 379] width 524 height 26
type input "Rolled Roof - Damaged/Deteriorated"
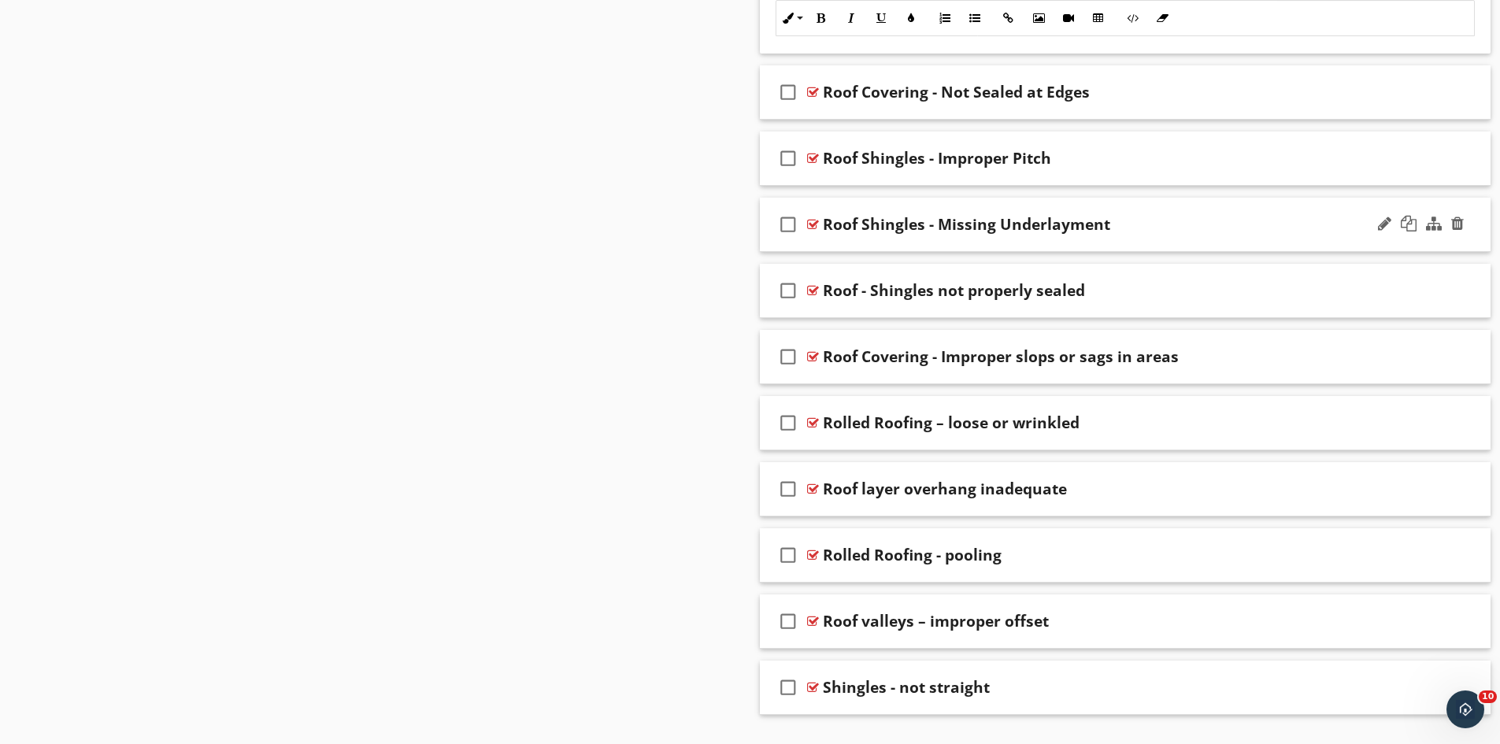
scroll to position [3593, 0]
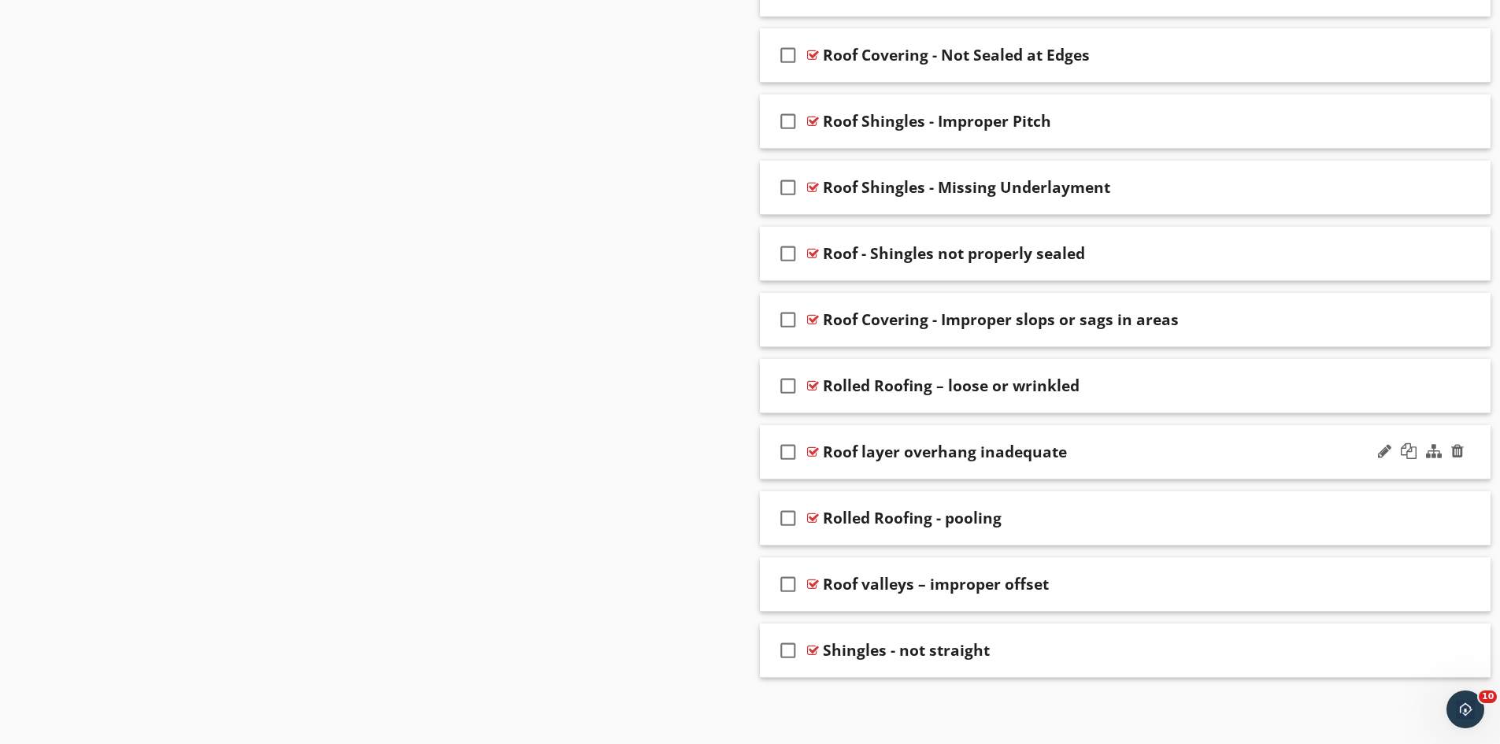
click at [859, 449] on div "Roof layer overhang inadequate" at bounding box center [945, 452] width 244 height 19
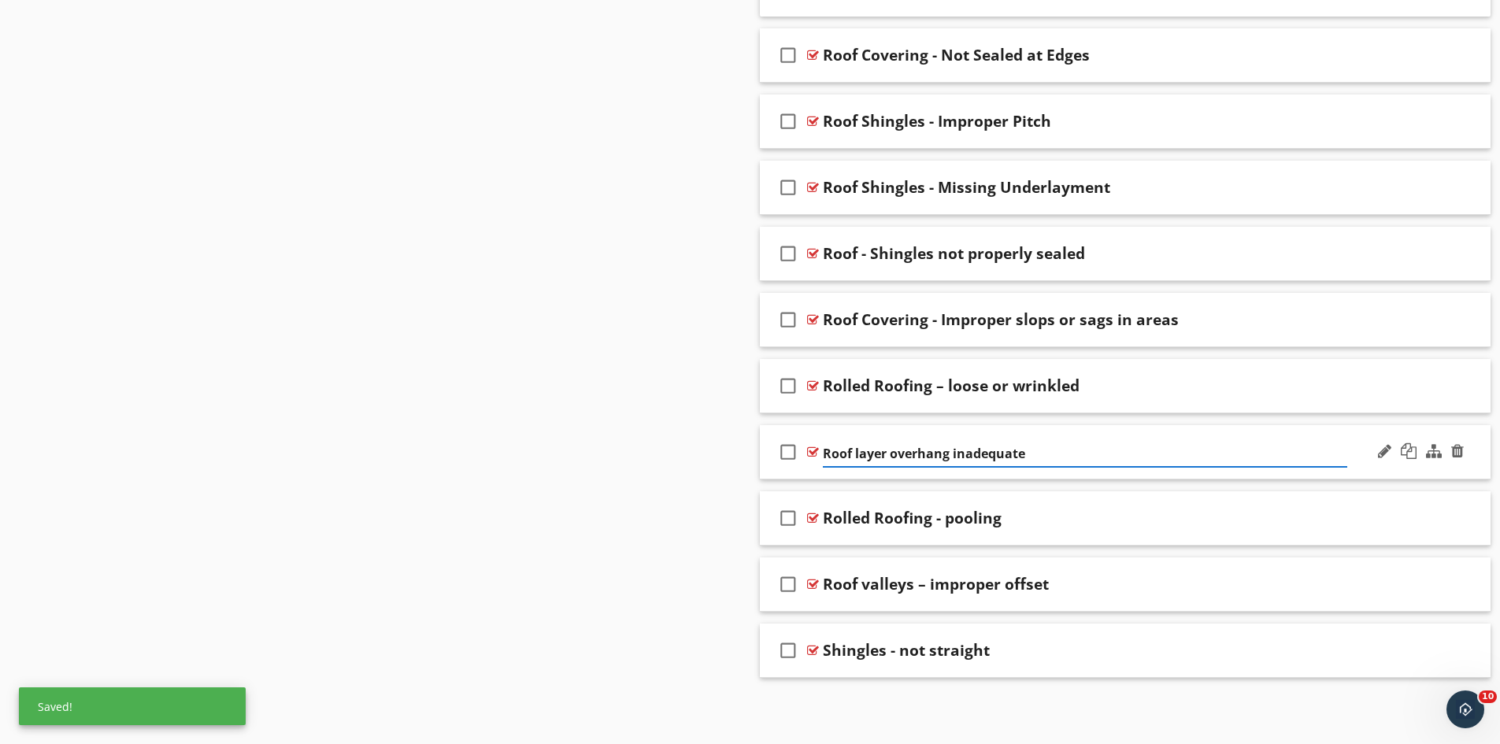
click at [856, 454] on input "Roof layer overhang inadequate" at bounding box center [1085, 454] width 524 height 26
click at [907, 458] on input "Roof - layer overhang inadequate" at bounding box center [1085, 454] width 524 height 26
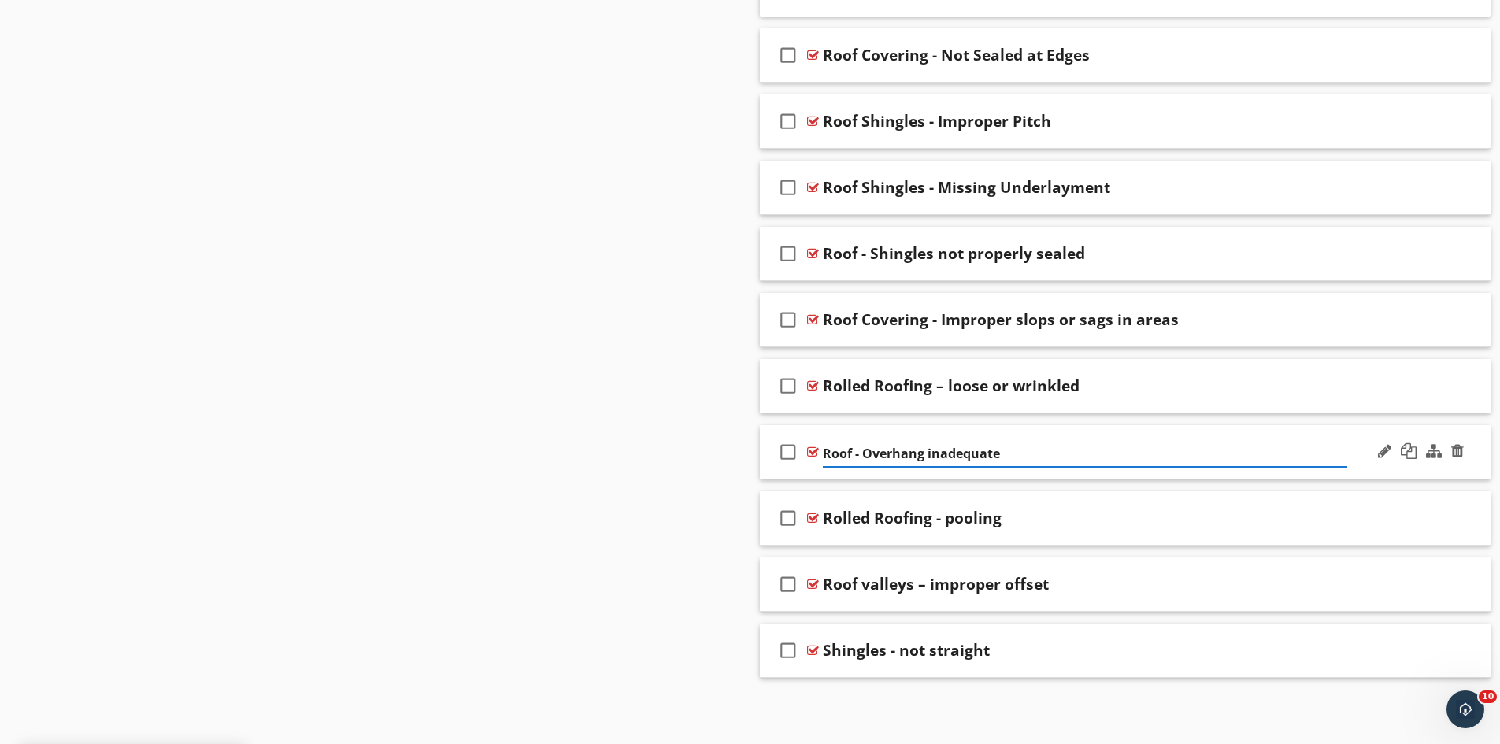
click at [934, 455] on input "Roof - Overhang inadequate" at bounding box center [1085, 454] width 524 height 26
type input "Roof - Overhang Inadequate"
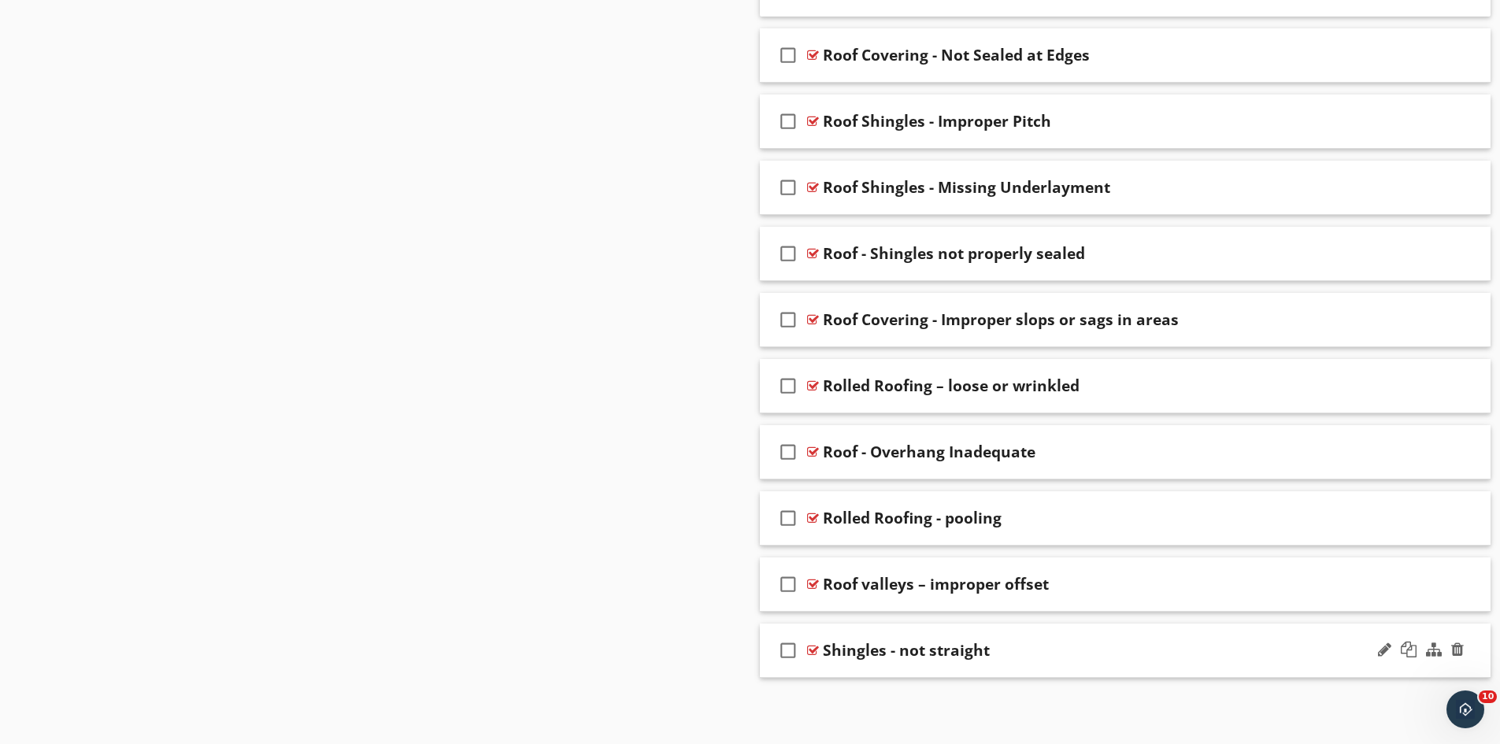
click at [829, 651] on div "Shingles - not straight" at bounding box center [906, 650] width 167 height 19
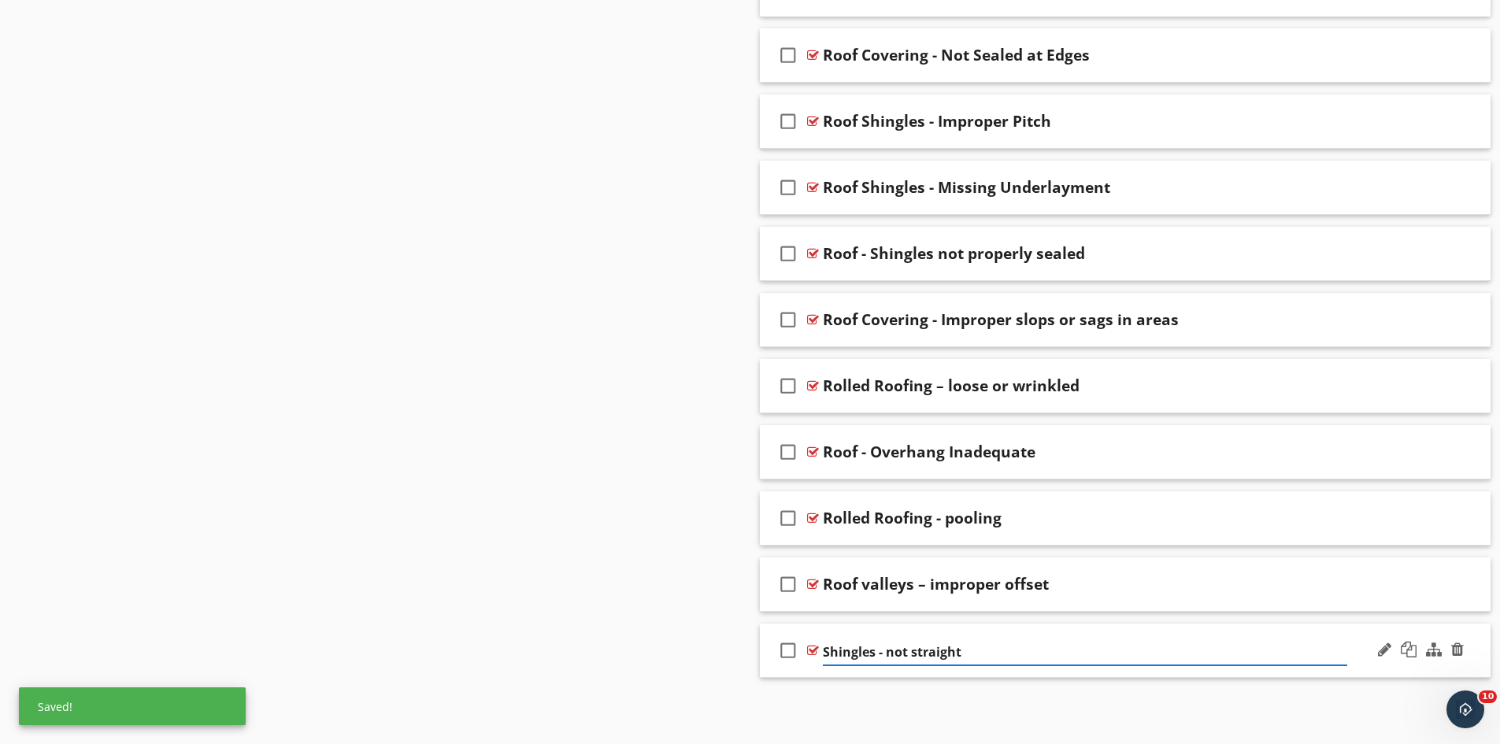
click at [825, 651] on input "Shingles - not straight" at bounding box center [1085, 652] width 524 height 26
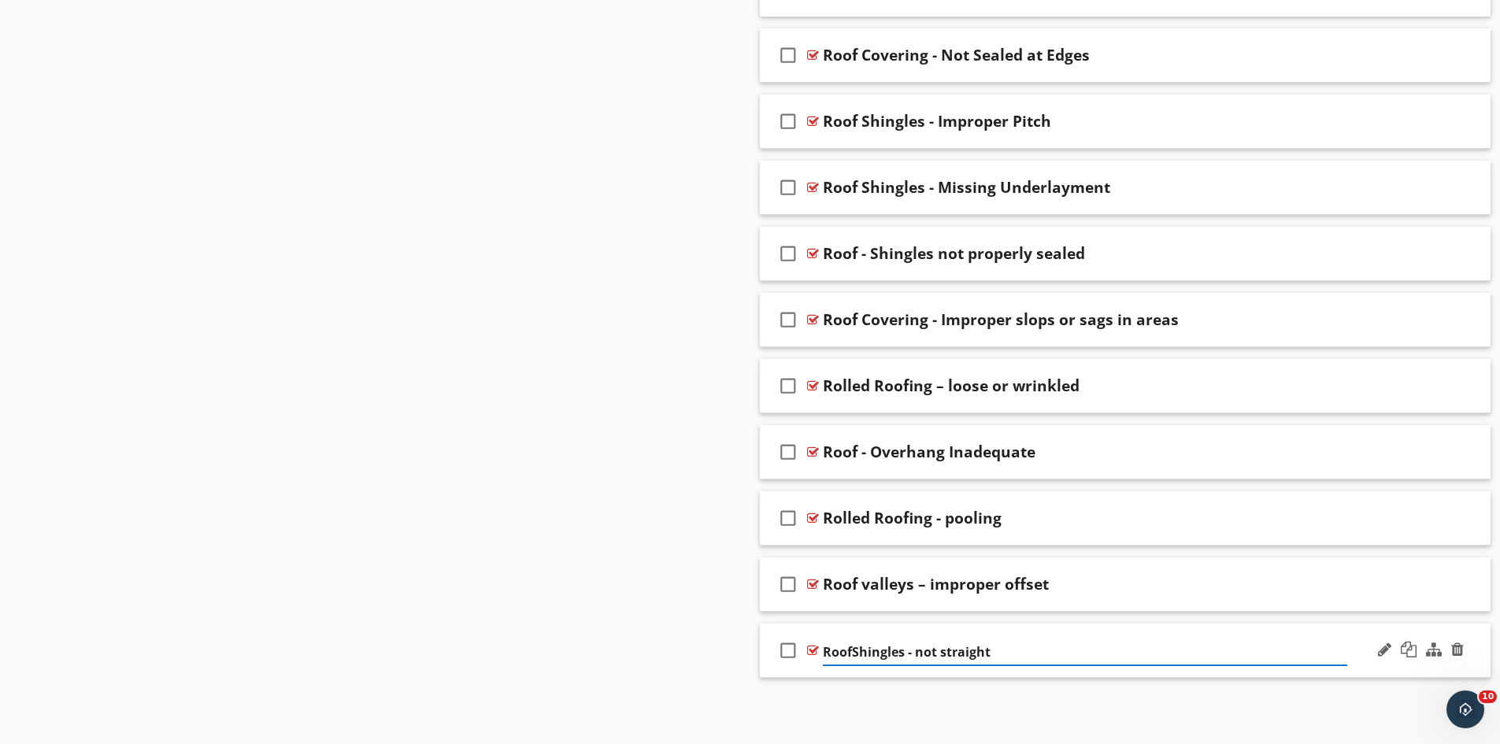
type input "Roof Shingles - not straight"
click at [933, 583] on div "Roof valleys – improper offset" at bounding box center [936, 584] width 226 height 19
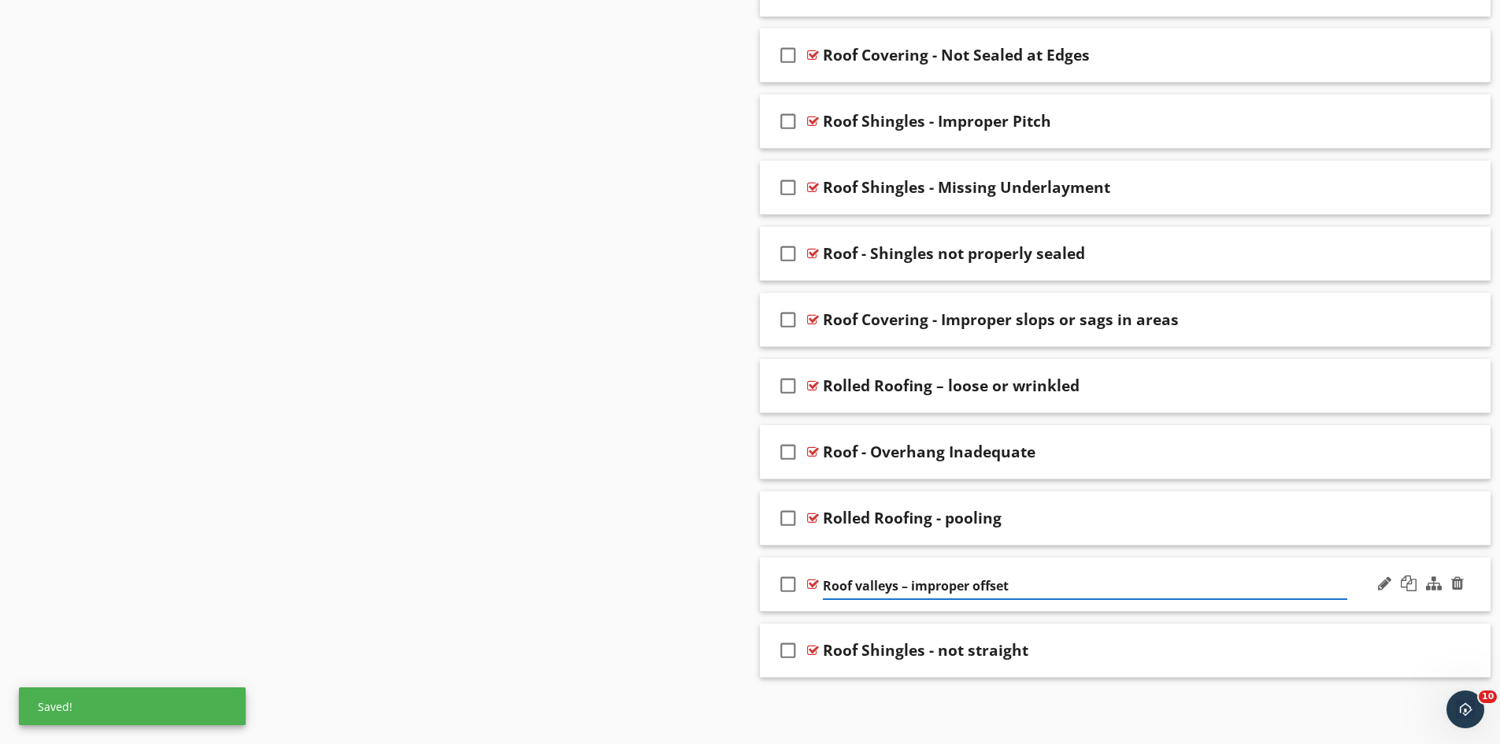
click at [920, 587] on input "Roof valleys – improper offset" at bounding box center [1085, 586] width 524 height 26
click at [986, 587] on input "Roof valleys – Improper offset" at bounding box center [1085, 586] width 524 height 26
type input "Roof valleys – Improper Offset"
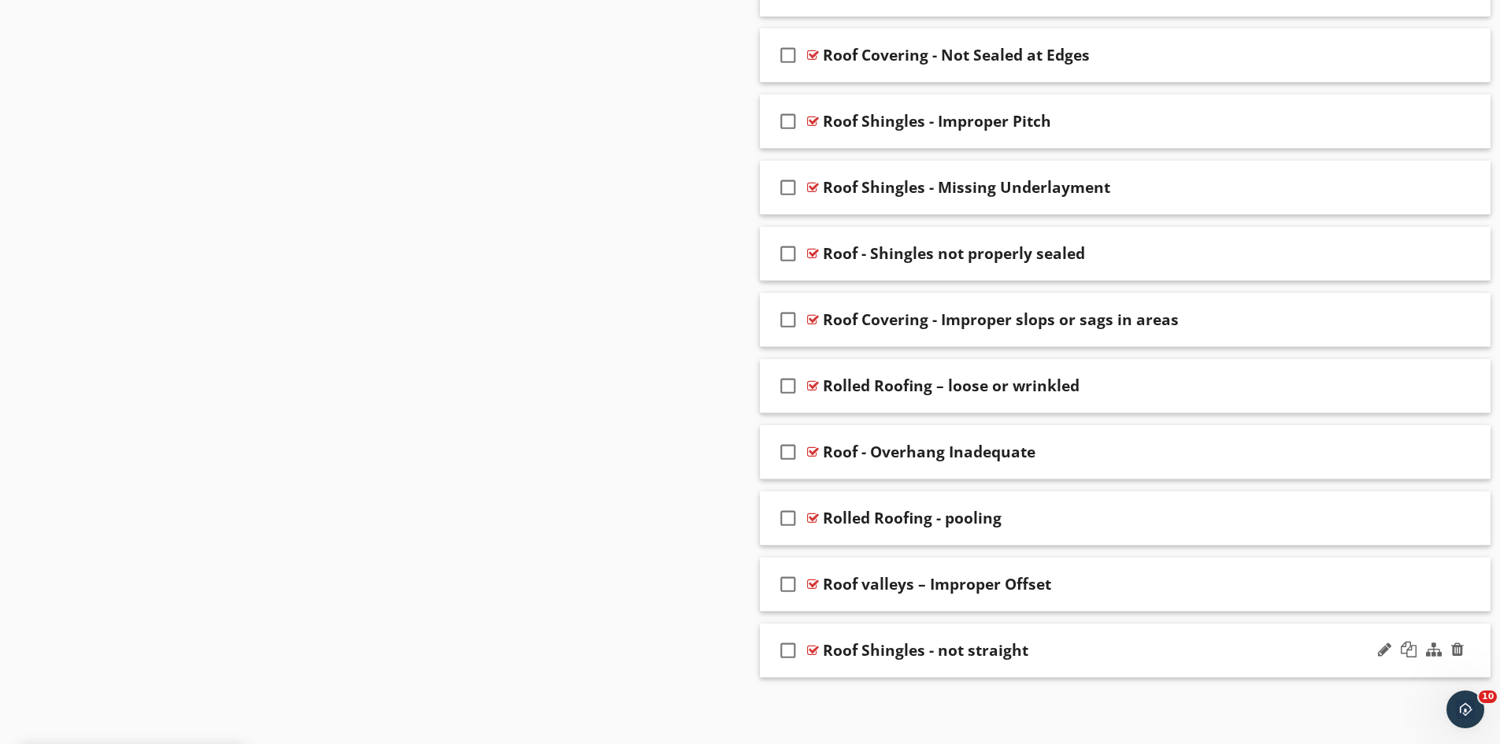
click at [944, 650] on div "Roof Shingles - not straight" at bounding box center [926, 650] width 206 height 19
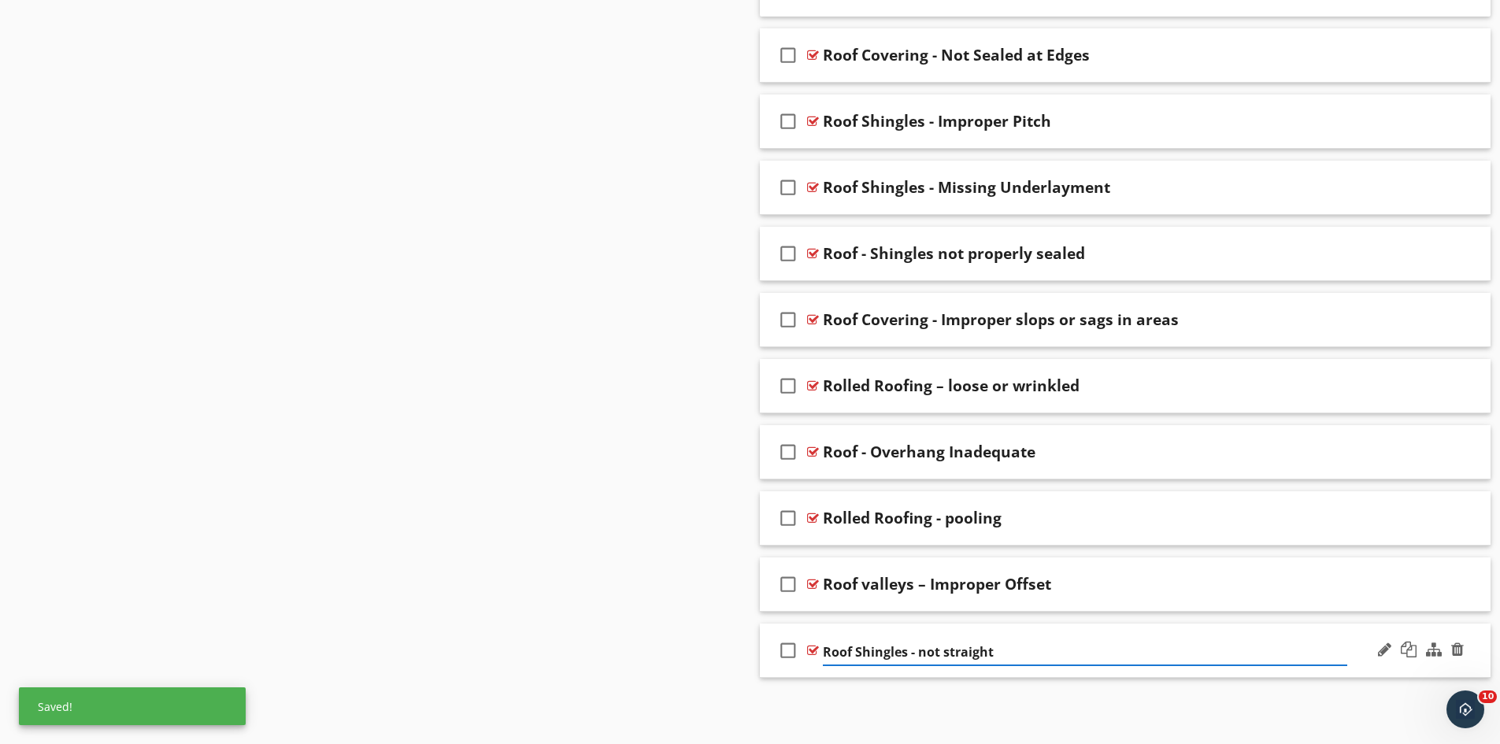
click at [930, 654] on input "Roof Shingles - not straight" at bounding box center [1085, 652] width 524 height 26
type input "Roof Shingles - Not straight"
click at [954, 515] on div "Rolled Roofing - pooling" at bounding box center [912, 518] width 179 height 19
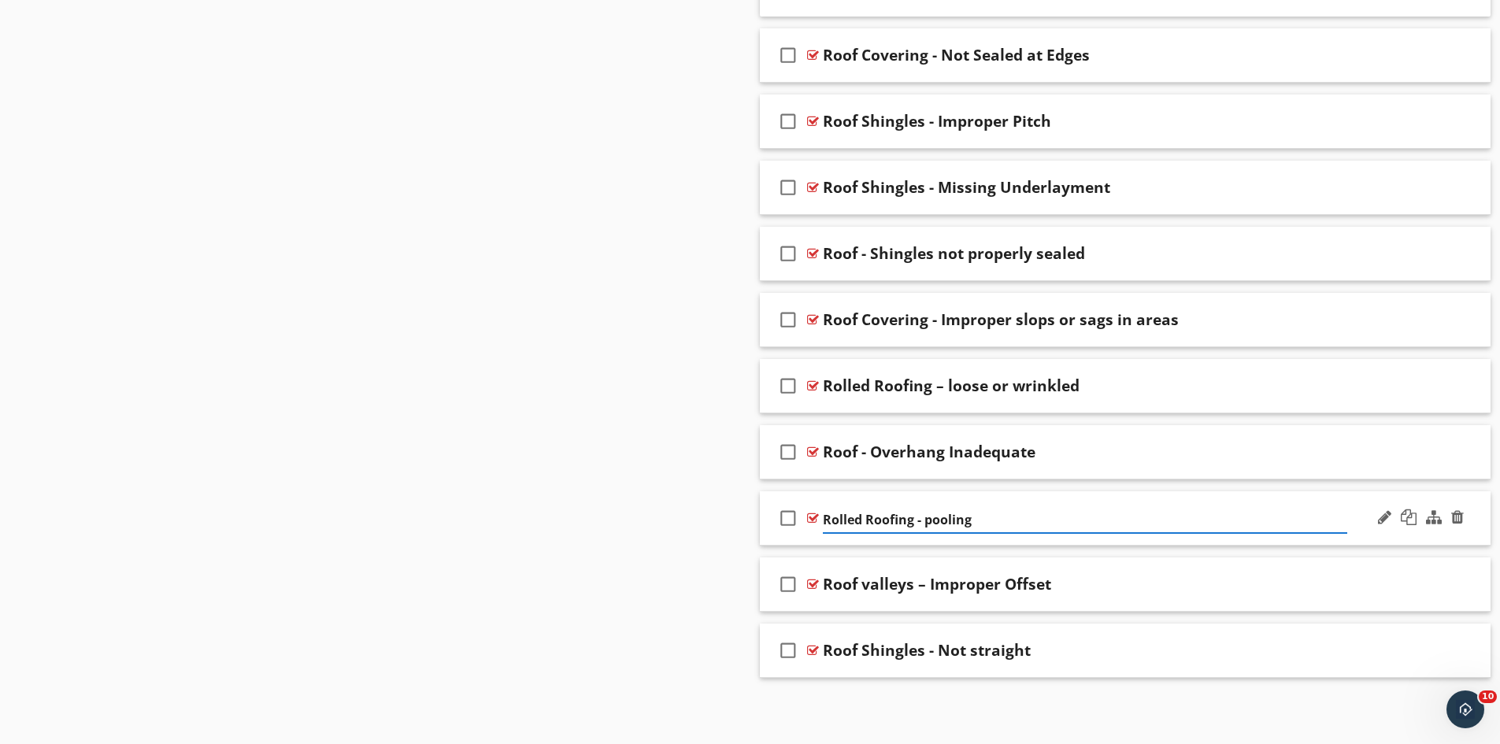
click at [928, 521] on input "Rolled Roofing - pooling" at bounding box center [1085, 520] width 524 height 26
type input "Rolled Roofing - Pooling"
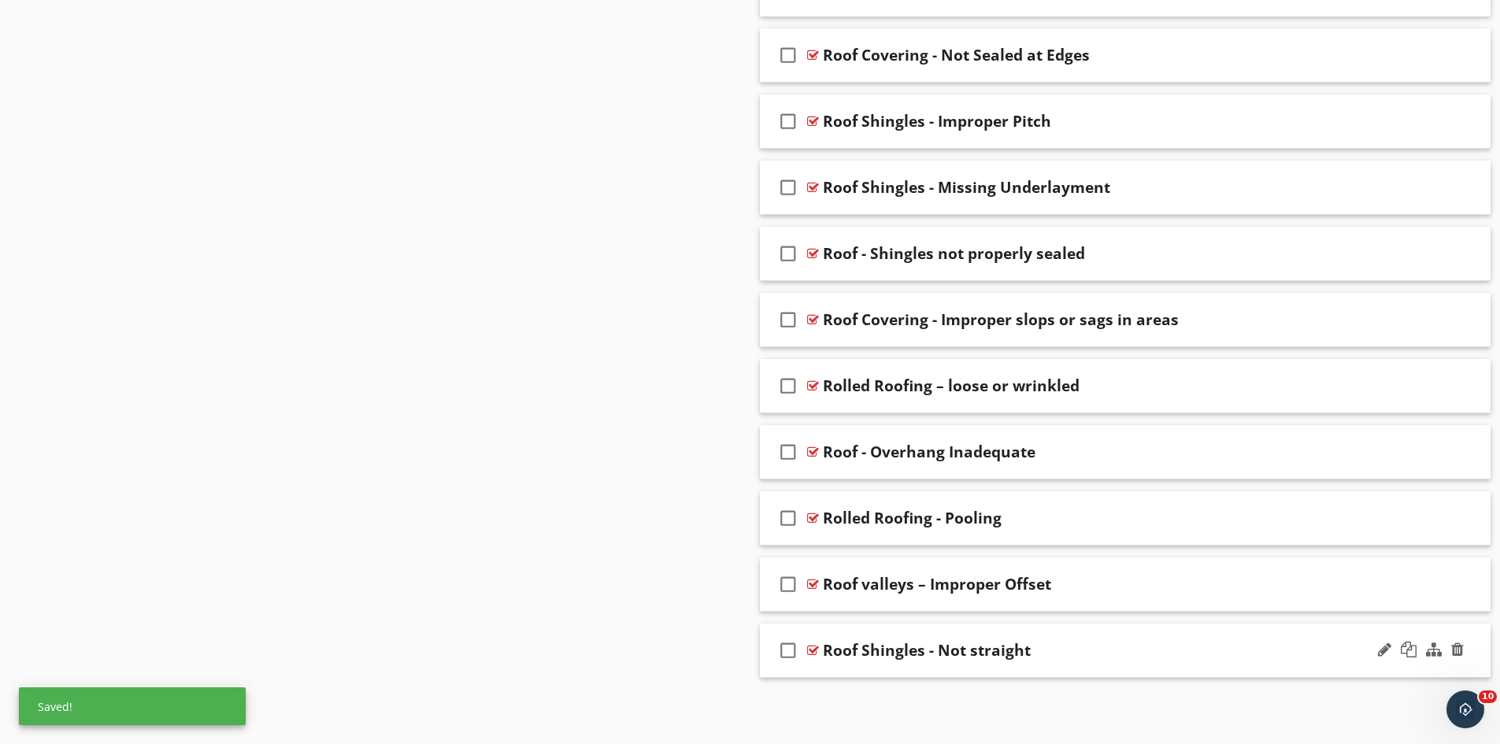
click at [973, 654] on div "Roof Shingles - Not straight" at bounding box center [927, 650] width 208 height 19
click at [953, 655] on input "Roof Shingles - Not straight" at bounding box center [1085, 652] width 524 height 26
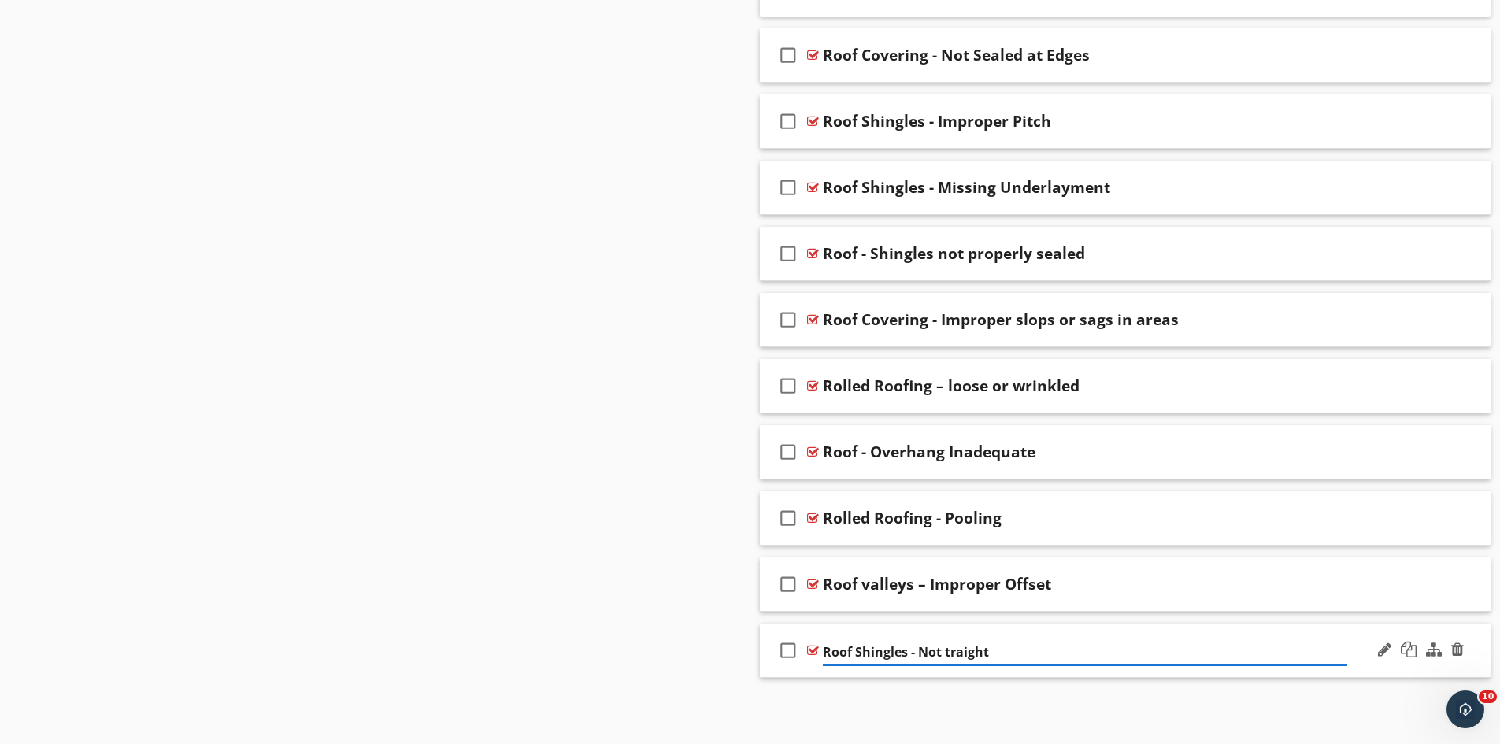
type input "Roof Shingles - Not Straight"
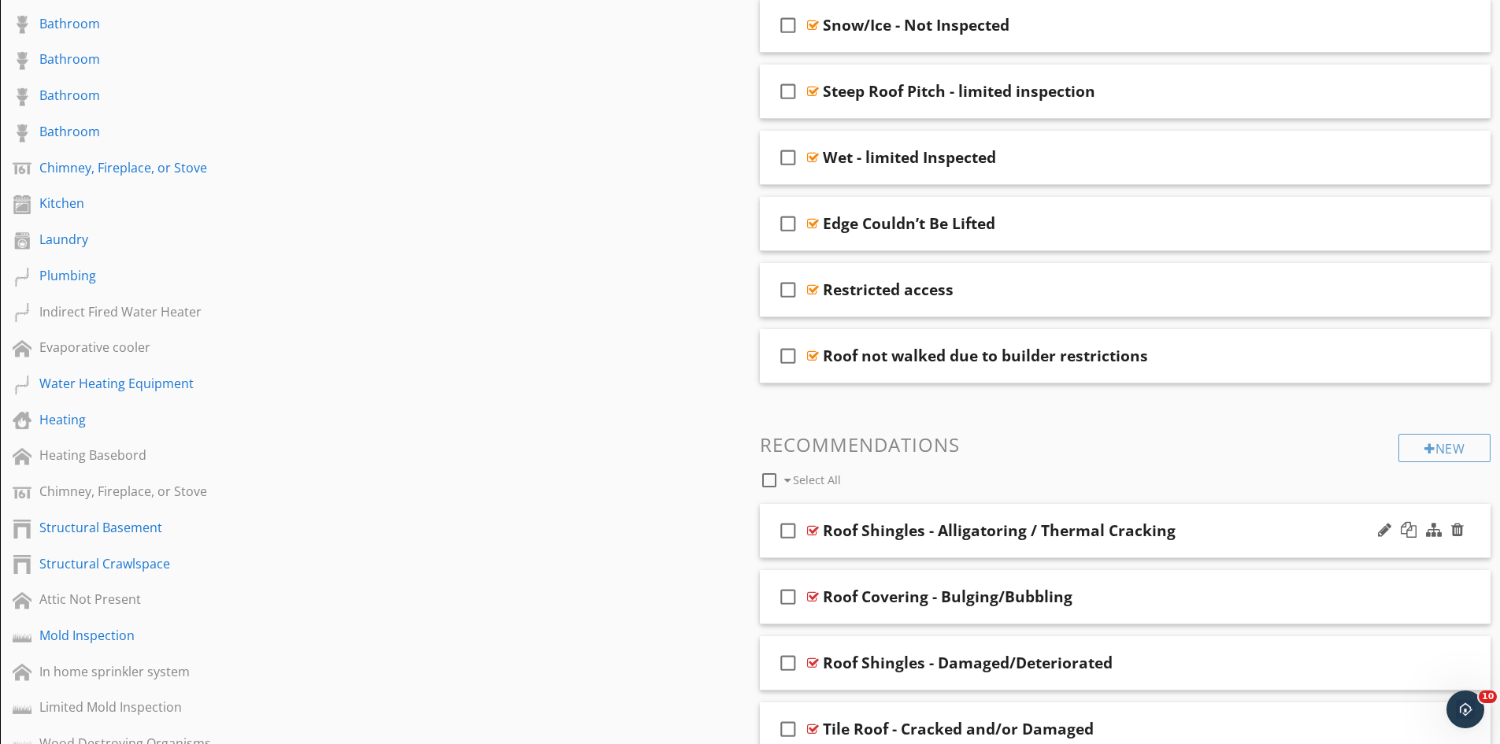
scroll to position [866, 0]
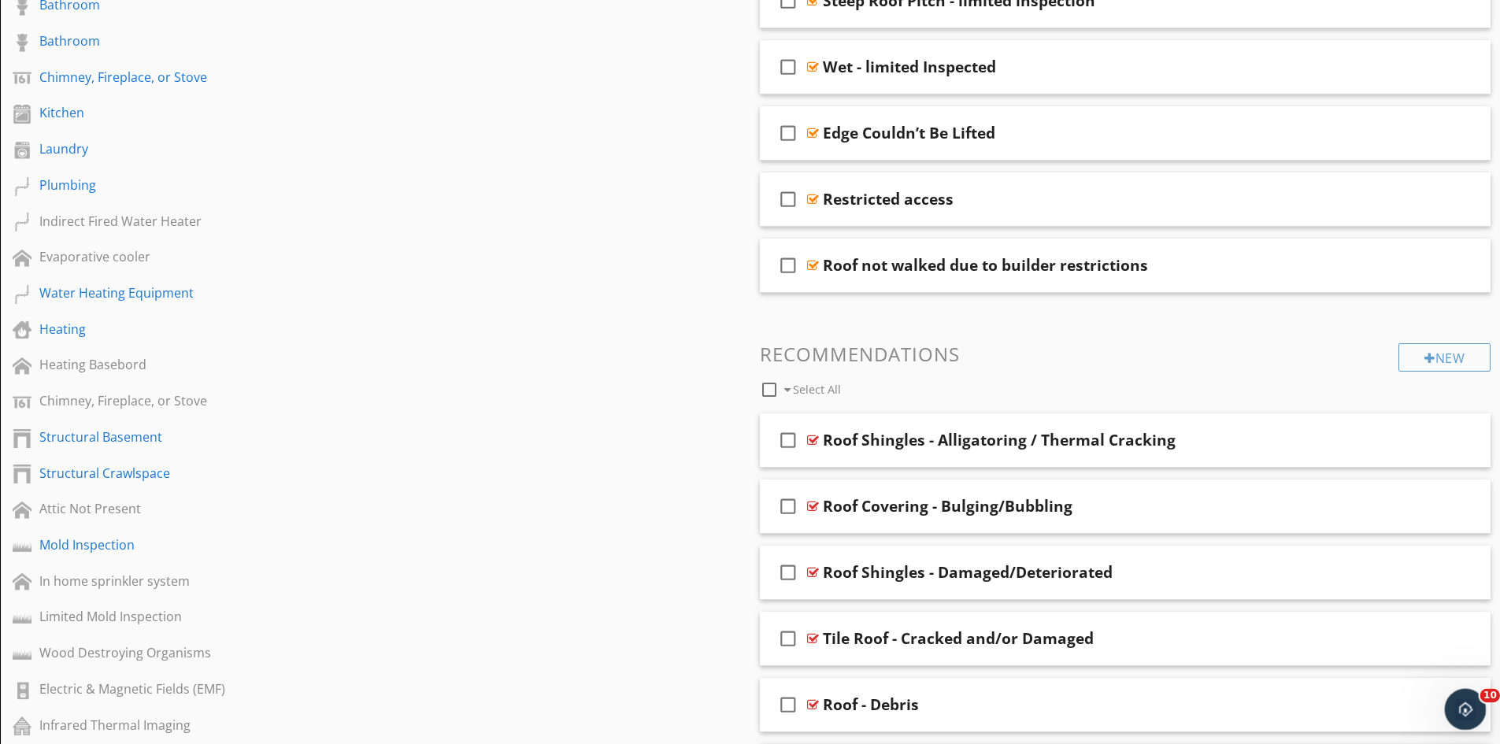
click at [1458, 702] on icon "Open Intercom Messenger" at bounding box center [1464, 708] width 26 height 26
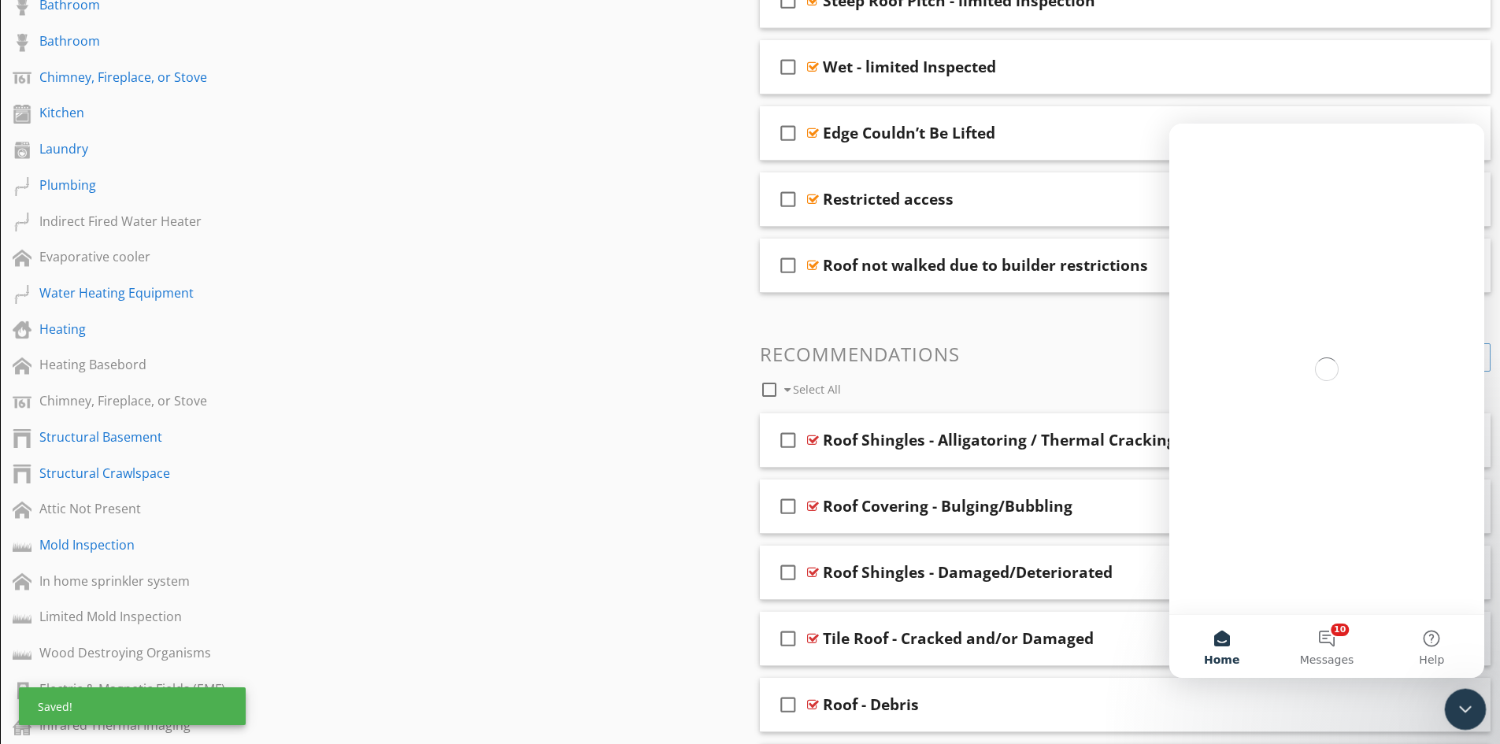
scroll to position [0, 0]
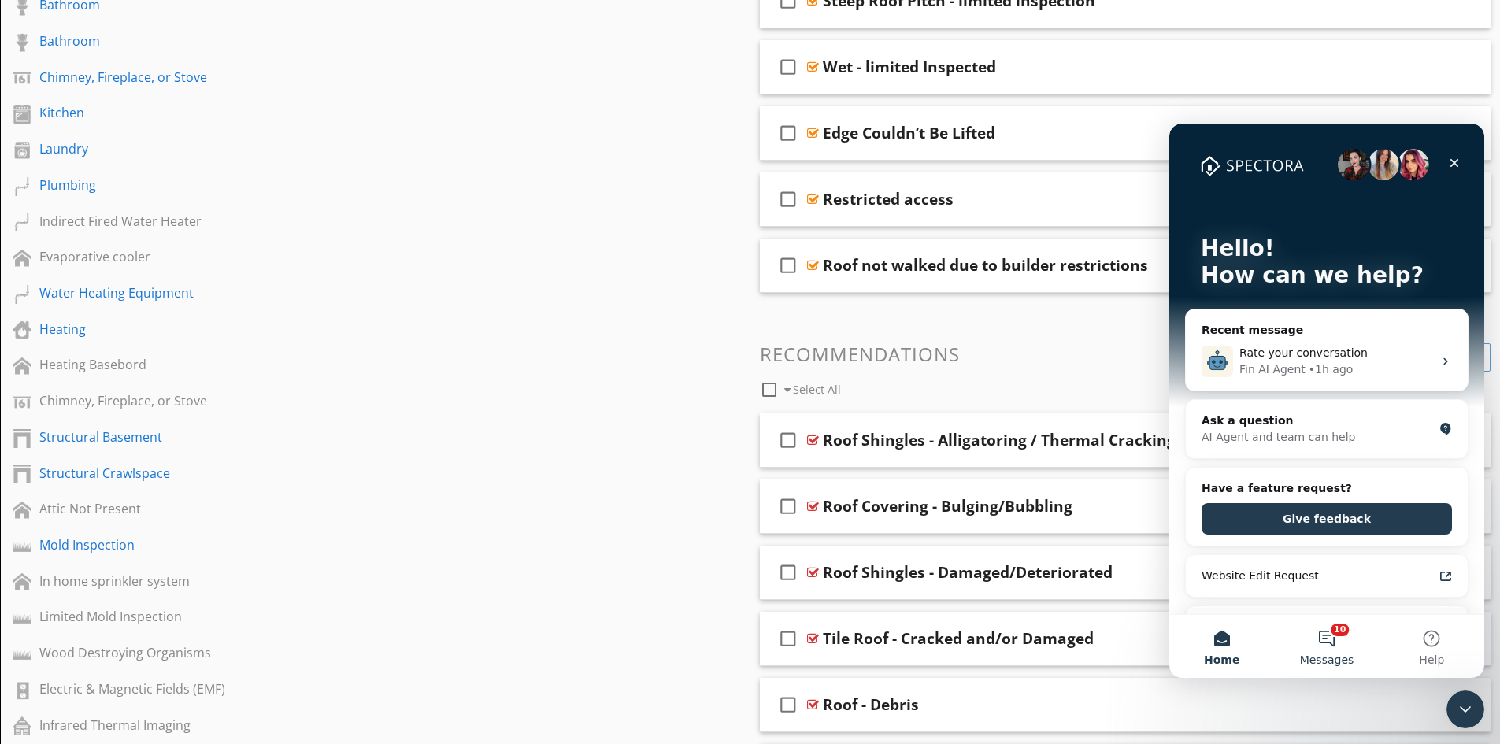
click at [1336, 646] on button "10 Messages" at bounding box center [1326, 646] width 105 height 63
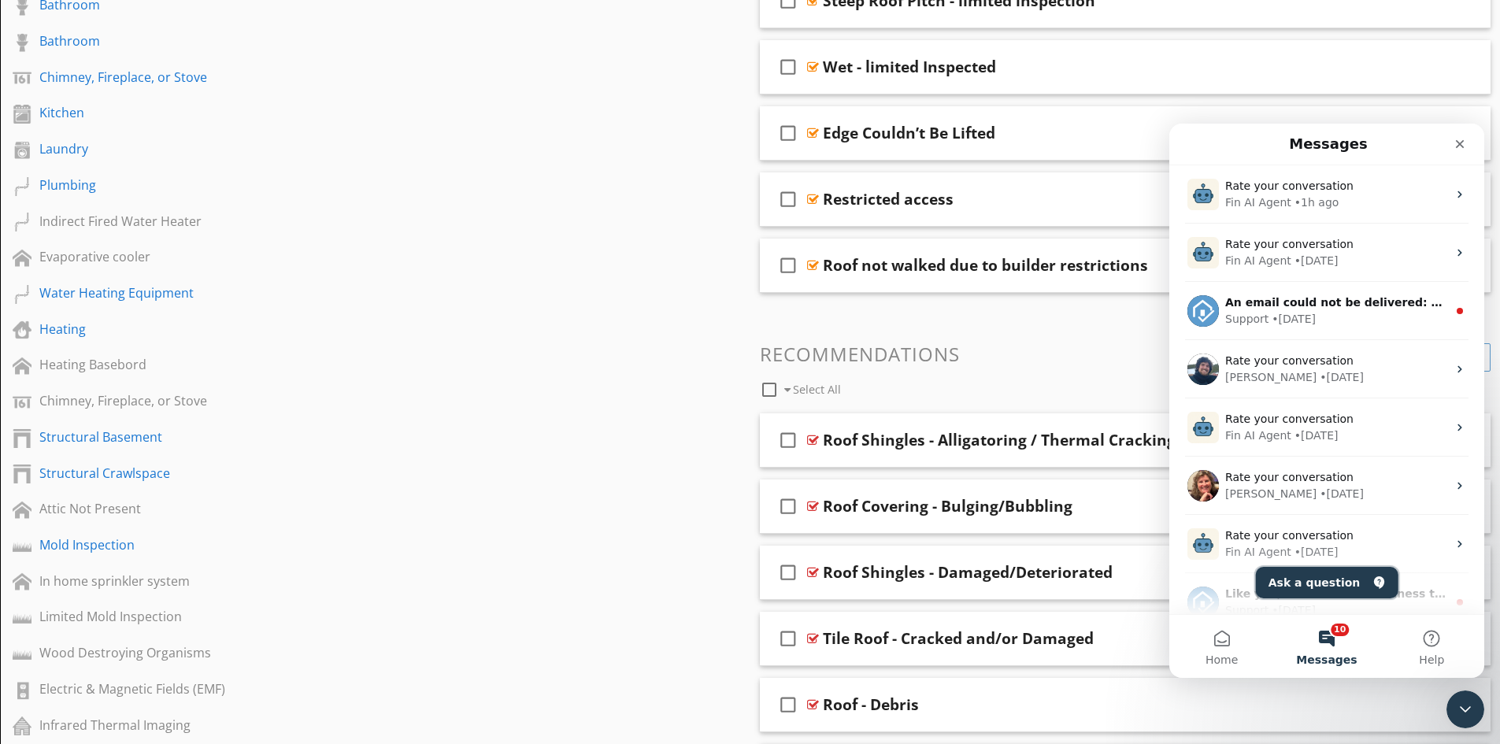
click at [1310, 594] on button "Ask a question" at bounding box center [1327, 582] width 143 height 31
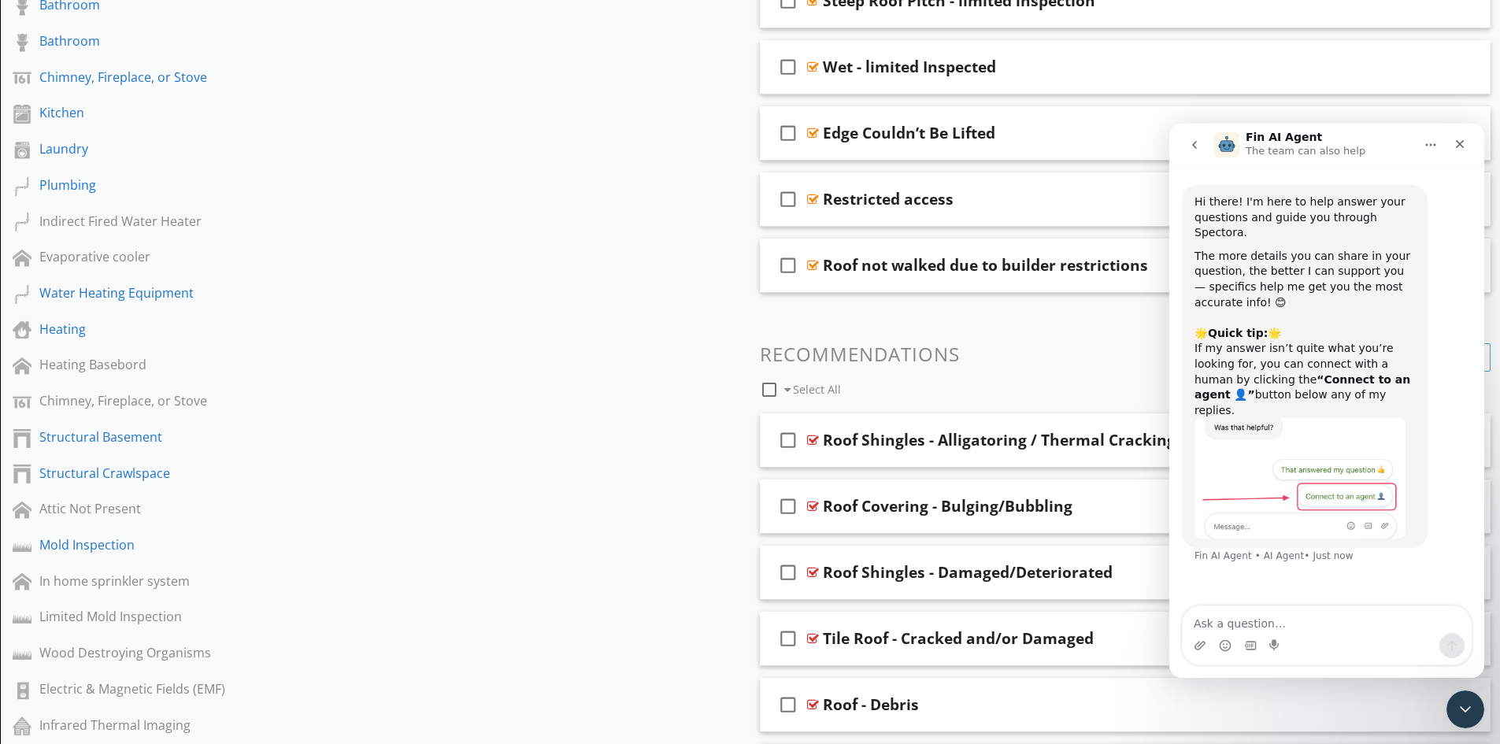
click at [1291, 633] on div "Intercom messenger" at bounding box center [1327, 645] width 288 height 25
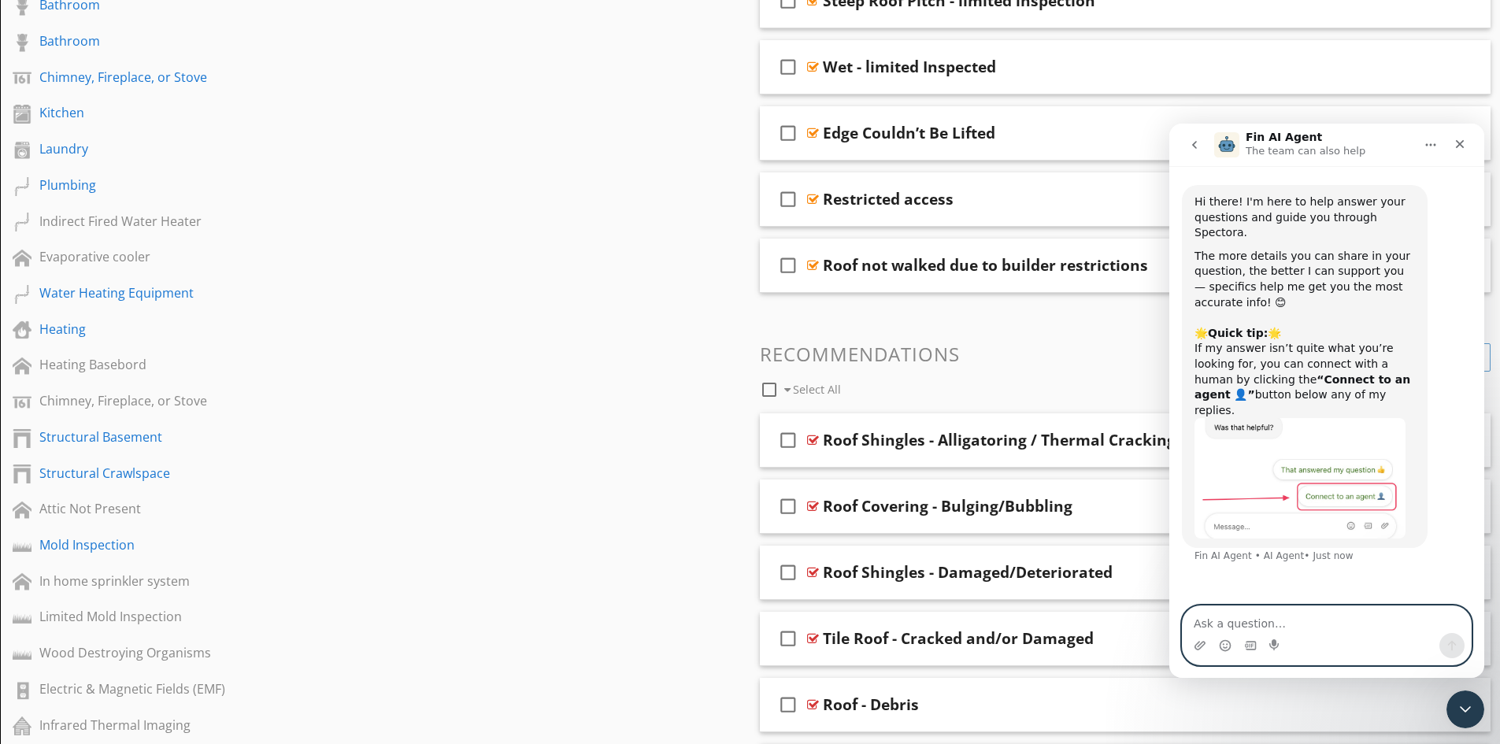
click at [1258, 623] on textarea "Ask a question…" at bounding box center [1327, 619] width 288 height 27
type textarea "aphabetical order on recommendations"
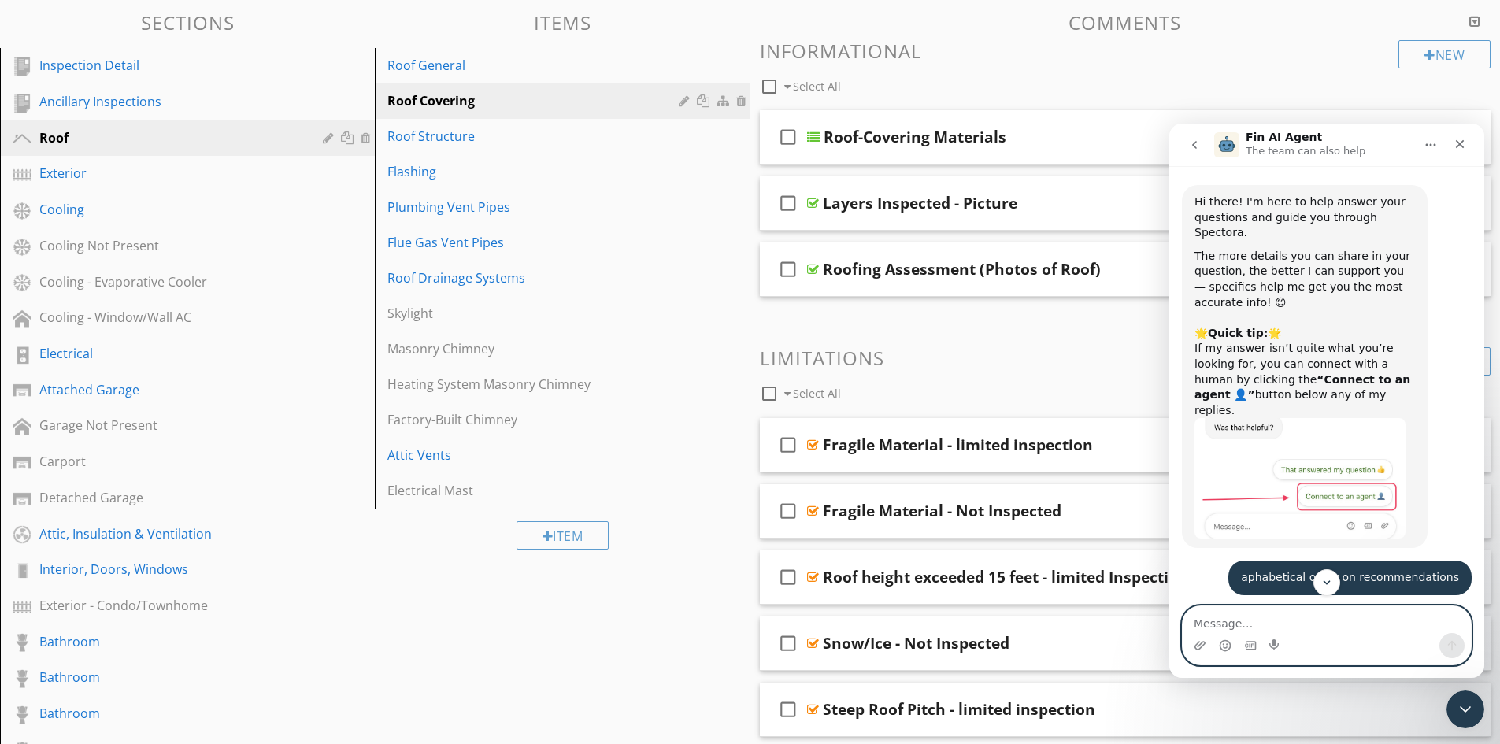
click at [1275, 630] on textarea "Message…" at bounding box center [1327, 619] width 288 height 27
click at [1458, 626] on textarea "Is it true that in Colorado we cannot charge more then" at bounding box center [1327, 612] width 288 height 43
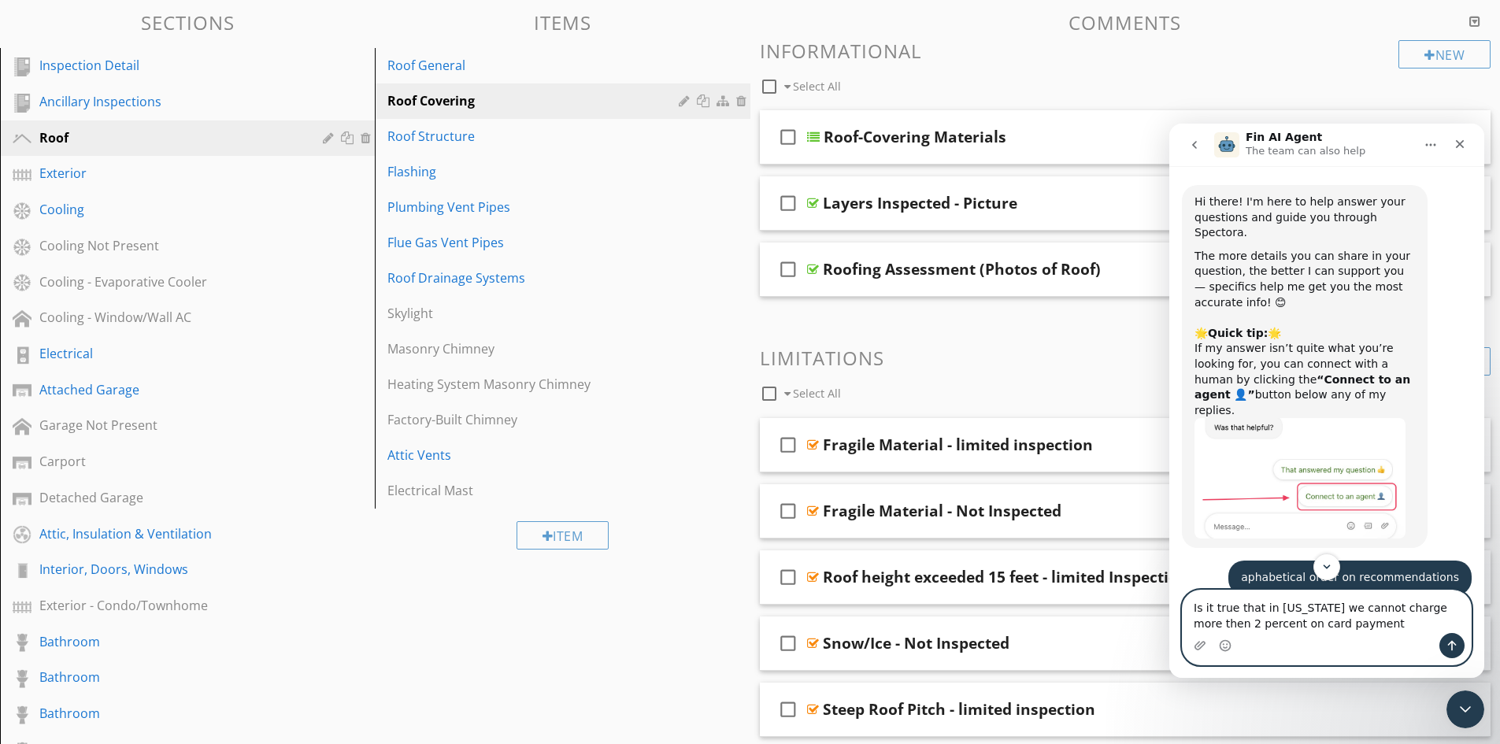
type textarea "Is it true that in [US_STATE] we cannot charge more then 2 percent on card paym…"
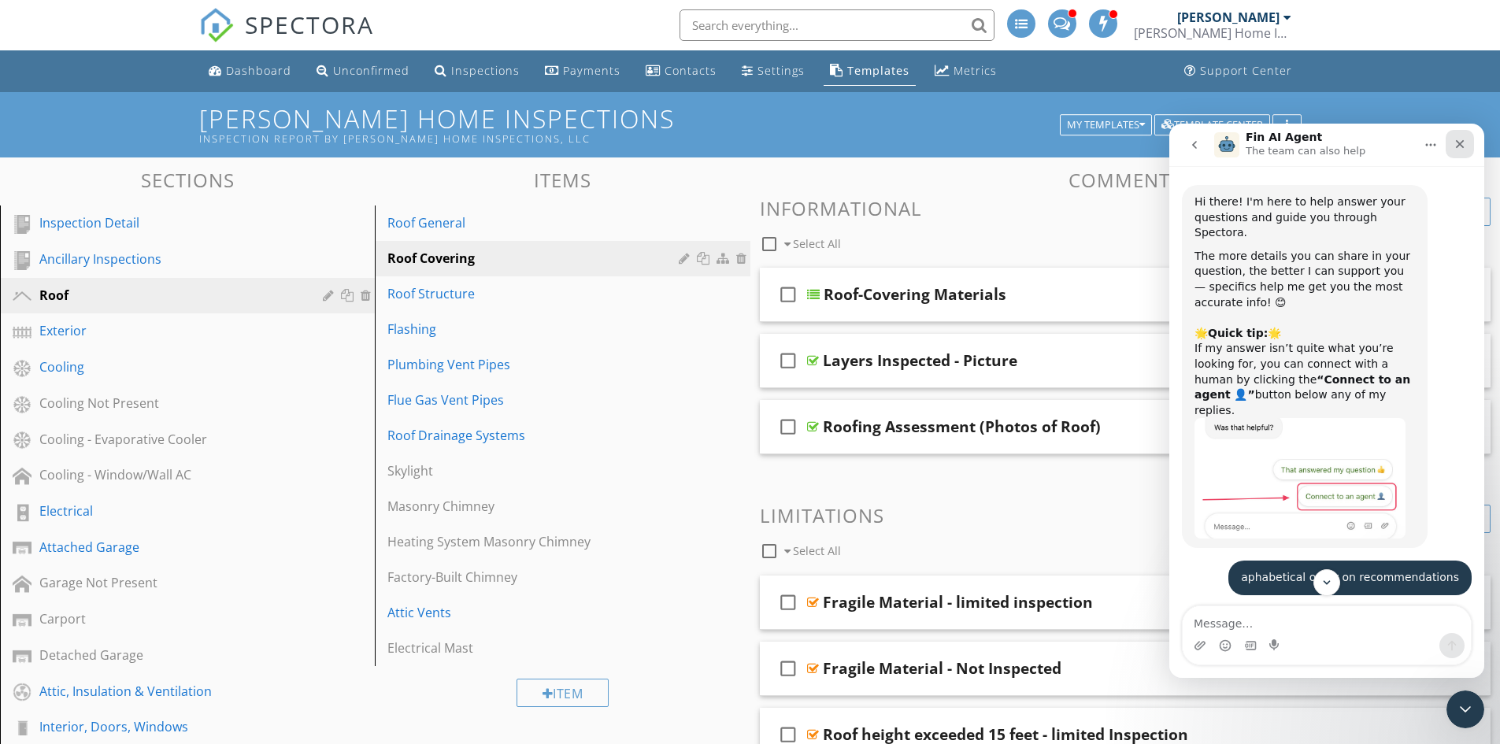
click at [1458, 145] on icon "Close" at bounding box center [1460, 144] width 9 height 9
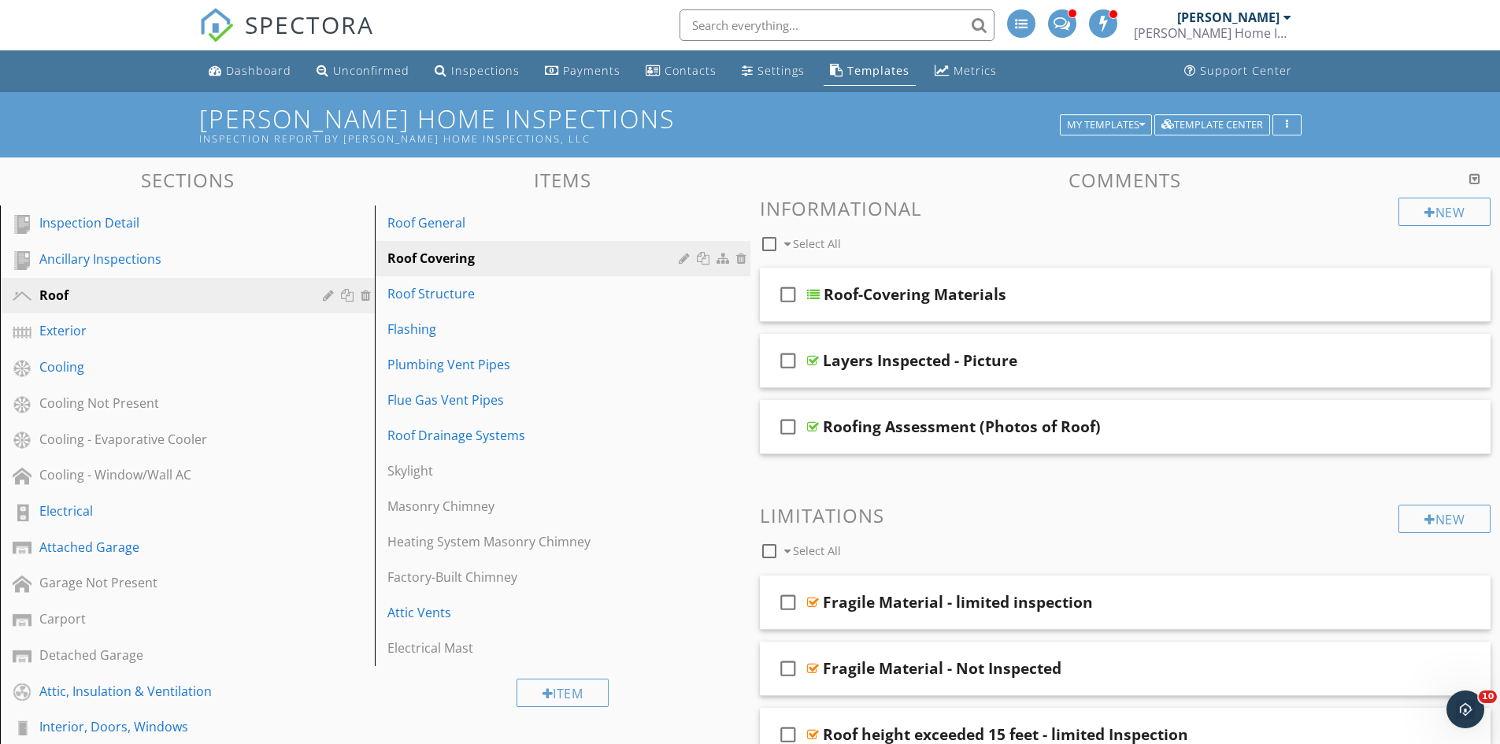
scroll to position [1320, 0]
click at [589, 71] on div "Payments" at bounding box center [591, 70] width 57 height 15
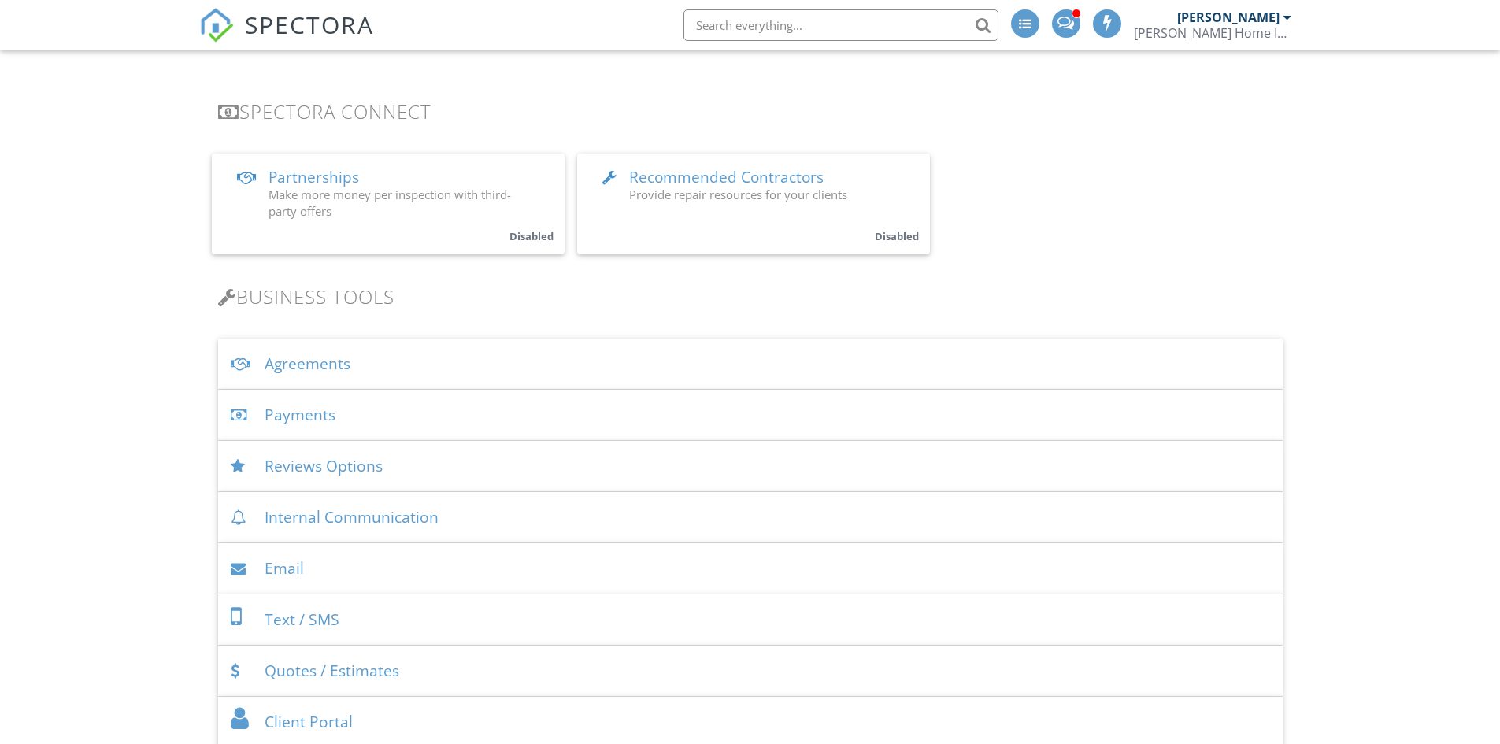
scroll to position [394, 0]
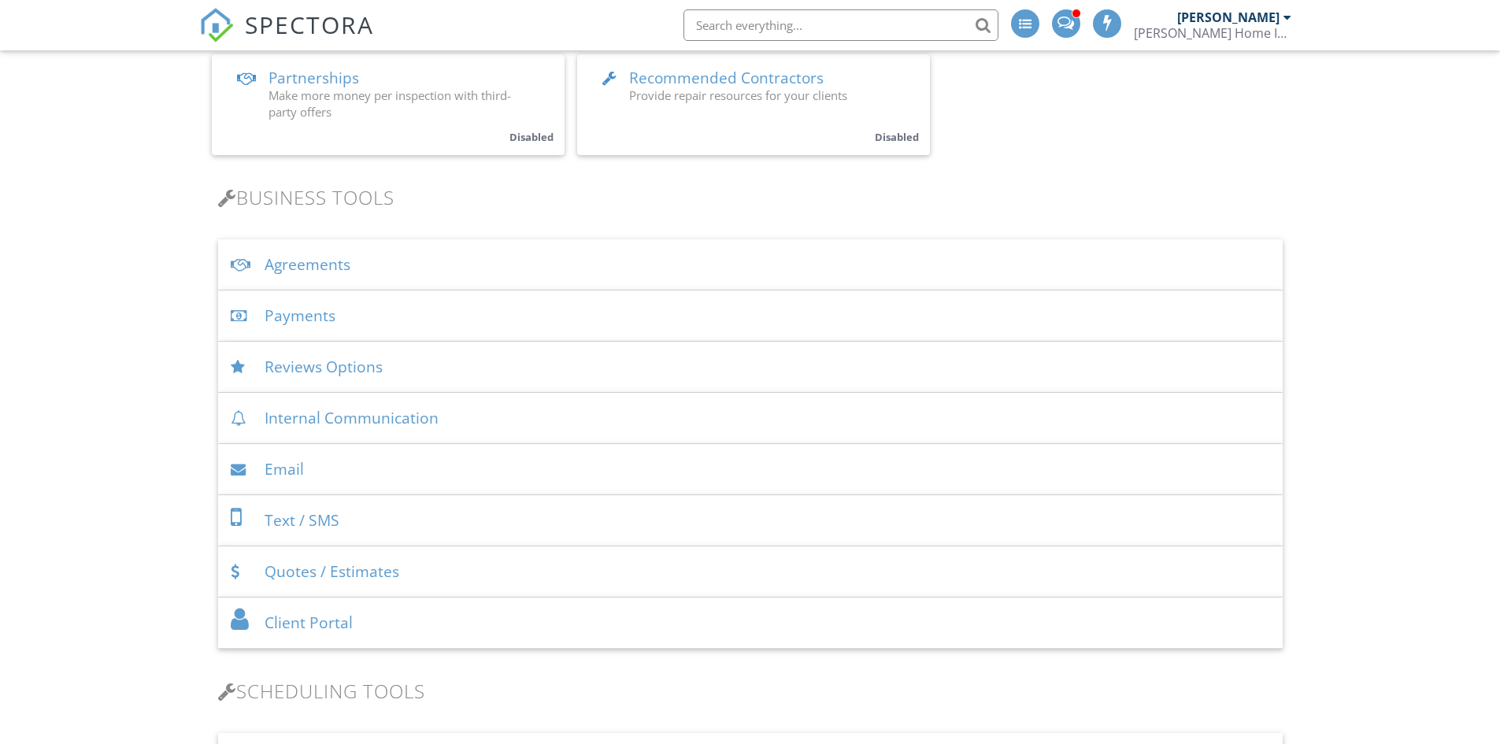
click at [268, 315] on div "Payments" at bounding box center [750, 316] width 1065 height 51
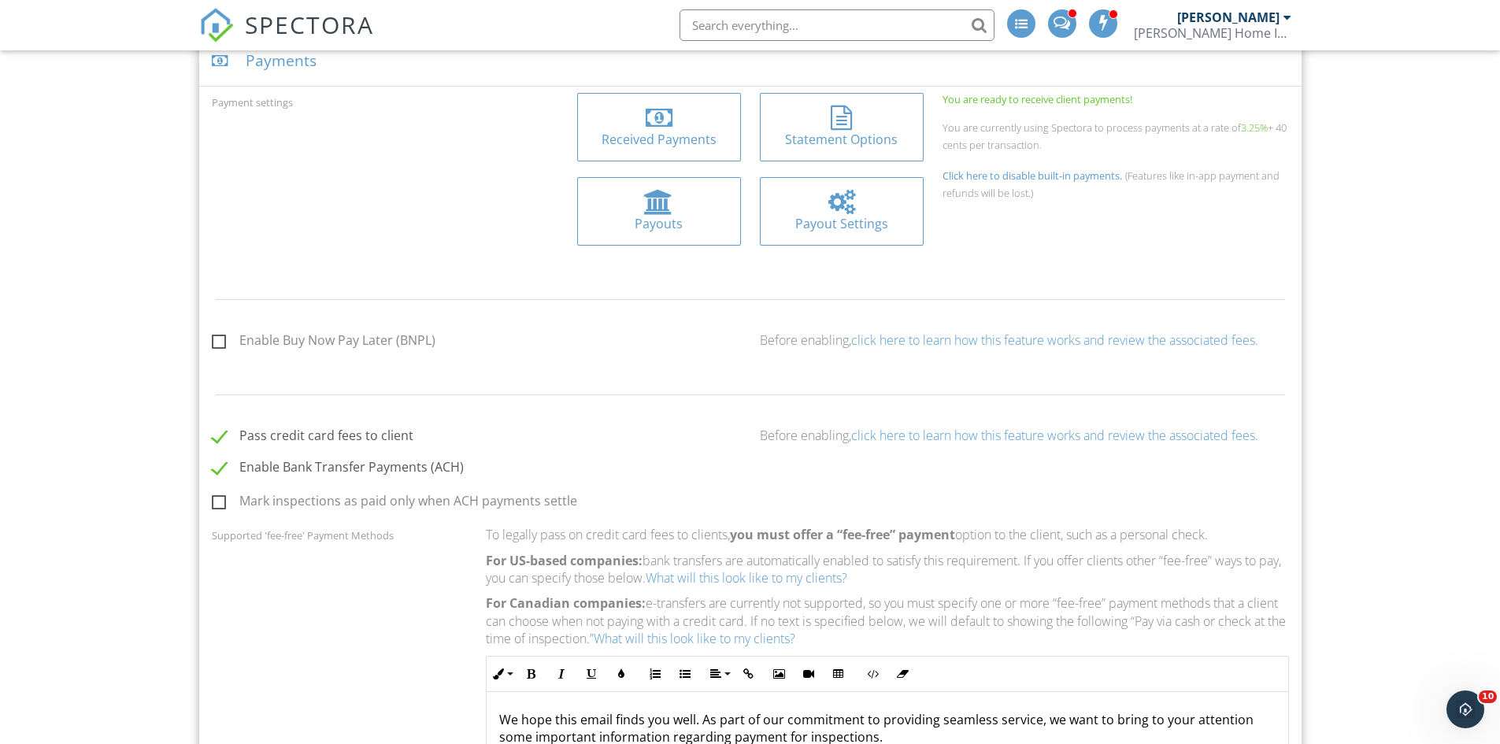
scroll to position [787, 0]
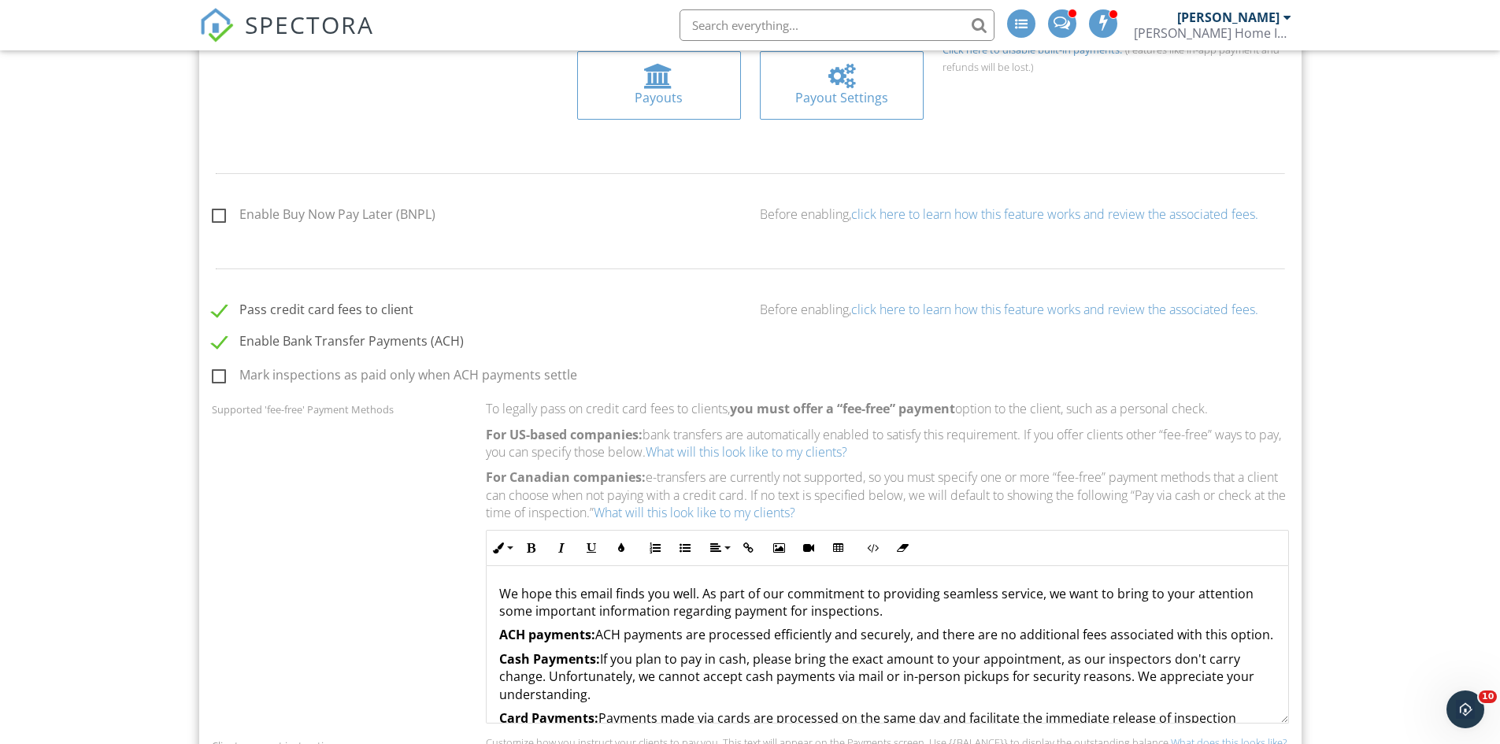
click at [900, 314] on link "click here to learn how this feature works and review the associated fees." at bounding box center [1054, 309] width 407 height 17
click at [1469, 699] on icon "Open Intercom Messenger" at bounding box center [1464, 708] width 26 height 26
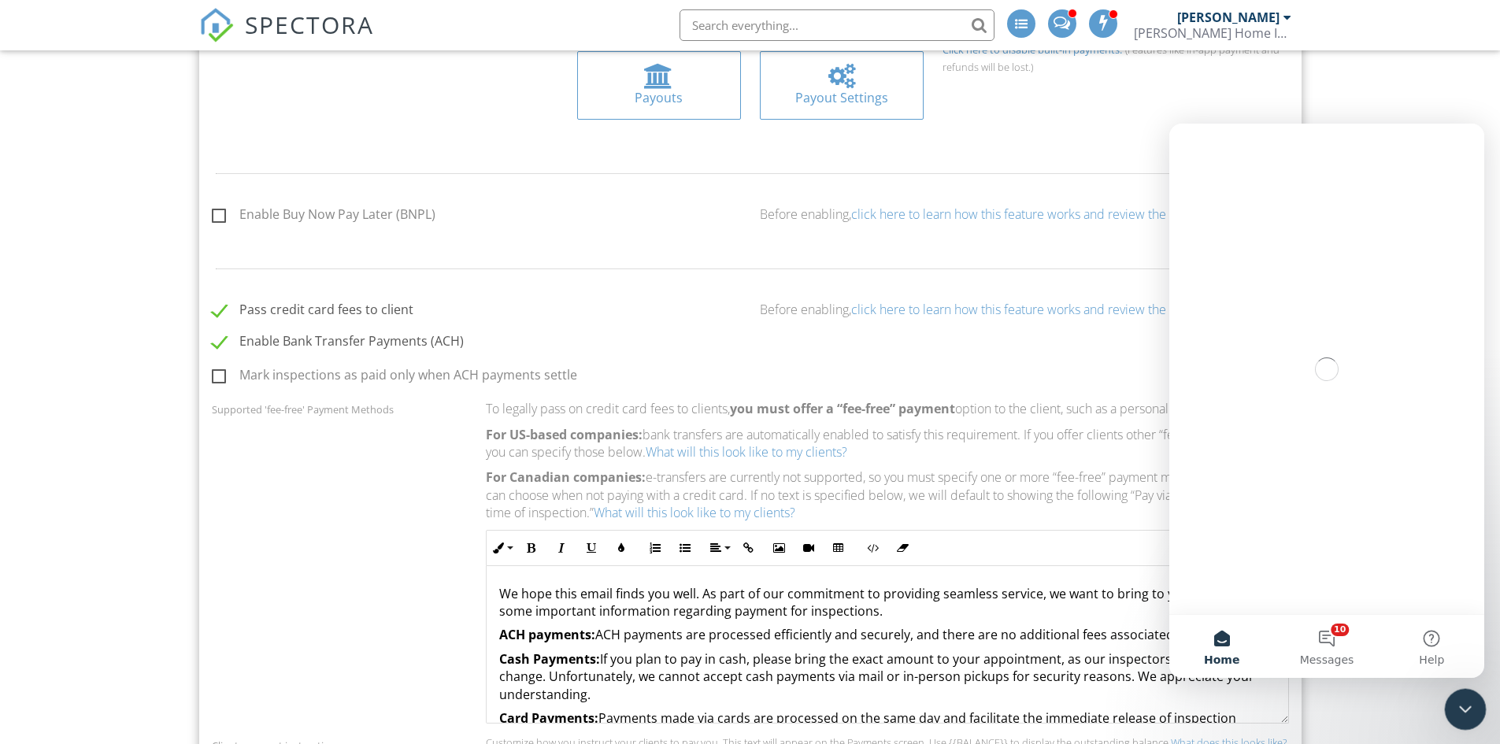
scroll to position [0, 0]
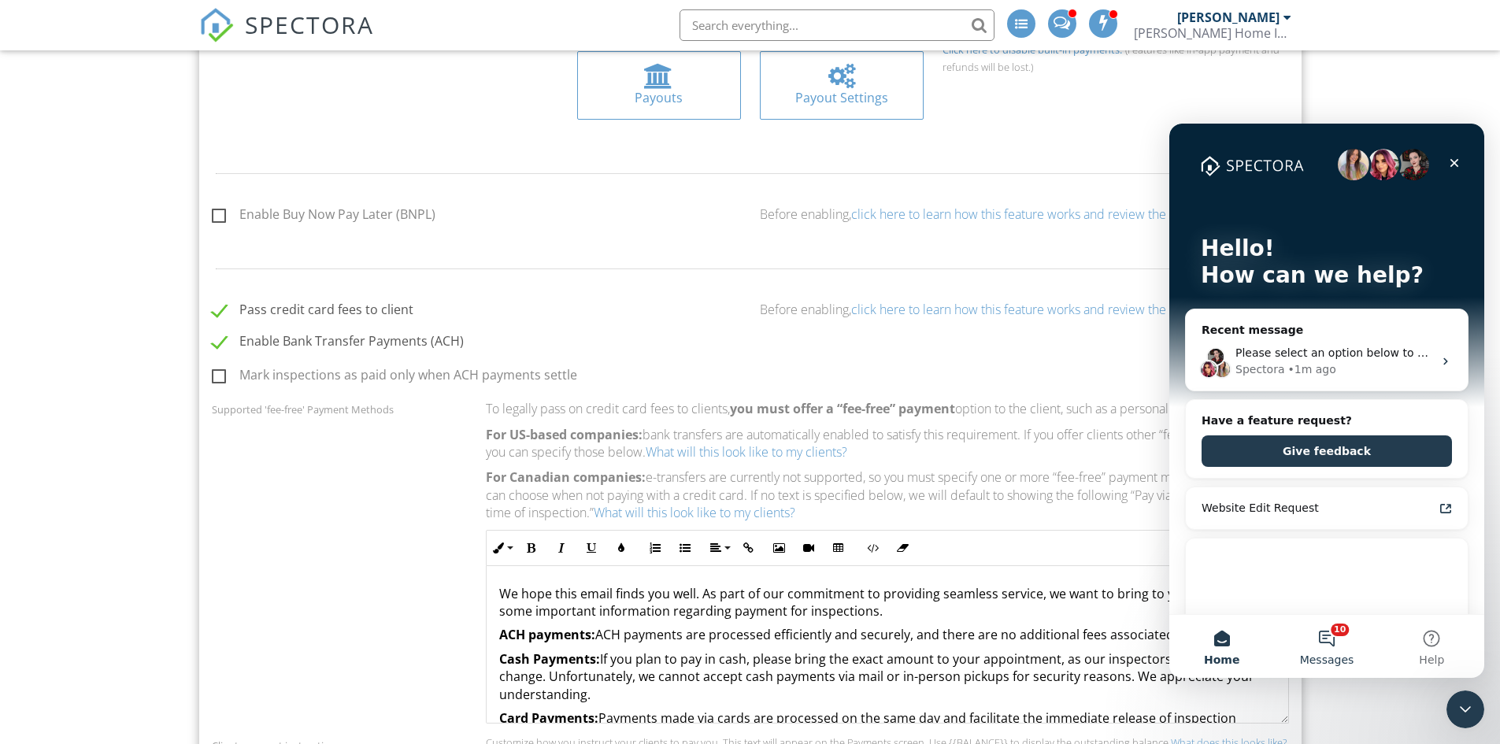
click at [1325, 642] on button "10 Messages" at bounding box center [1326, 646] width 105 height 63
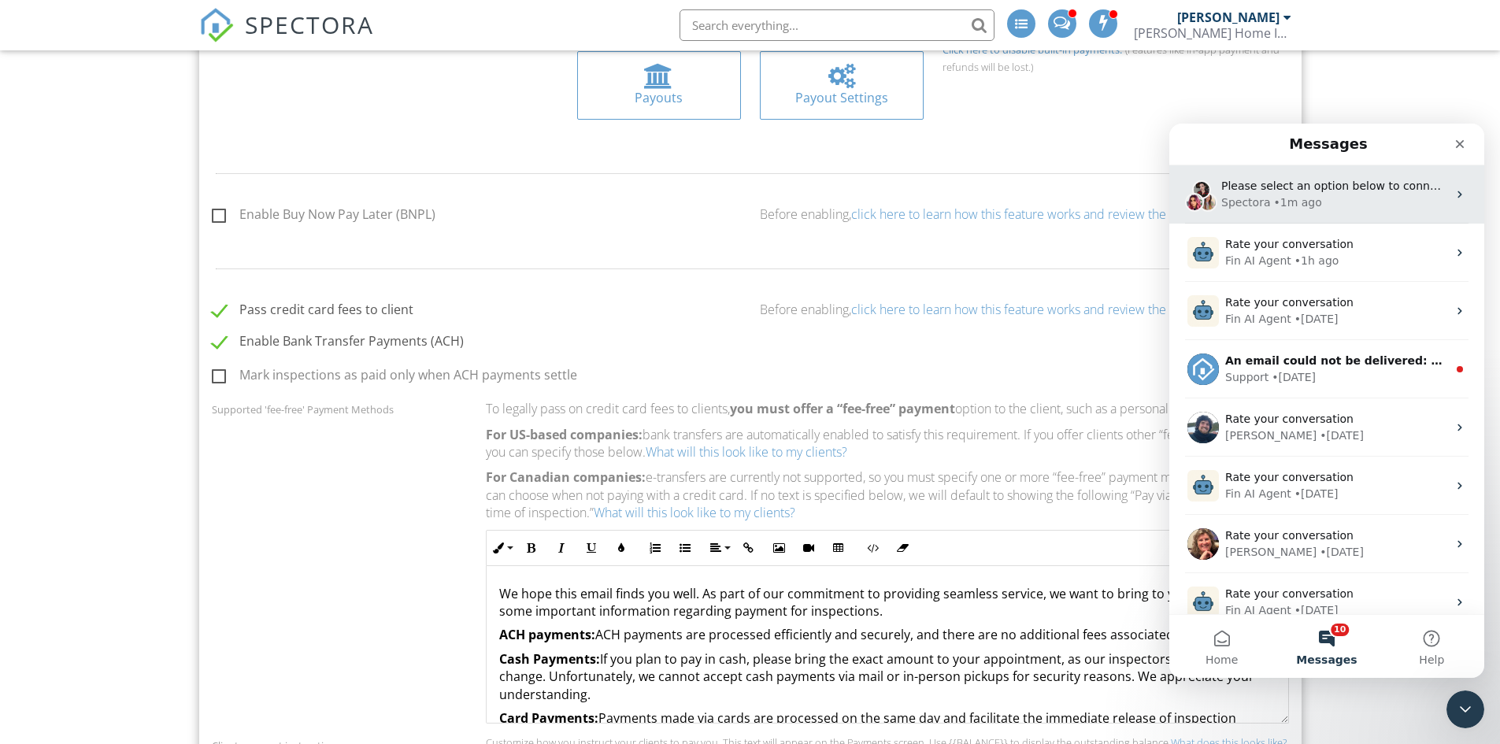
click at [1332, 192] on span "Please select an option below to connect with the team." at bounding box center [1376, 186] width 310 height 13
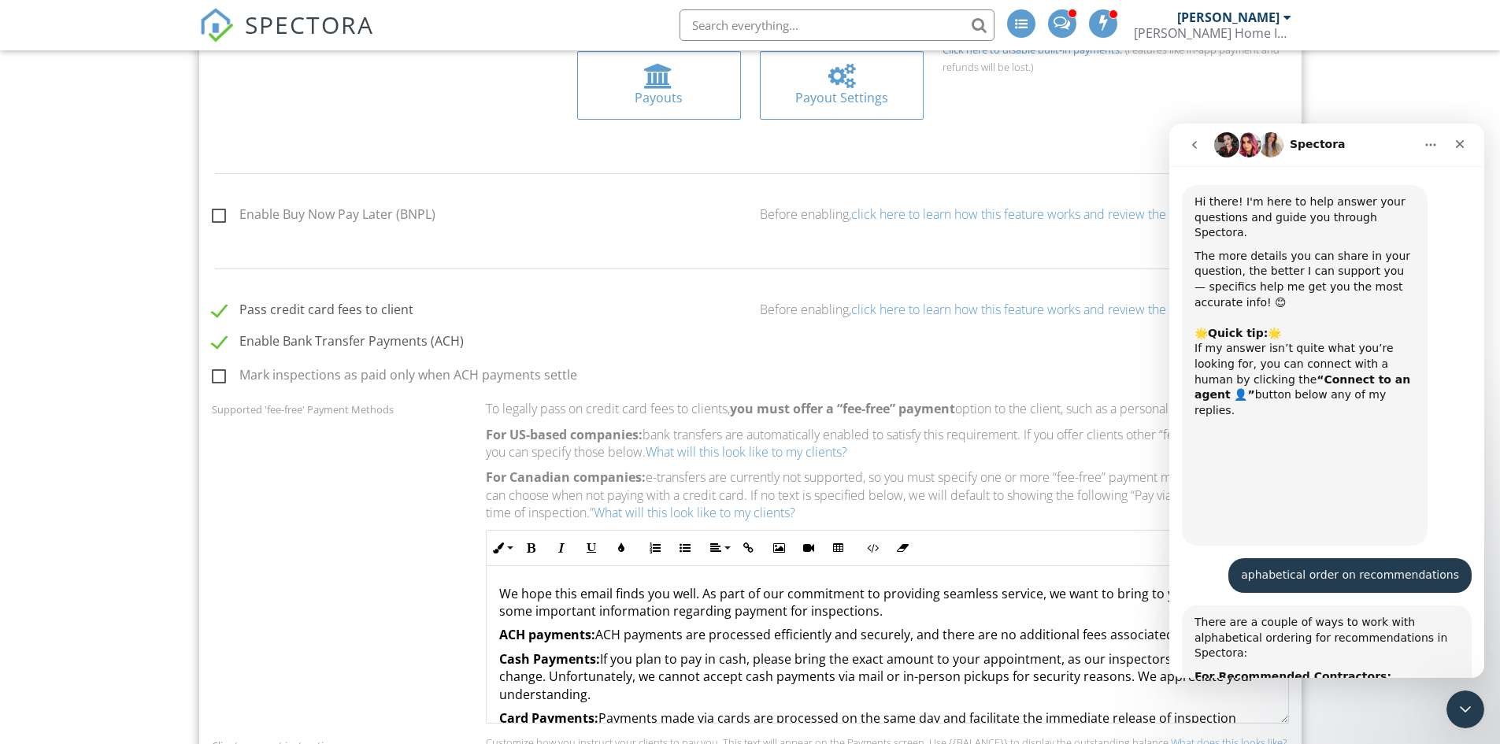
scroll to position [1456, 0]
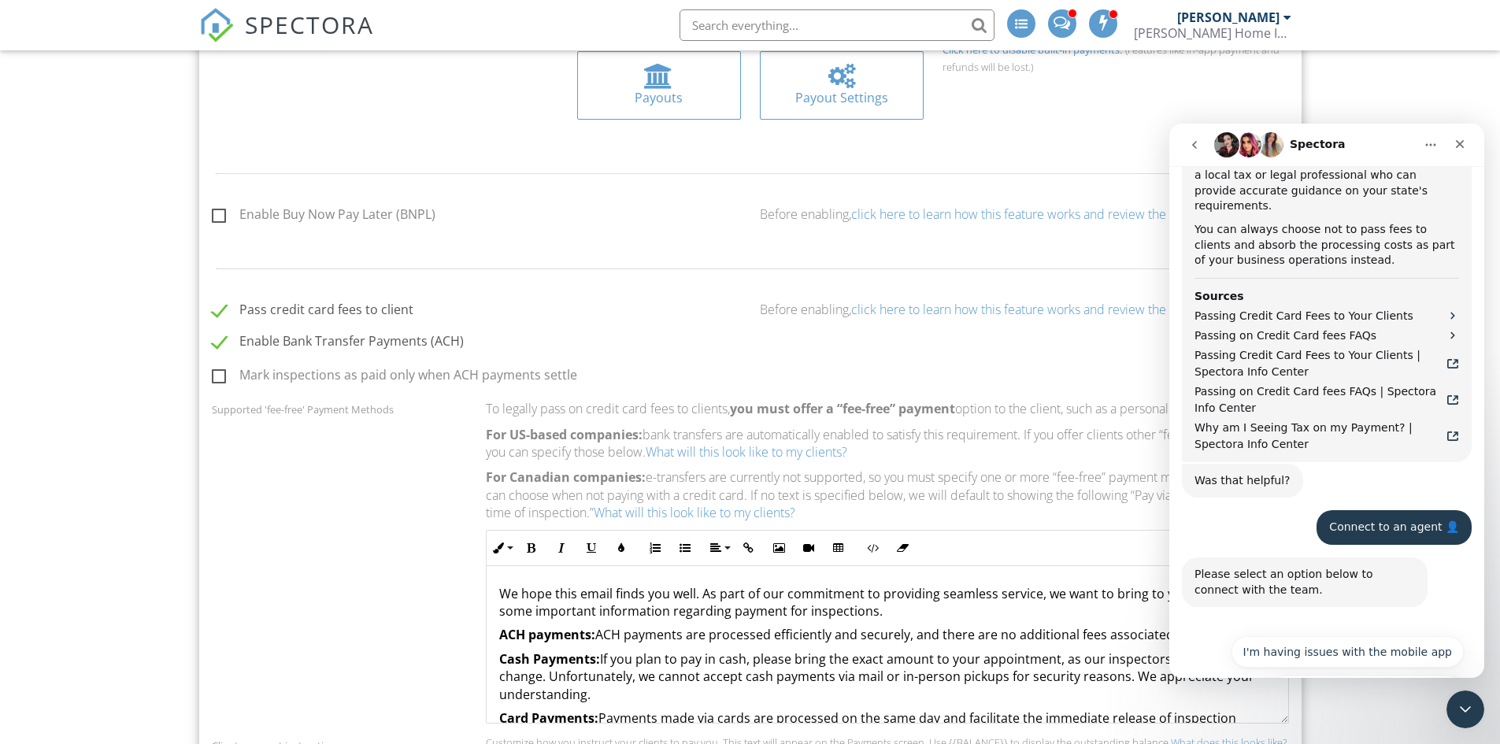
click at [1365, 715] on button "I have questions about something else" at bounding box center [1345, 730] width 237 height 31
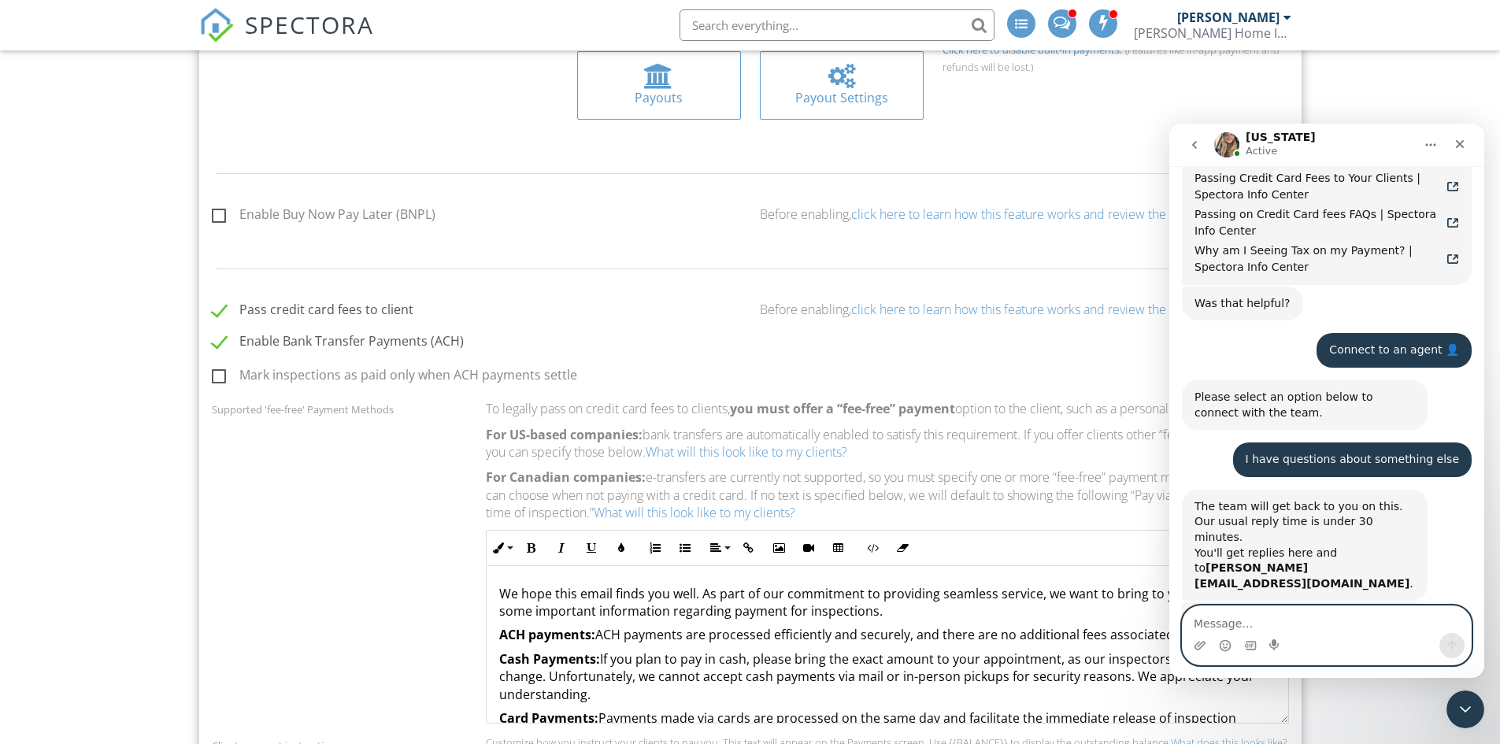
scroll to position [1672, 0]
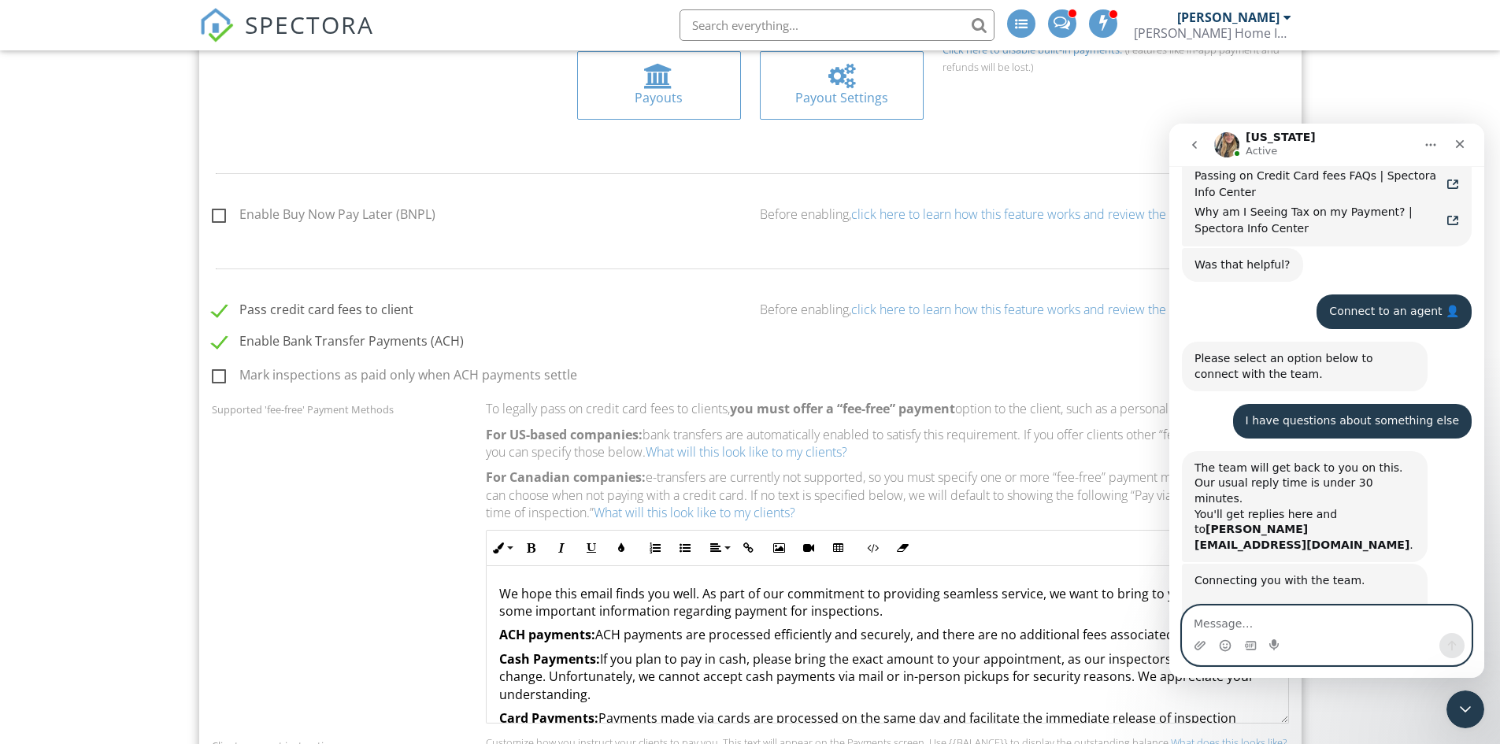
click at [1243, 617] on textarea "Message…" at bounding box center [1327, 619] width 288 height 27
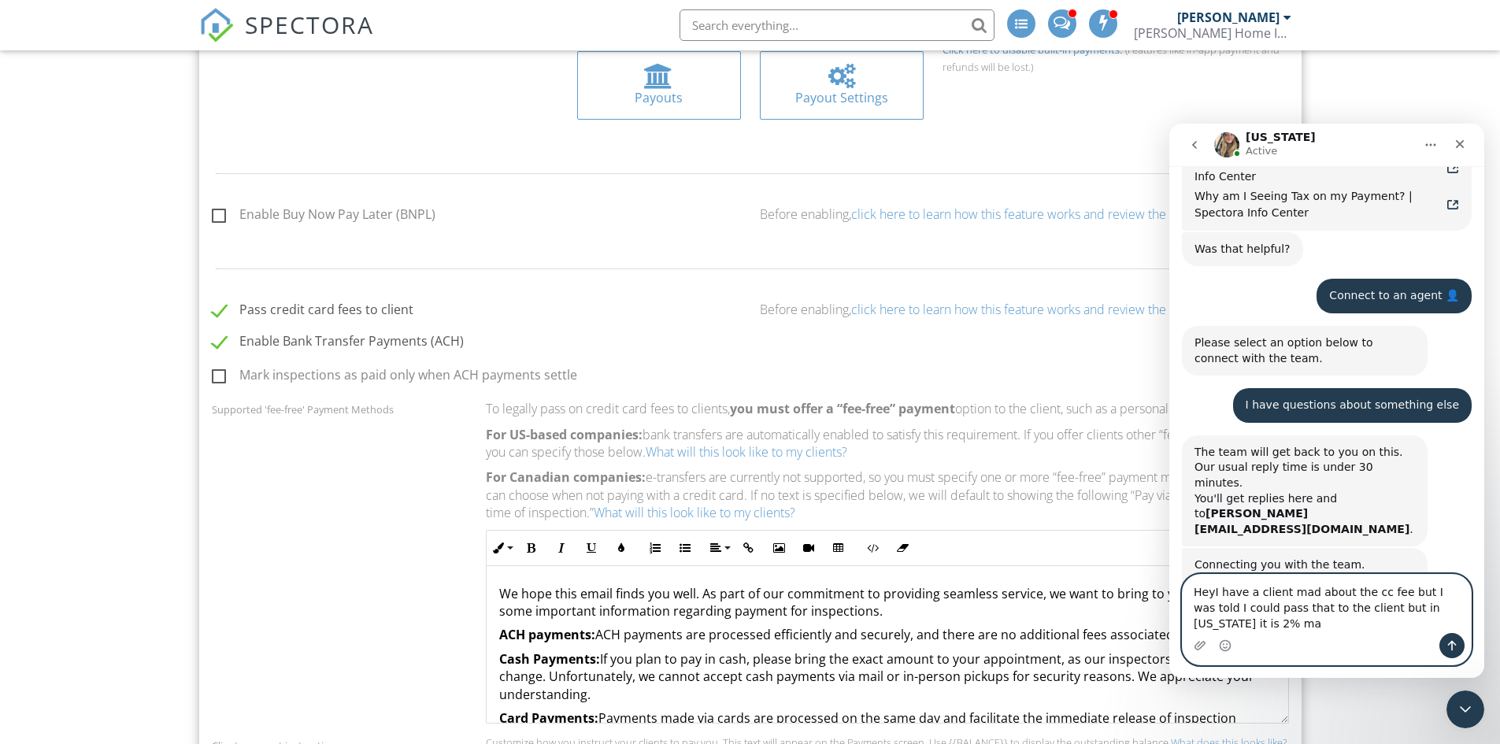
type textarea "HeyI have a client mad about the cc fee but I was told I could pass that to the…"
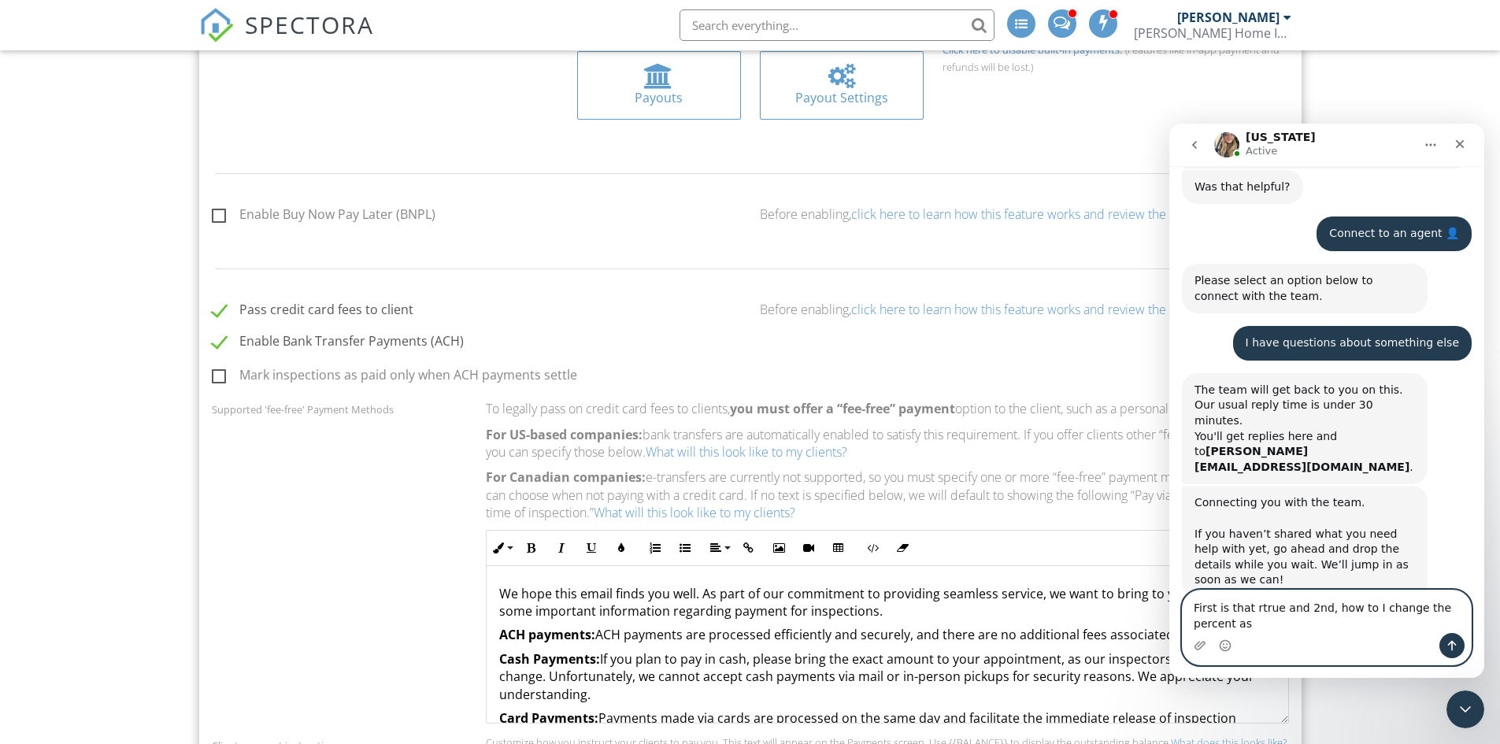
scroll to position [1766, 0]
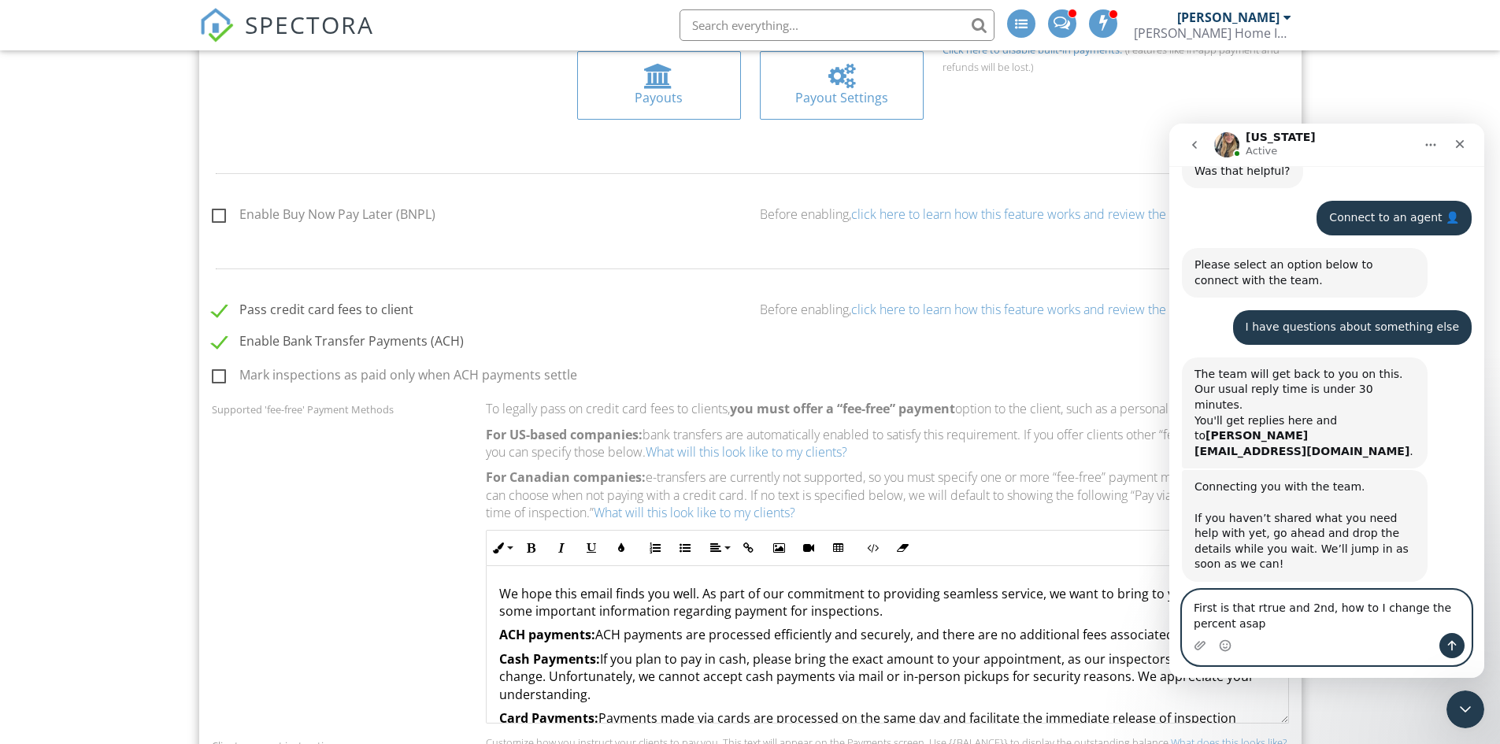
type textarea "First is that rtrue and 2nd, how to I change the percent asap'"
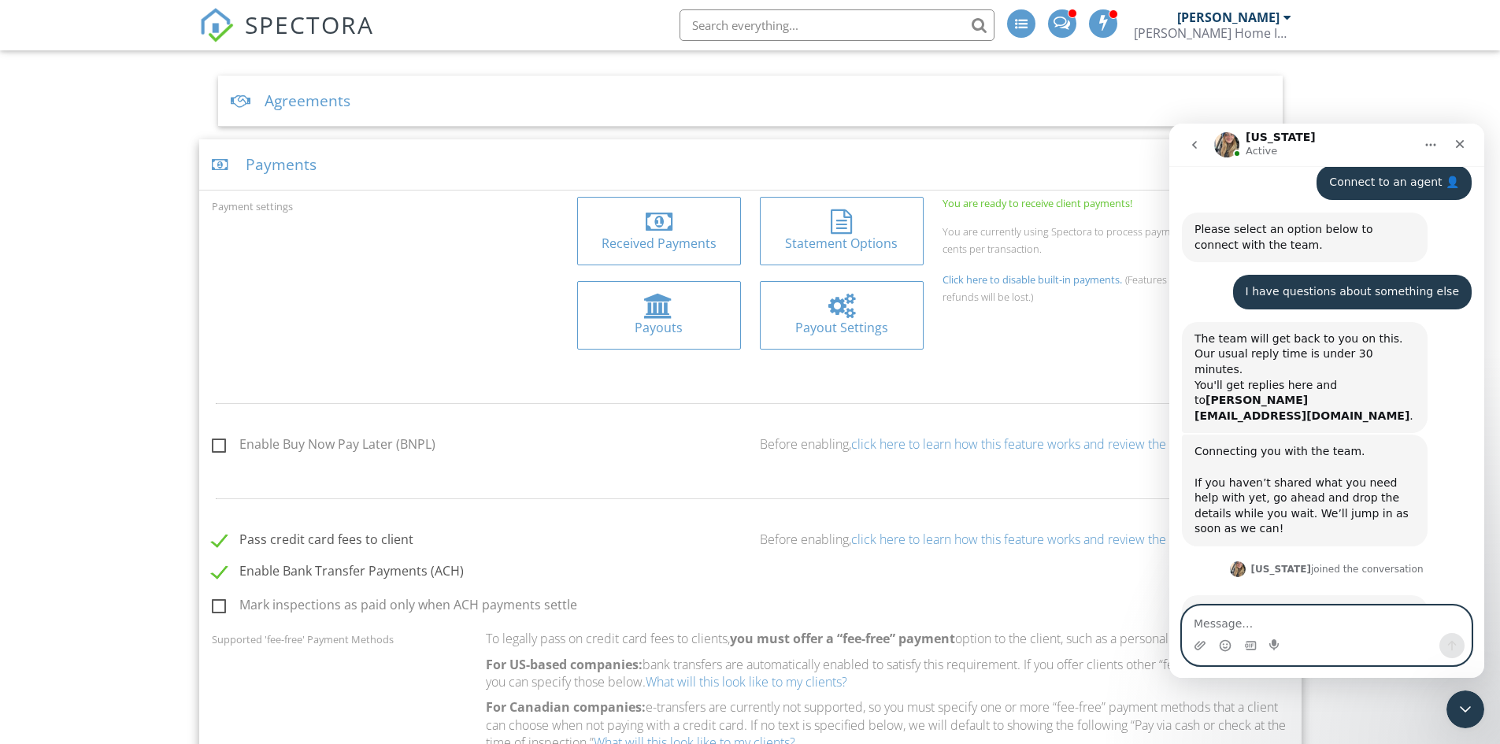
scroll to position [551, 0]
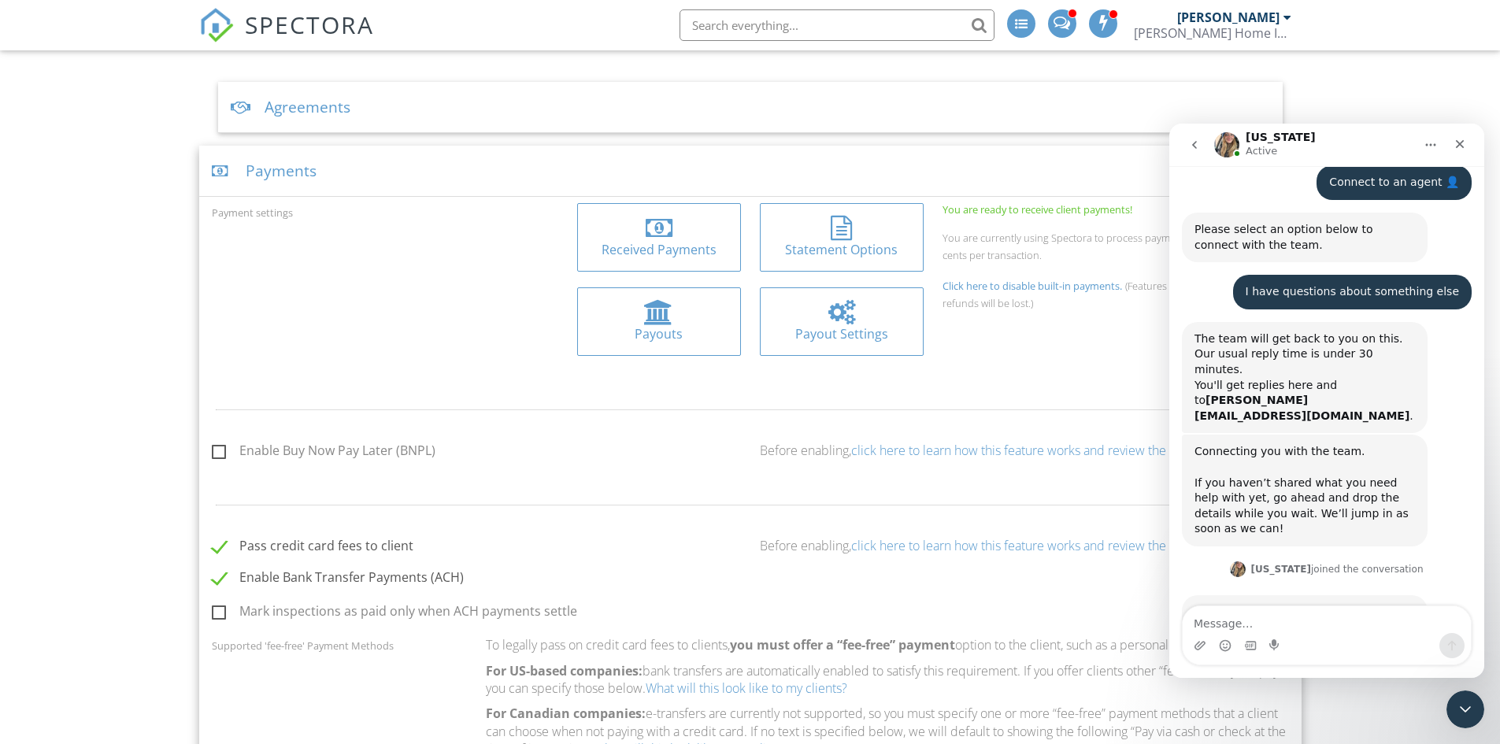
click at [695, 257] on div "Received Payments" at bounding box center [659, 249] width 139 height 17
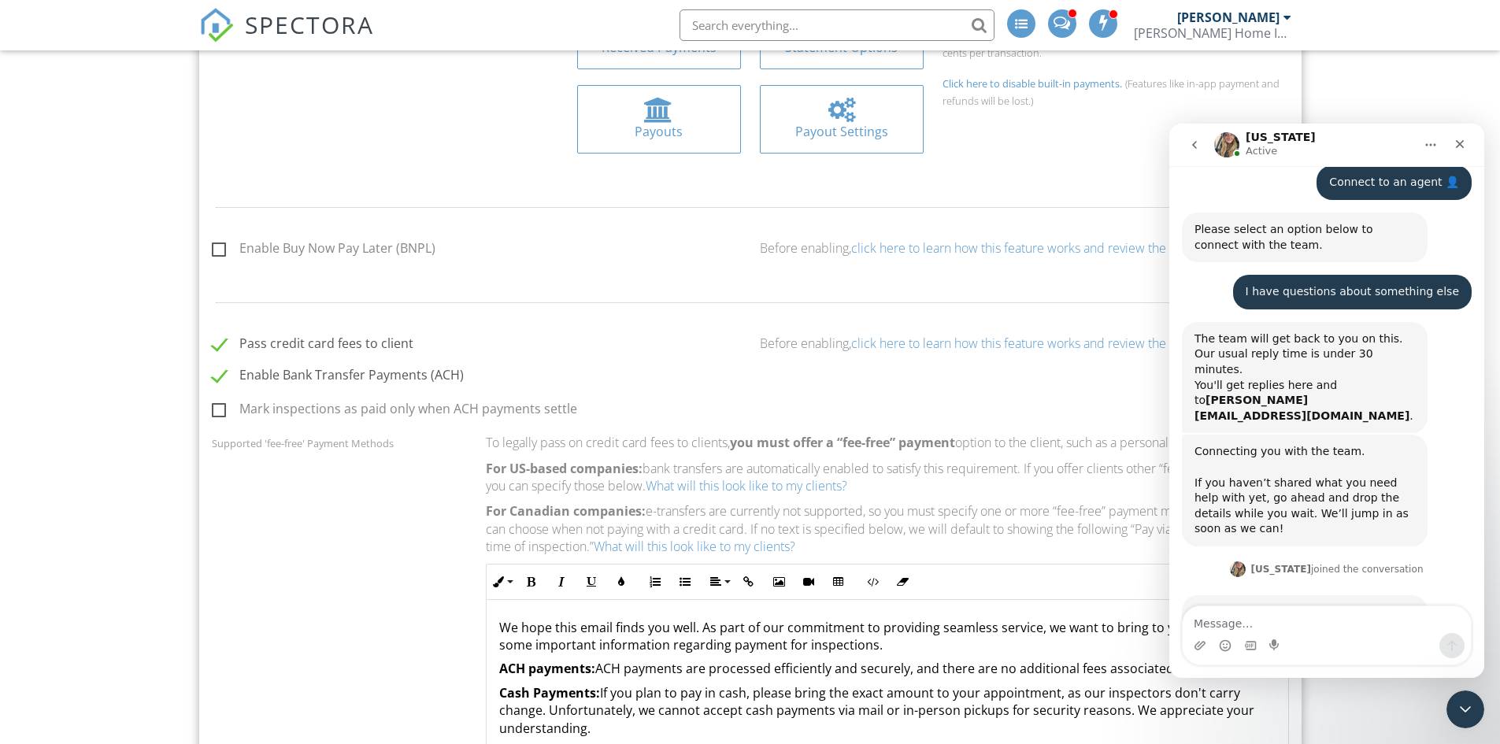
scroll to position [787, 0]
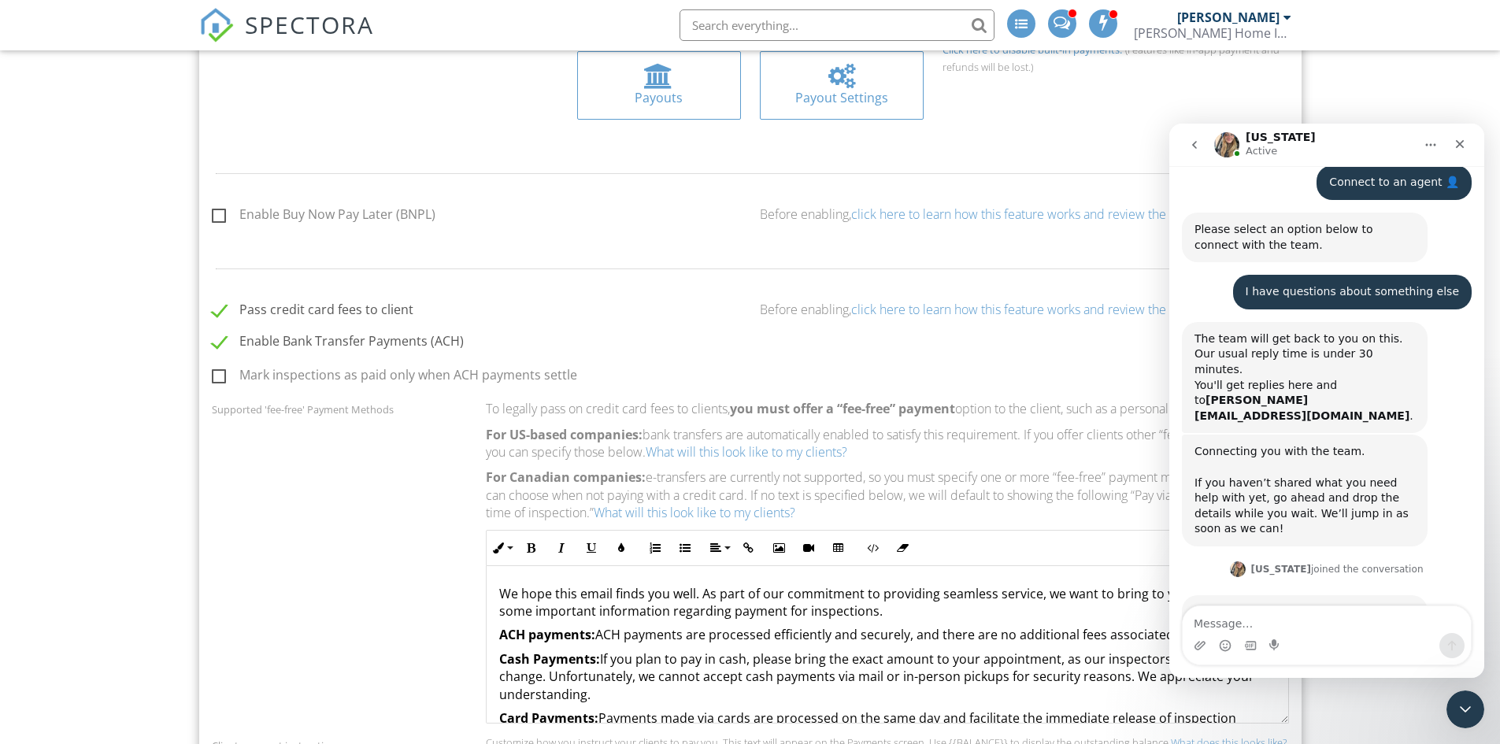
click at [221, 307] on label "Pass credit card fees to client" at bounding box center [313, 312] width 202 height 20
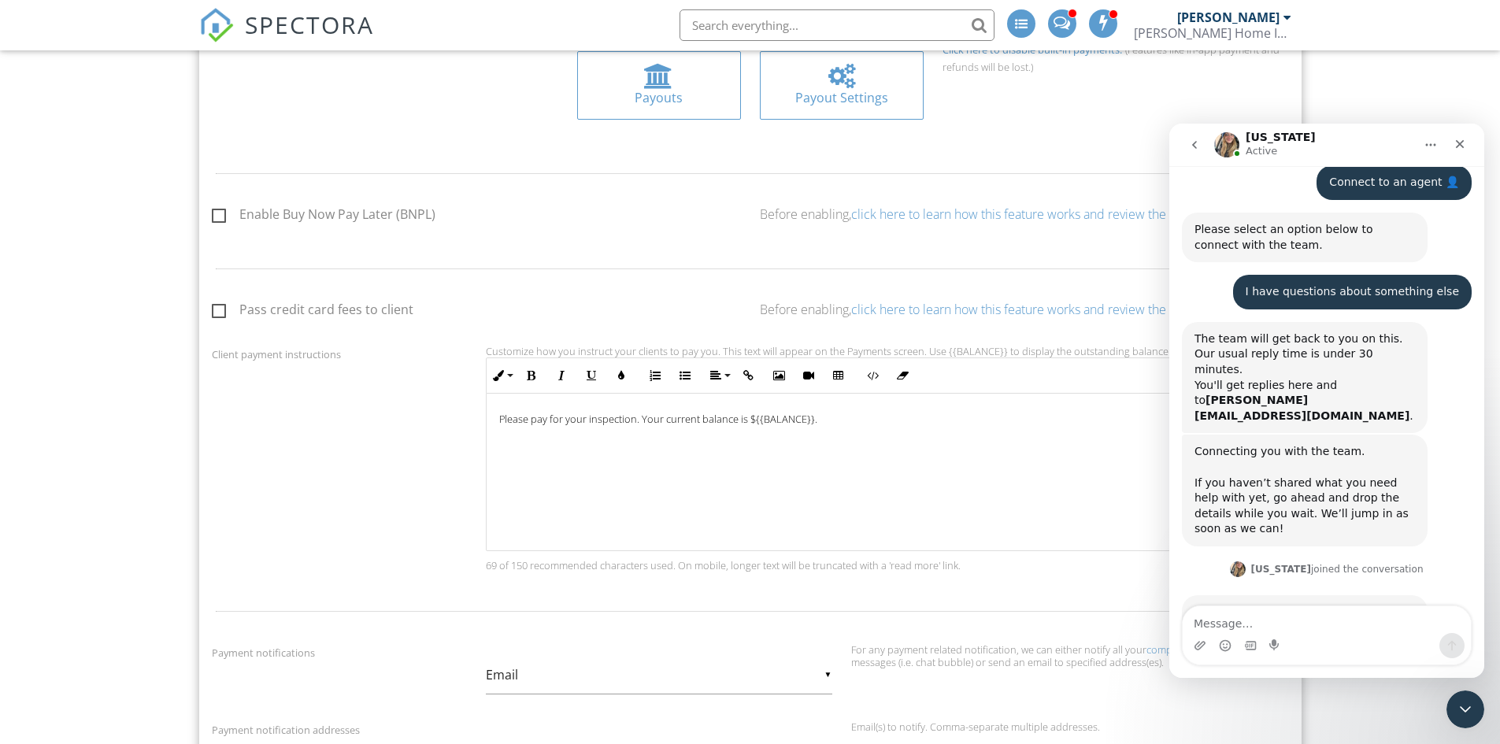
click at [222, 307] on label "Pass credit card fees to client" at bounding box center [313, 312] width 202 height 20
click at [222, 307] on input "Pass credit card fees to client" at bounding box center [217, 312] width 10 height 10
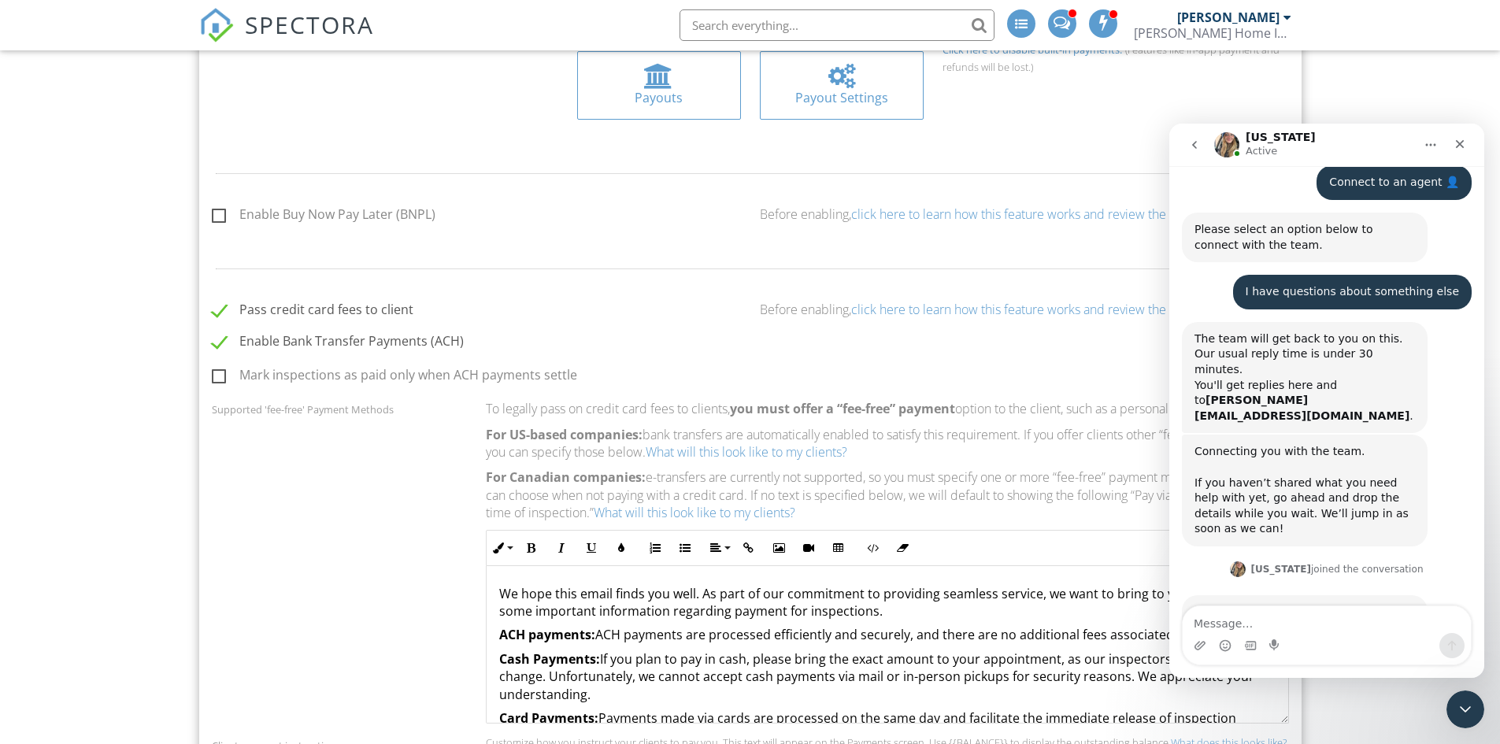
click at [941, 310] on link "click here to learn how this feature works and review the associated fees." at bounding box center [1054, 309] width 407 height 17
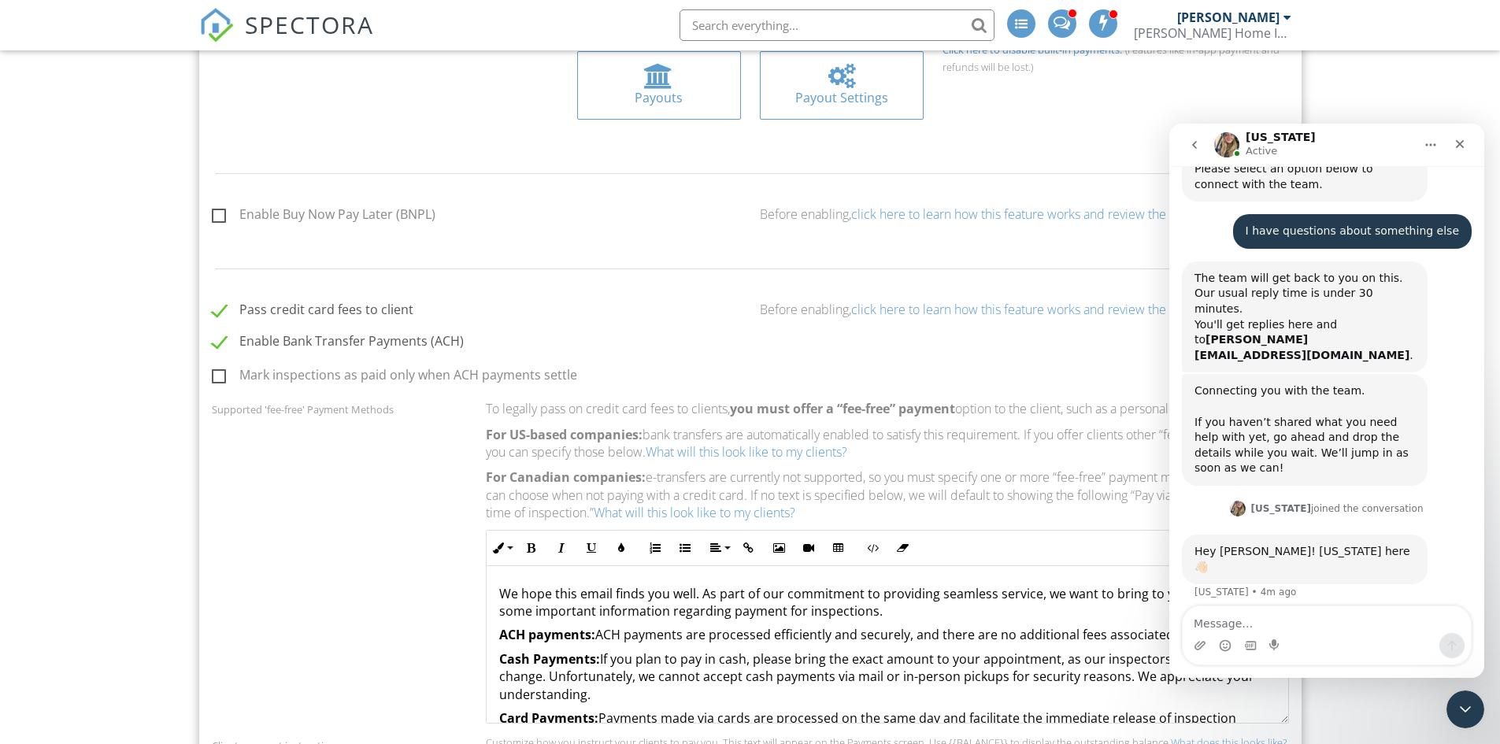
click at [224, 313] on label "Pass credit card fees to client" at bounding box center [313, 312] width 202 height 20
checkbox input "false"
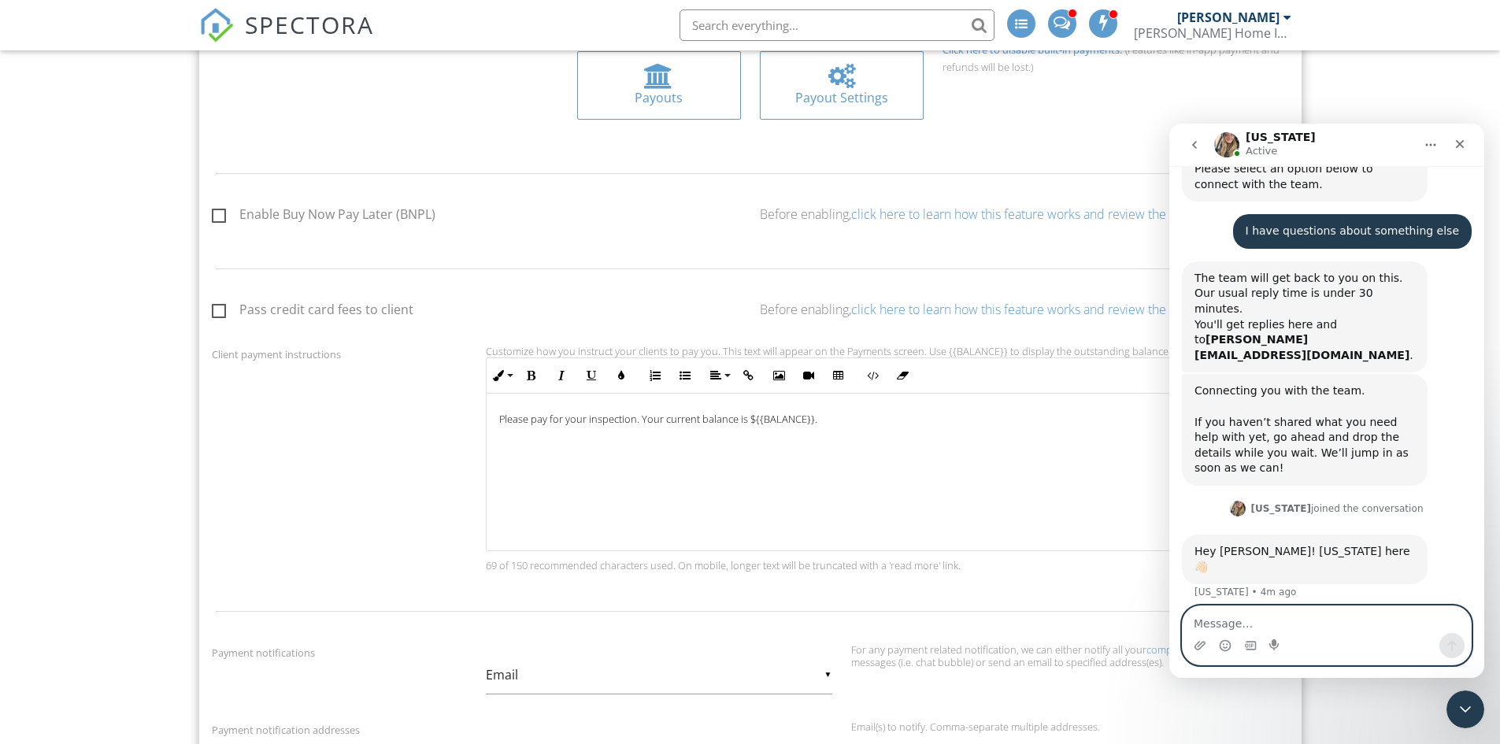
click at [1238, 622] on textarea "Message…" at bounding box center [1327, 619] width 288 height 27
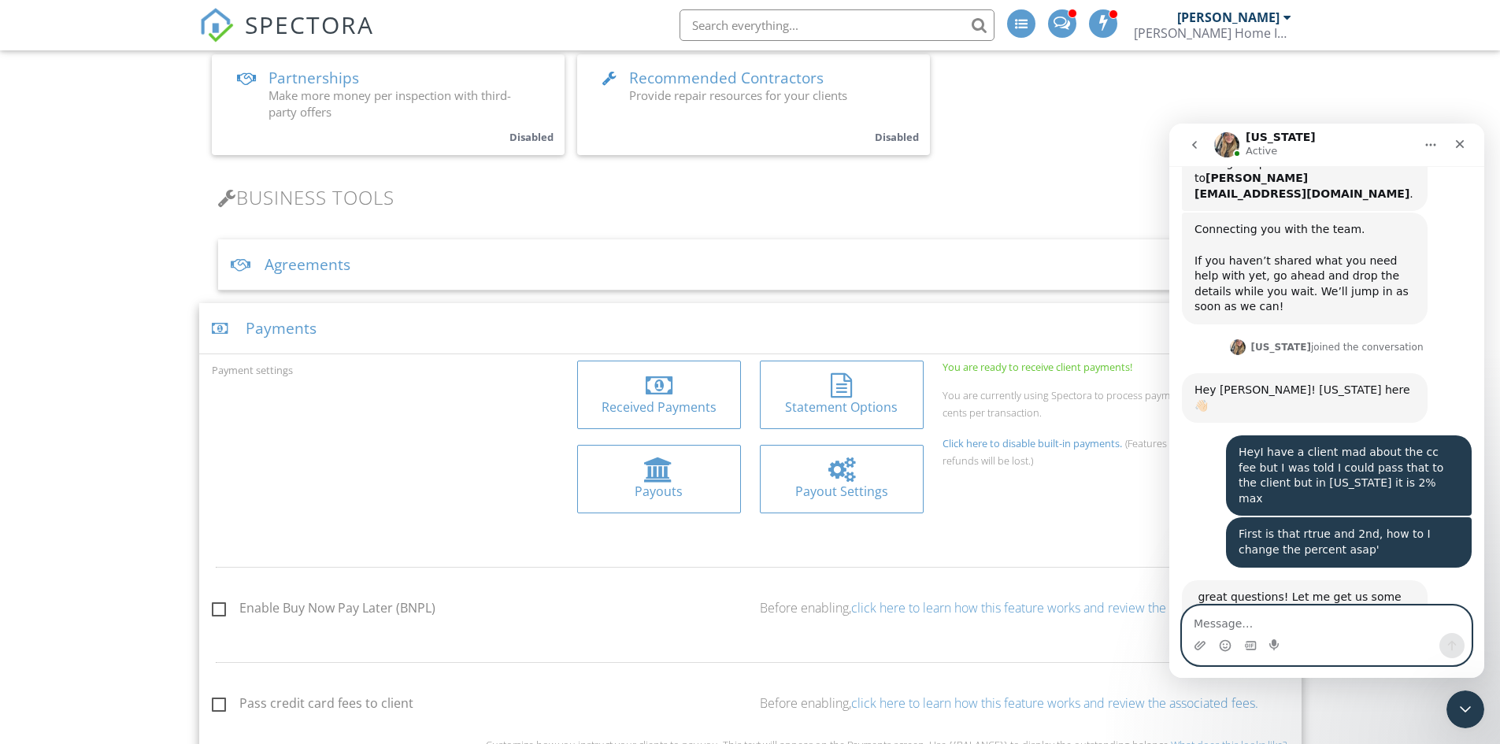
scroll to position [2084, 0]
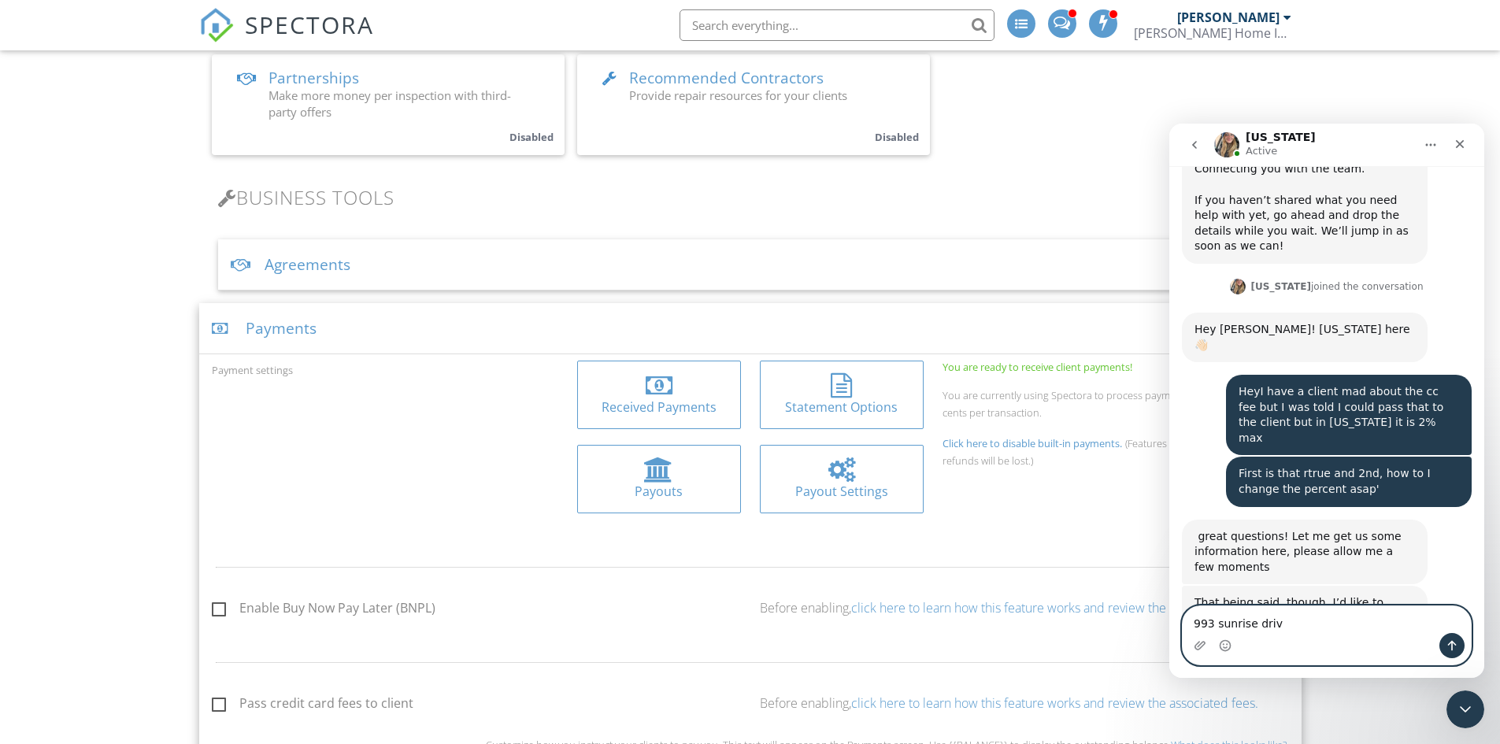
type textarea "[STREET_ADDRESS]"
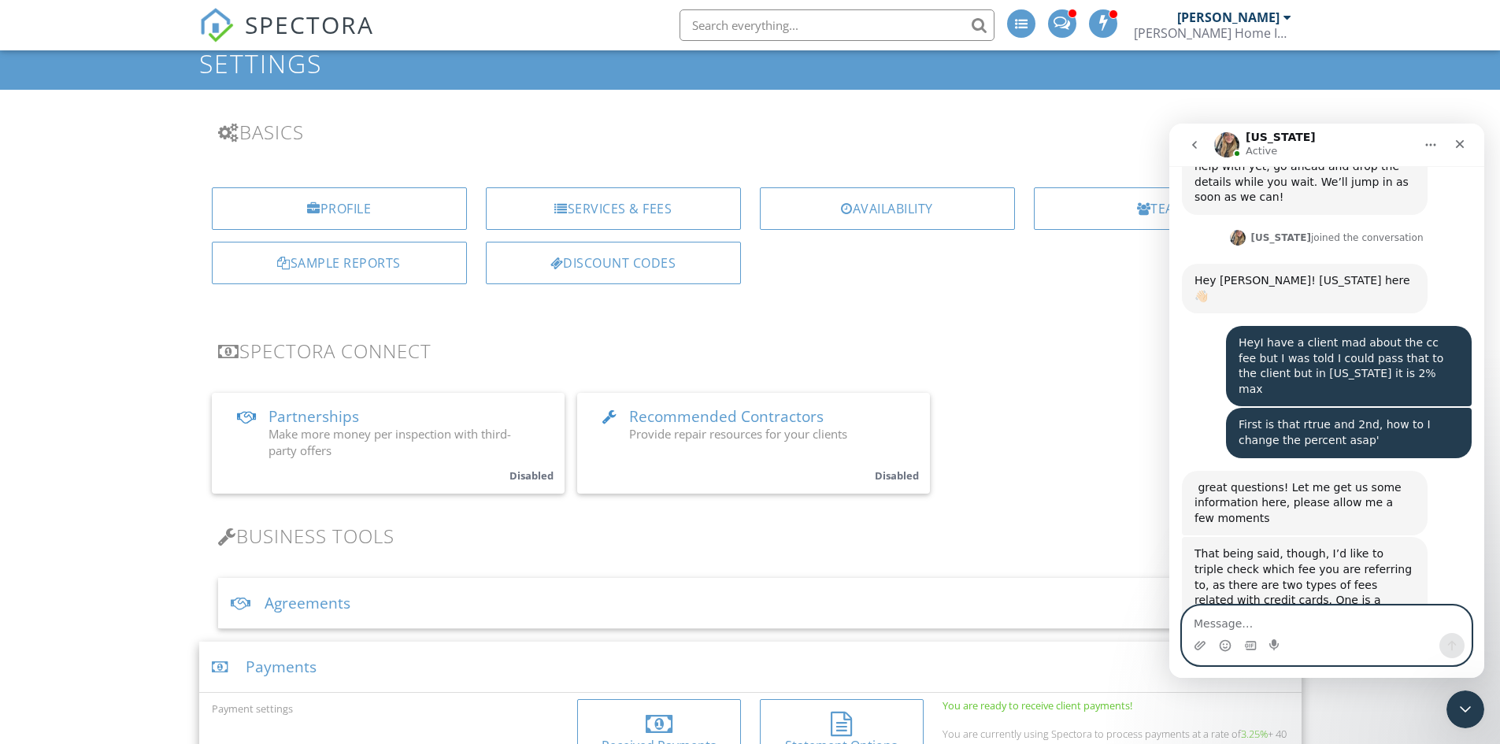
scroll to position [0, 0]
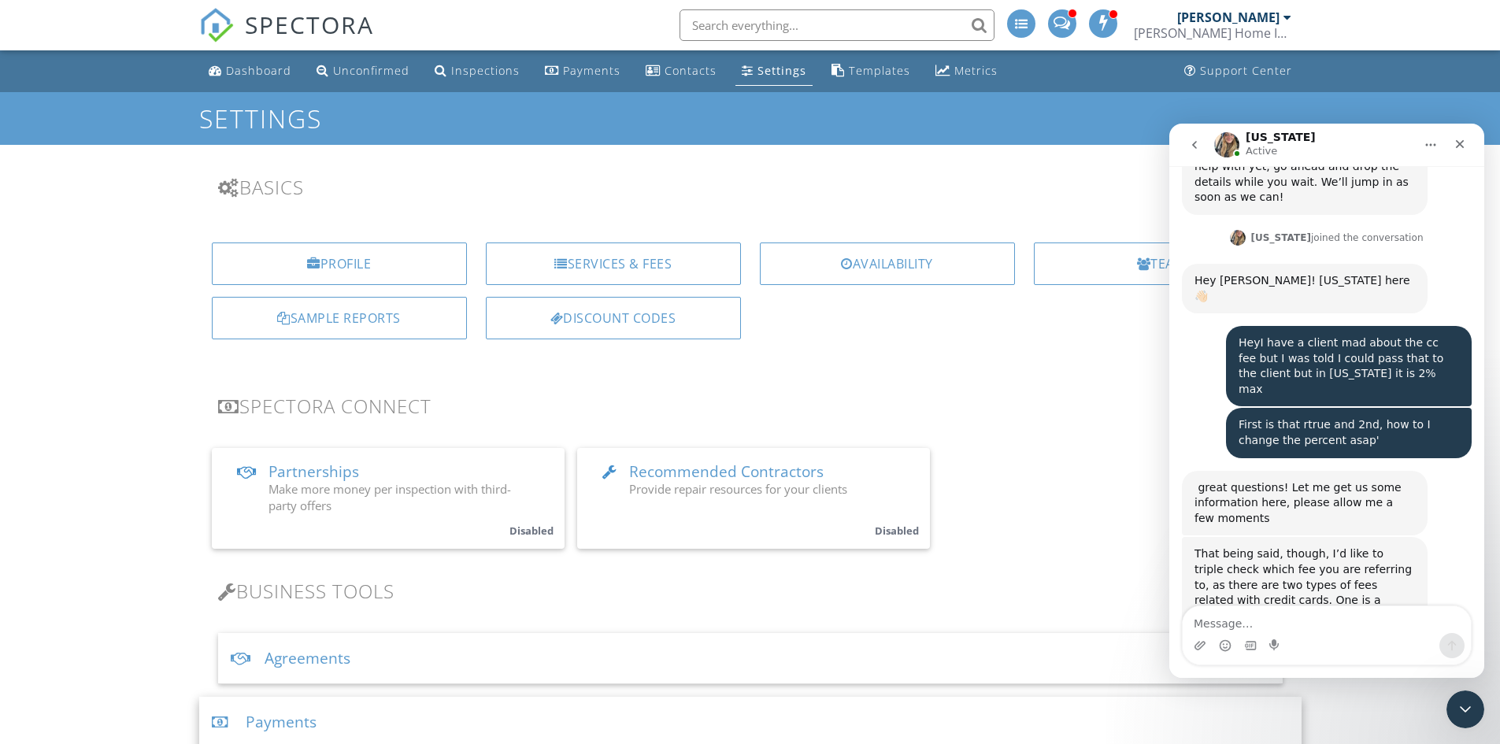
click at [1234, 21] on div "[PERSON_NAME]" at bounding box center [1228, 17] width 102 height 16
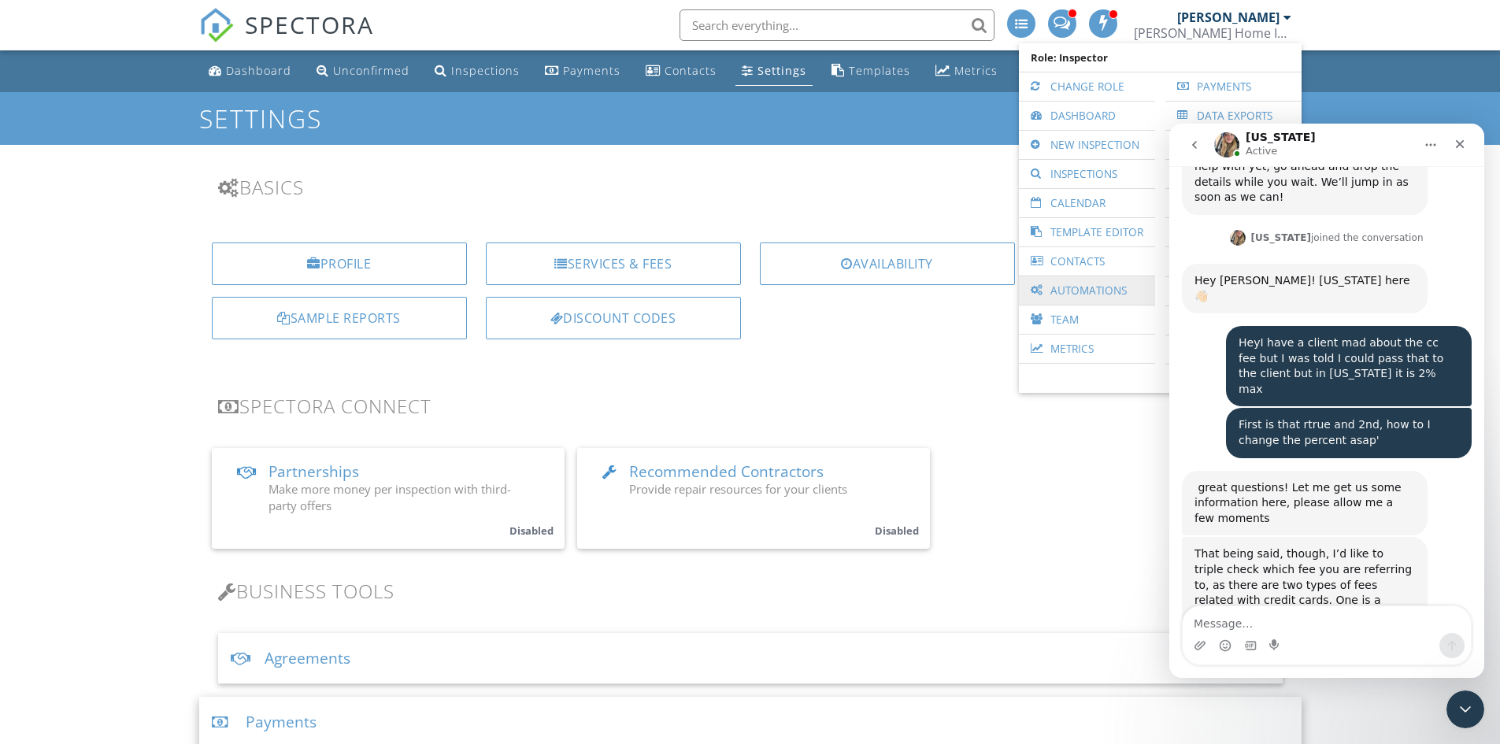
click at [1087, 288] on link "Automations" at bounding box center [1087, 290] width 120 height 28
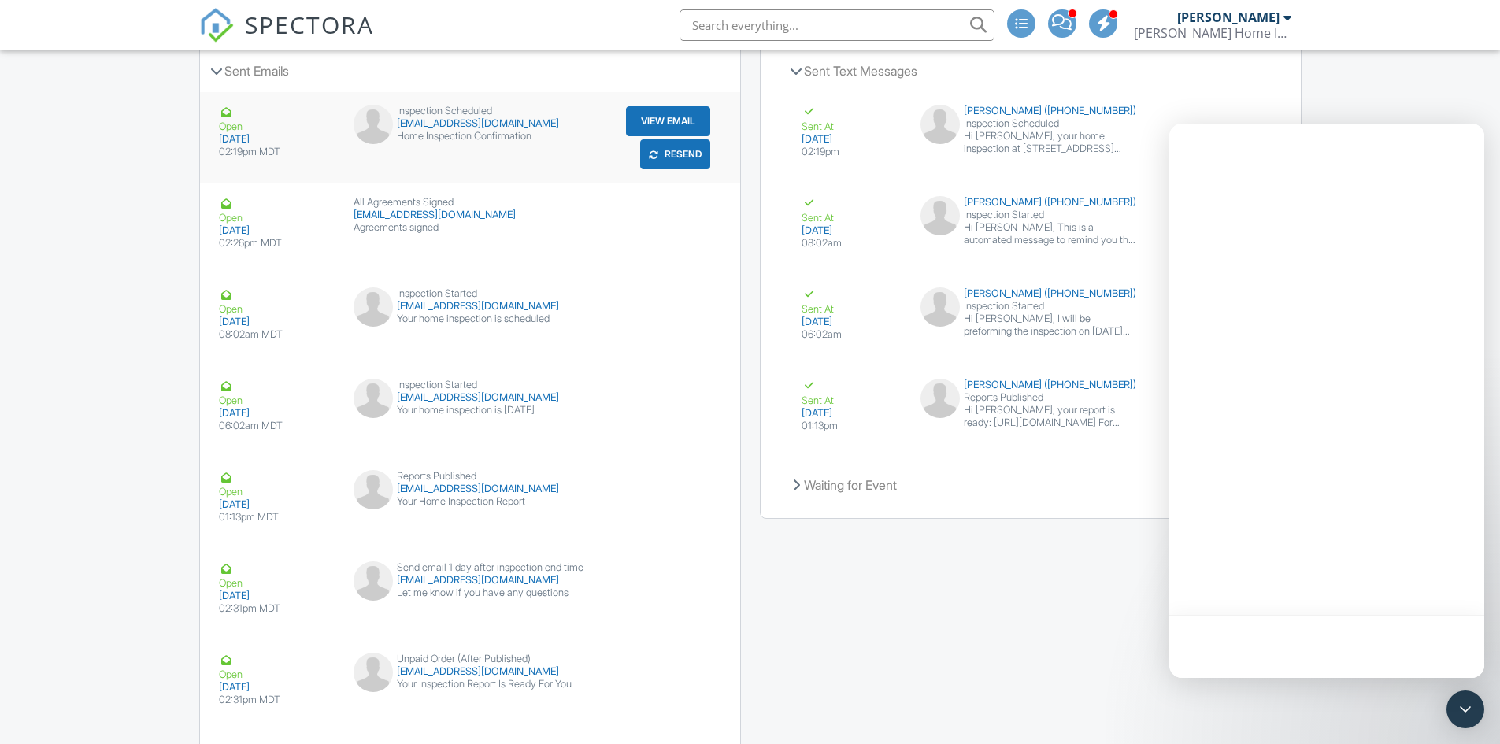
click at [665, 120] on button "View Email" at bounding box center [668, 121] width 84 height 30
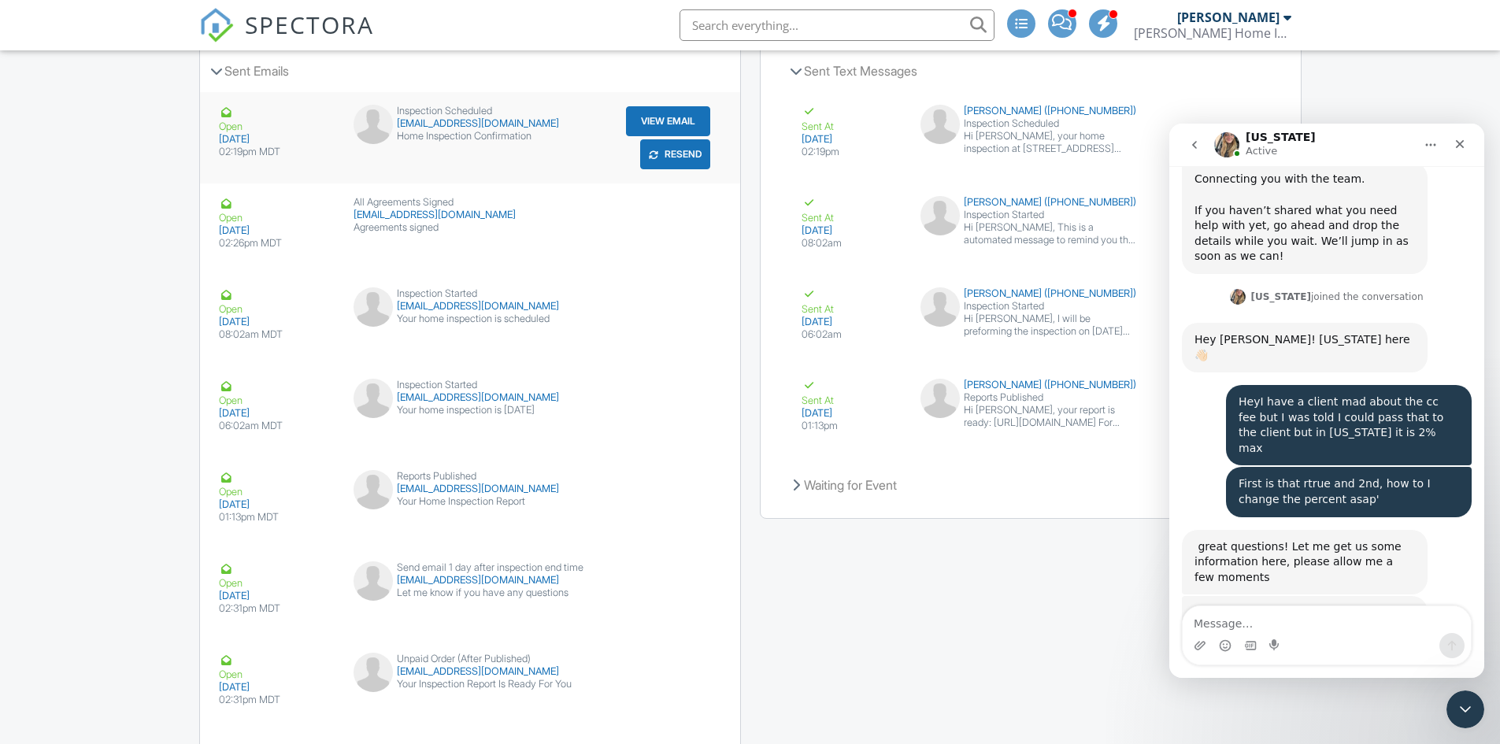
scroll to position [2132, 0]
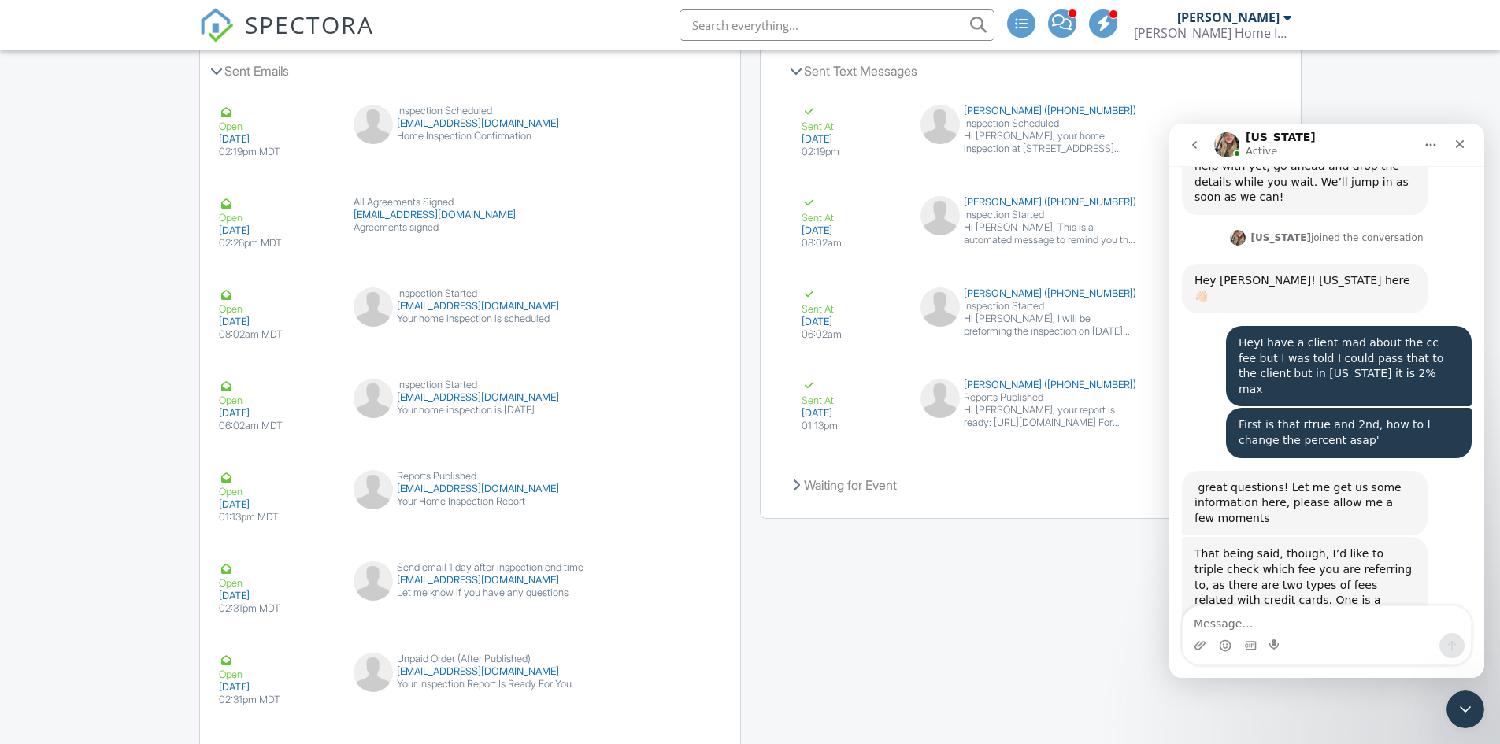
drag, startPoint x: 1284, startPoint y: 20, endPoint x: 1253, endPoint y: 43, distance: 38.4
click at [1284, 20] on div at bounding box center [1288, 17] width 8 height 13
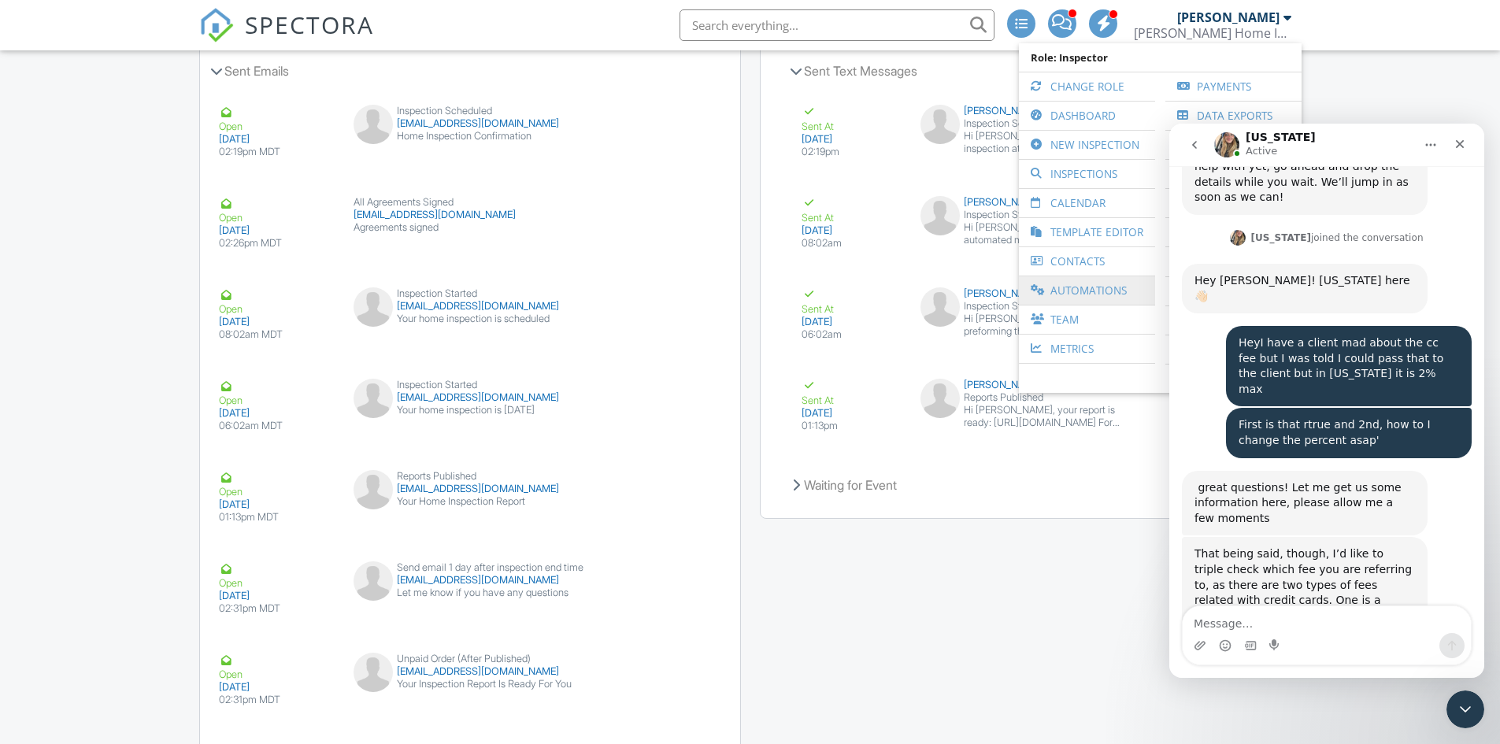
click at [1080, 280] on link "Automations" at bounding box center [1087, 290] width 120 height 28
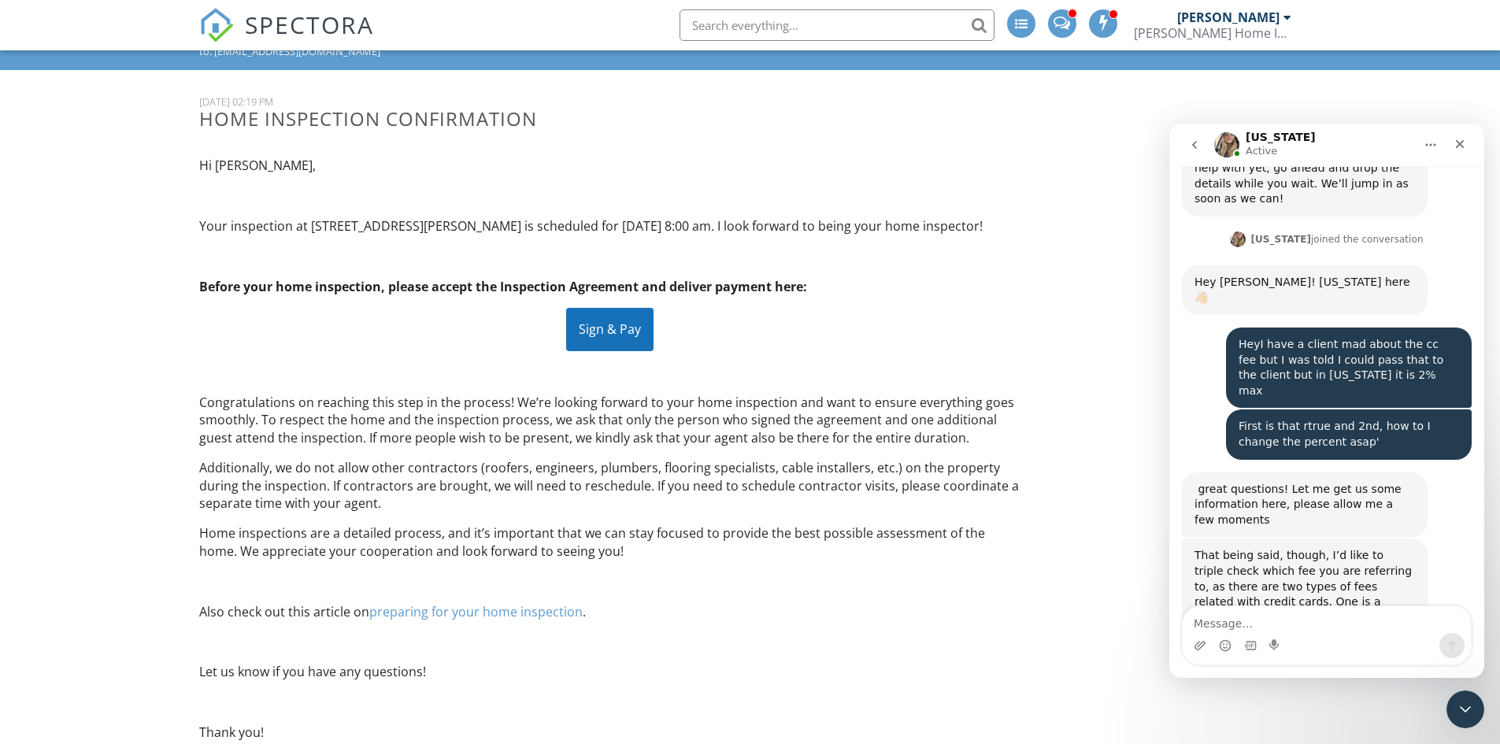
scroll to position [2132, 0]
click at [604, 336] on div "Sign & Pay" at bounding box center [609, 329] width 87 height 43
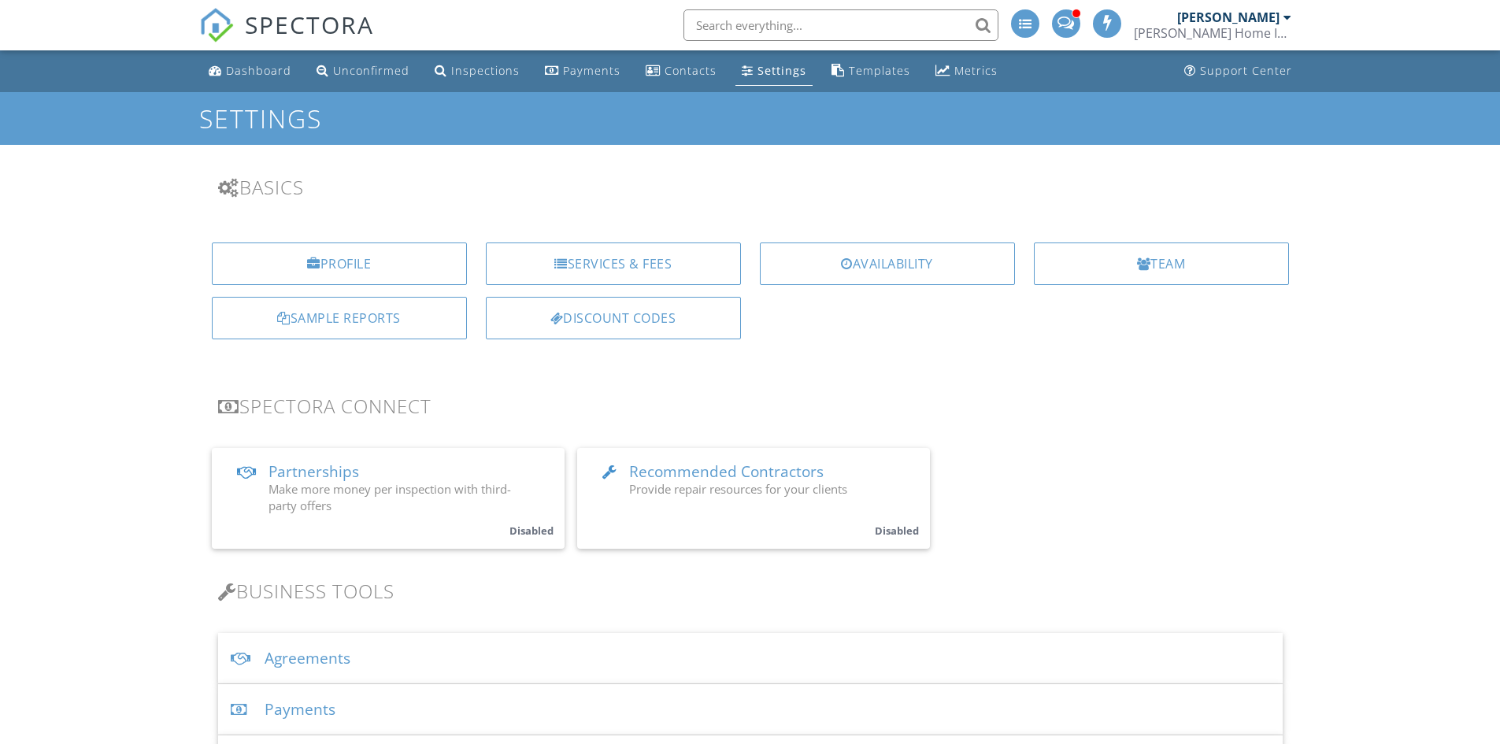
scroll to position [315, 0]
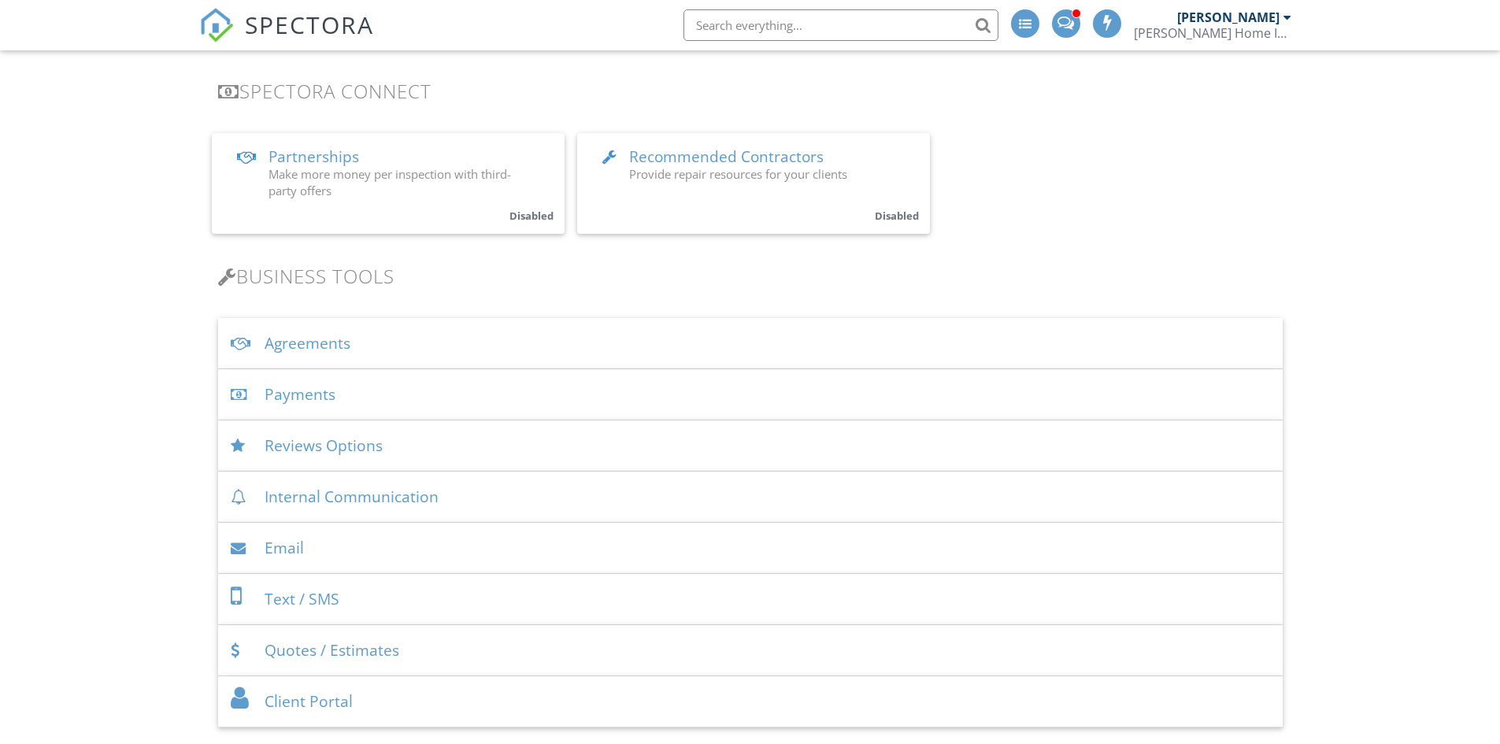
click at [307, 395] on div "Payments" at bounding box center [750, 394] width 1065 height 51
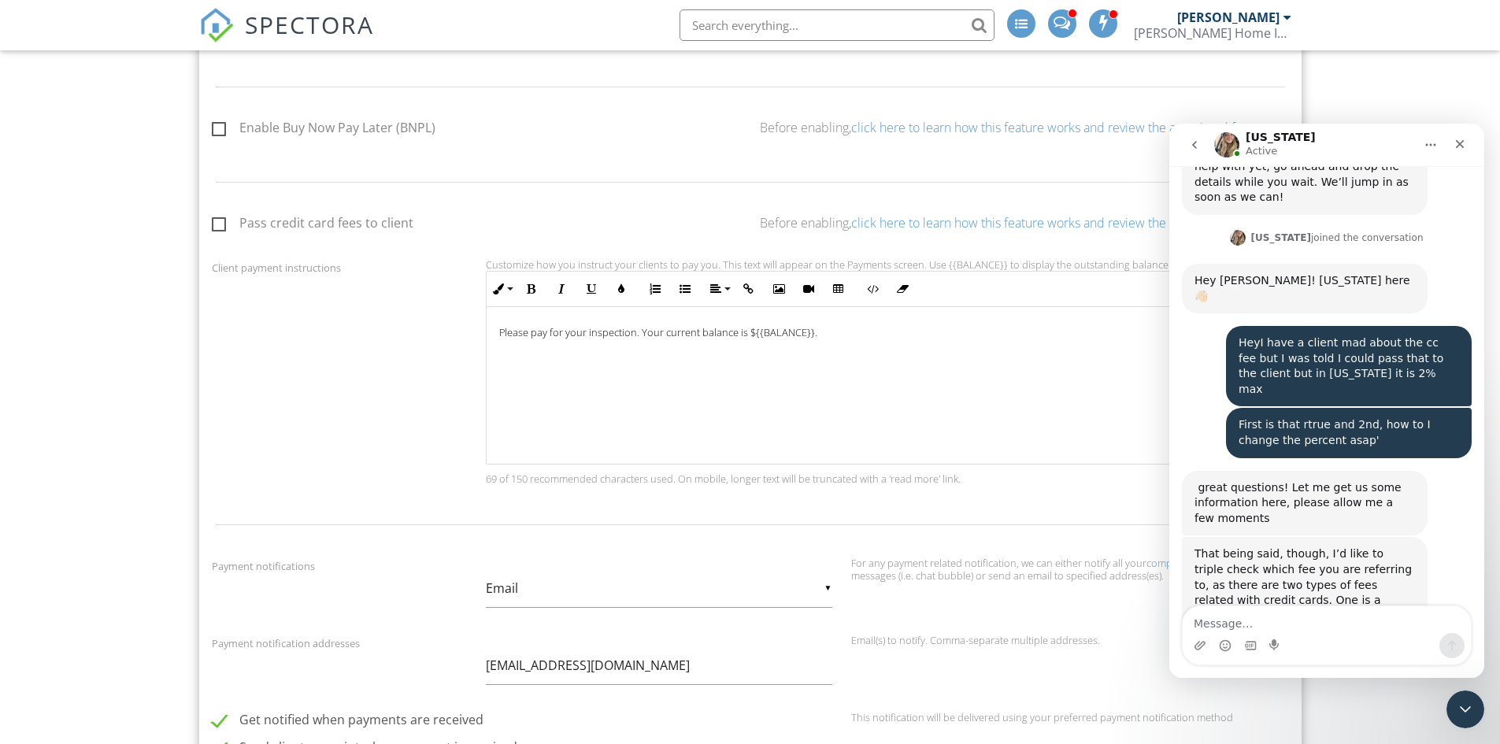
scroll to position [866, 0]
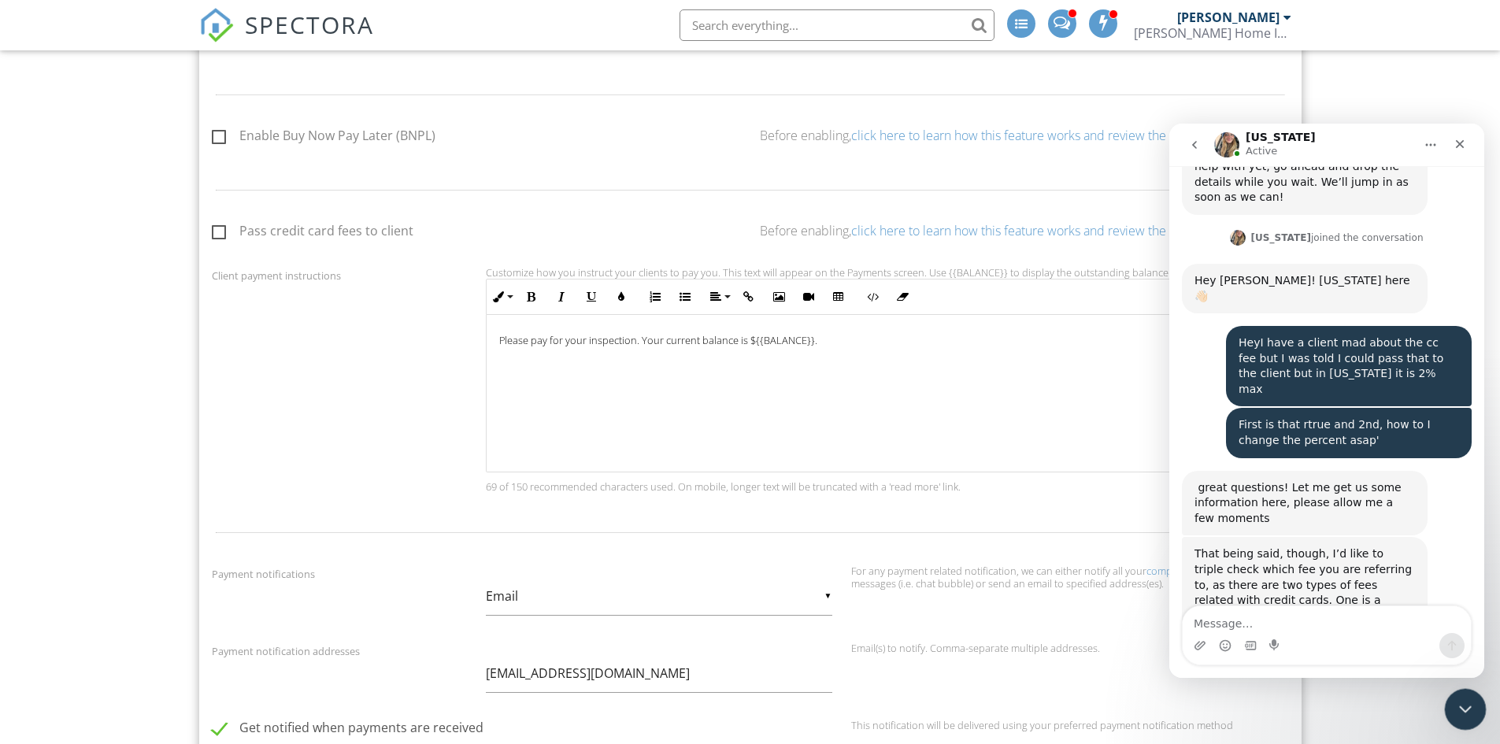
click at [1458, 711] on icon "Close Intercom Messenger" at bounding box center [1463, 707] width 19 height 19
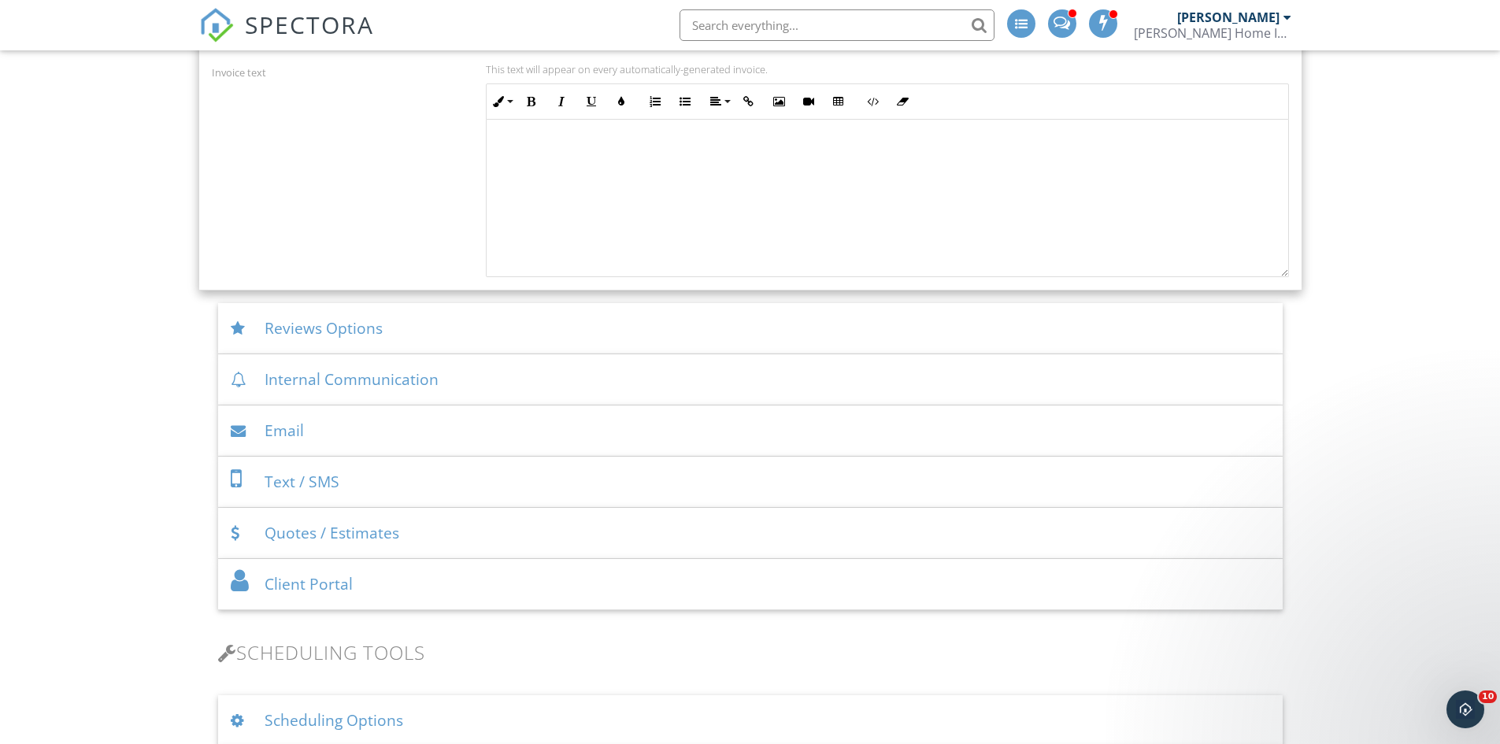
scroll to position [1732, 0]
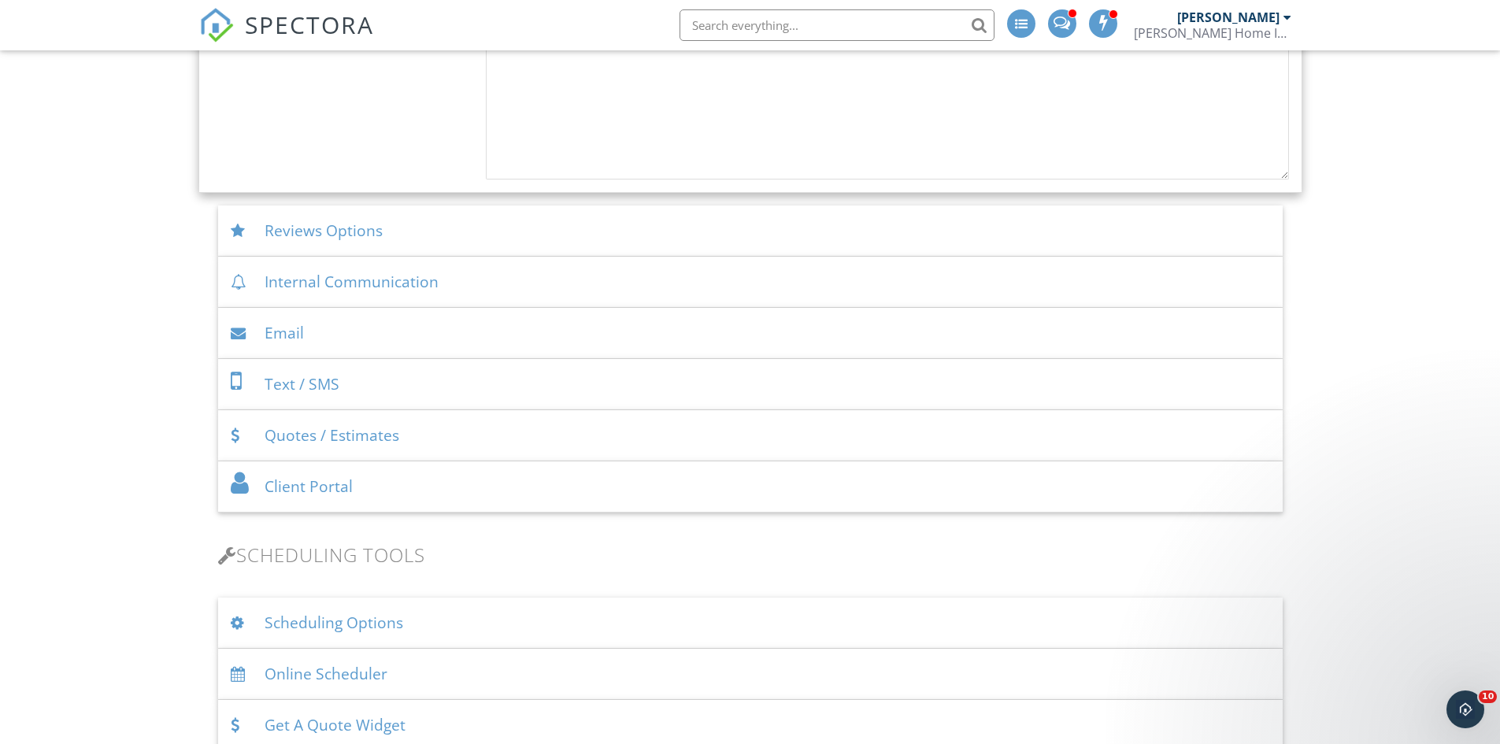
click at [355, 345] on div "Email" at bounding box center [750, 333] width 1065 height 51
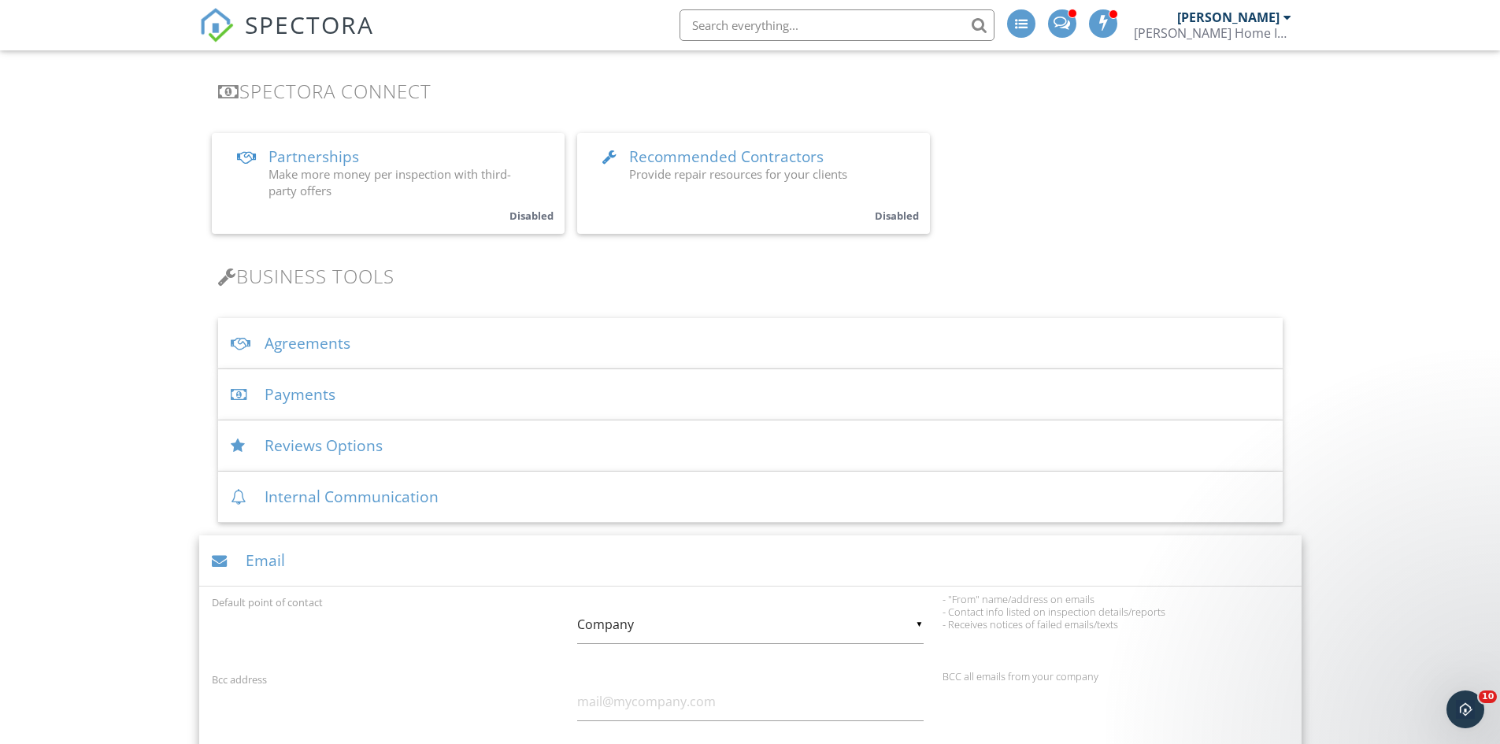
scroll to position [236, 0]
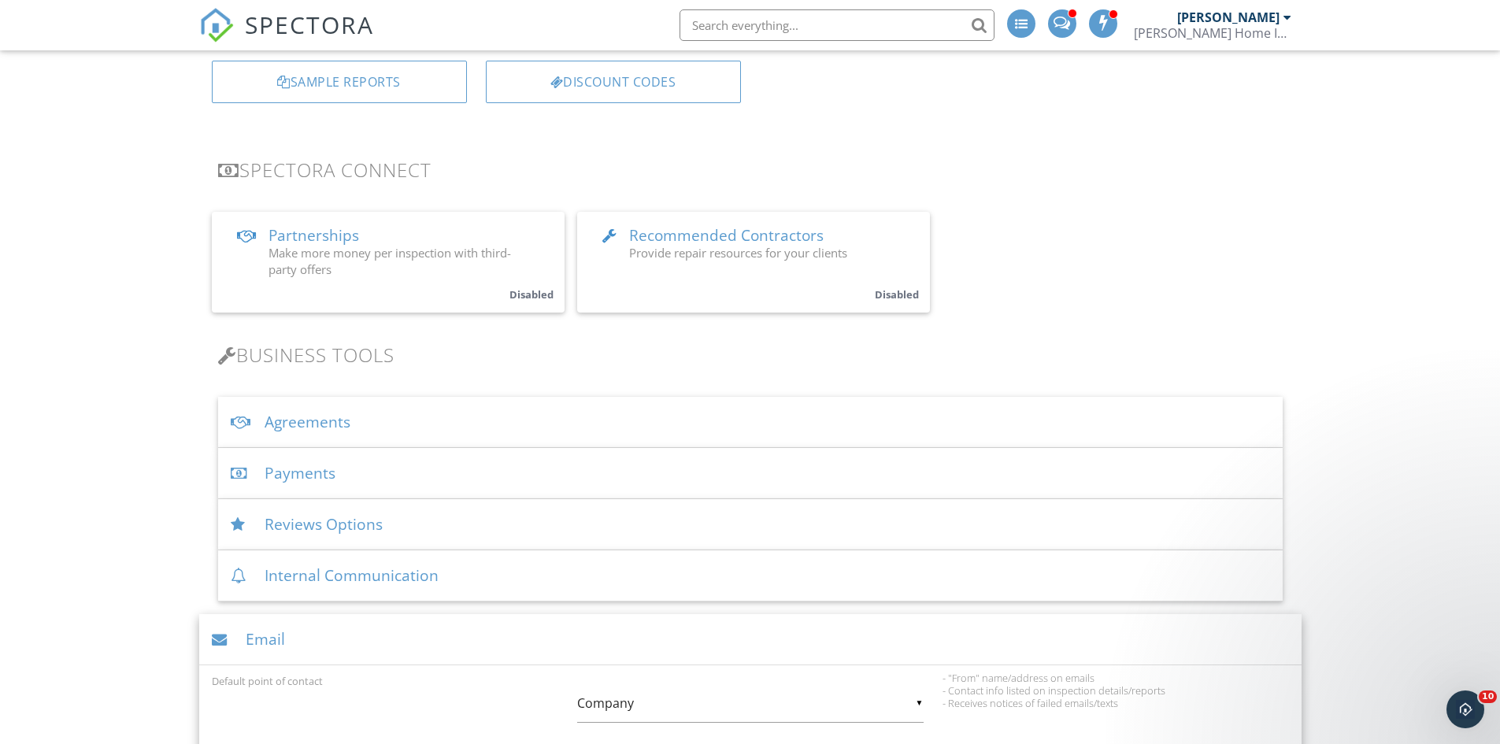
click at [338, 476] on div "Payments" at bounding box center [750, 473] width 1065 height 51
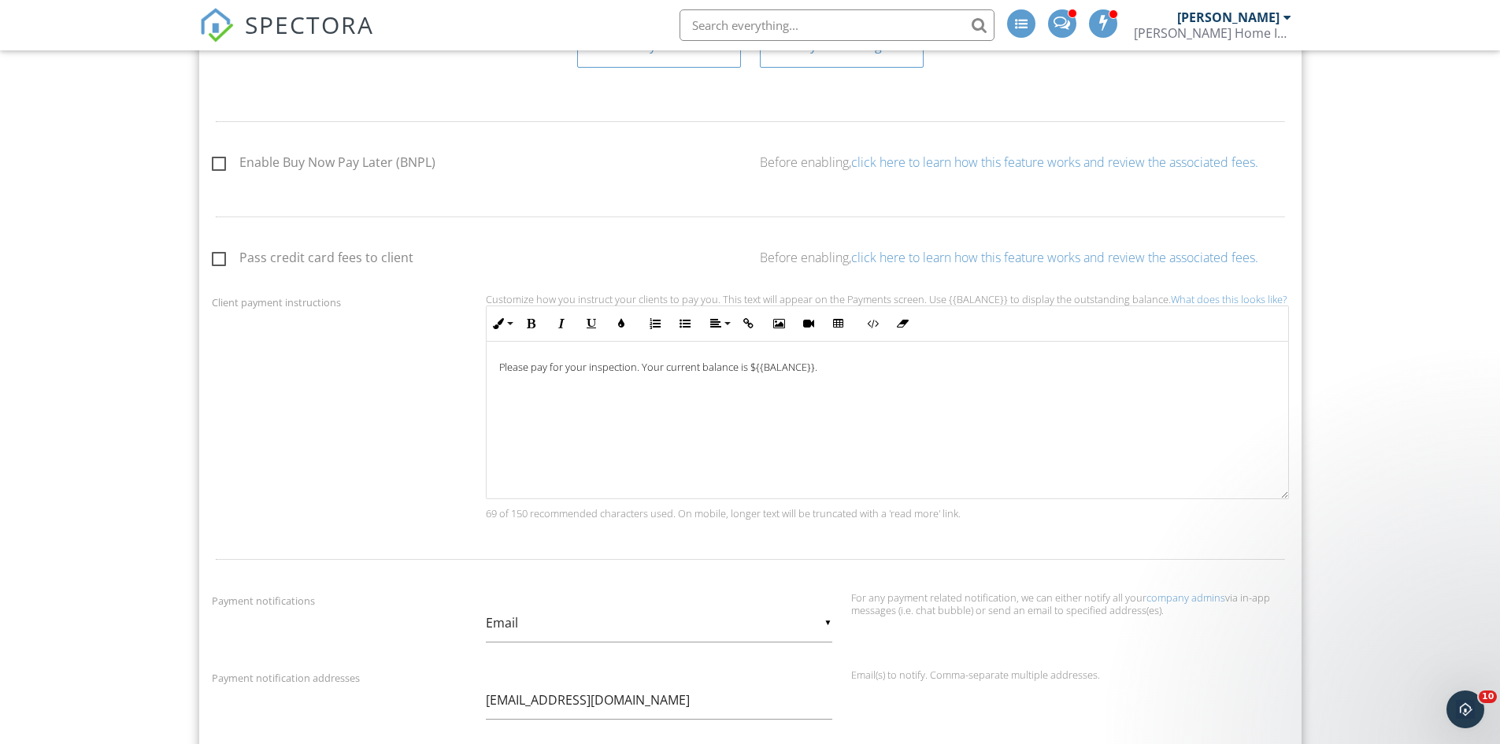
scroll to position [866, 0]
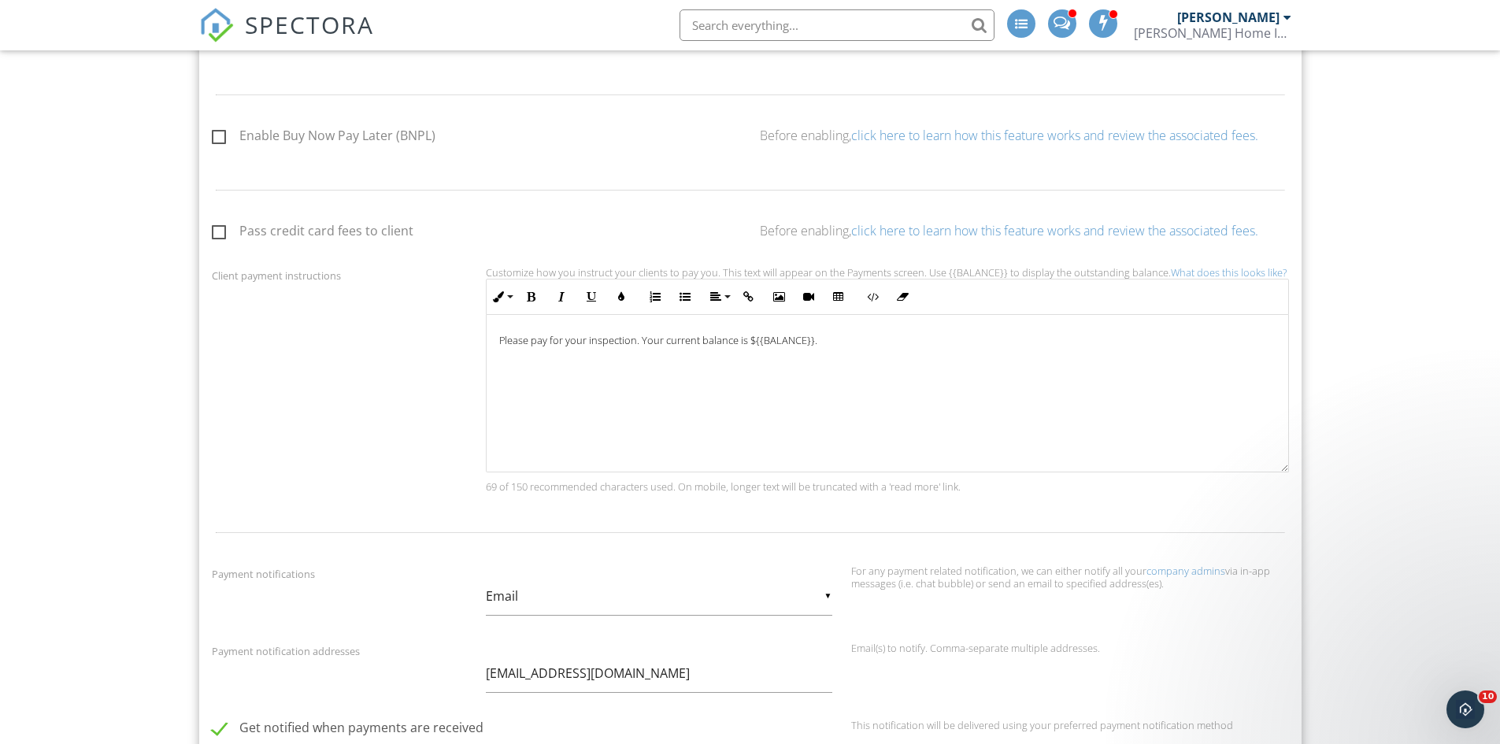
click at [216, 235] on label "Pass credit card fees to client" at bounding box center [313, 234] width 202 height 20
click at [216, 235] on input "Pass credit card fees to client" at bounding box center [217, 233] width 10 height 10
checkbox input "true"
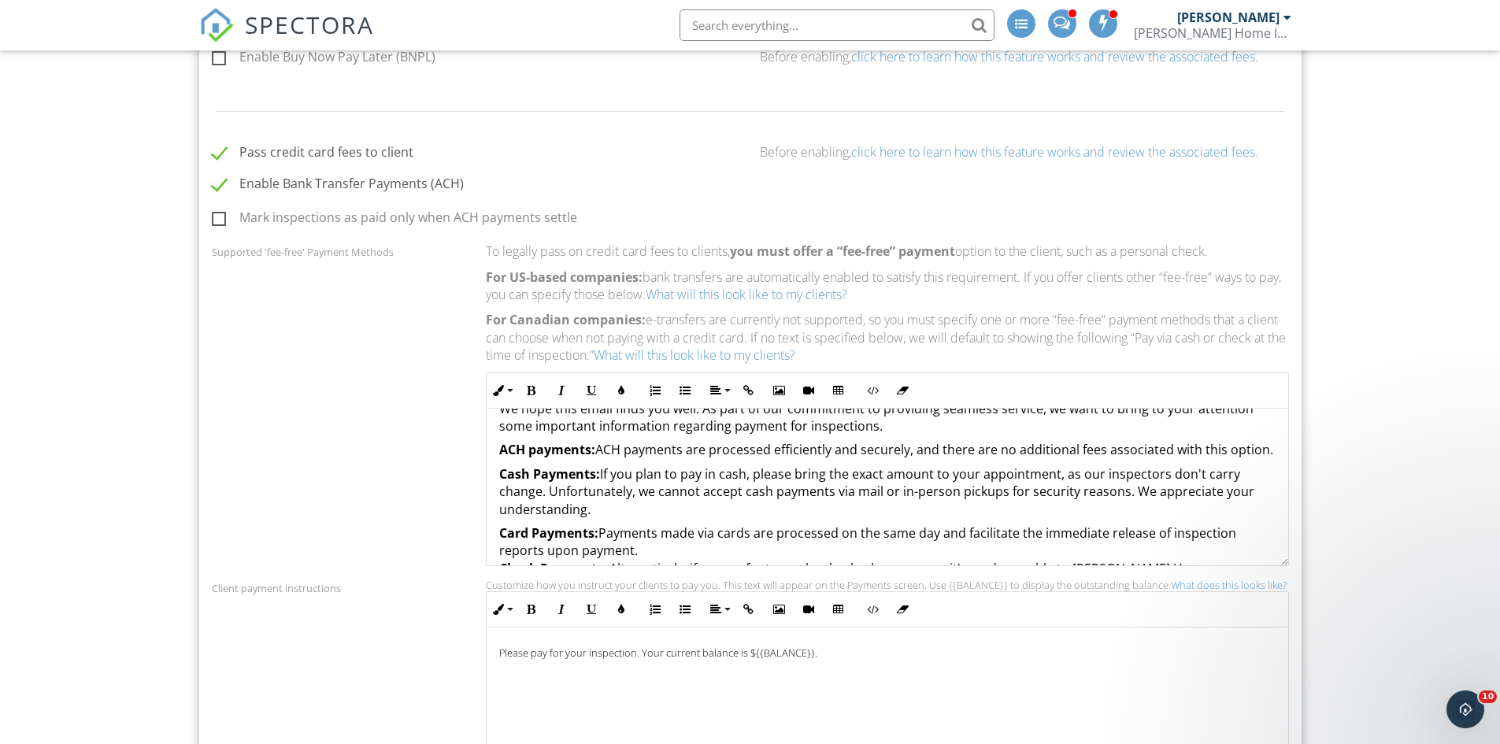
scroll to position [0, 0]
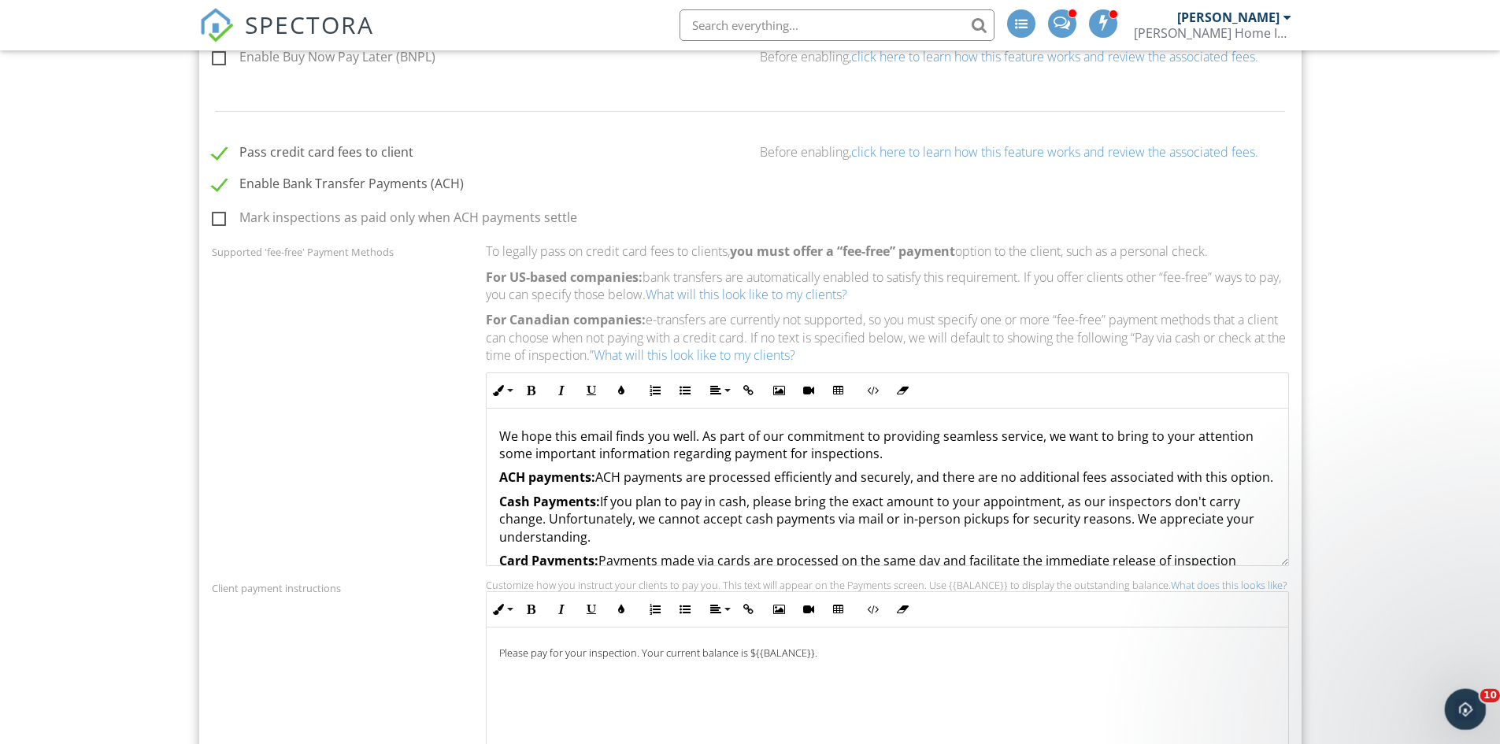
drag, startPoint x: 2892, startPoint y: 1388, endPoint x: 1460, endPoint y: 699, distance: 1588.8
click at [1460, 698] on icon "Open Intercom Messenger" at bounding box center [1464, 708] width 26 height 26
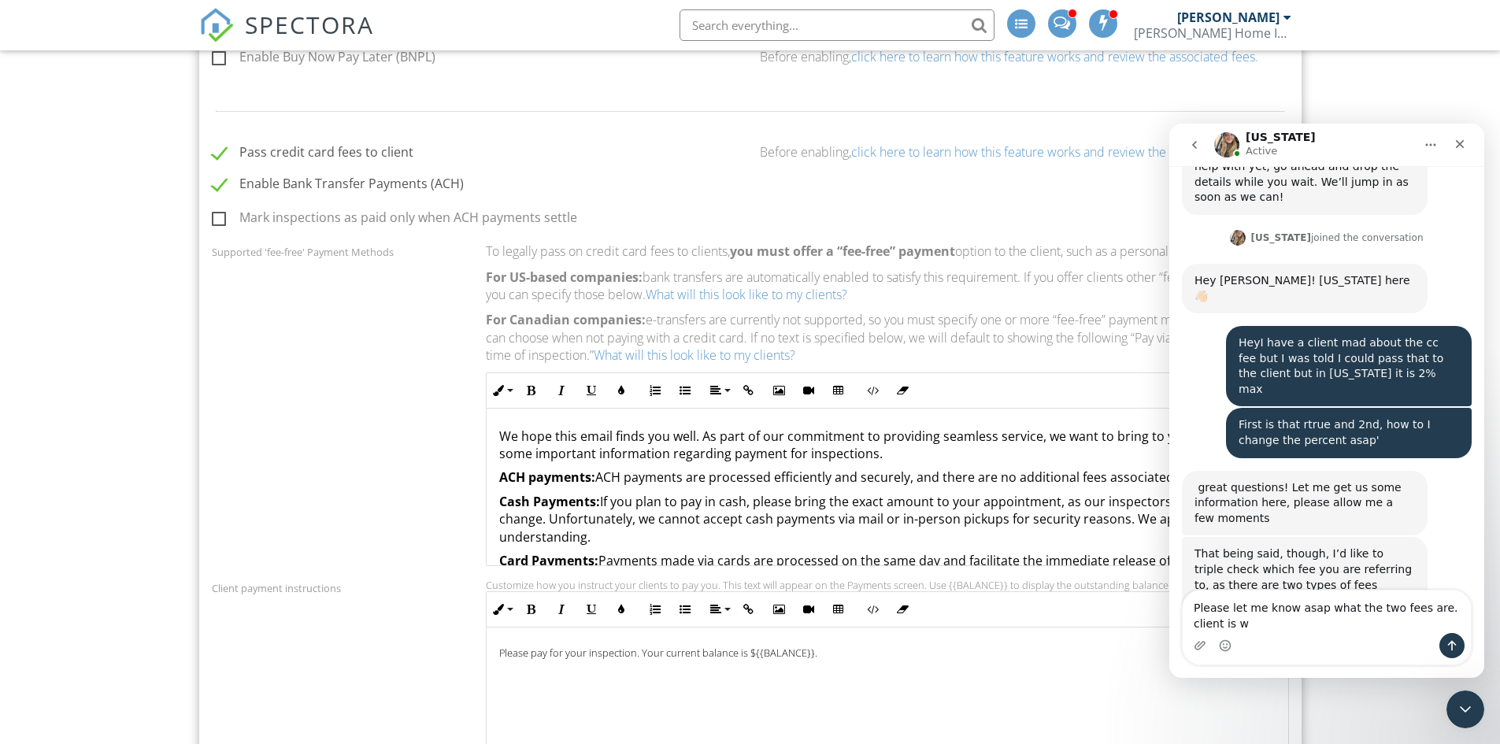
scroll to position [2148, 0]
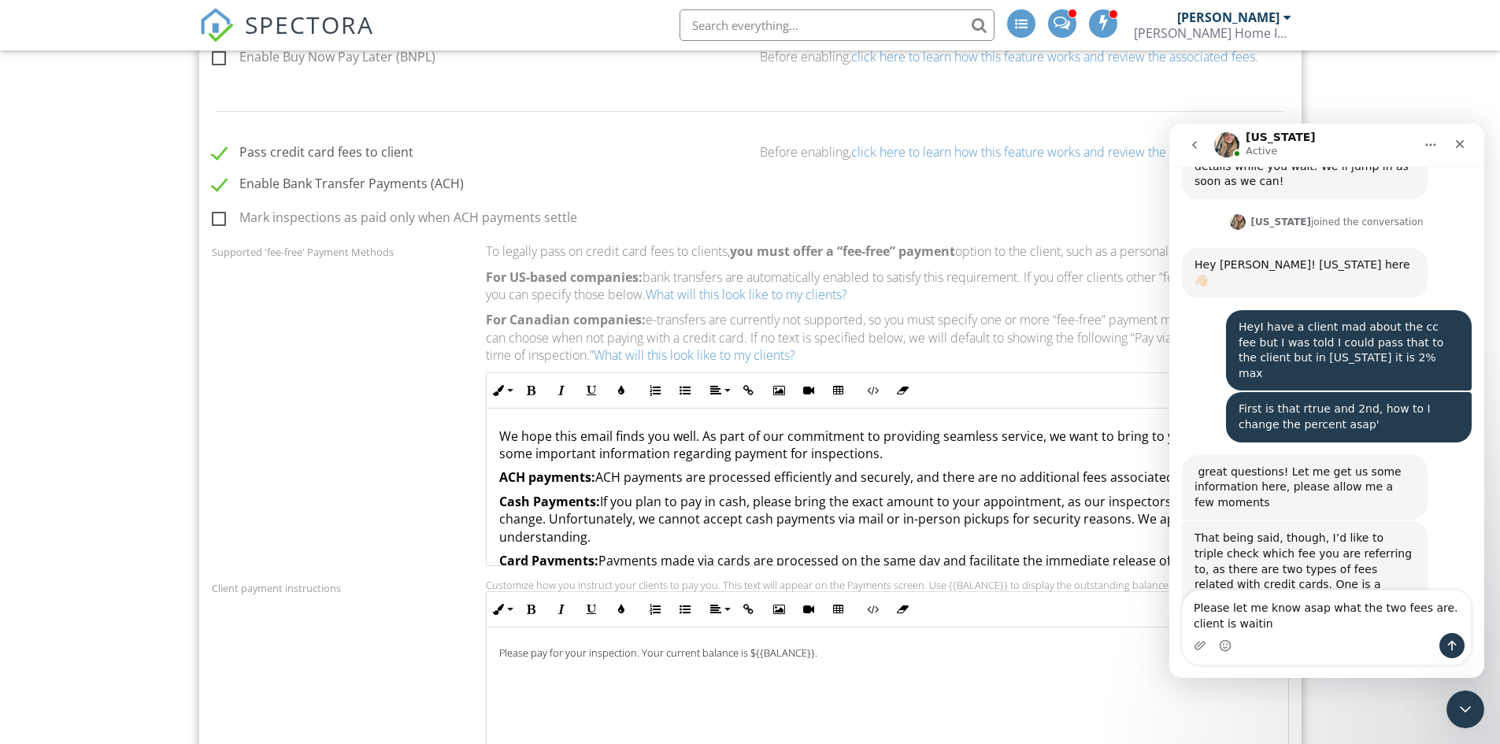
type textarea "Please let me know asap what the two fees are. client is waiting"
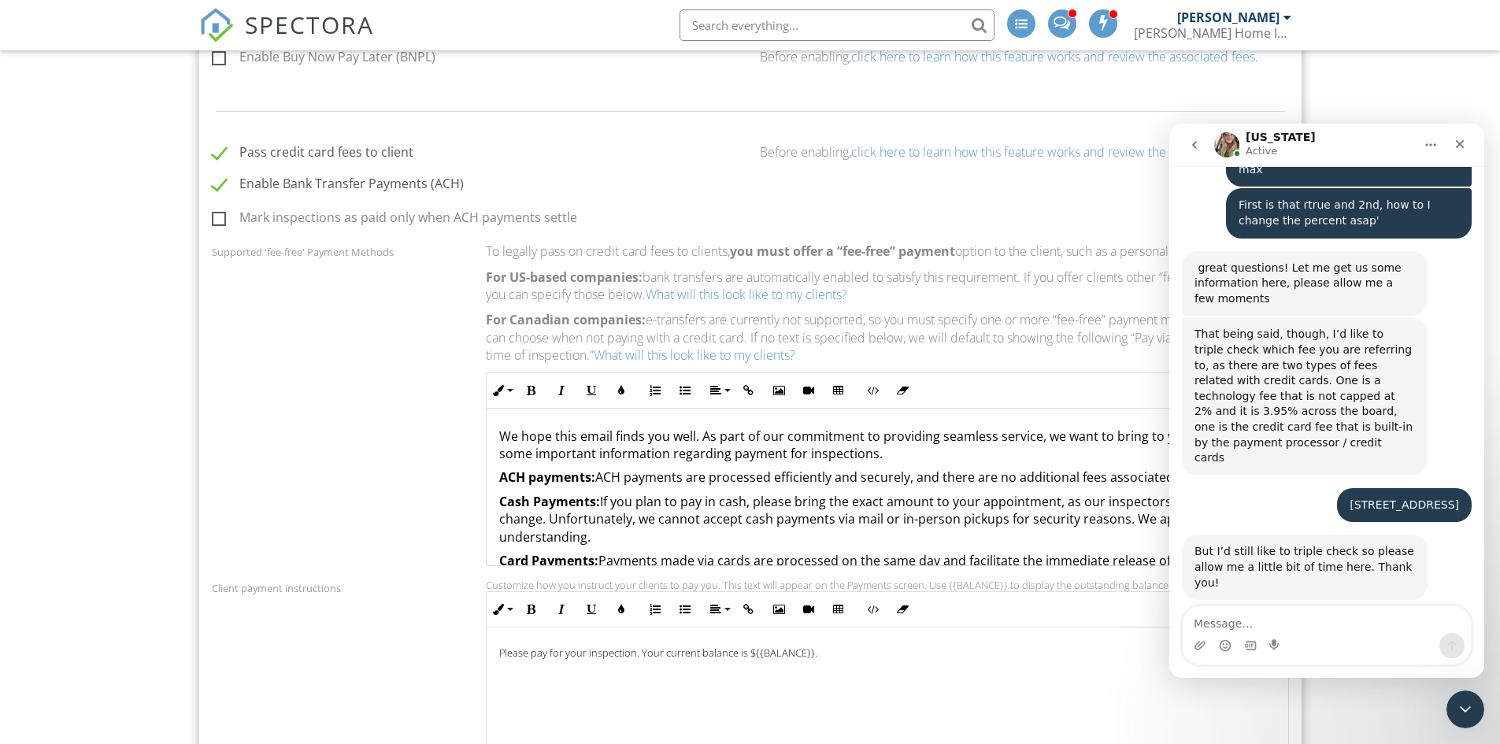
scroll to position [2358, 0]
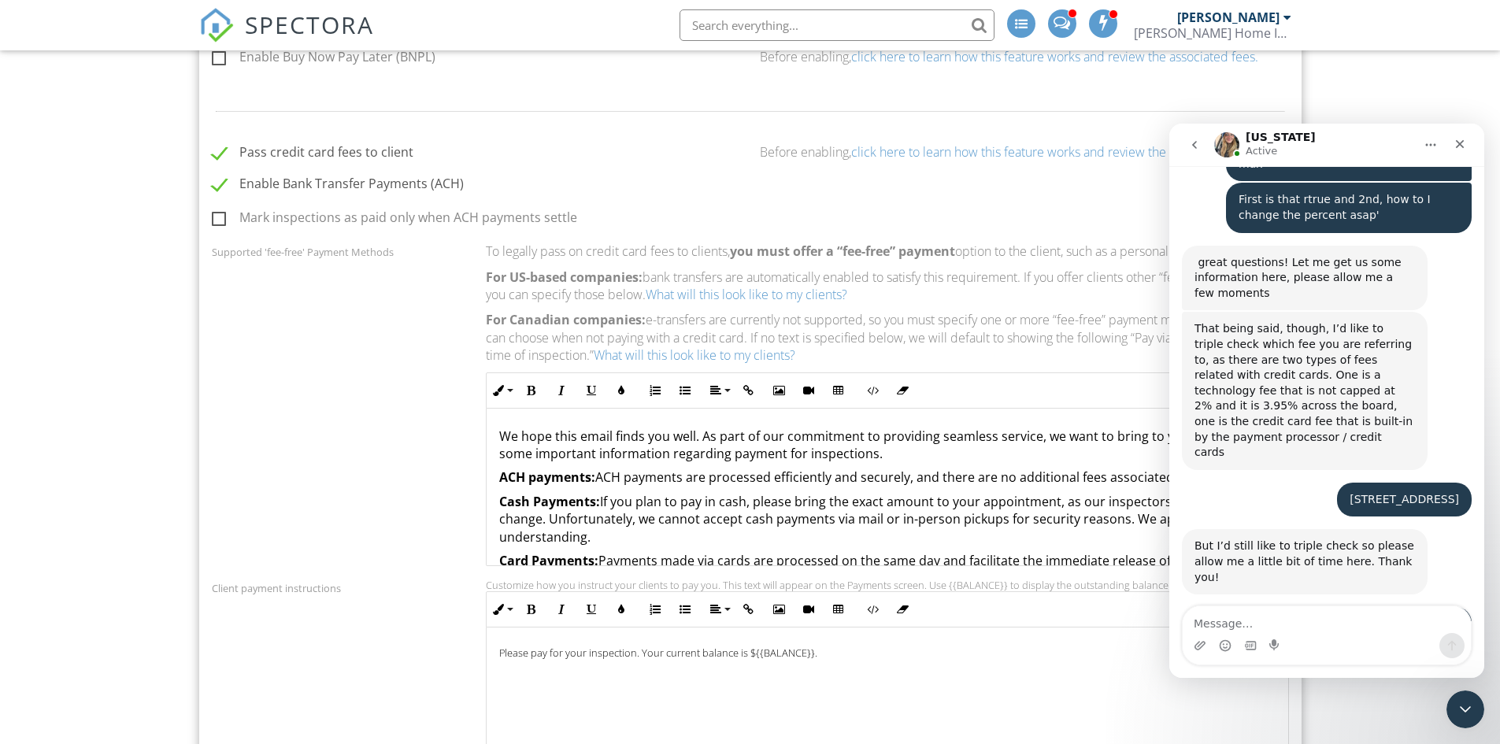
click at [216, 158] on label "Pass credit card fees to client" at bounding box center [313, 155] width 202 height 20
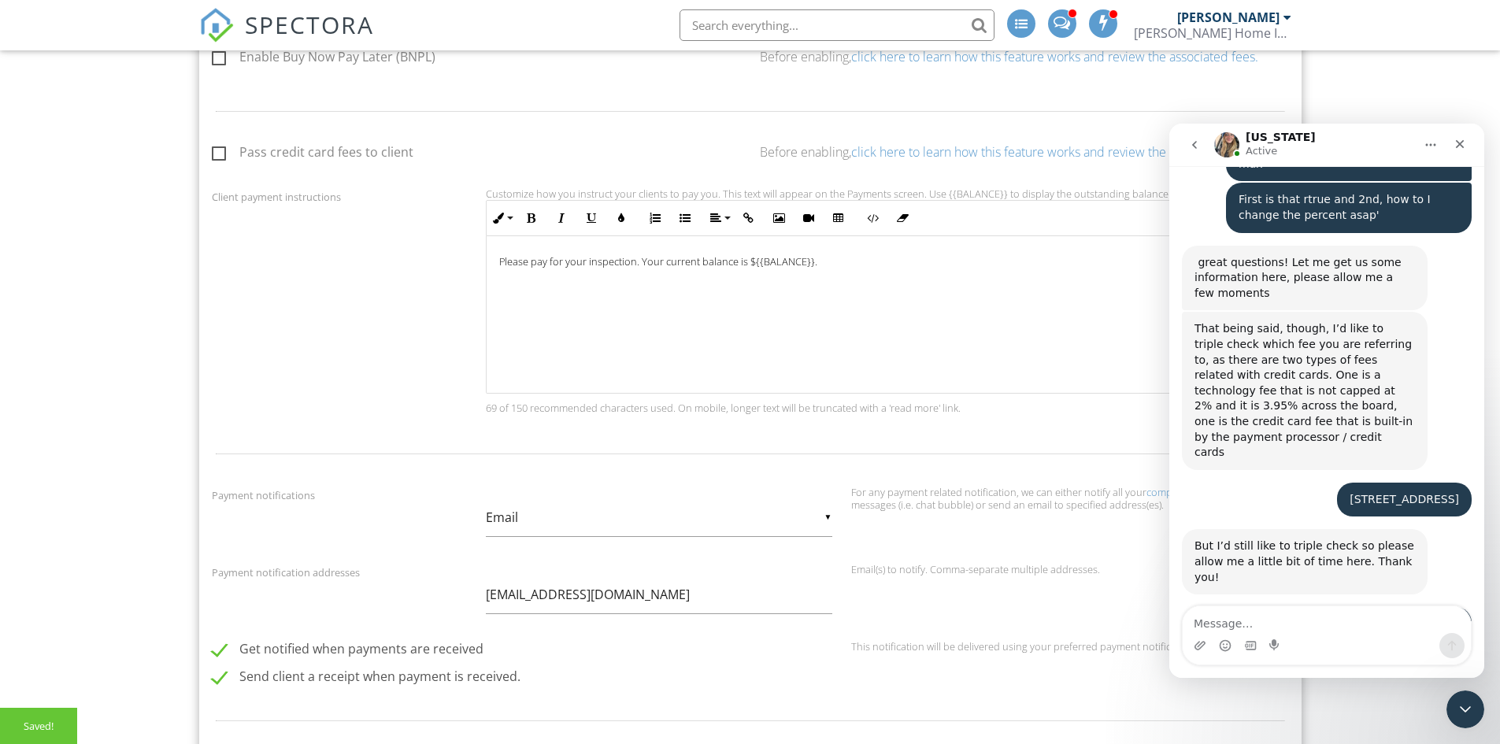
click at [217, 158] on label "Pass credit card fees to client" at bounding box center [313, 155] width 202 height 20
click at [217, 158] on input "Pass credit card fees to client" at bounding box center [217, 155] width 10 height 10
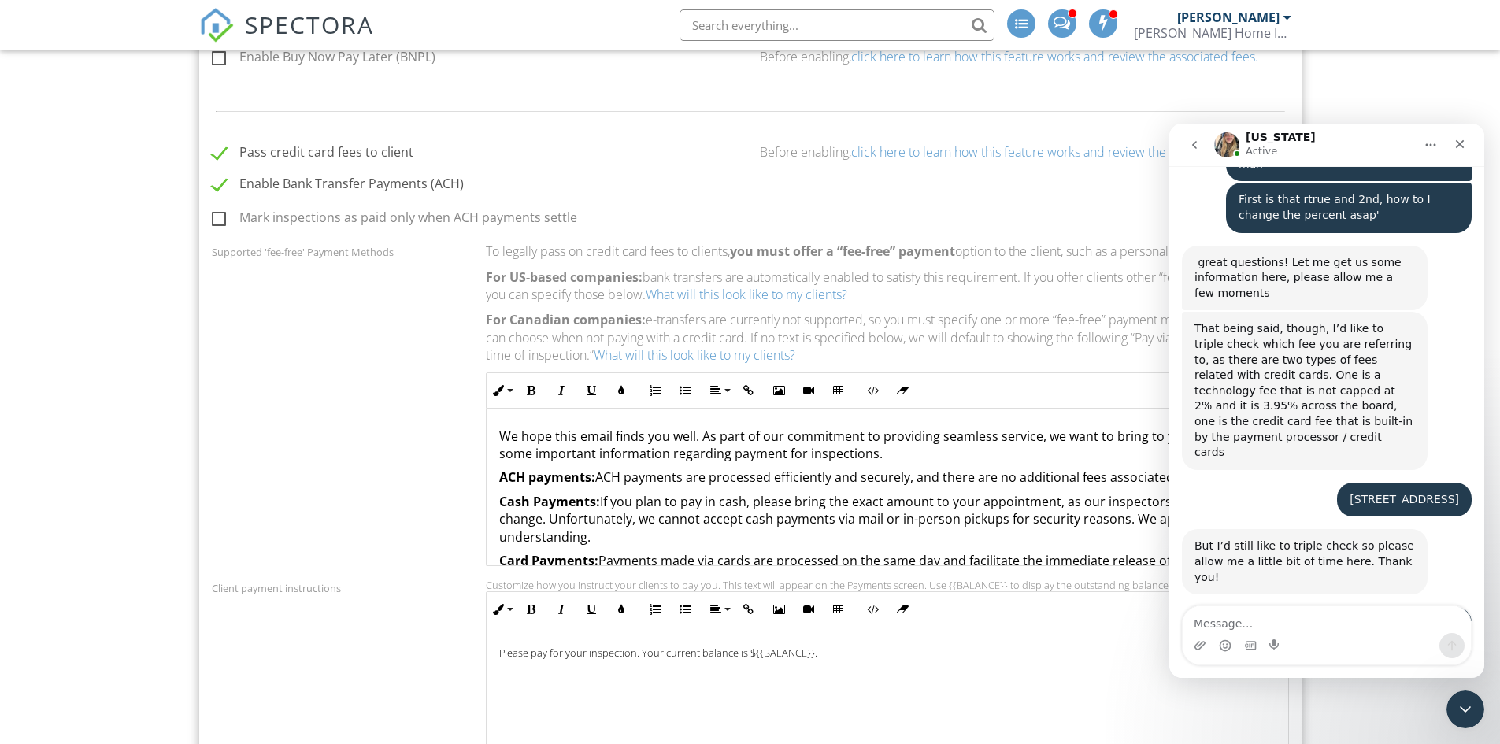
click at [217, 149] on label "Pass credit card fees to client" at bounding box center [313, 155] width 202 height 20
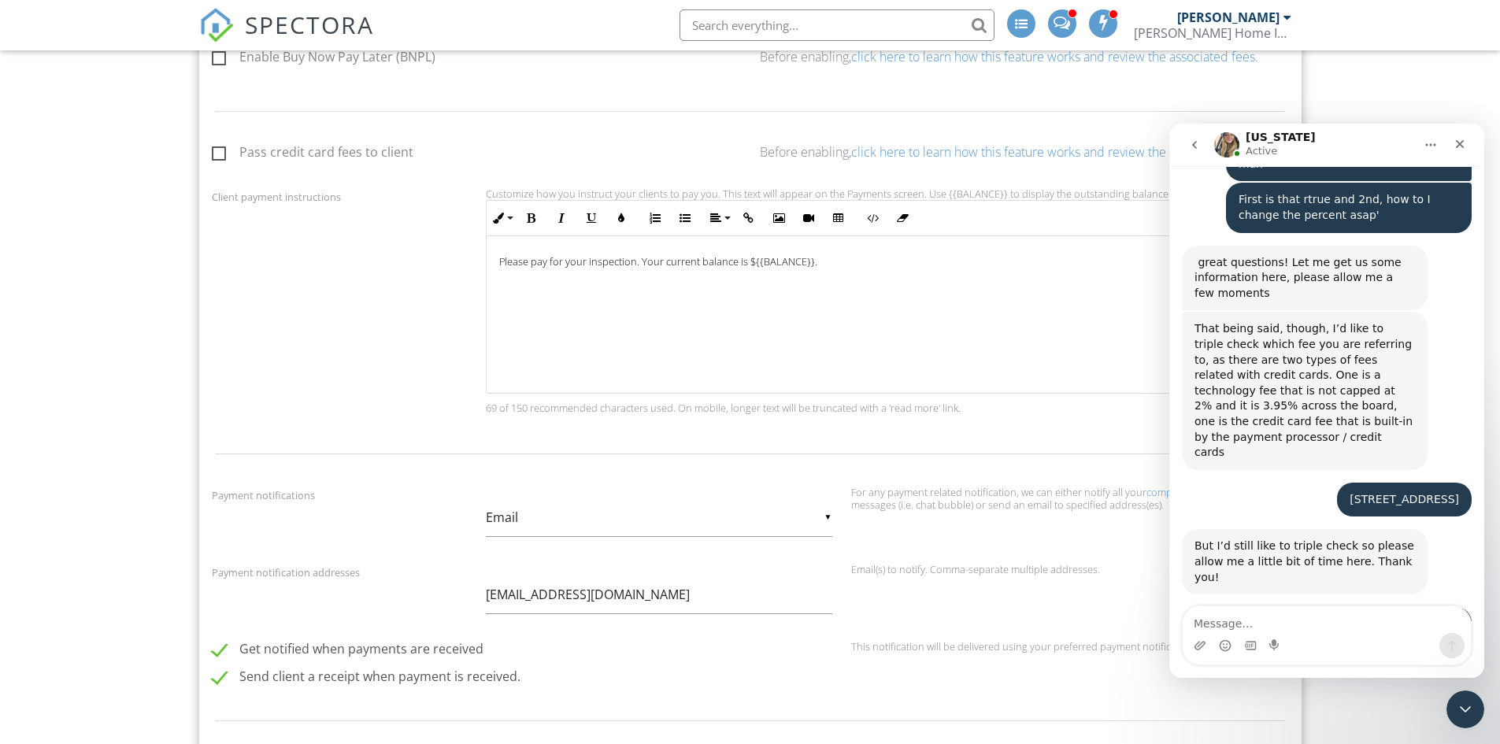
click at [217, 153] on label "Pass credit card fees to client" at bounding box center [313, 155] width 202 height 20
click at [217, 153] on input "Pass credit card fees to client" at bounding box center [217, 155] width 10 height 10
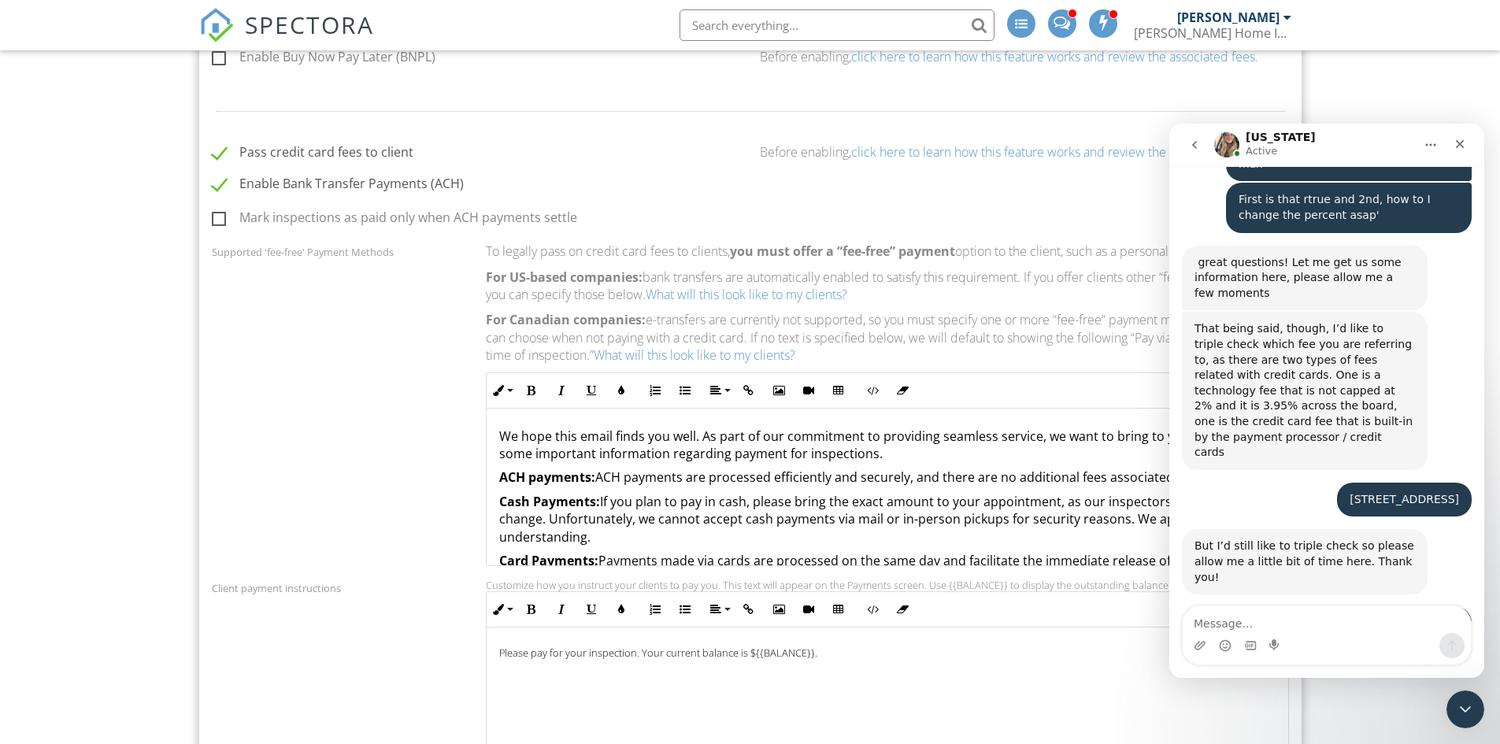
click at [220, 150] on label "Pass credit card fees to client" at bounding box center [313, 155] width 202 height 20
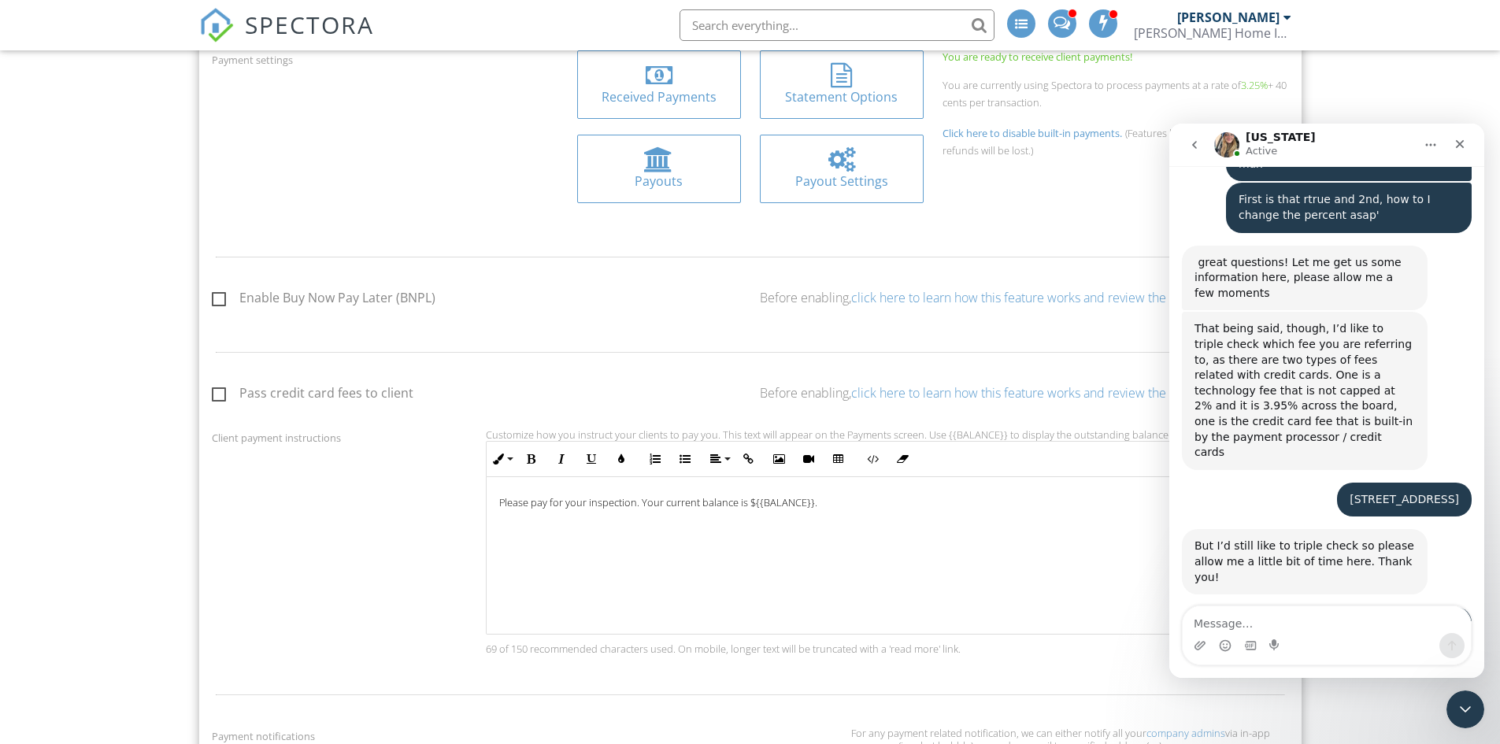
scroll to position [709, 0]
click at [224, 391] on label "Pass credit card fees to client" at bounding box center [313, 391] width 202 height 20
click at [222, 391] on input "Pass credit card fees to client" at bounding box center [217, 391] width 10 height 10
checkbox input "true"
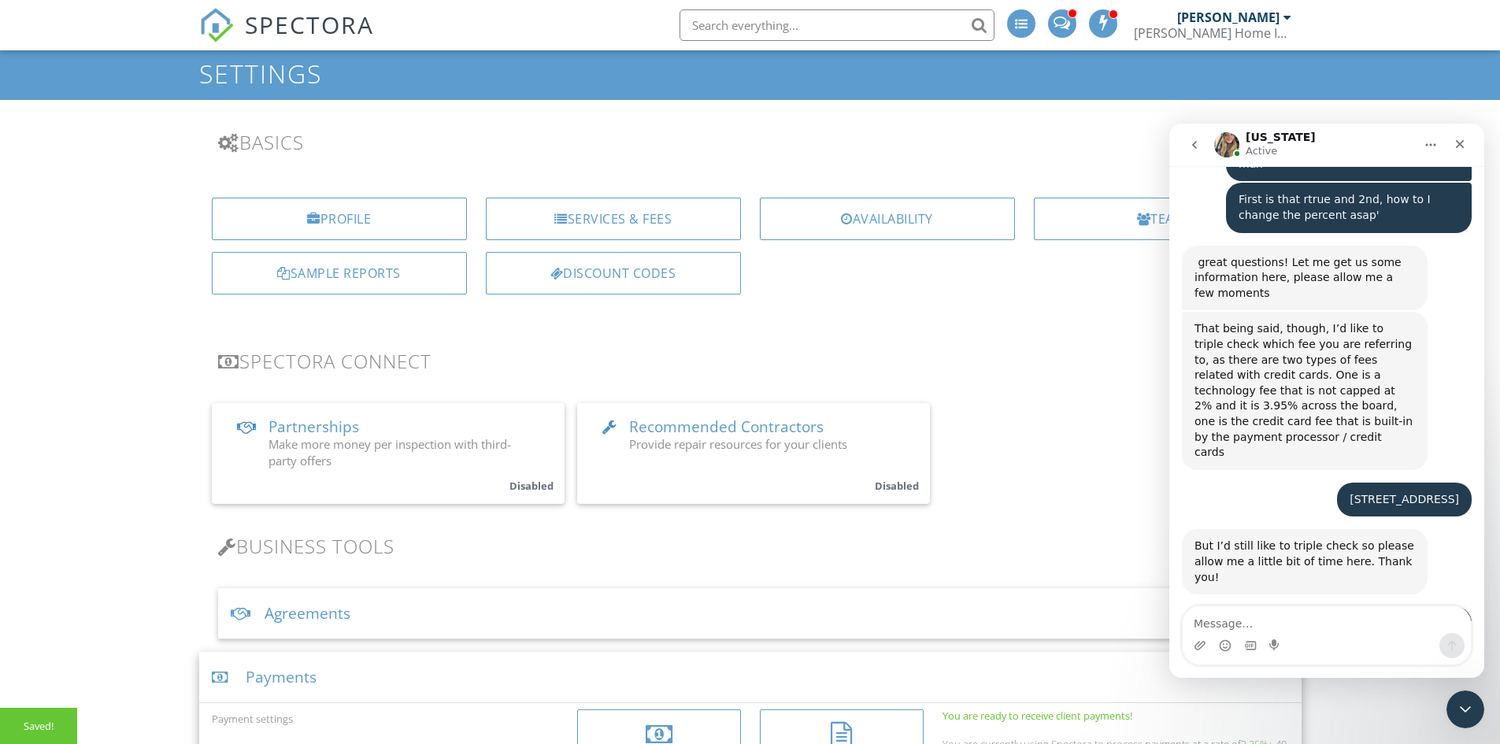
scroll to position [0, 0]
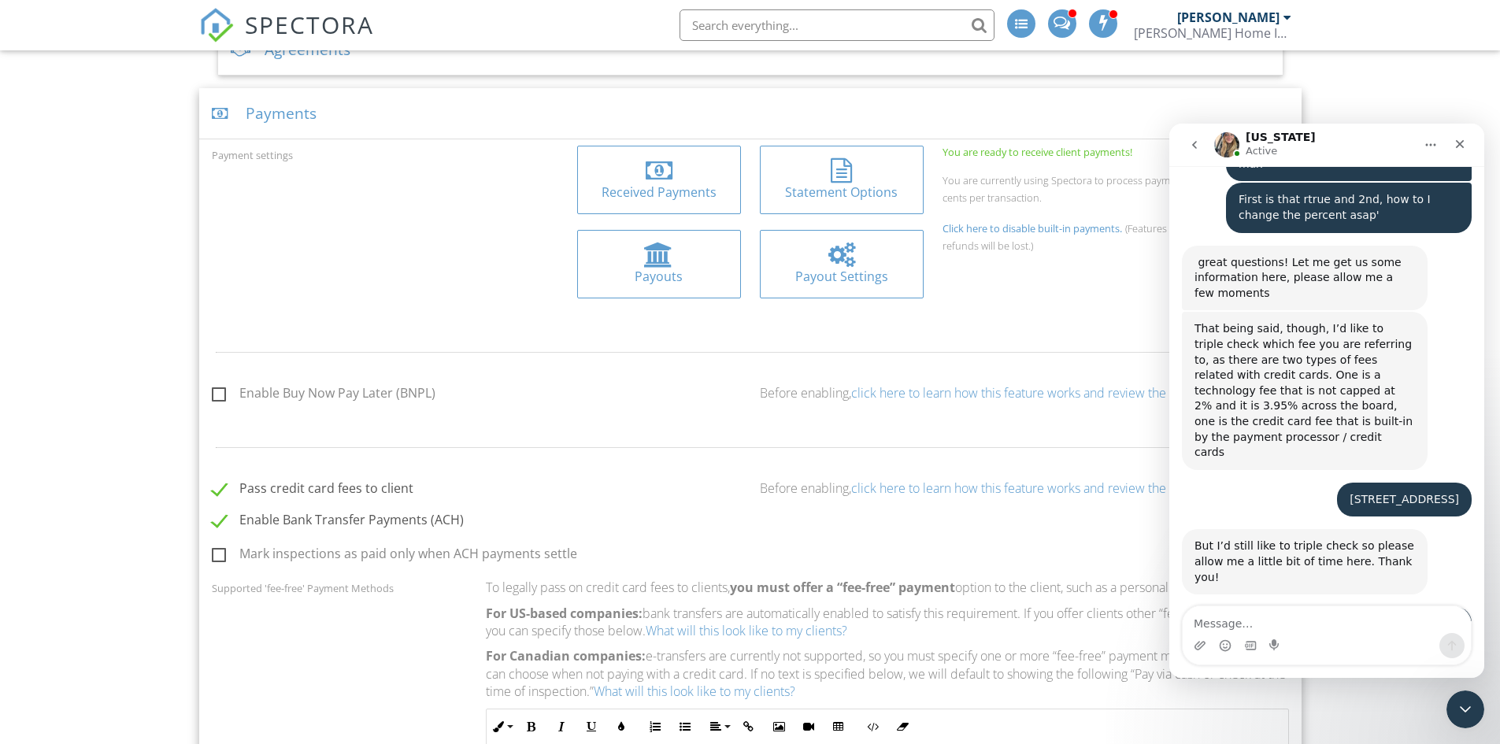
scroll to position [630, 0]
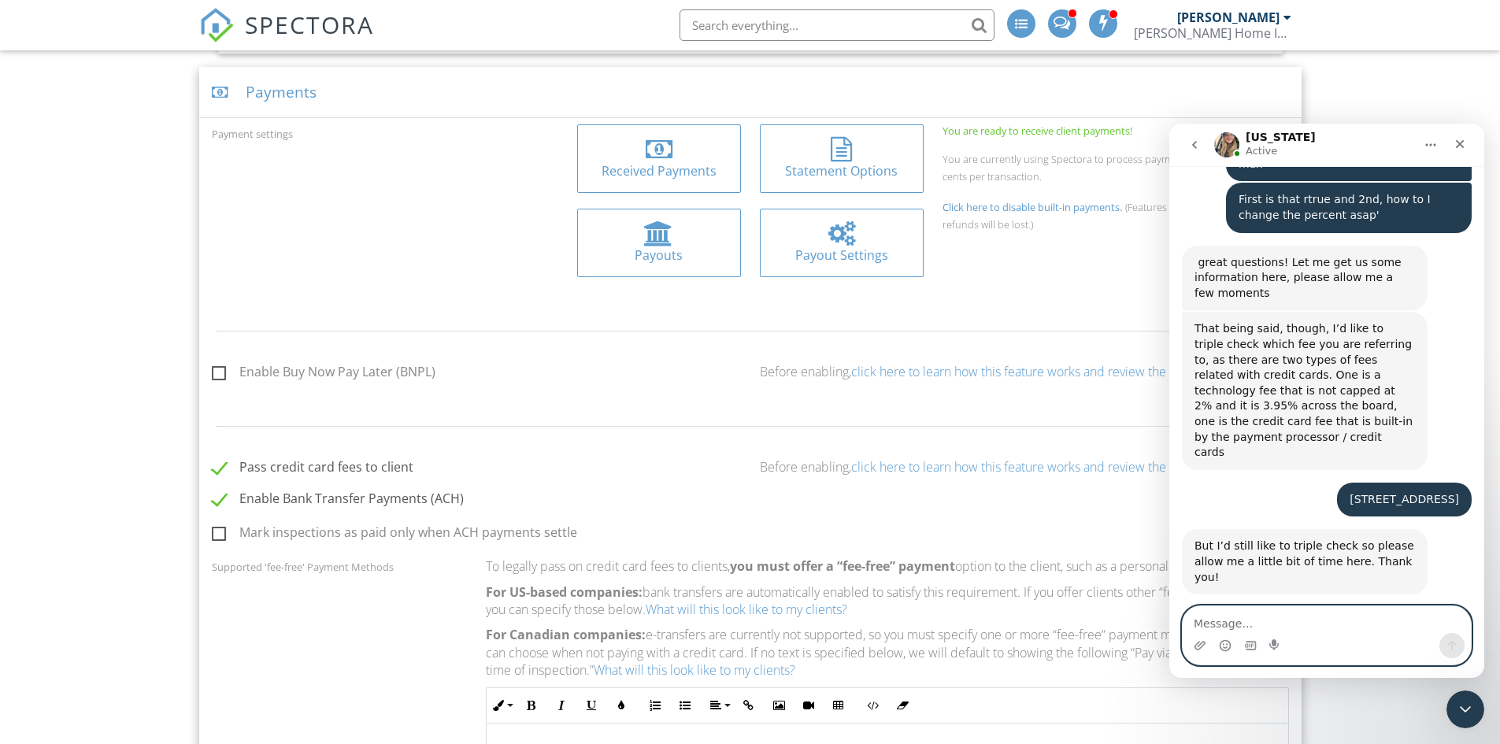
click at [1250, 621] on textarea "Message…" at bounding box center [1327, 619] width 288 height 27
click at [1333, 626] on textarea "I don't even see an options" at bounding box center [1327, 619] width 288 height 27
type textarea "I don't even see an options to cover a portion."
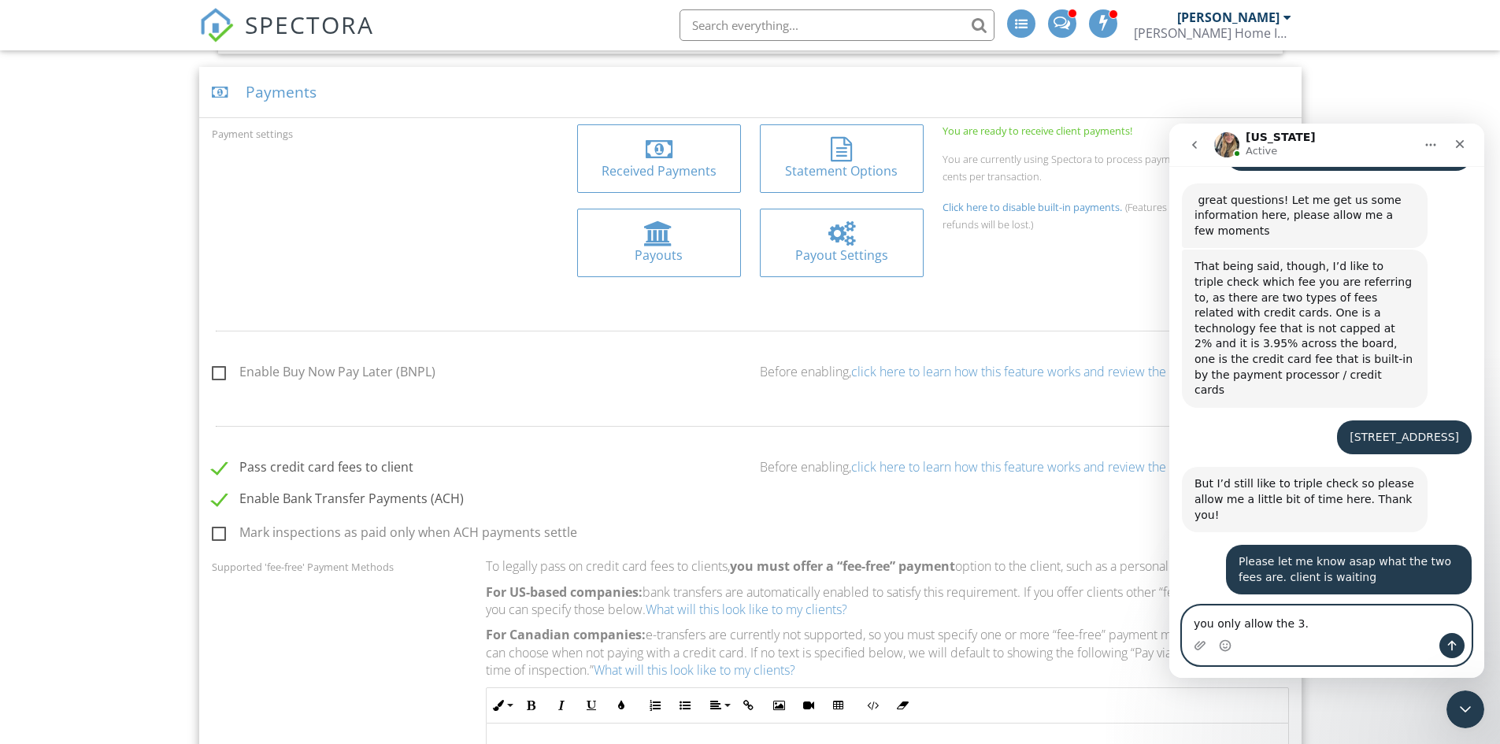
scroll to position [2481, 0]
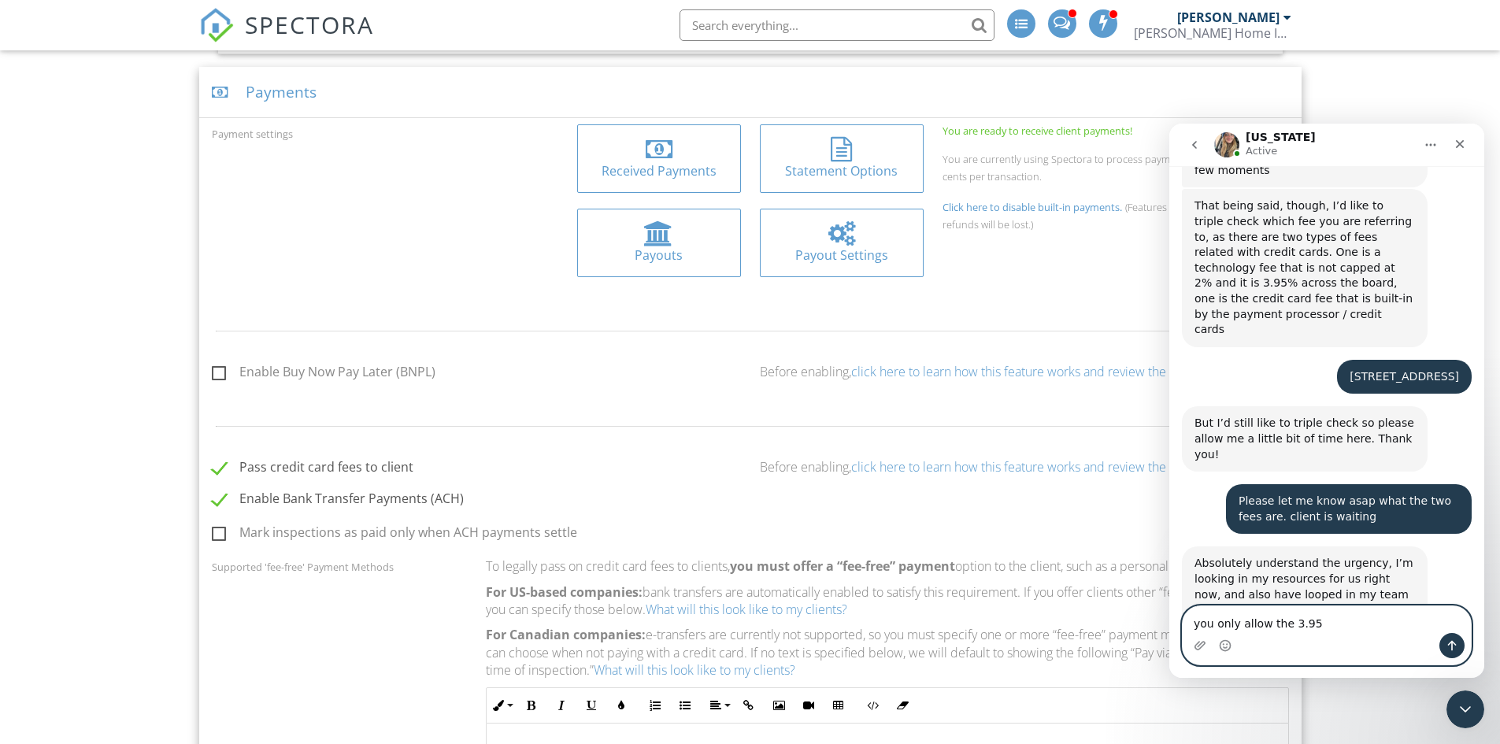
type textarea "you only allow the 3.95%"
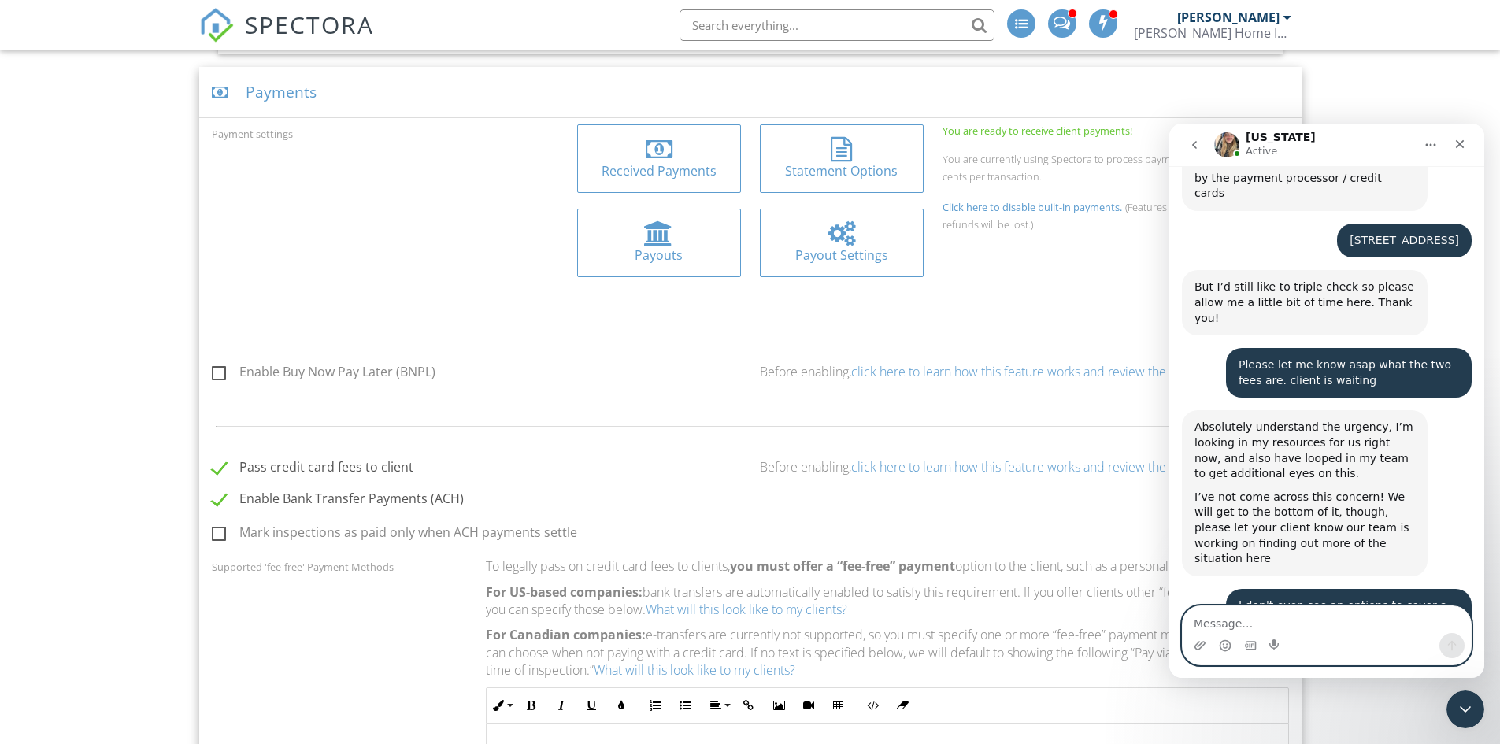
scroll to position [2618, 0]
click at [1243, 631] on textarea "Message…" at bounding box center [1327, 619] width 288 height 27
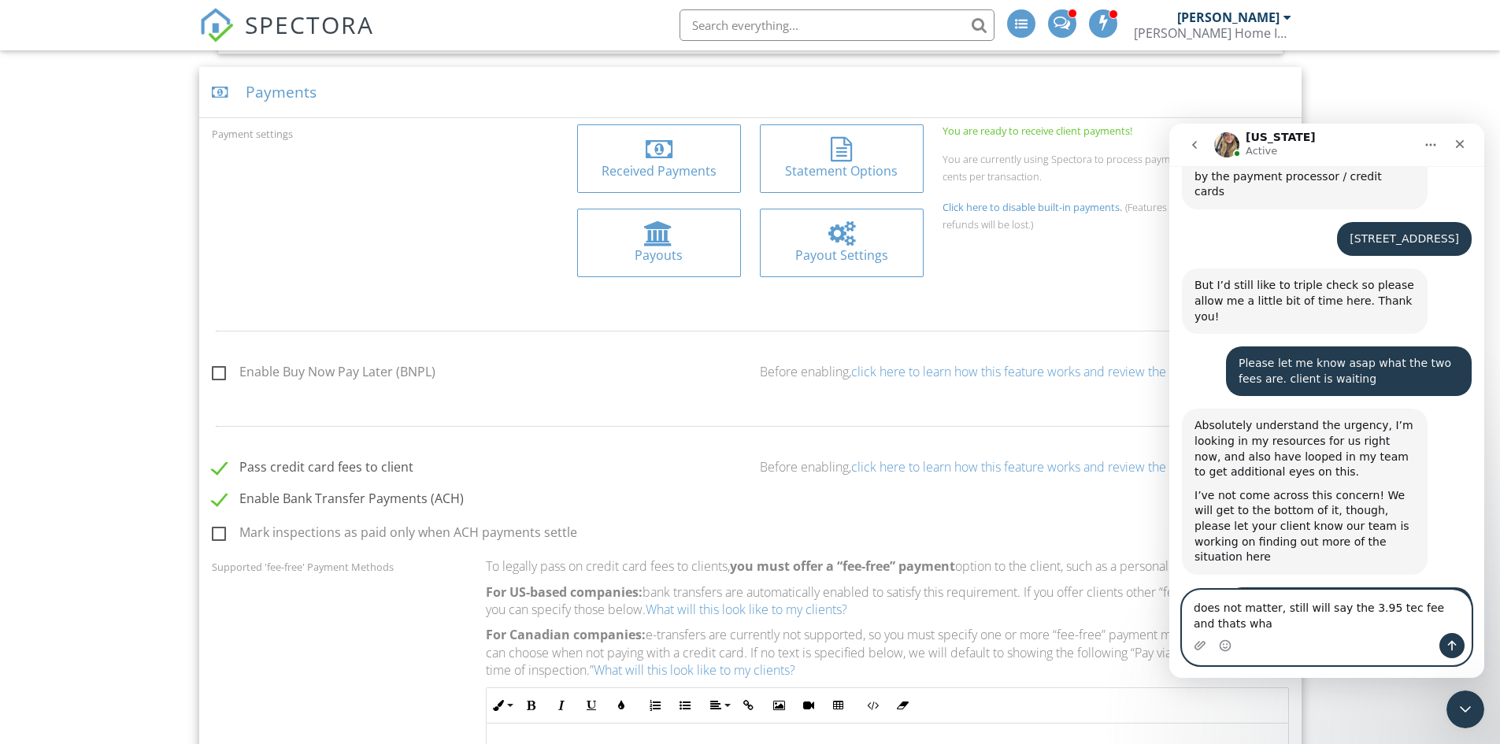
scroll to position [2634, 0]
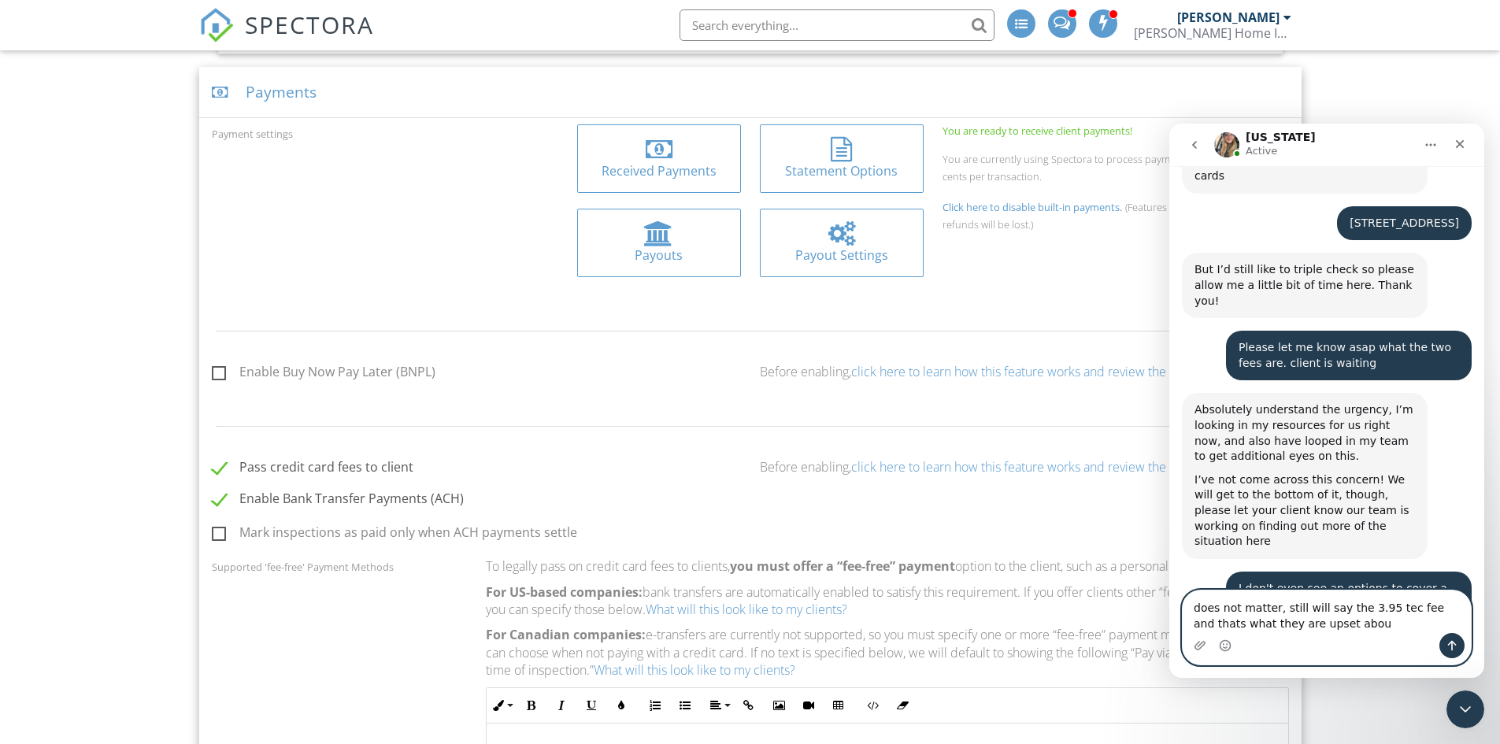
type textarea "does not matter, still will say the 3.95 tec fee and thats what they are upset …"
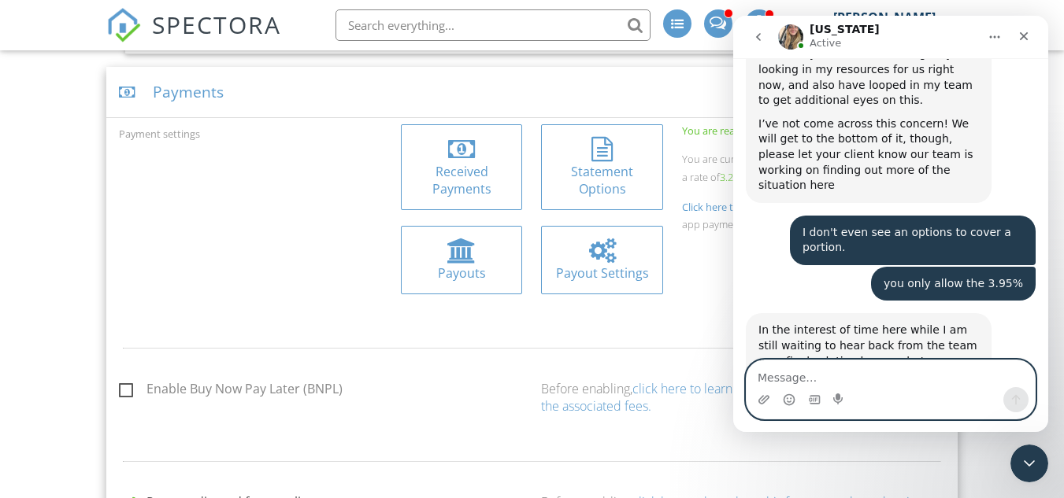
scroll to position [2881, 0]
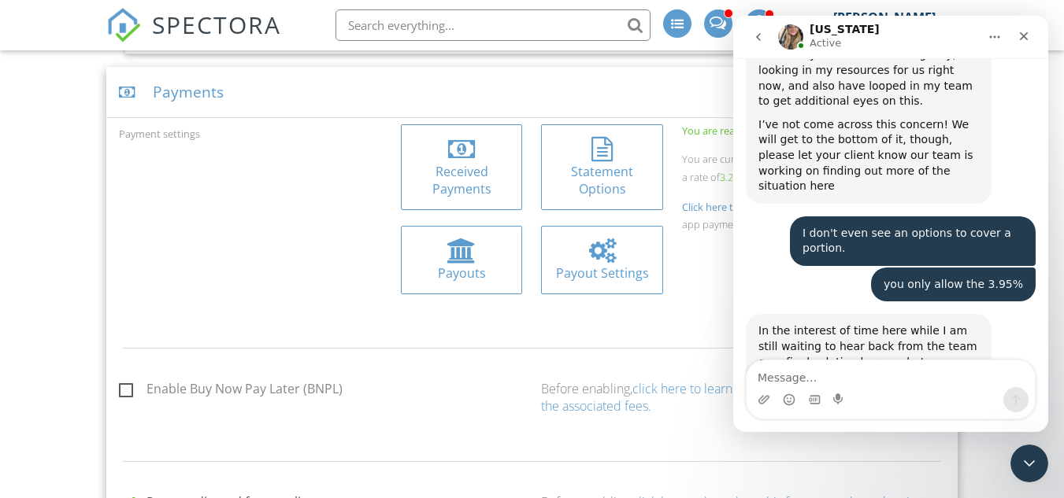
click at [538, 234] on div "Payout Settings" at bounding box center [602, 268] width 141 height 84
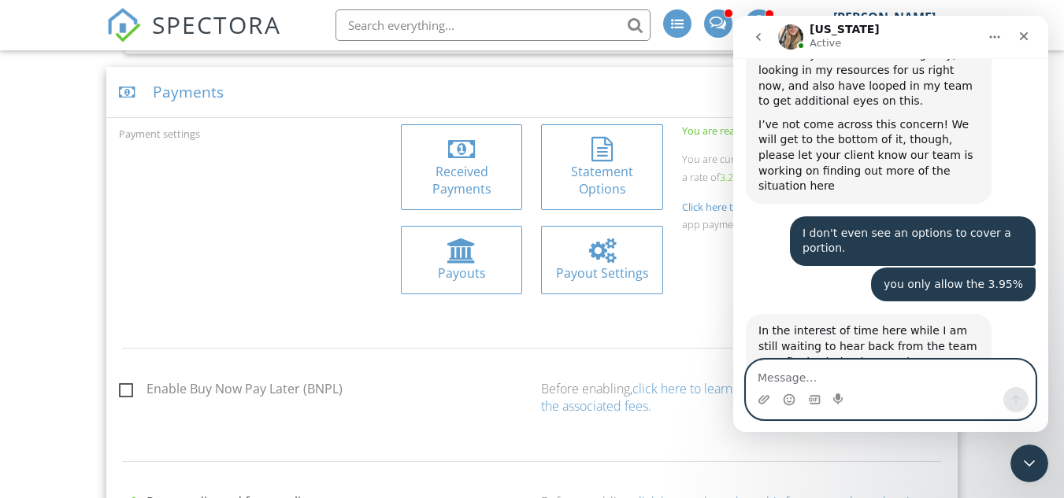
click at [776, 372] on textarea "Message…" at bounding box center [891, 374] width 288 height 27
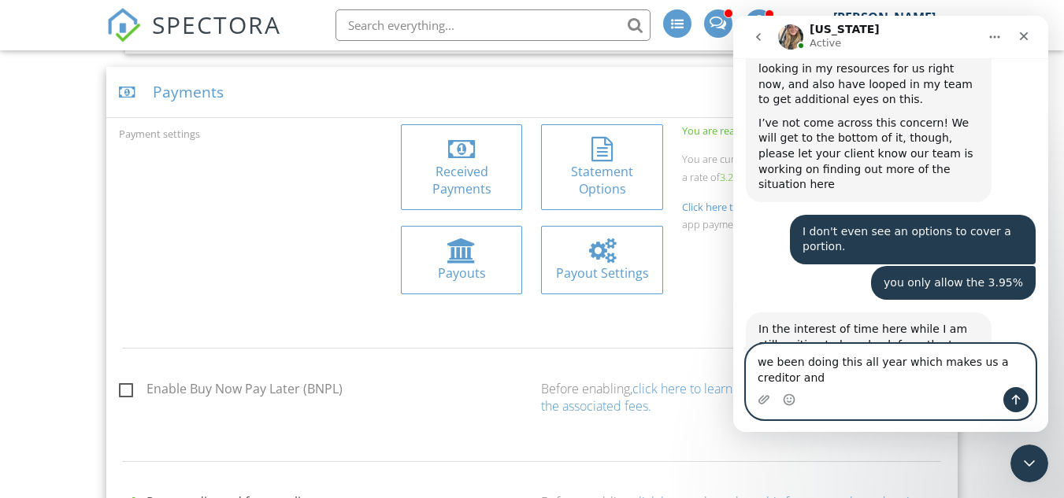
scroll to position [2897, 0]
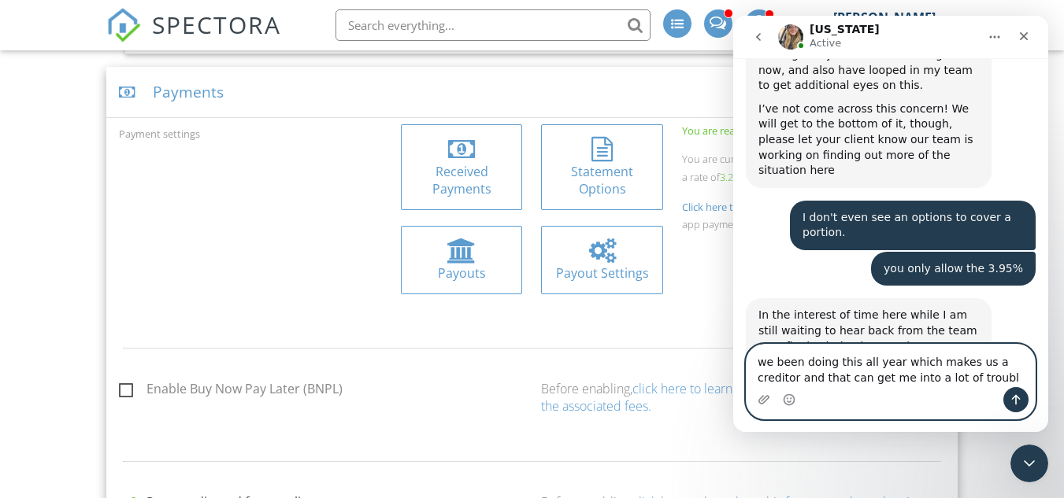
type textarea "we been doing this all year which makes us a creditor and that can get me into …"
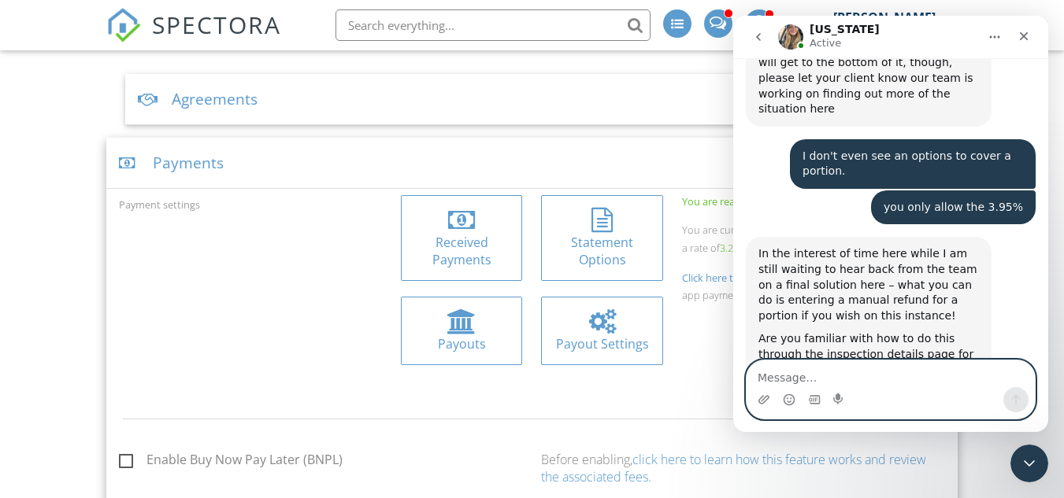
scroll to position [576, 0]
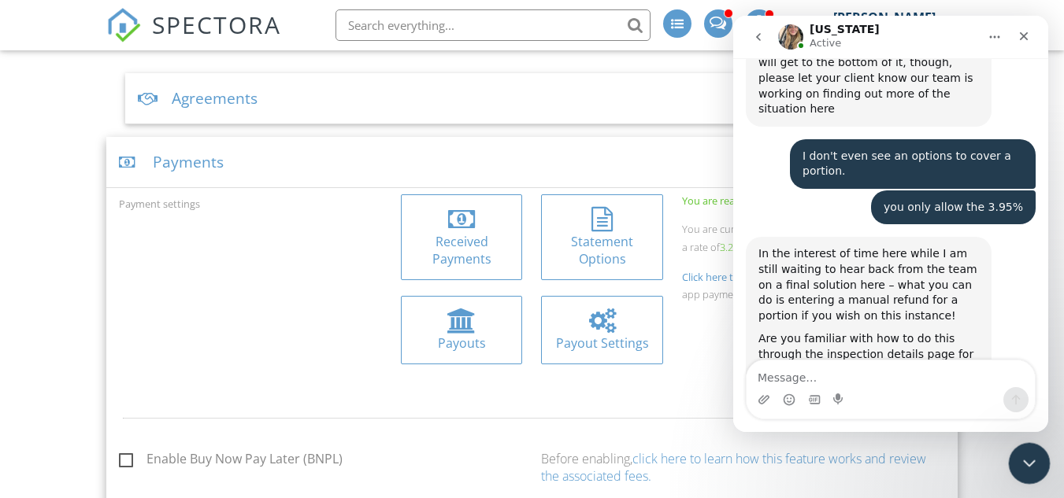
click at [1043, 463] on div "Close Intercom Messenger" at bounding box center [1027, 462] width 38 height 38
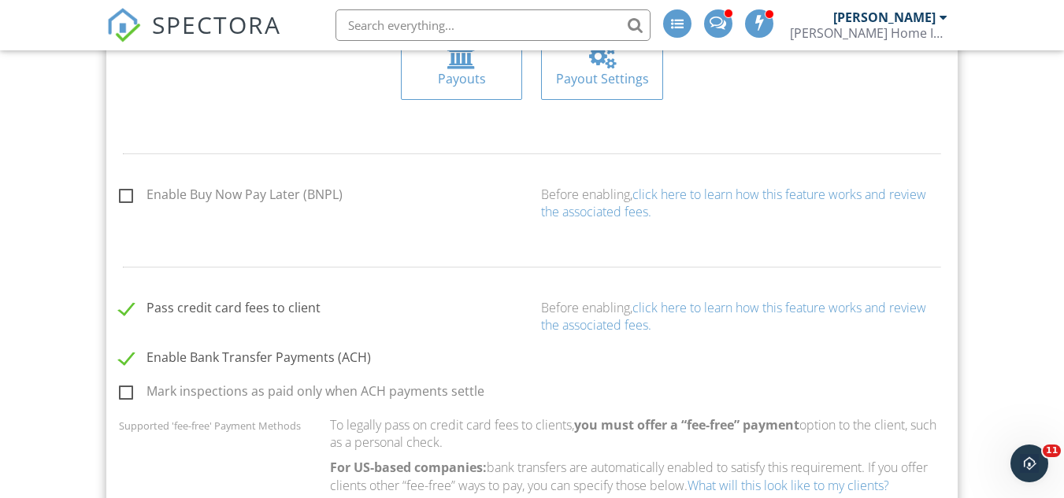
scroll to position [841, 0]
click at [1031, 472] on icon "Open Intercom Messenger" at bounding box center [1027, 462] width 26 height 26
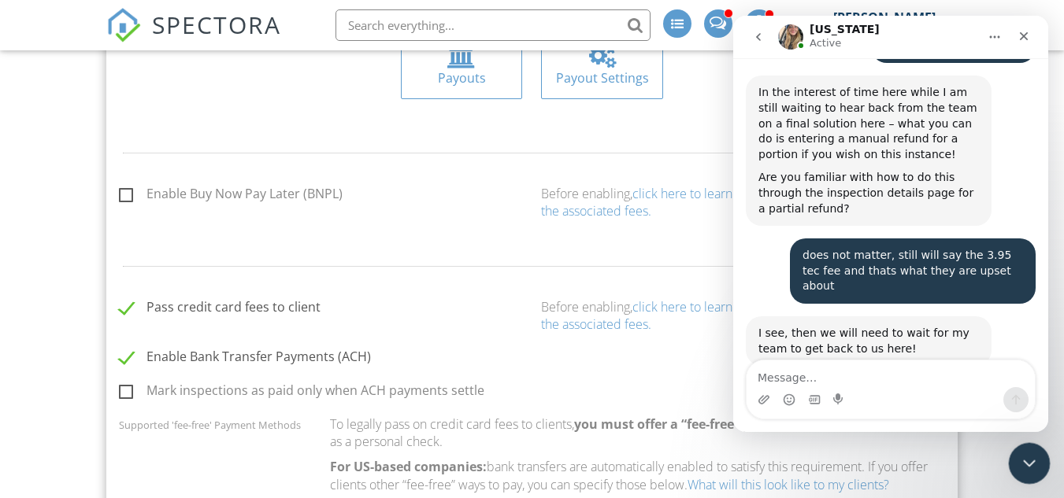
scroll to position [3137, 0]
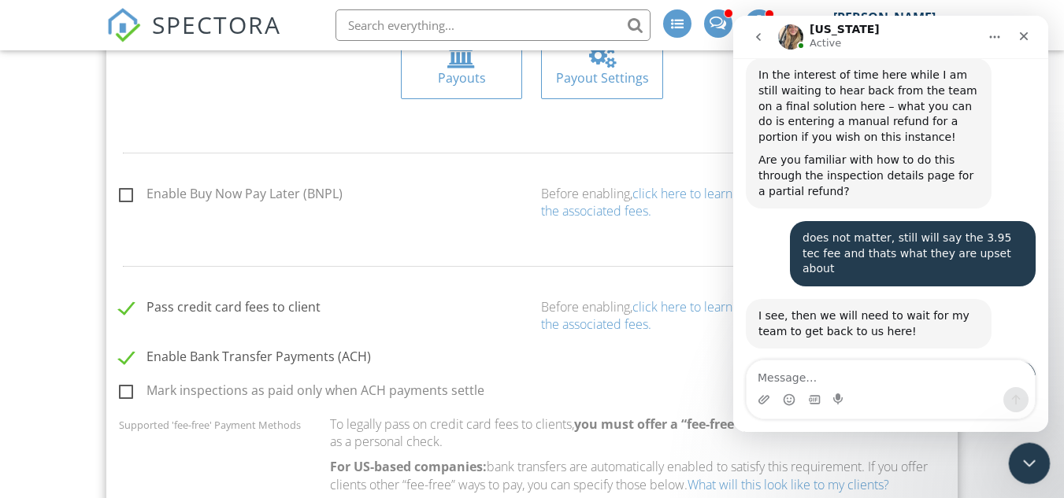
click at [1030, 469] on icon "Close Intercom Messenger" at bounding box center [1026, 461] width 19 height 19
click at [1035, 466] on icon "Close Intercom Messenger" at bounding box center [1026, 461] width 19 height 19
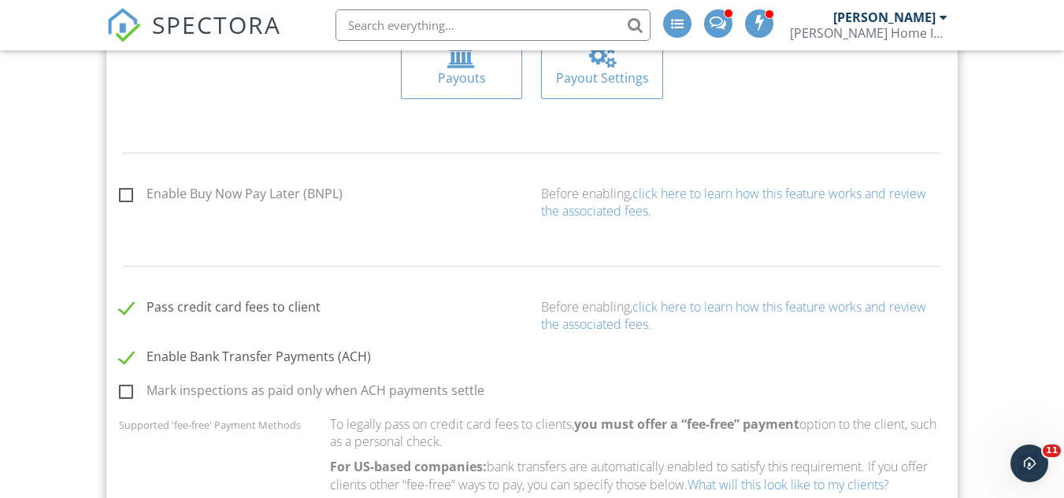
click at [1016, 458] on div "Open Intercom Messenger" at bounding box center [1027, 461] width 52 height 52
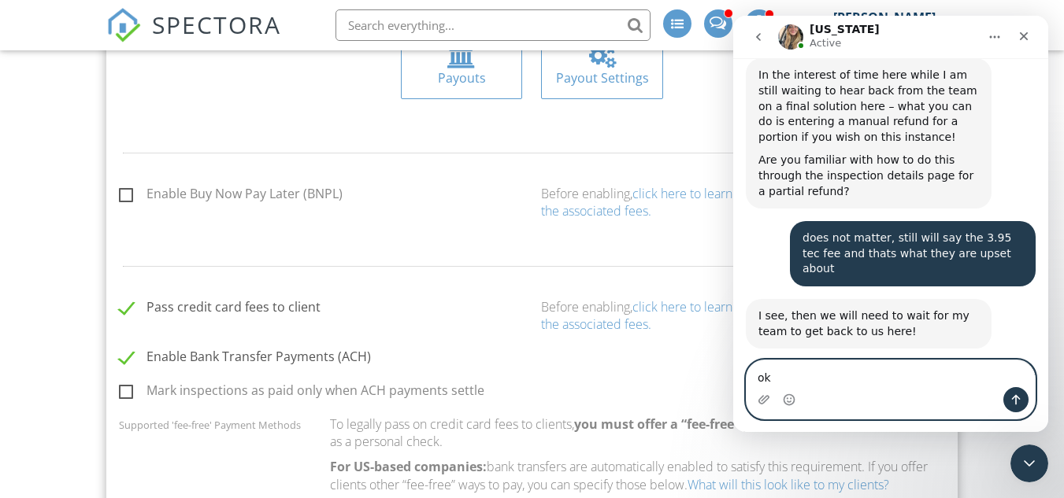
type textarea "o"
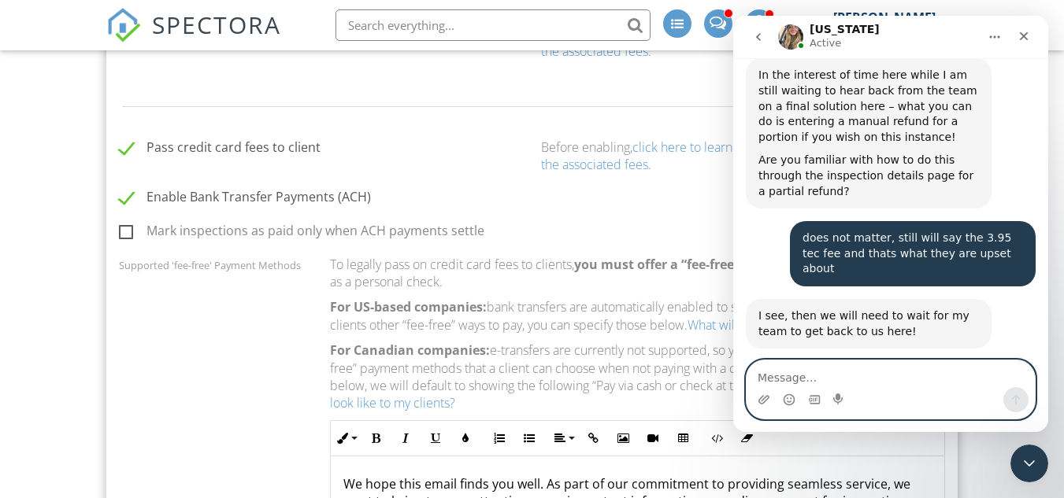
scroll to position [1003, 0]
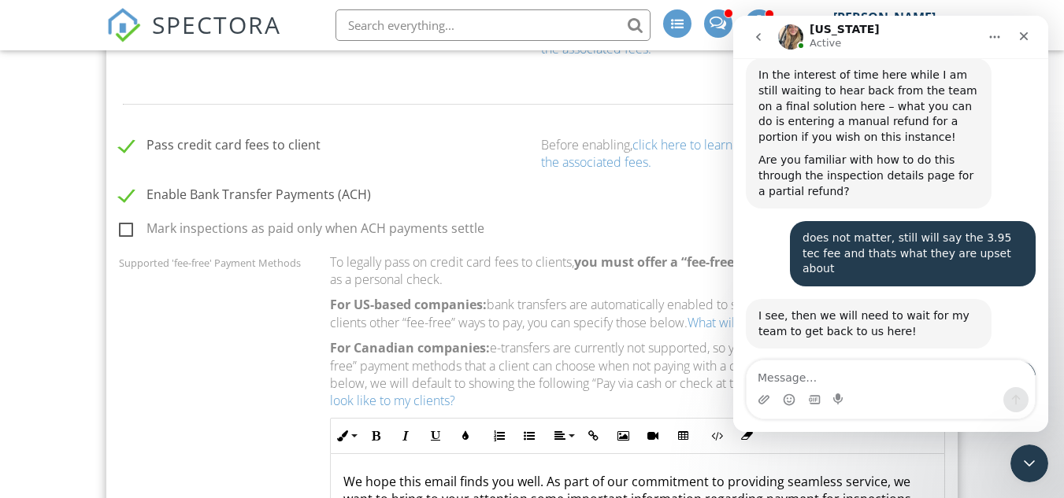
click at [1039, 462] on div "Close Intercom Messenger" at bounding box center [1027, 462] width 38 height 38
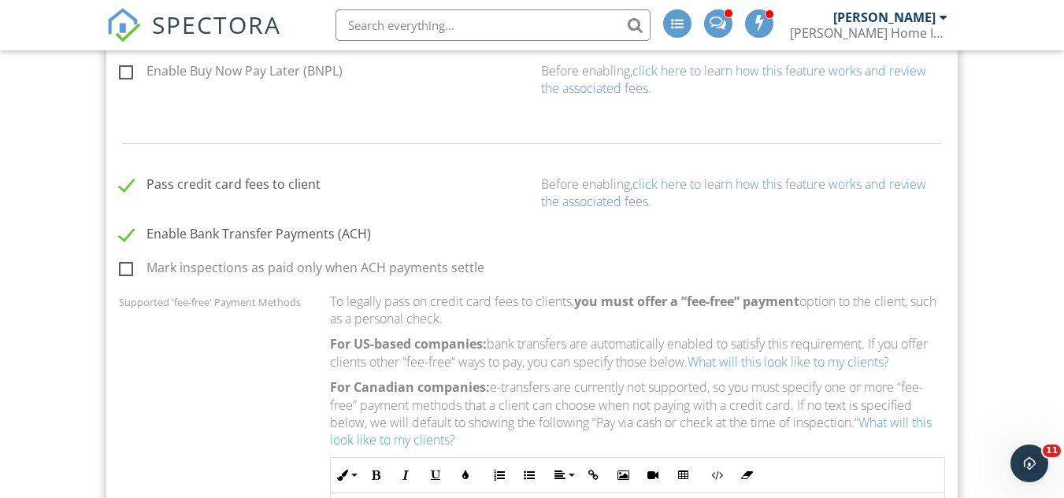
scroll to position [963, 0]
click at [661, 180] on link "click here to learn how this feature works and review the associated fees." at bounding box center [733, 193] width 385 height 35
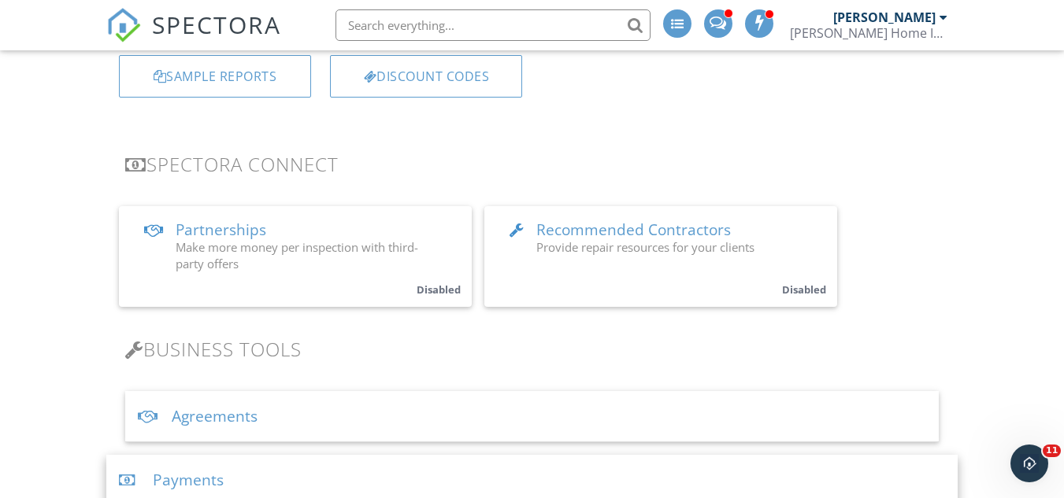
scroll to position [0, 0]
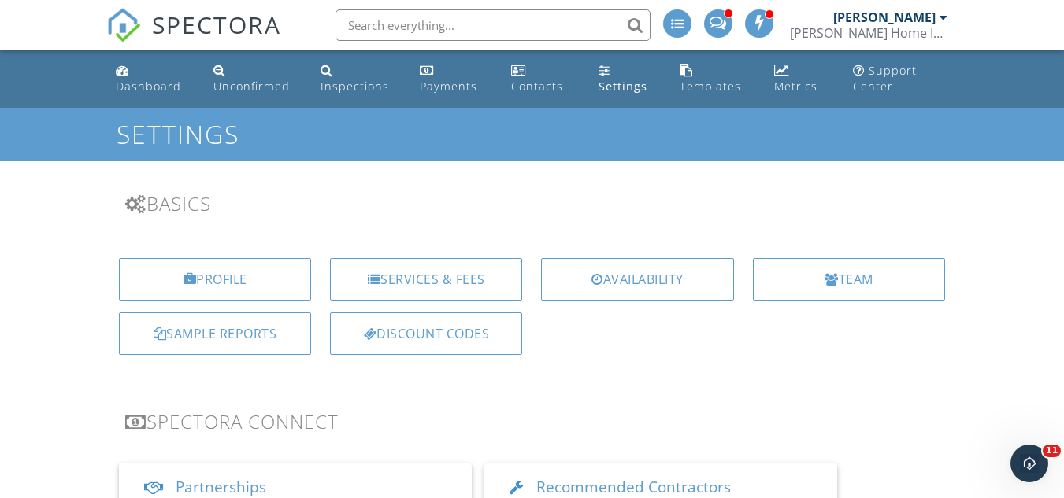
click at [230, 78] on link "Unconfirmed" at bounding box center [254, 79] width 94 height 45
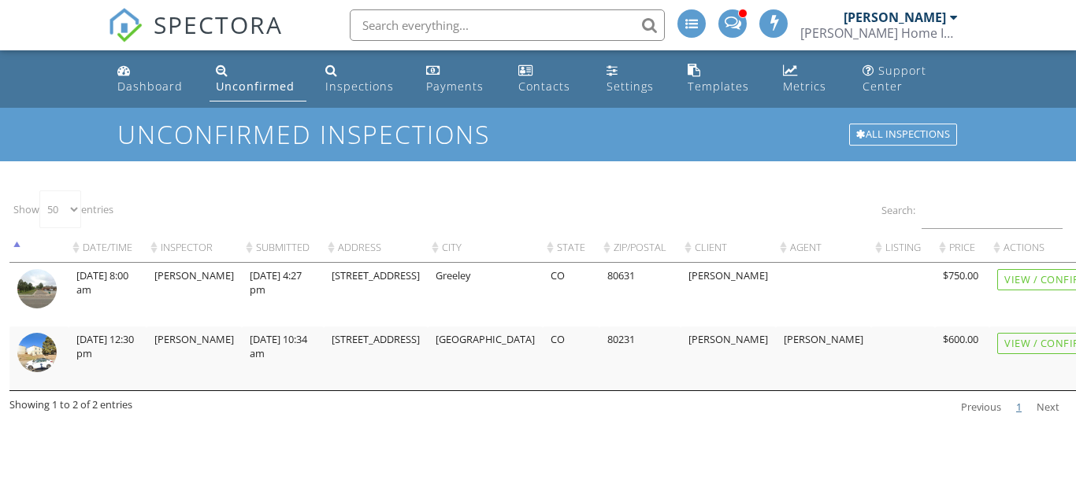
select select "50"
click at [357, 83] on div "Inspections" at bounding box center [359, 86] width 69 height 15
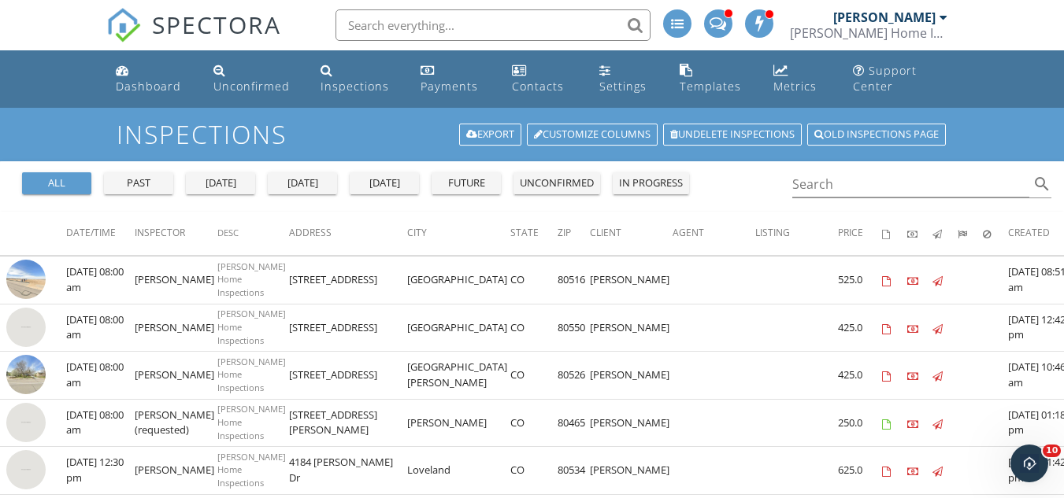
click at [390, 191] on div "[DATE]" at bounding box center [384, 184] width 57 height 16
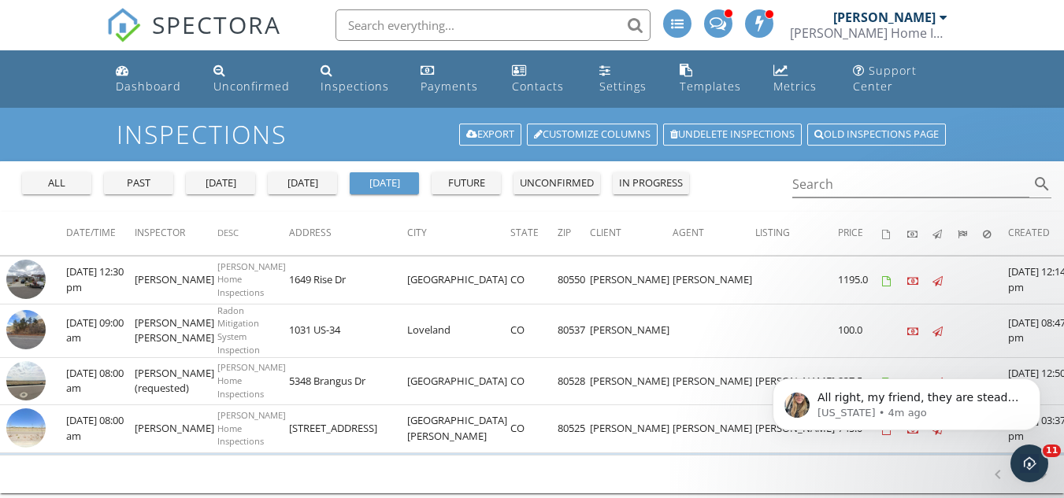
click at [749, 485] on div "1-4 of 4 chevron_left chevron_right" at bounding box center [532, 474] width 1064 height 39
click at [1024, 452] on icon "Open Intercom Messenger" at bounding box center [1027, 462] width 26 height 26
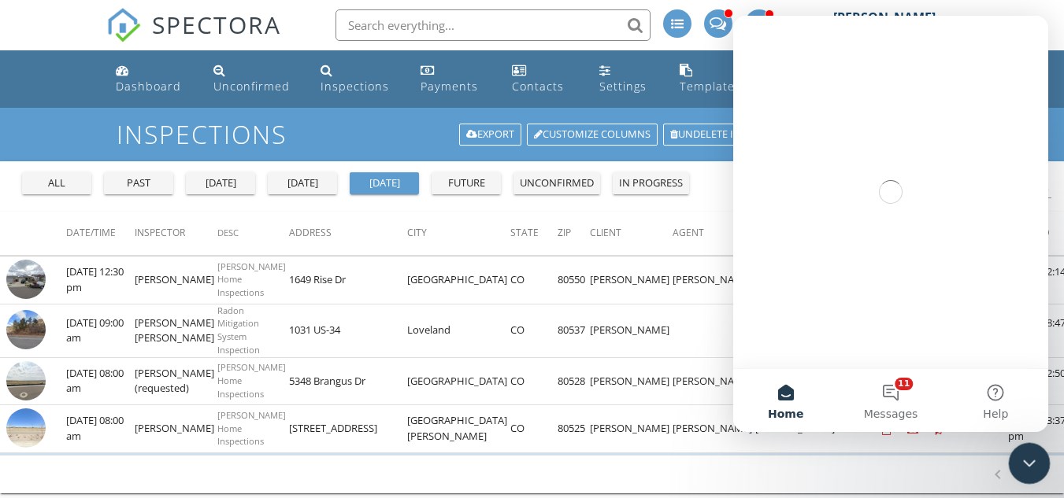
click at [1024, 452] on icon "Close Intercom Messenger" at bounding box center [1026, 461] width 19 height 19
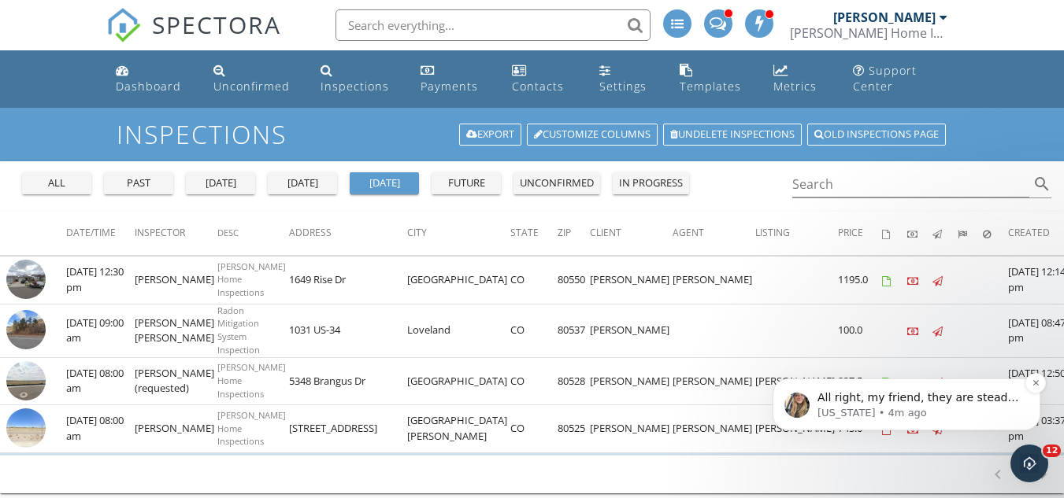
click at [925, 398] on span "All right, my friend, they are steadily working on this, but they relayed some …" at bounding box center [918, 468] width 203 height 154
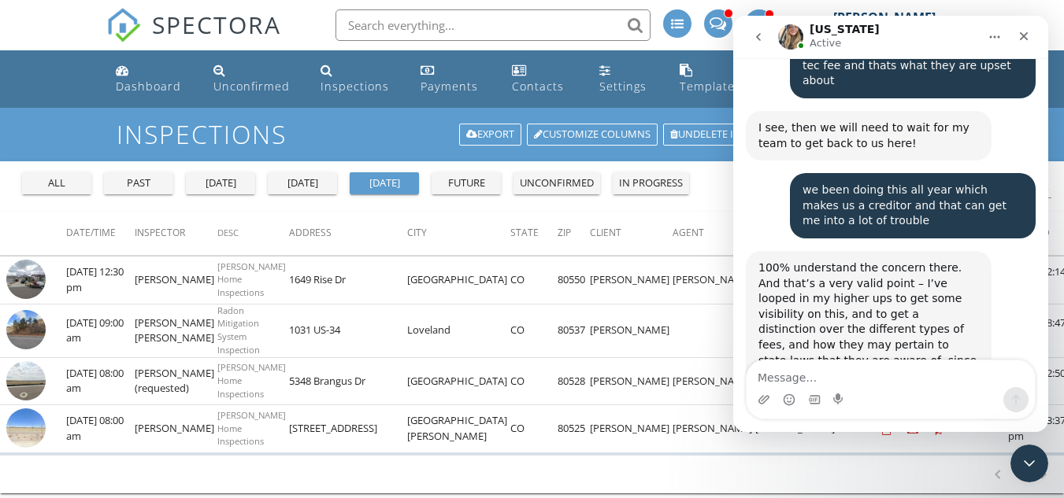
scroll to position [3330, 0]
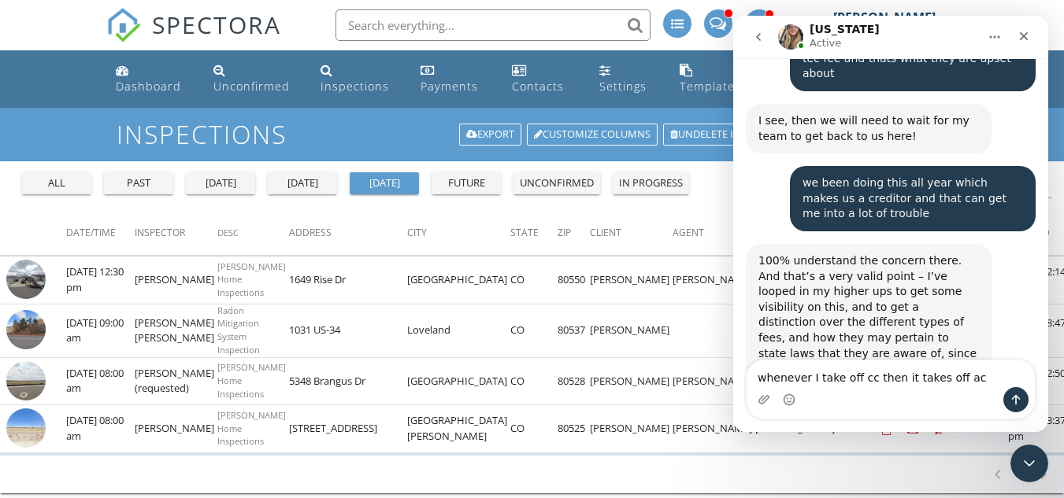
type textarea "whenever I take off cc then it takes off ach"
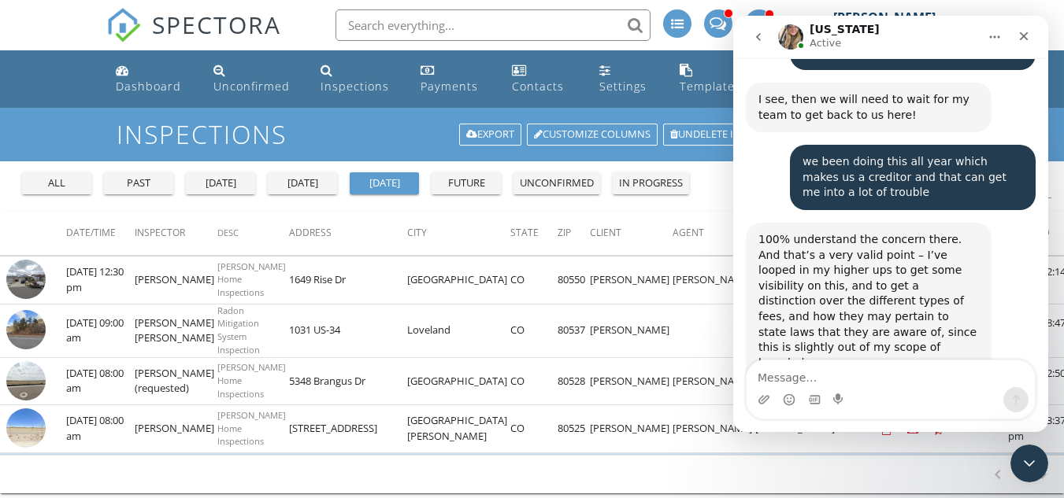
click at [130, 27] on img at bounding box center [123, 25] width 35 height 35
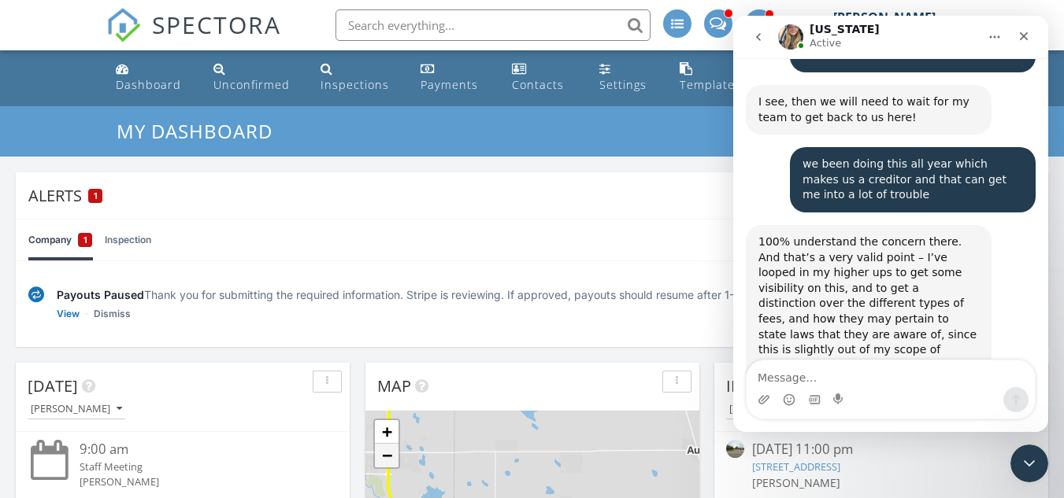
scroll to position [2, 0]
click at [613, 66] on link "Settings" at bounding box center [627, 76] width 68 height 45
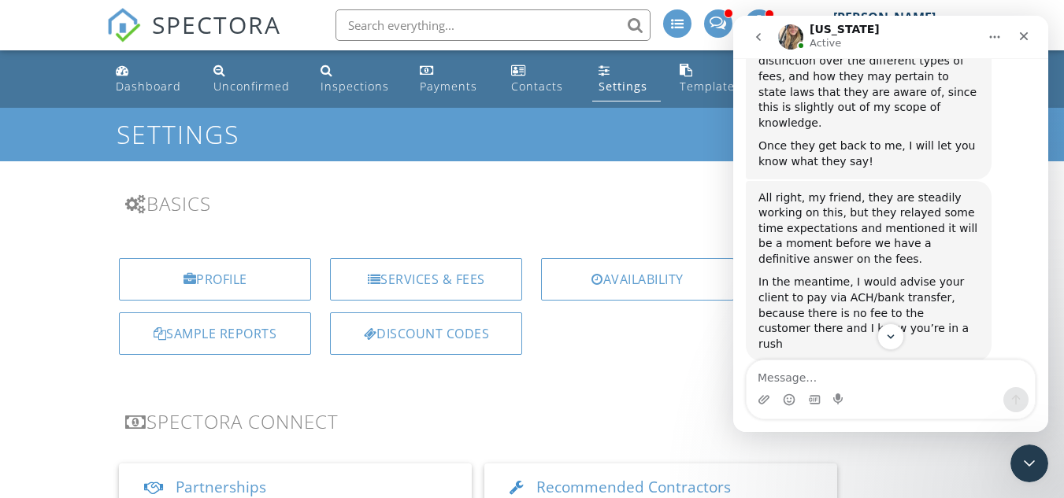
scroll to position [9, 0]
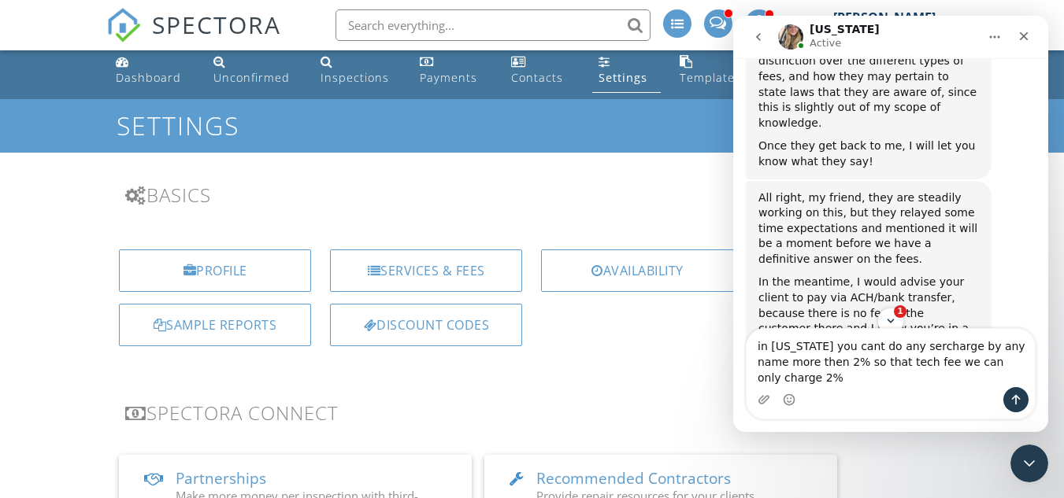
type textarea "in [US_STATE] you cant do any surcharge by any name more then 2% so that tech f…"
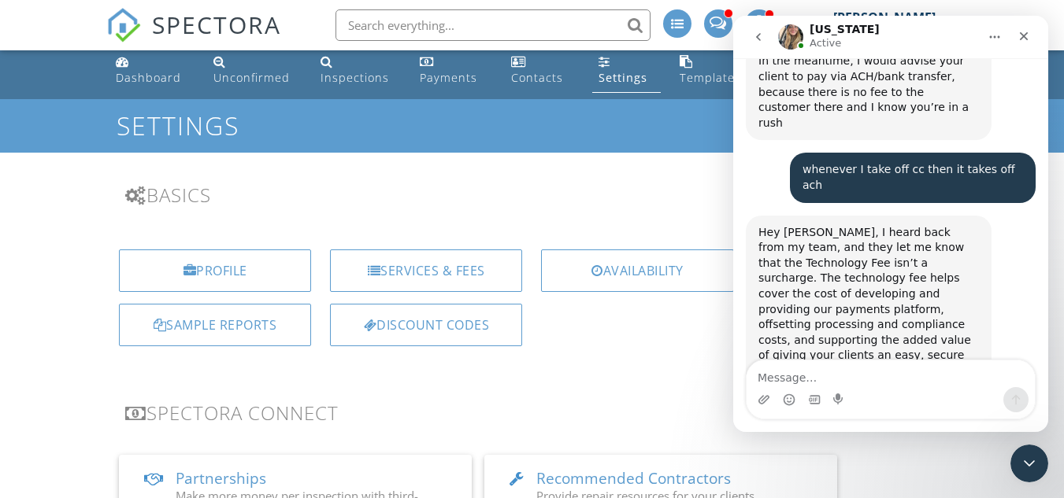
scroll to position [3816, 0]
click at [832, 385] on textarea "Message…" at bounding box center [891, 374] width 288 height 27
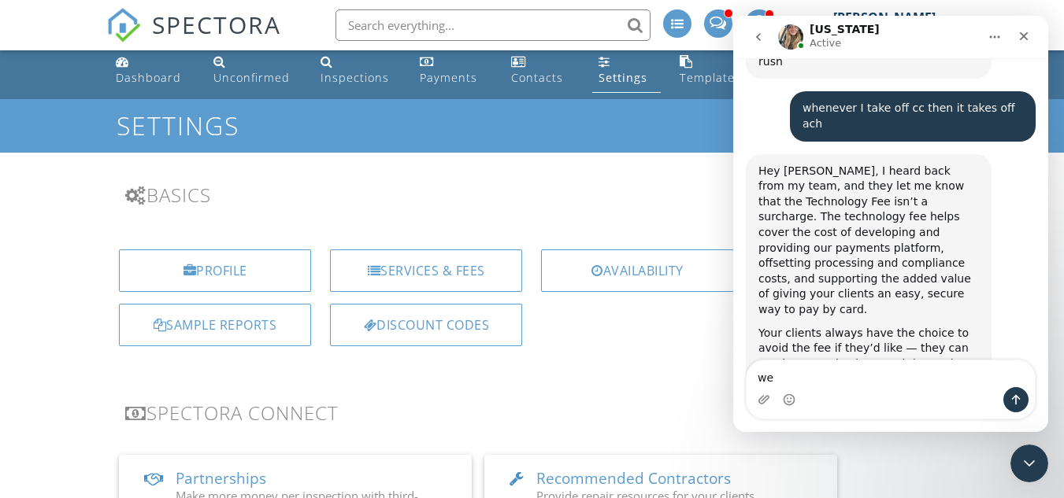
type textarea "w"
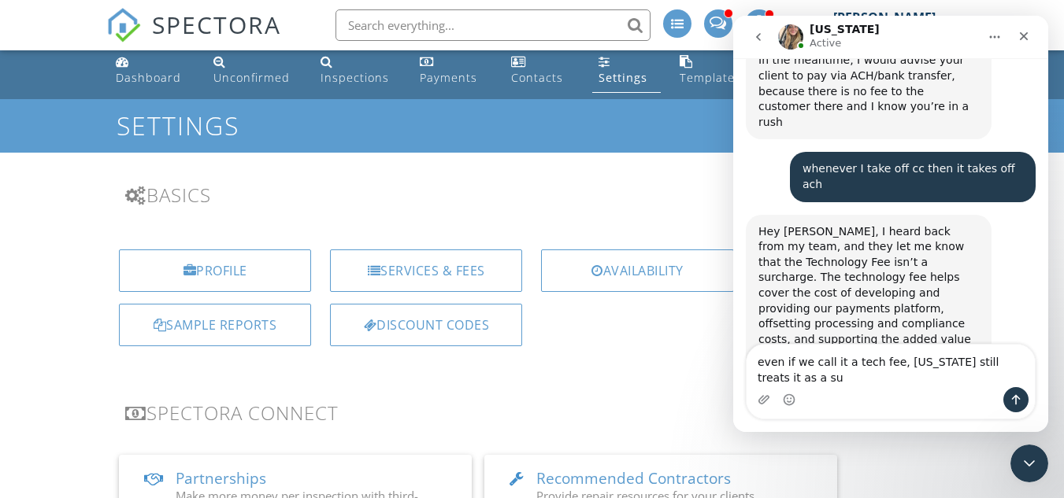
scroll to position [3832, 0]
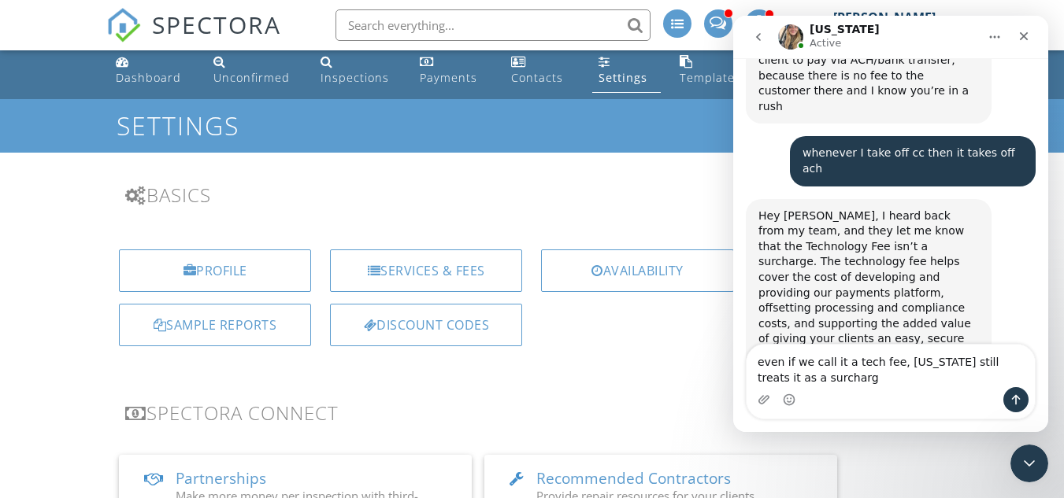
type textarea "even if we call it a tech fee, [US_STATE] still treats it as a surcharge"
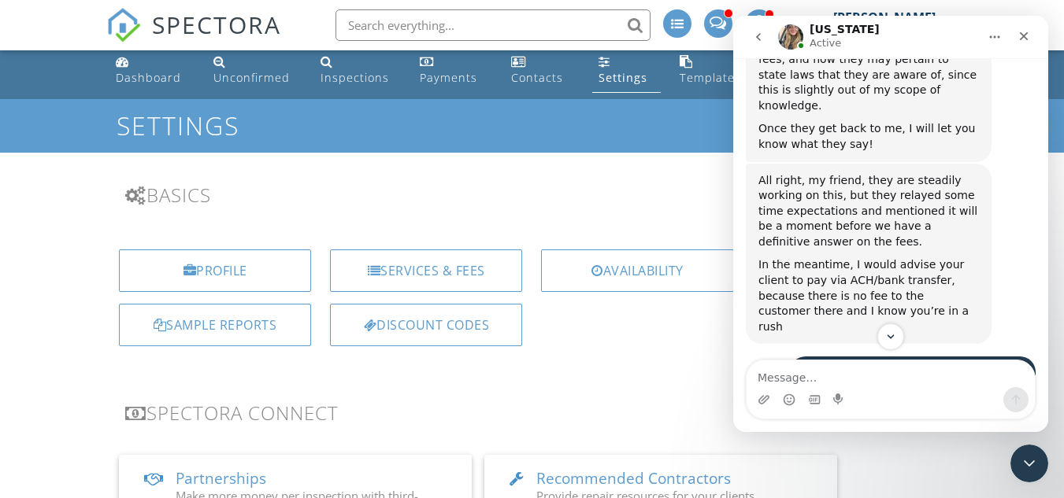
scroll to position [3612, 0]
